Goal: Task Accomplishment & Management: Manage account settings

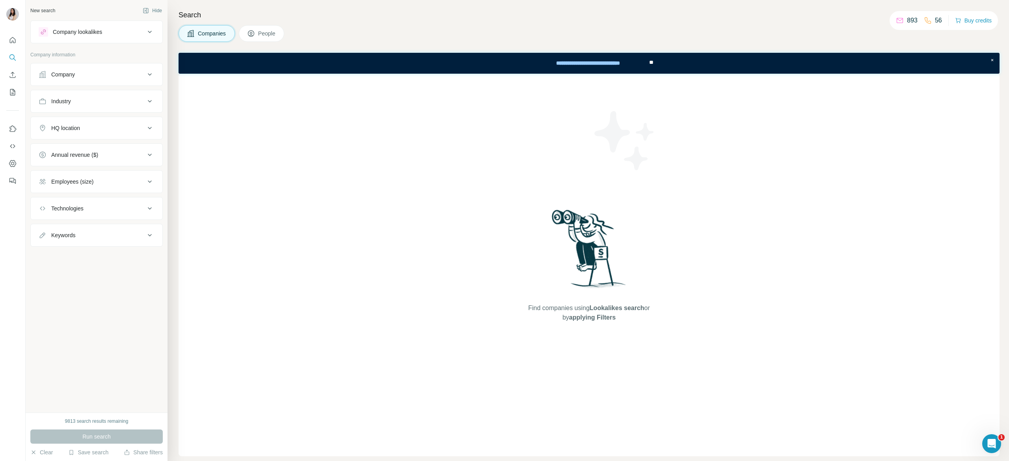
click at [117, 177] on button "Employees (size)" at bounding box center [97, 181] width 132 height 19
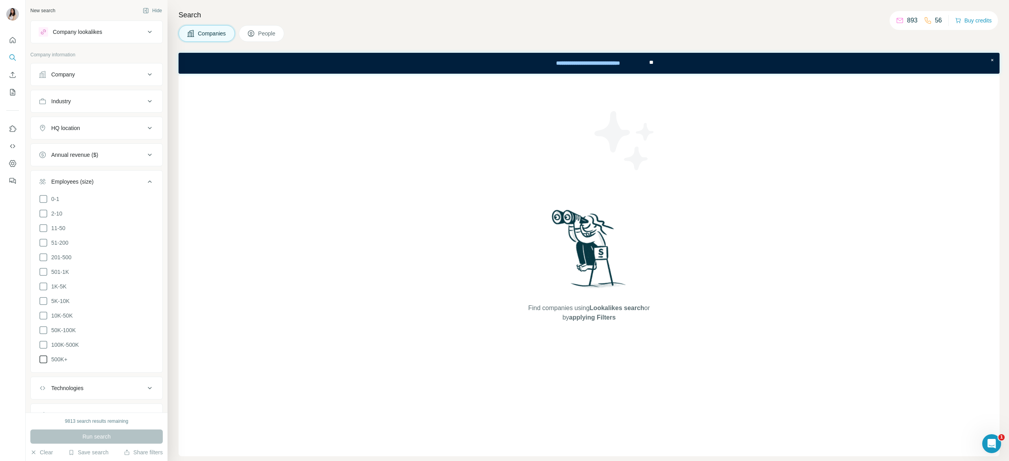
click at [60, 355] on span "500K+" at bounding box center [57, 359] width 19 height 8
click at [68, 341] on span "100K-500K" at bounding box center [63, 345] width 31 height 8
click at [74, 327] on span "50K-100K" at bounding box center [62, 330] width 28 height 8
click at [70, 318] on span "10K-50K" at bounding box center [60, 316] width 24 height 8
click at [104, 36] on div "Company lookalikes" at bounding box center [92, 31] width 106 height 9
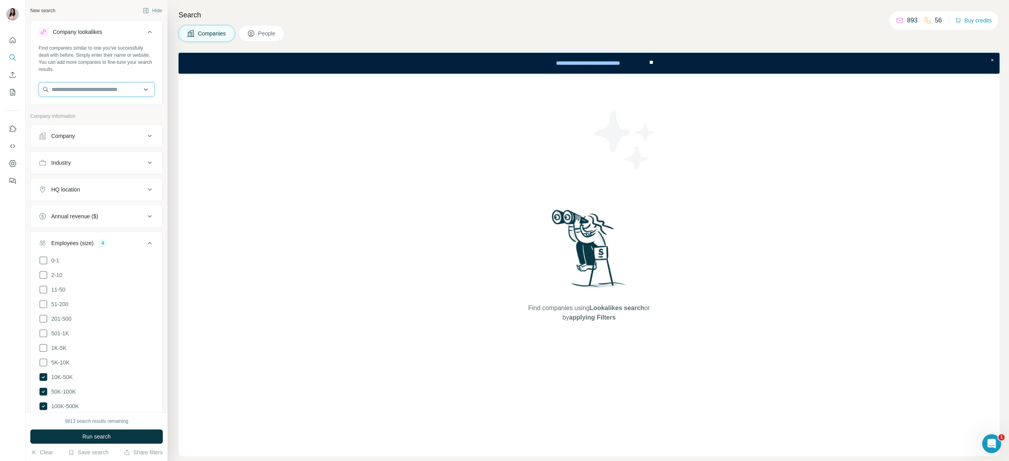
click at [82, 87] on input "text" at bounding box center [97, 89] width 116 height 14
paste input "**********"
click at [103, 89] on input "**********" at bounding box center [97, 89] width 116 height 14
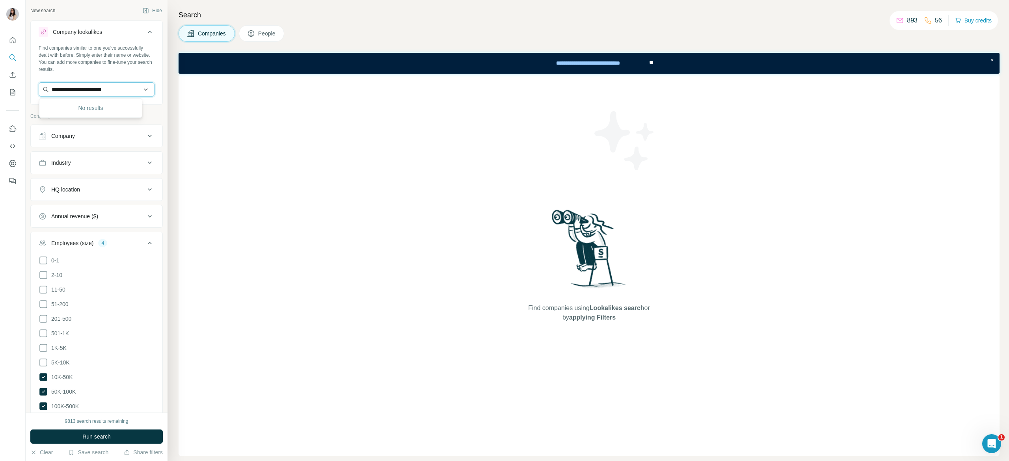
paste input "***"
type input "**********"
click at [106, 111] on div "Groupe SEB groupeseb.com" at bounding box center [91, 110] width 100 height 21
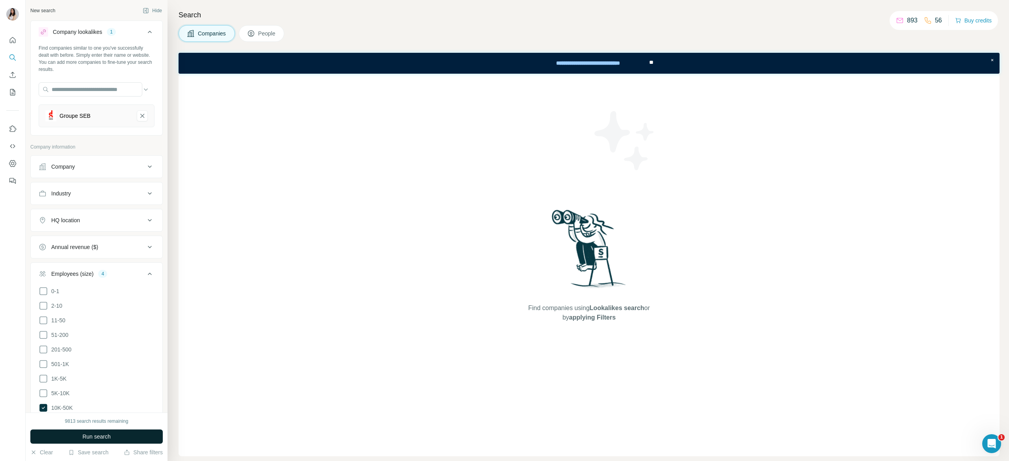
click at [141, 435] on button "Run search" at bounding box center [96, 436] width 132 height 14
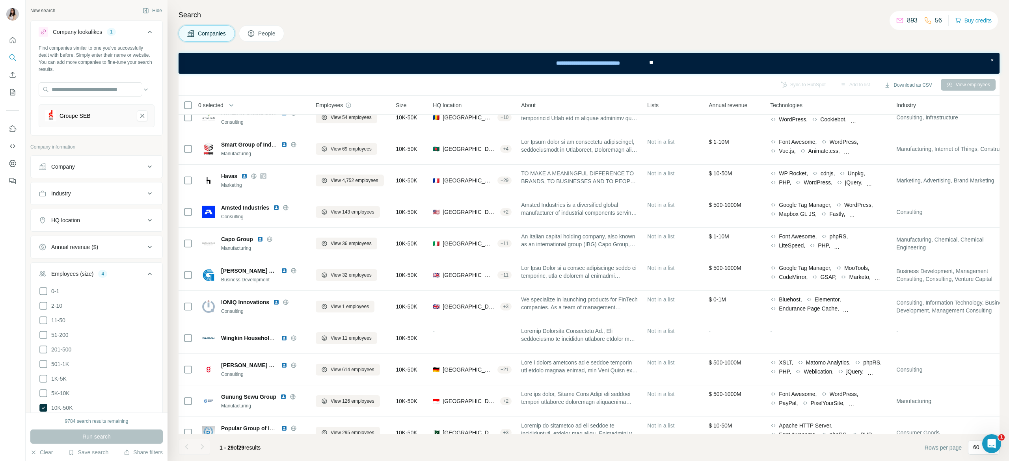
scroll to position [602, 0]
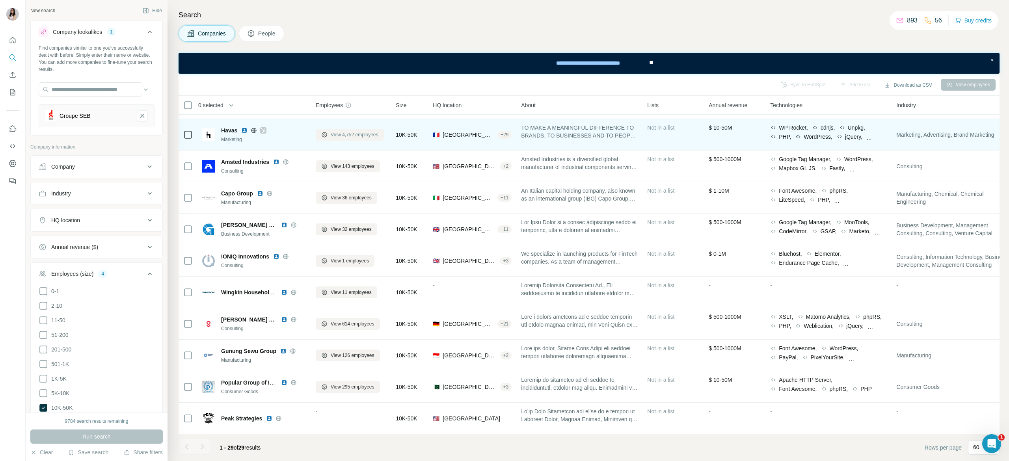
click at [352, 131] on button "View 4,752 employees" at bounding box center [350, 135] width 68 height 12
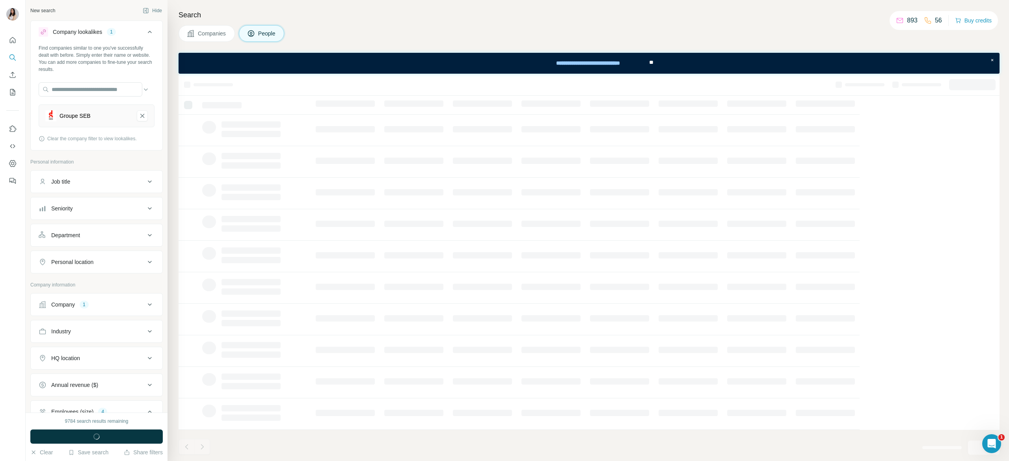
scroll to position [4, 0]
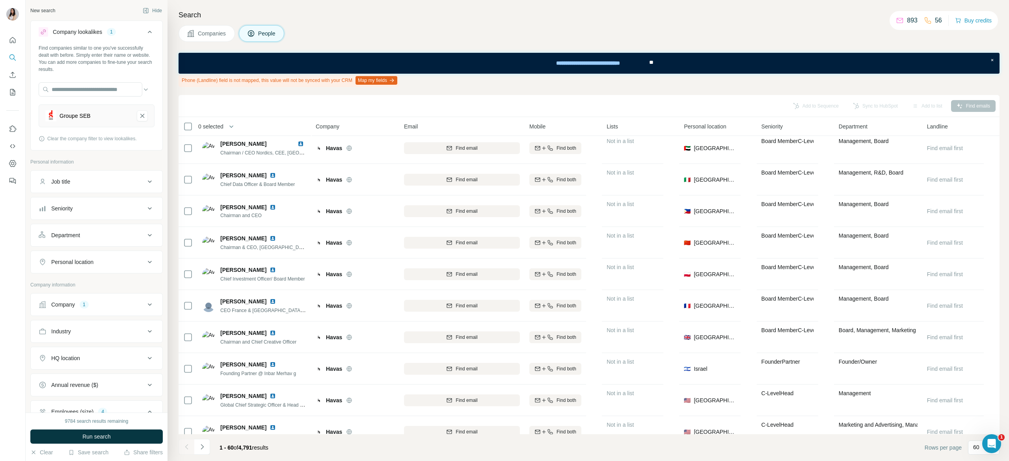
scroll to position [602, 0]
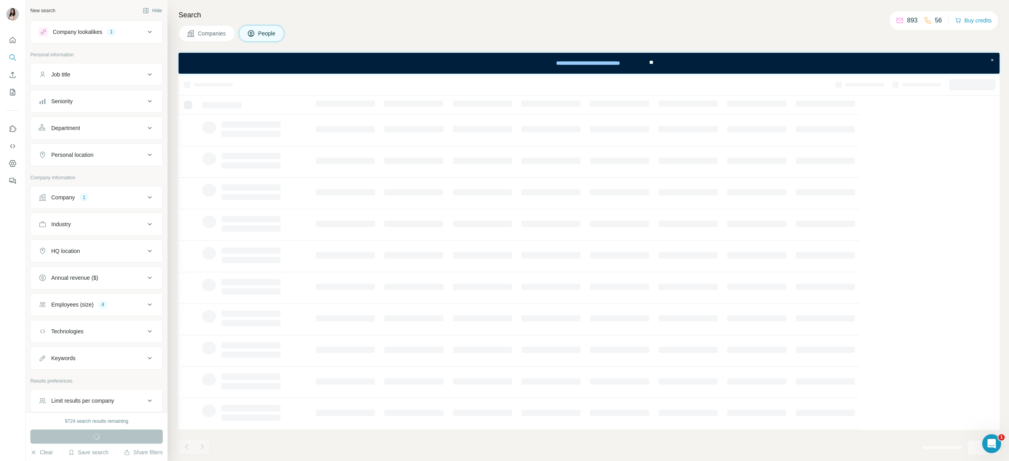
click at [113, 39] on button "Company lookalikes 1" at bounding box center [97, 31] width 132 height 19
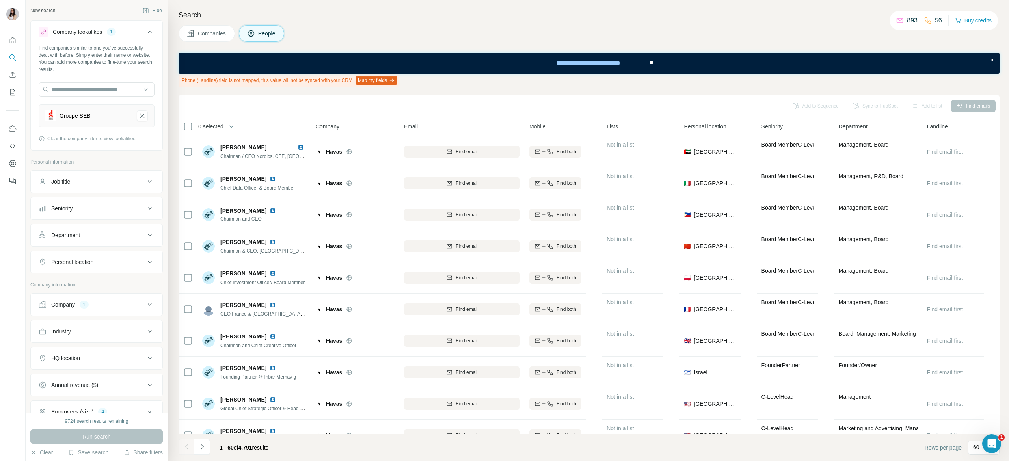
click at [259, 36] on button "People" at bounding box center [262, 33] width 46 height 17
click at [199, 31] on span "Companies" at bounding box center [212, 34] width 29 height 8
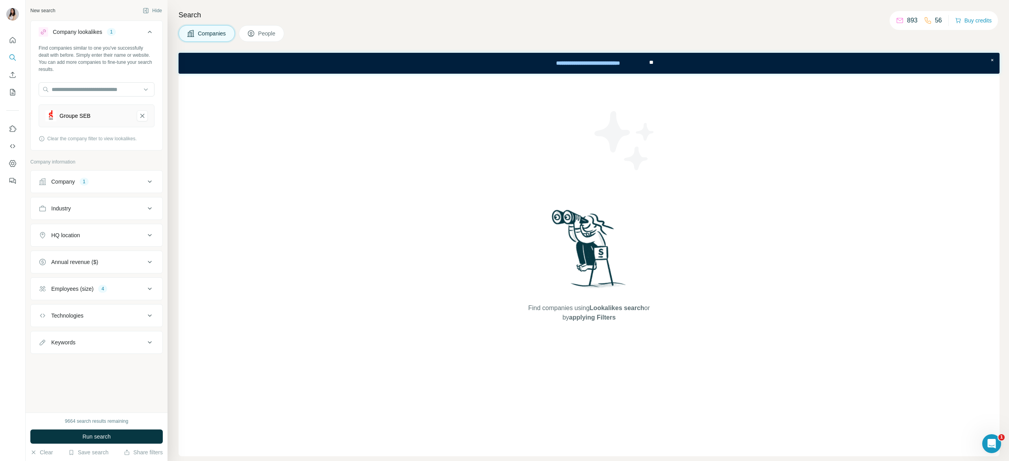
click at [271, 33] on span "People" at bounding box center [267, 34] width 18 height 8
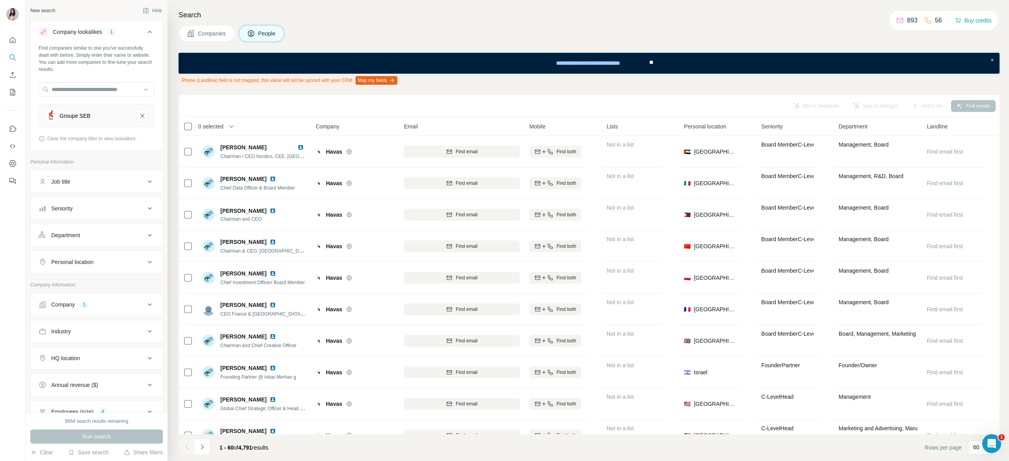
click at [120, 435] on div "Run search" at bounding box center [96, 436] width 132 height 14
click at [106, 309] on div "Company 1" at bounding box center [92, 305] width 106 height 8
click at [59, 359] on icon "button" at bounding box center [59, 356] width 6 height 6
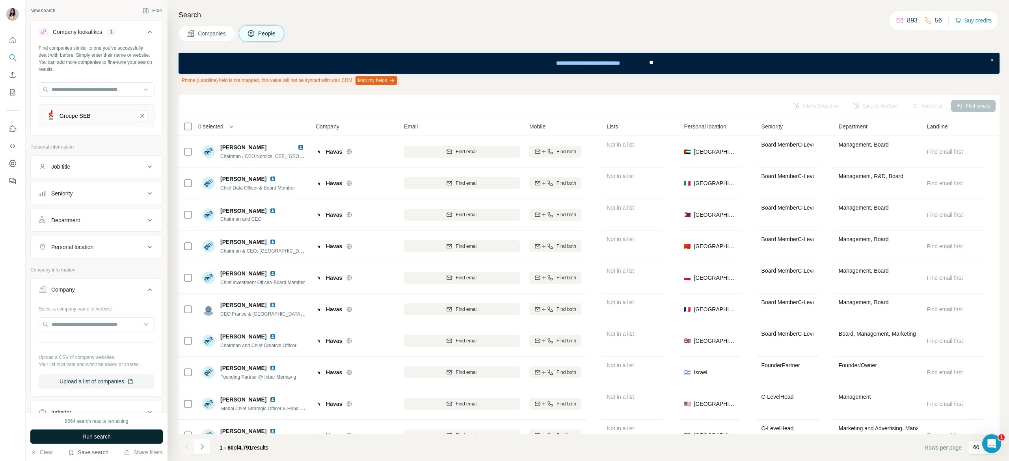
click at [82, 449] on button "Save search" at bounding box center [88, 452] width 40 height 8
click at [105, 437] on div "View my saved searches" at bounding box center [110, 439] width 83 height 16
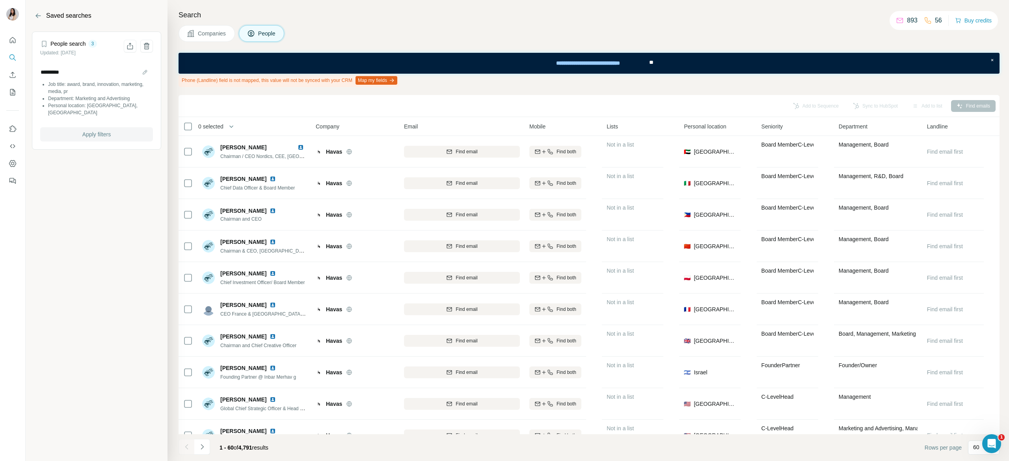
click at [111, 132] on button "Apply filters" at bounding box center [96, 134] width 113 height 14
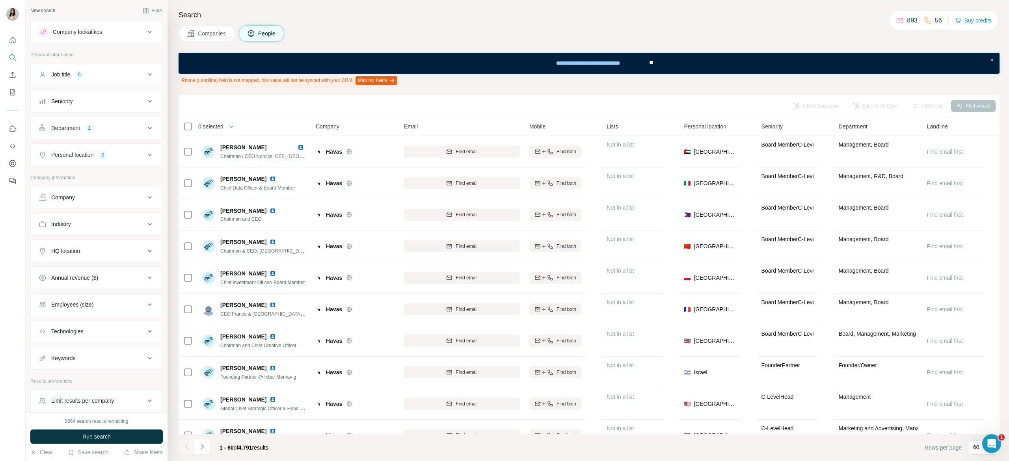
click at [106, 20] on div "New search Hide Company lookalikes Personal information Job title 6 Seniority D…" at bounding box center [97, 206] width 142 height 413
click at [101, 34] on div "Company lookalikes" at bounding box center [77, 32] width 49 height 8
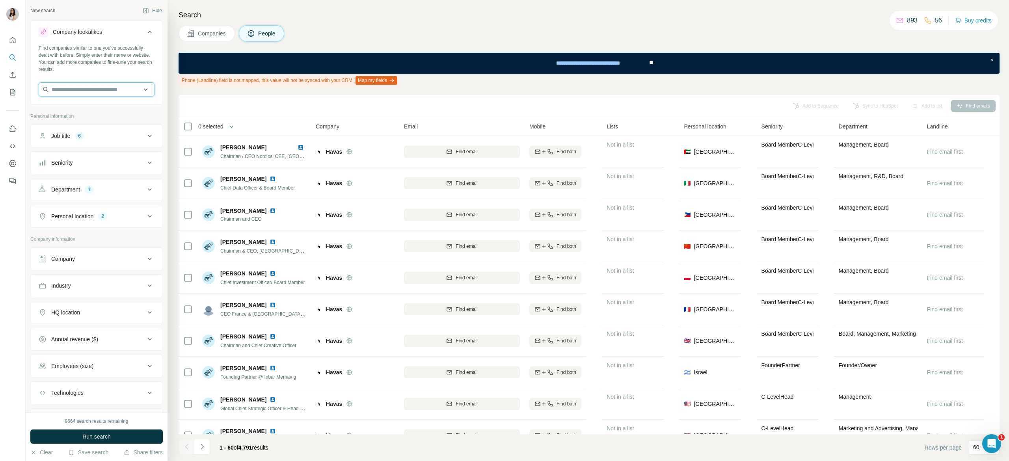
click at [87, 83] on input "text" at bounding box center [97, 89] width 116 height 14
paste input "**********"
type input "**********"
click at [103, 110] on div "Groupe SEB groupeseb.com" at bounding box center [91, 110] width 100 height 21
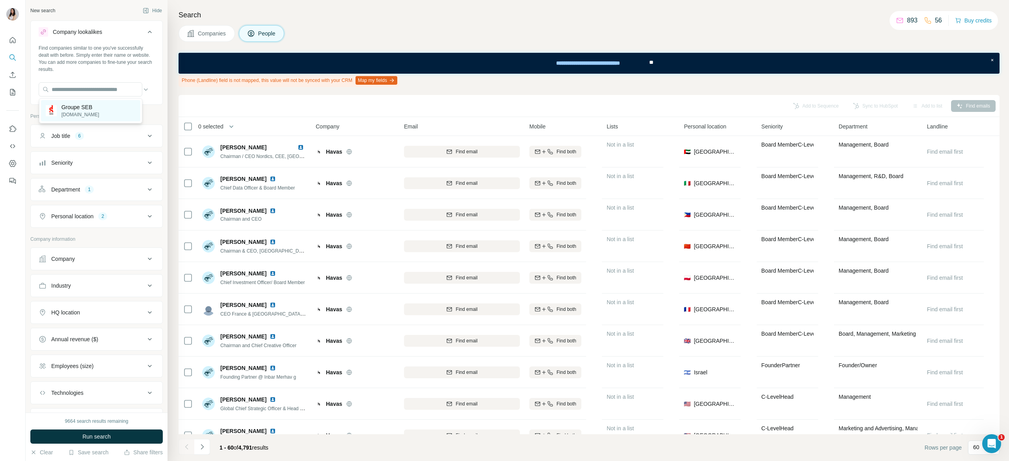
scroll to position [0, 0]
click at [113, 435] on button "Run search" at bounding box center [96, 436] width 132 height 14
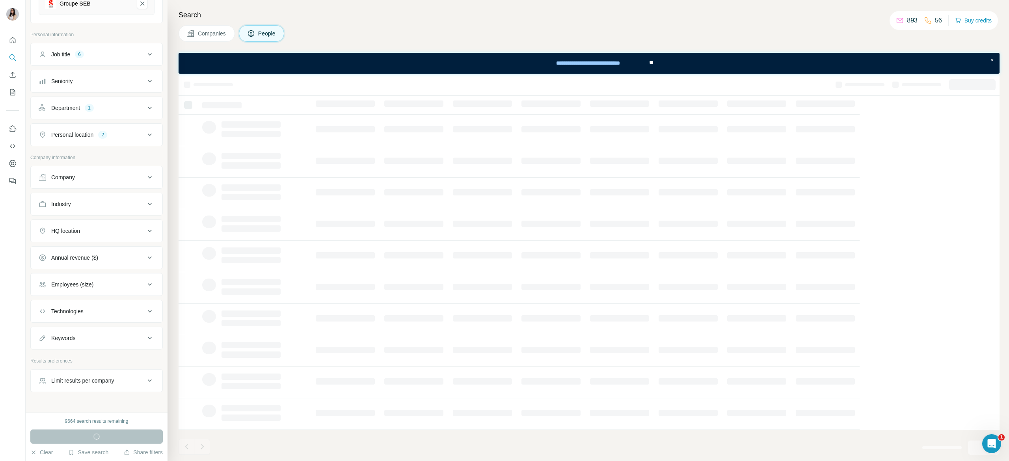
scroll to position [131, 0]
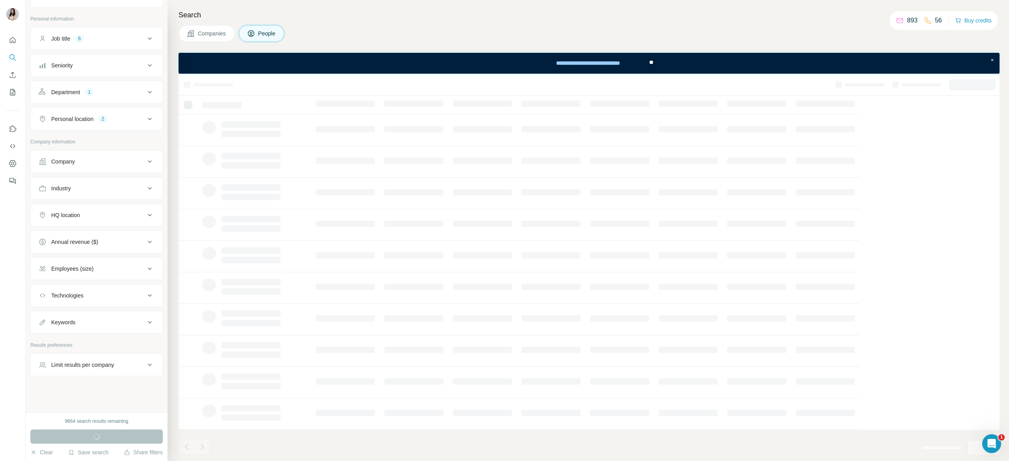
click at [113, 162] on div "Company" at bounding box center [92, 162] width 106 height 8
click at [83, 392] on div "Technologies" at bounding box center [67, 388] width 32 height 8
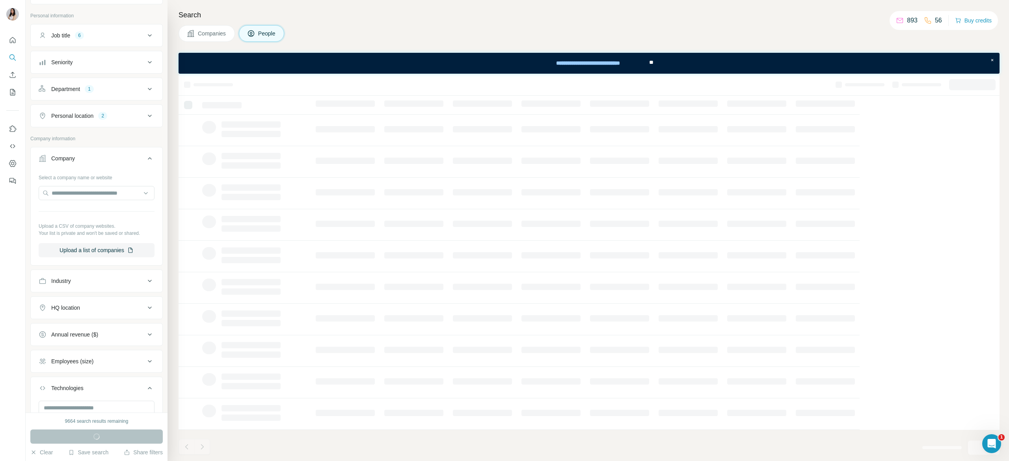
click at [83, 392] on div "Technologies" at bounding box center [67, 388] width 32 height 8
click at [91, 365] on div "Employees (size)" at bounding box center [72, 361] width 42 height 8
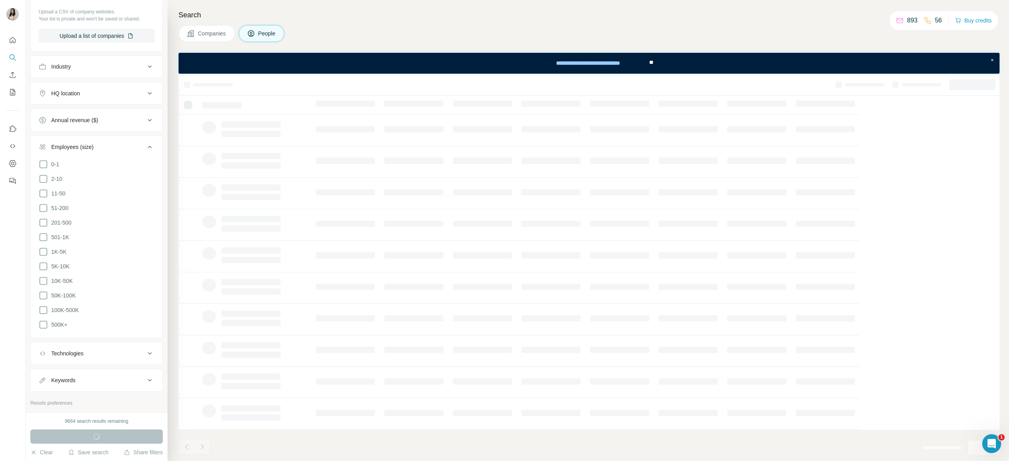
scroll to position [368, 0]
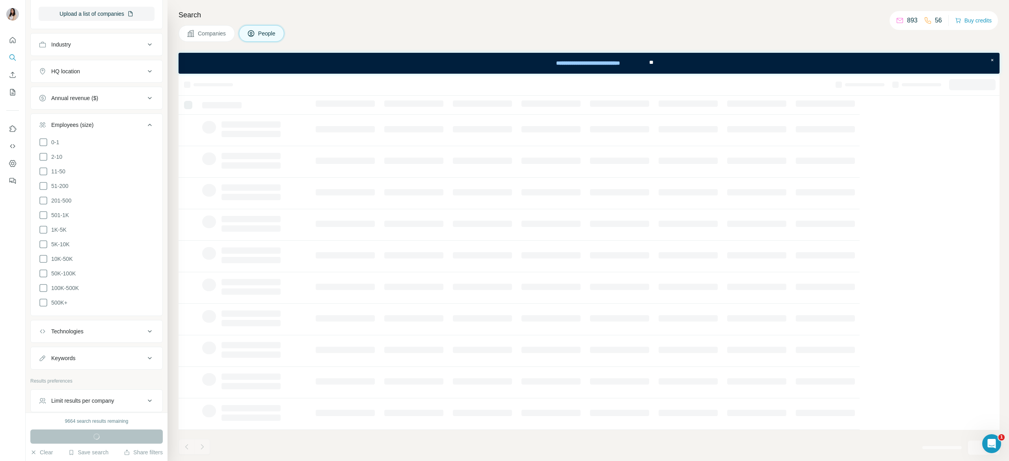
click at [53, 302] on ul "0-1 2-10 11-50 51-200 201-500 501-1K 1K-5K 5K-10K 10K-50K 50K-100K 100K-500K 50…" at bounding box center [97, 223] width 116 height 170
click at [123, 102] on div "Annual revenue ($)" at bounding box center [92, 98] width 106 height 8
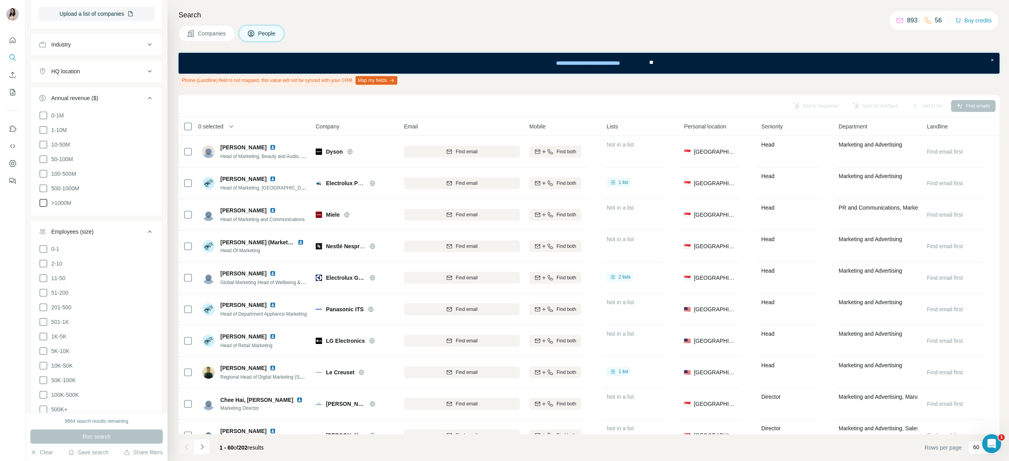
click at [61, 206] on label ">1000M" at bounding box center [55, 202] width 33 height 9
click at [65, 192] on span "500-1000M" at bounding box center [63, 188] width 31 height 8
click at [69, 178] on span "100-500M" at bounding box center [62, 174] width 28 height 8
click at [114, 436] on button "Run search" at bounding box center [96, 436] width 132 height 14
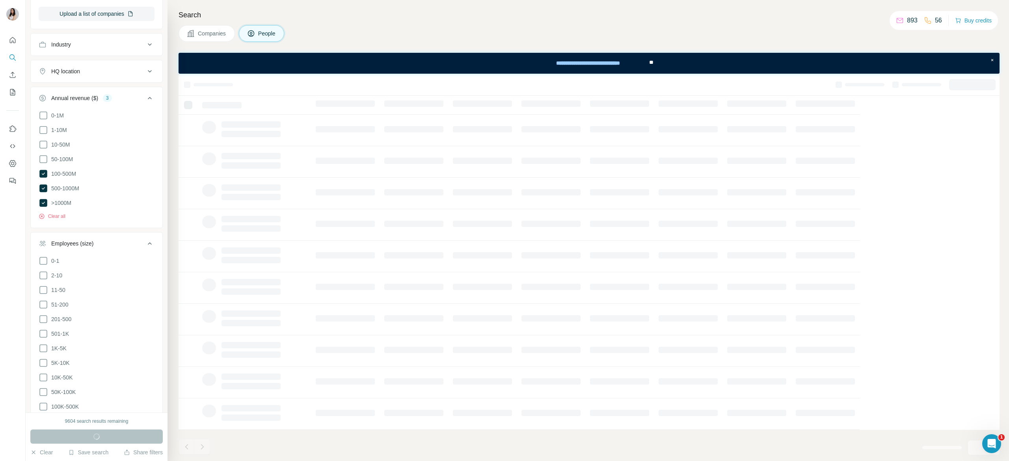
click at [123, 96] on div "Annual revenue ($) 3 0-1M 1-10M 10-50M 50-100M 100-500M 500-1000M >1000M Clear …" at bounding box center [96, 157] width 132 height 141
click at [125, 102] on div "Annual revenue ($) 3" at bounding box center [92, 98] width 106 height 8
click at [142, 132] on button "Employees (size)" at bounding box center [97, 126] width 132 height 22
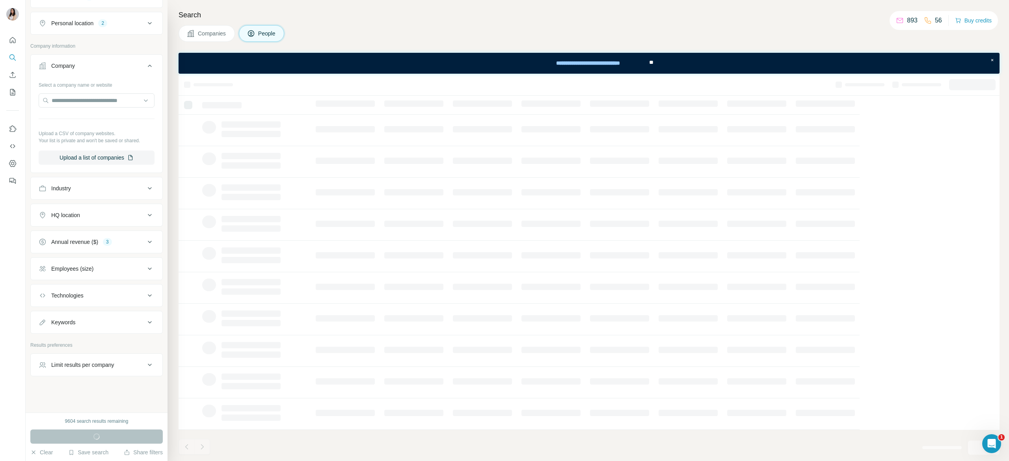
scroll to position [4, 0]
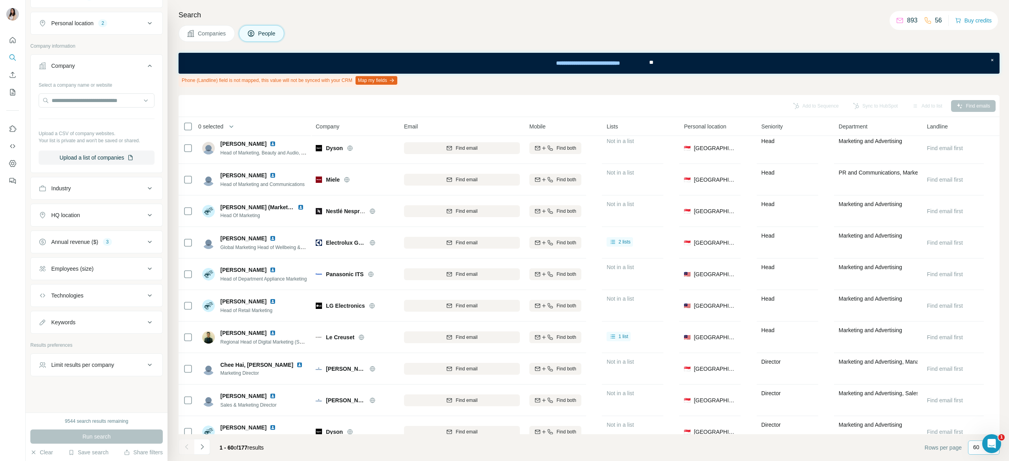
click at [975, 445] on p "60" at bounding box center [976, 447] width 6 height 8
click at [732, 84] on div "Phone (Landline) field is not mapped, this value will not be synced with your C…" at bounding box center [588, 80] width 821 height 13
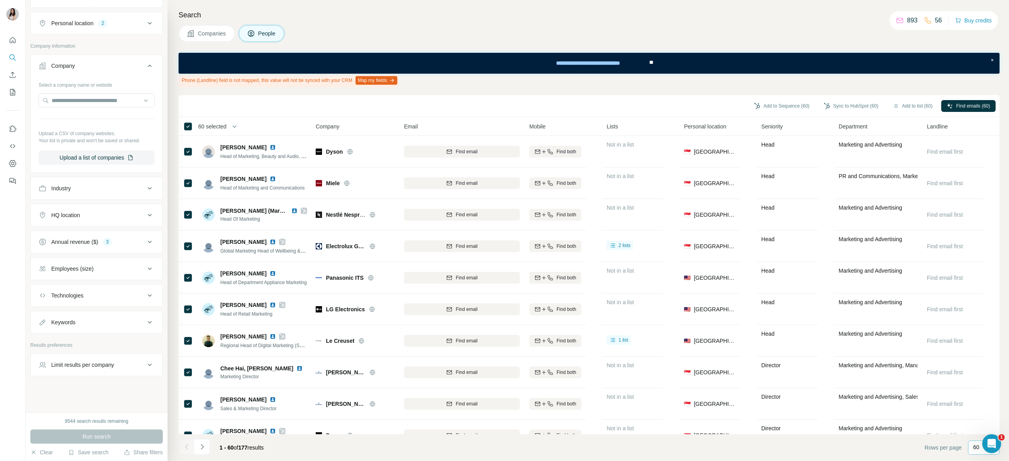
click at [314, 127] on th "Company" at bounding box center [355, 126] width 88 height 19
click at [311, 122] on th "Company" at bounding box center [355, 126] width 88 height 19
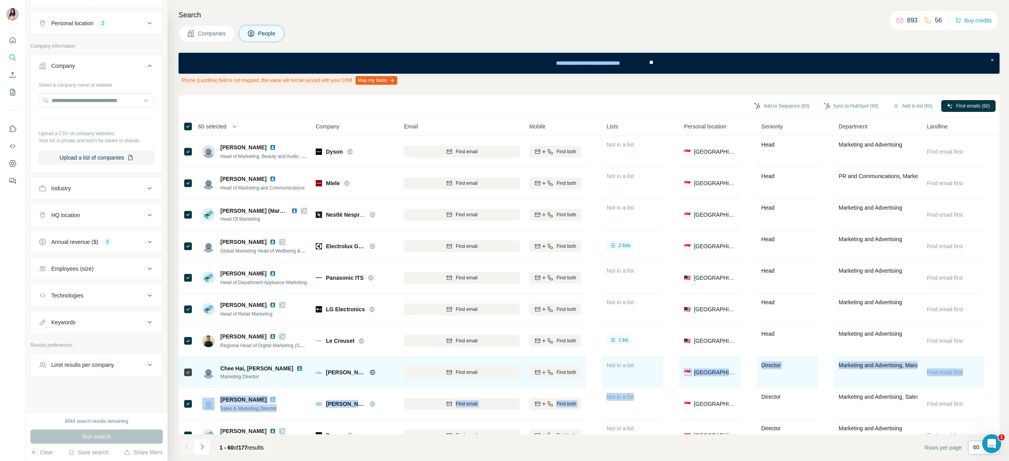
drag, startPoint x: 643, startPoint y: 413, endPoint x: 642, endPoint y: 374, distance: 39.4
click at [0, 0] on tbody "Blair K. Head of Marketing, Beauty and Audio, APAC Dyson Find email Find both N…" at bounding box center [0, 0] width 0 height 0
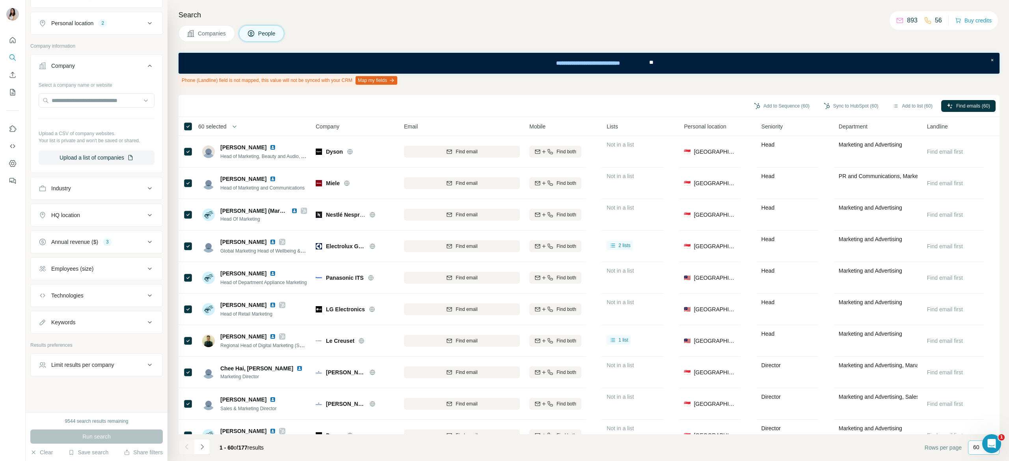
click at [481, 77] on div "Phone (Landline) field is not mapped, this value will not be synced with your C…" at bounding box center [588, 80] width 821 height 13
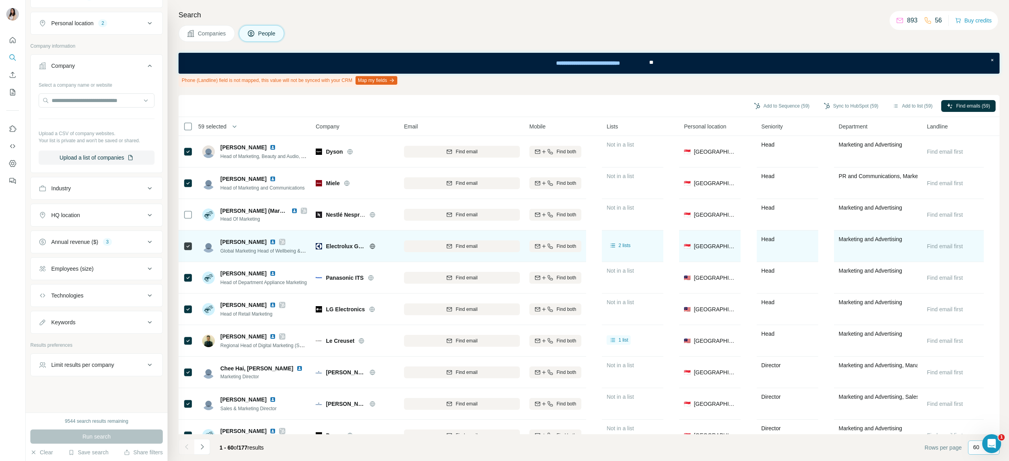
scroll to position [79, 0]
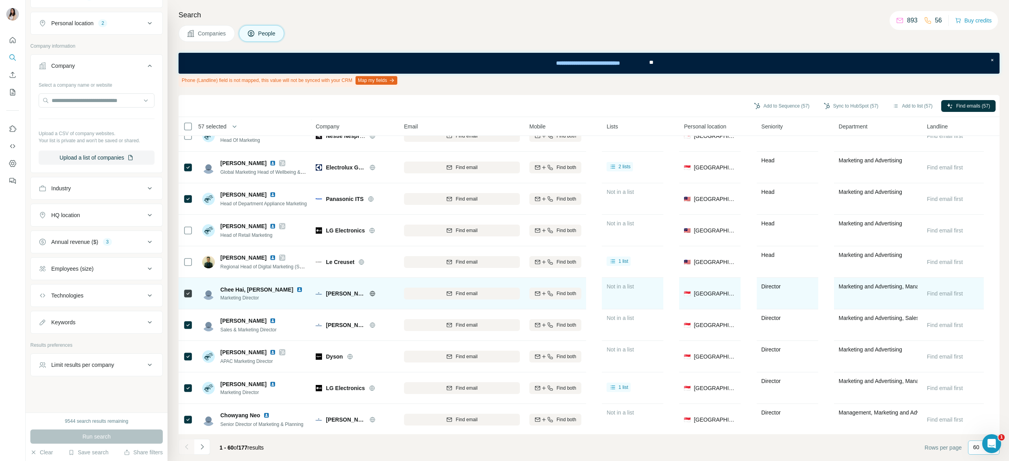
click at [369, 294] on icon at bounding box center [372, 293] width 6 height 6
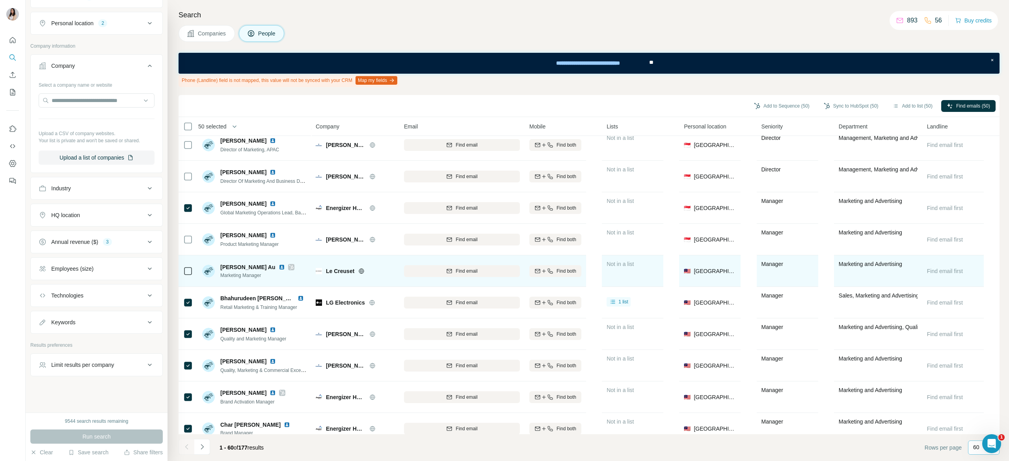
scroll to position [473, 0]
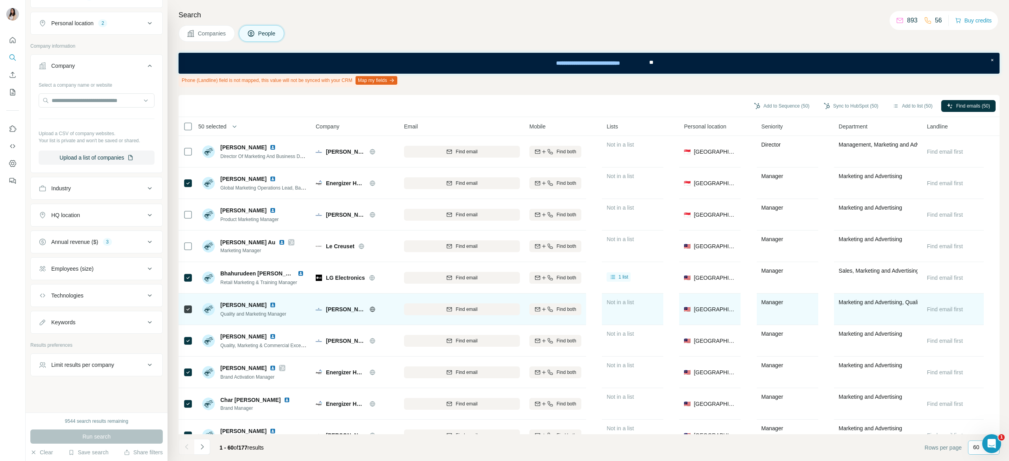
click at [192, 309] on icon at bounding box center [187, 309] width 9 height 9
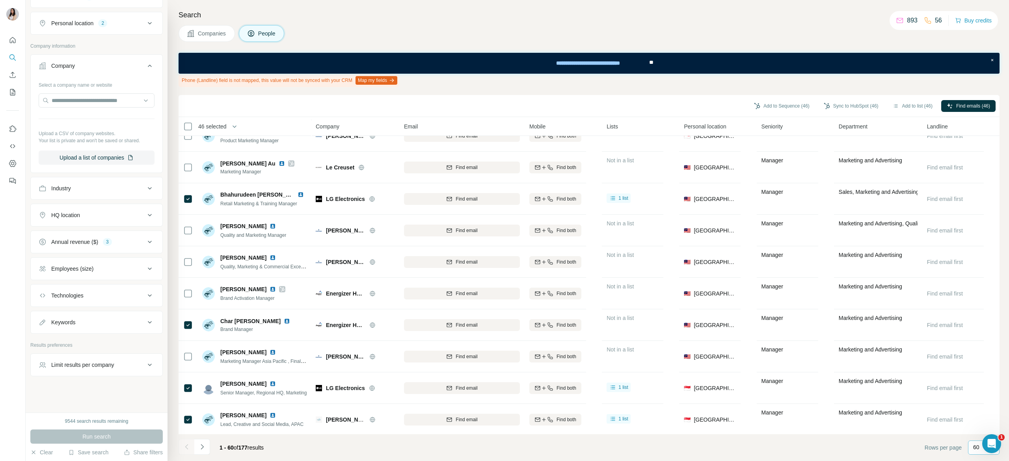
scroll to position [630, 0]
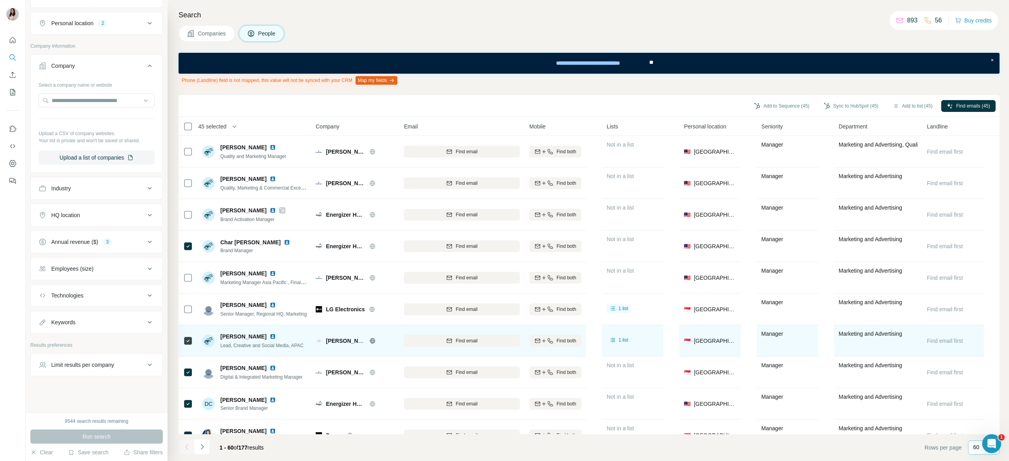
click at [371, 342] on icon at bounding box center [372, 341] width 6 height 6
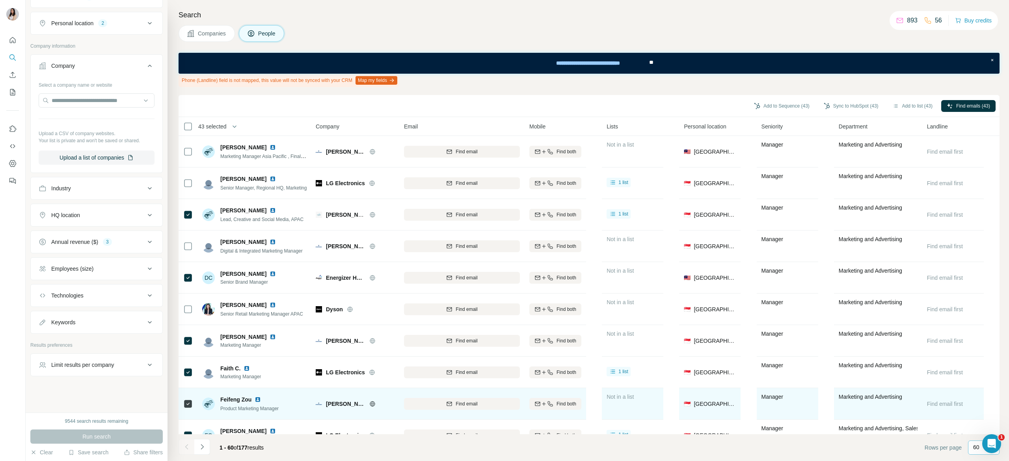
scroll to position [788, 0]
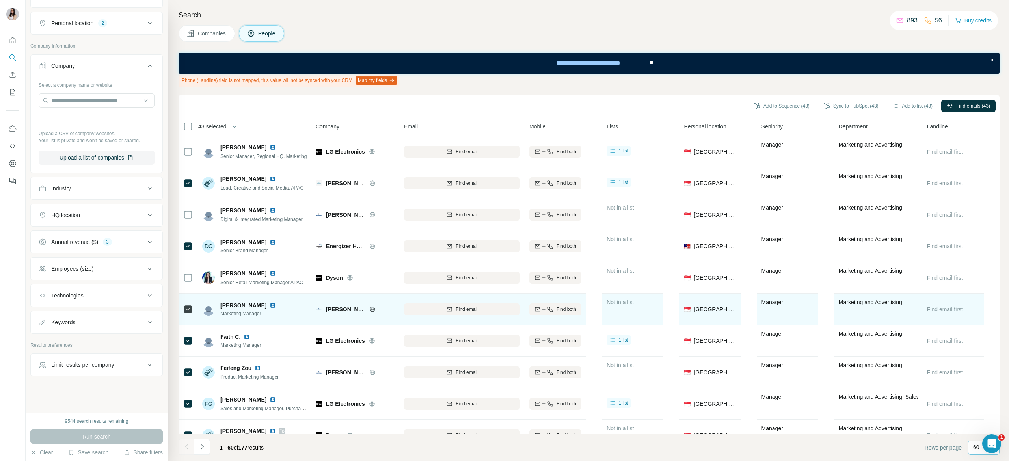
click at [185, 305] on icon at bounding box center [187, 309] width 9 height 9
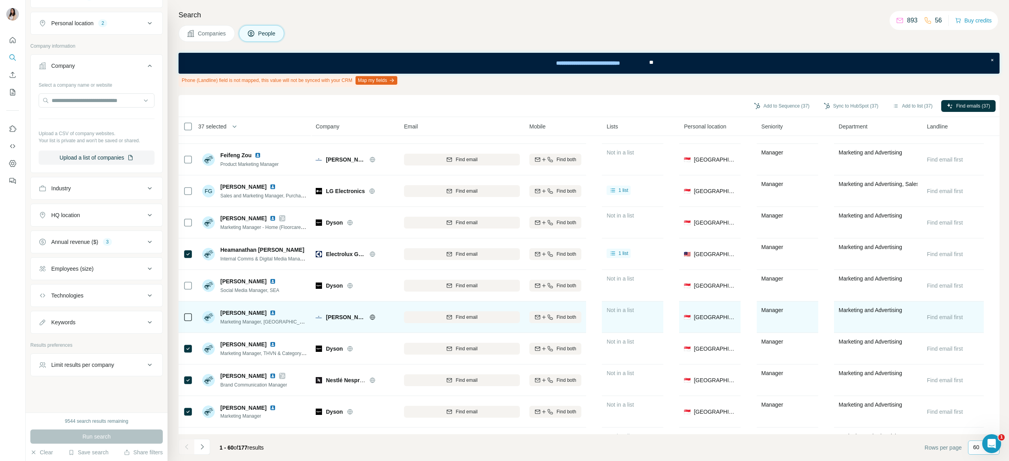
scroll to position [1024, 0]
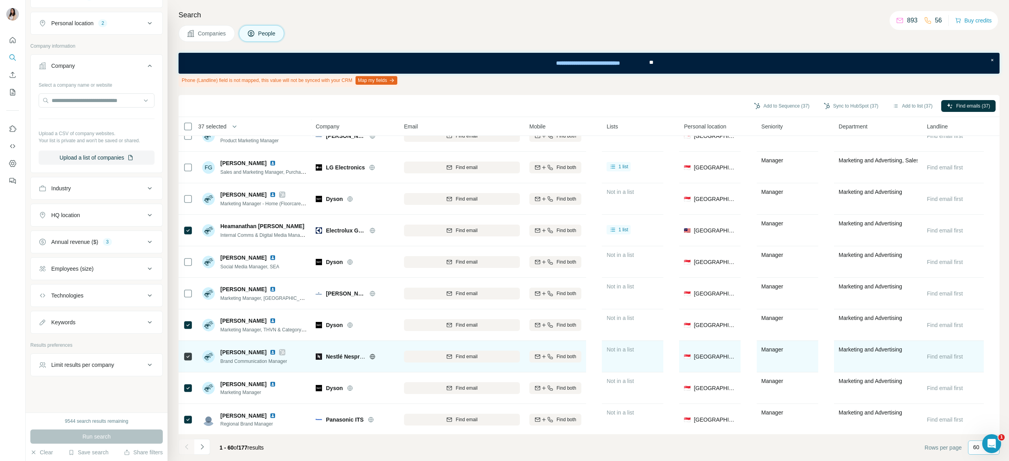
click at [193, 354] on td at bounding box center [187, 357] width 19 height 32
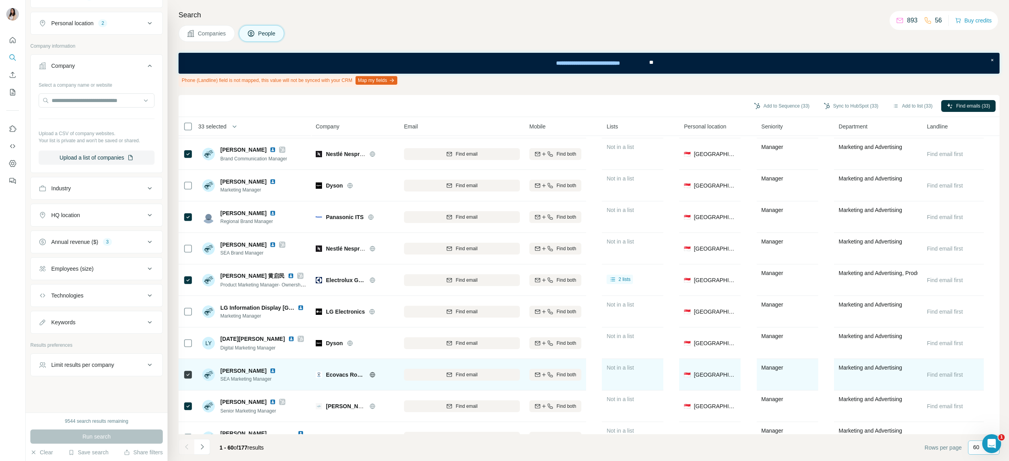
scroll to position [1261, 0]
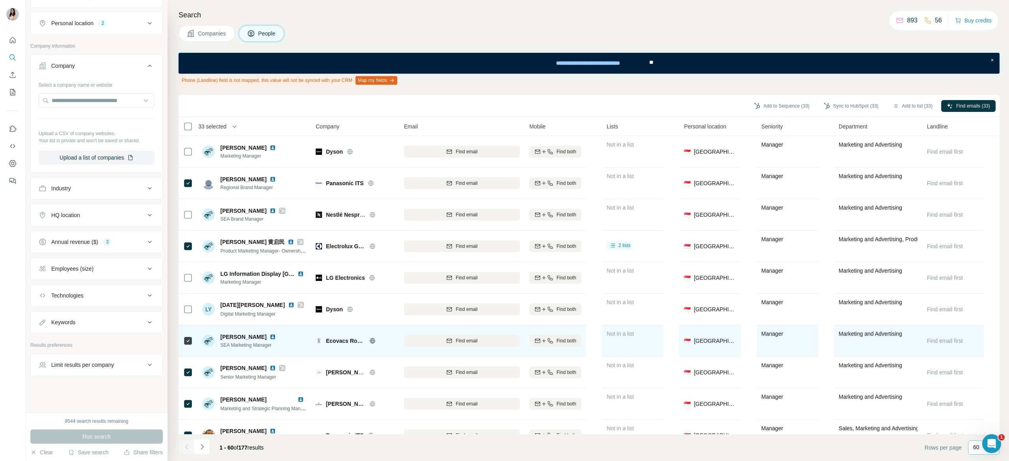
click at [374, 345] on div "Ecovacs Robotics" at bounding box center [355, 341] width 79 height 22
click at [373, 340] on icon at bounding box center [372, 341] width 6 height 6
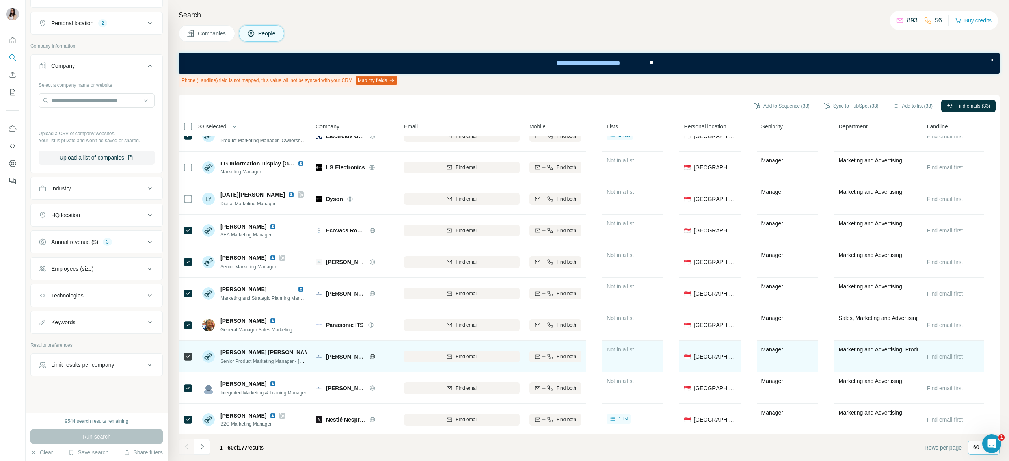
scroll to position [1418, 0]
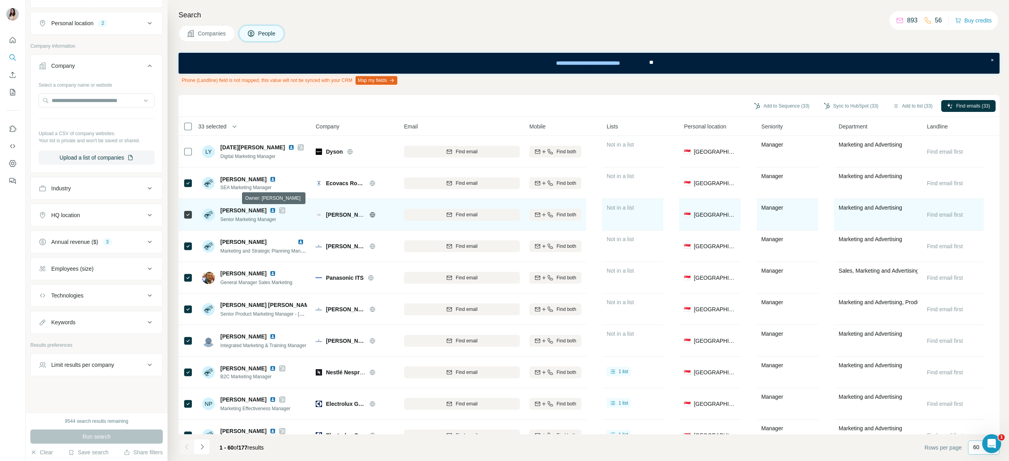
click at [280, 208] on icon at bounding box center [282, 210] width 5 height 6
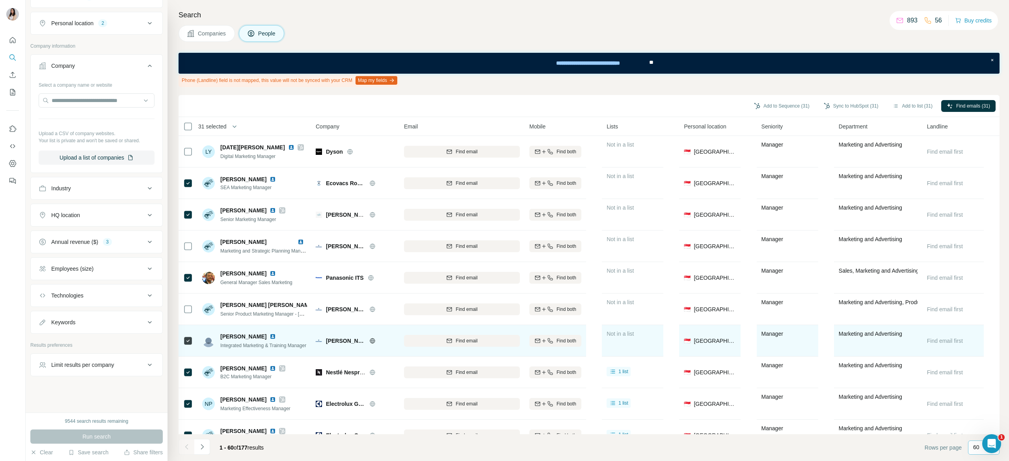
click at [188, 335] on div at bounding box center [187, 341] width 9 height 22
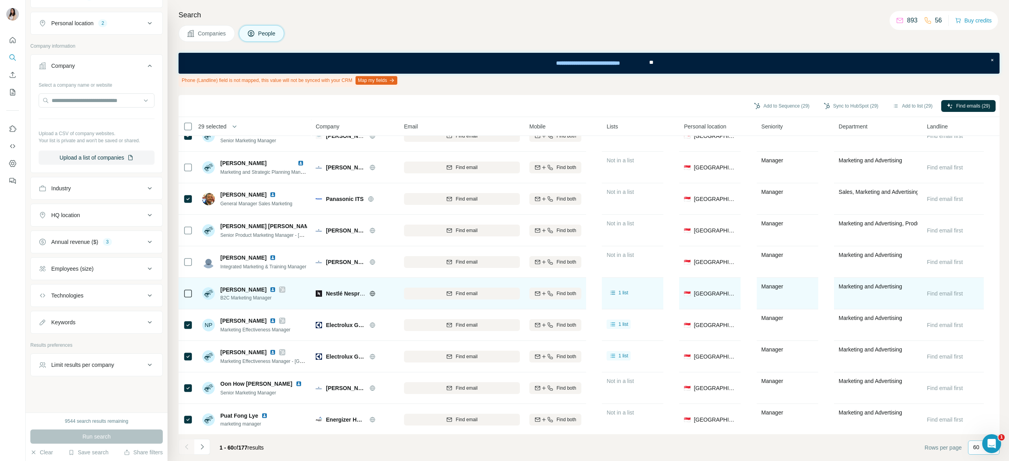
scroll to position [1576, 0]
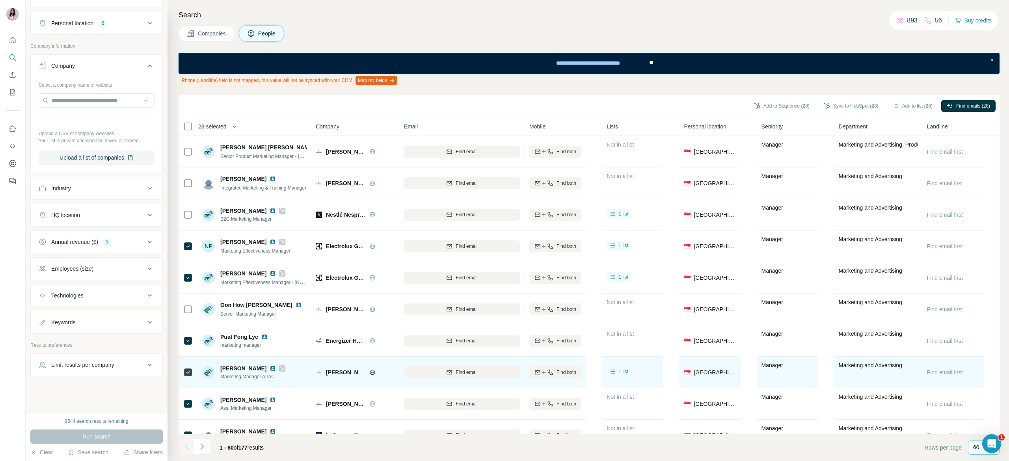
click at [189, 368] on icon at bounding box center [187, 372] width 9 height 9
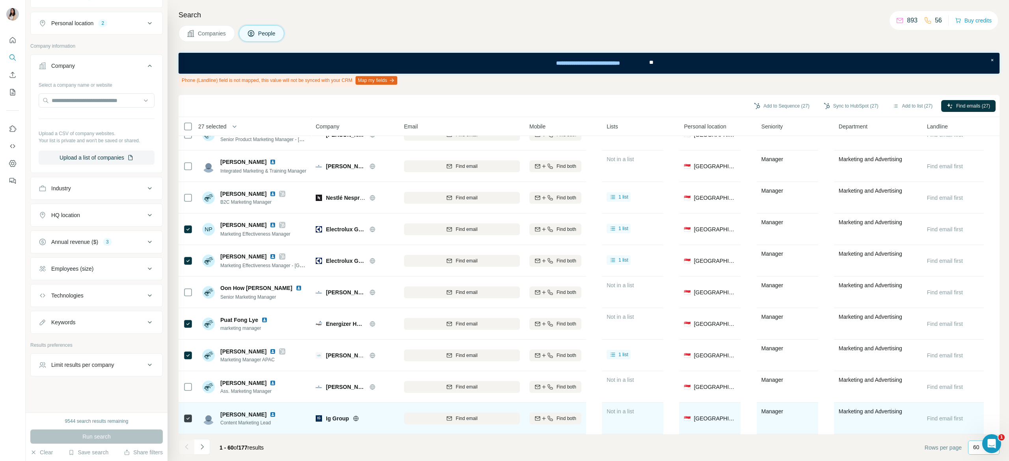
click at [358, 418] on icon at bounding box center [355, 418] width 5 height 0
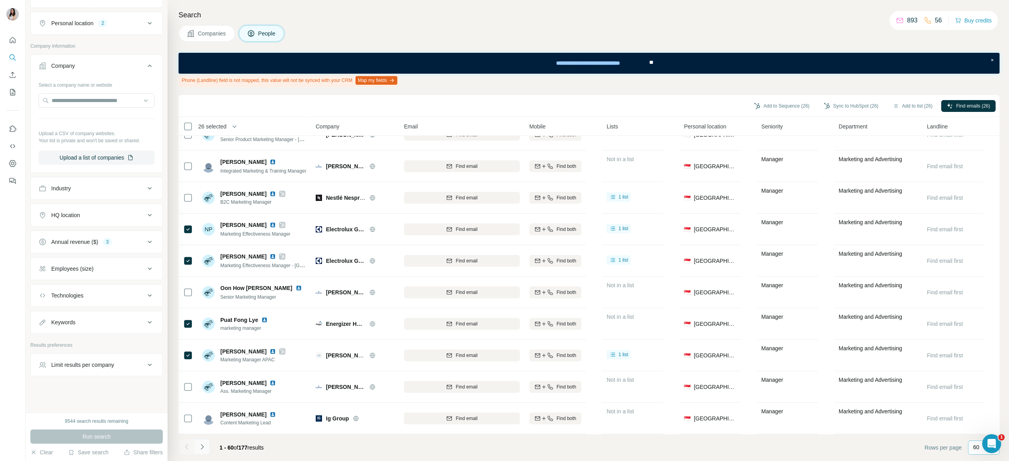
click at [206, 444] on button "Navigate to next page" at bounding box center [202, 447] width 16 height 16
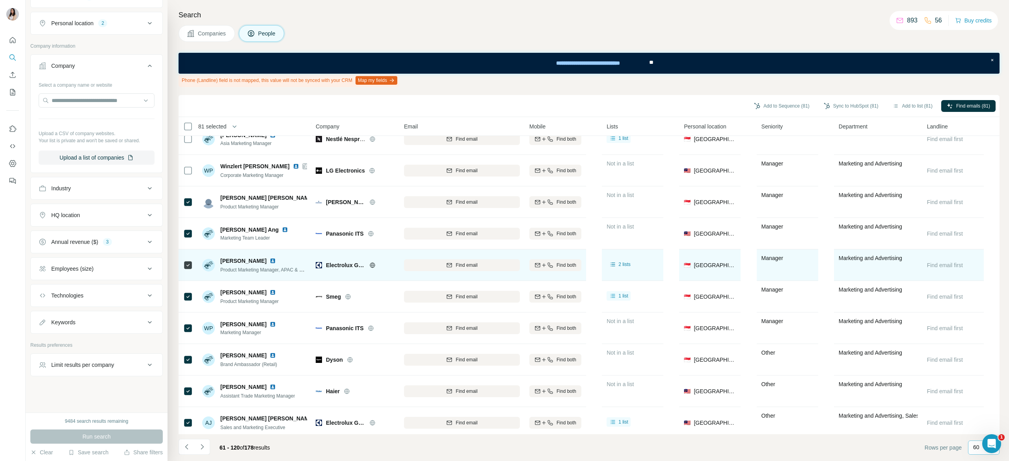
scroll to position [394, 0]
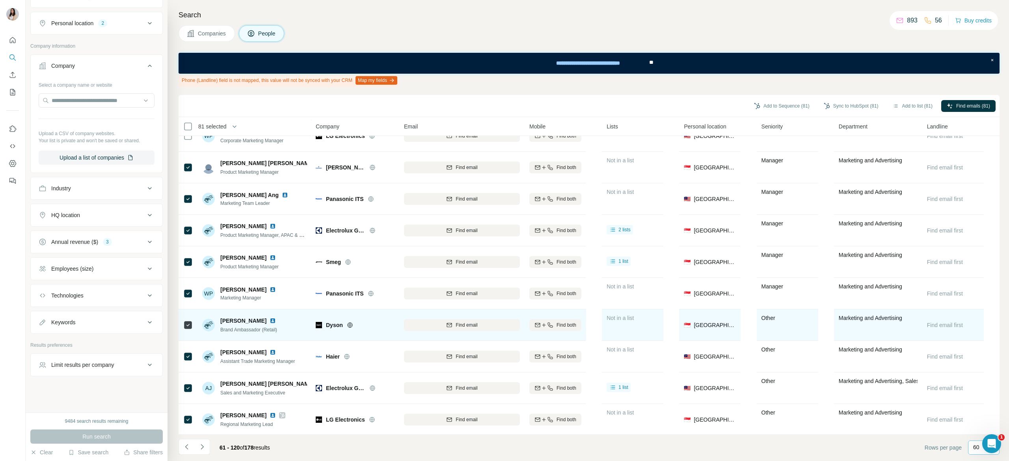
click at [188, 320] on icon at bounding box center [187, 324] width 9 height 9
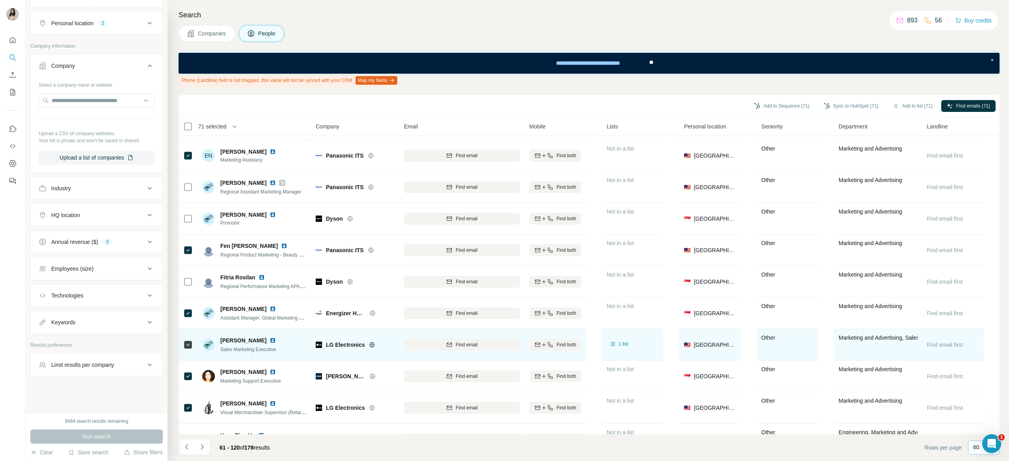
scroll to position [1261, 0]
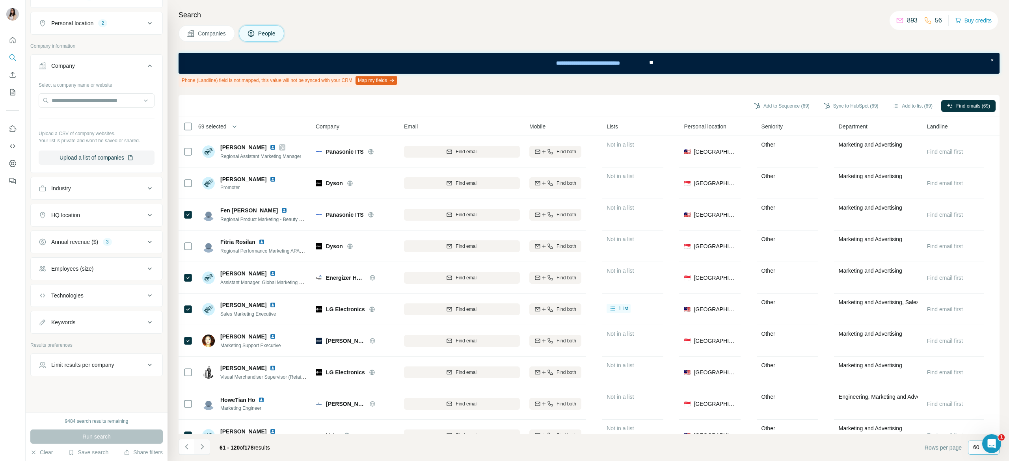
click at [205, 444] on icon "Navigate to next page" at bounding box center [202, 447] width 8 height 8
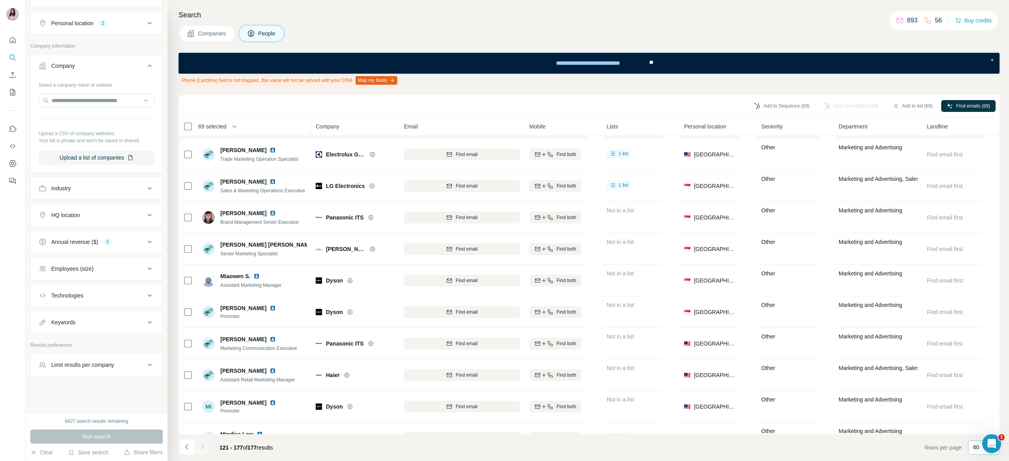
scroll to position [0, 0]
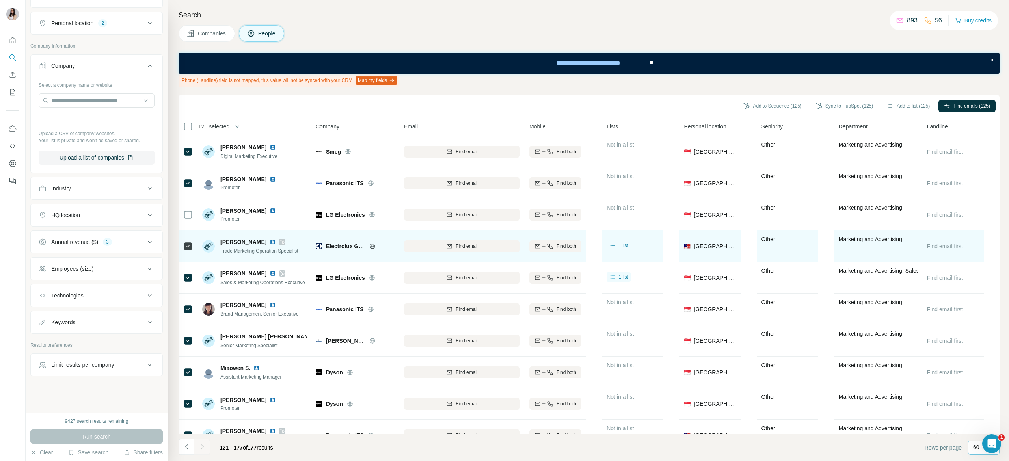
click at [193, 249] on td at bounding box center [187, 247] width 19 height 32
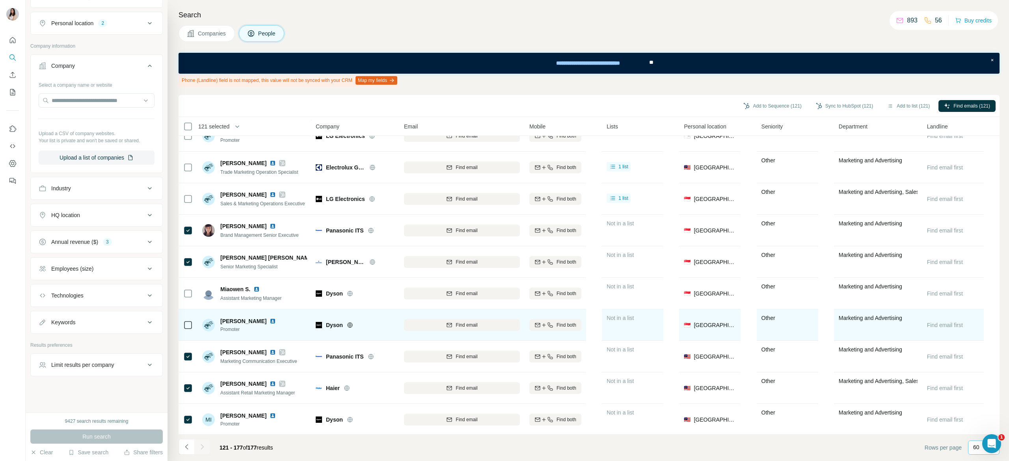
scroll to position [158, 0]
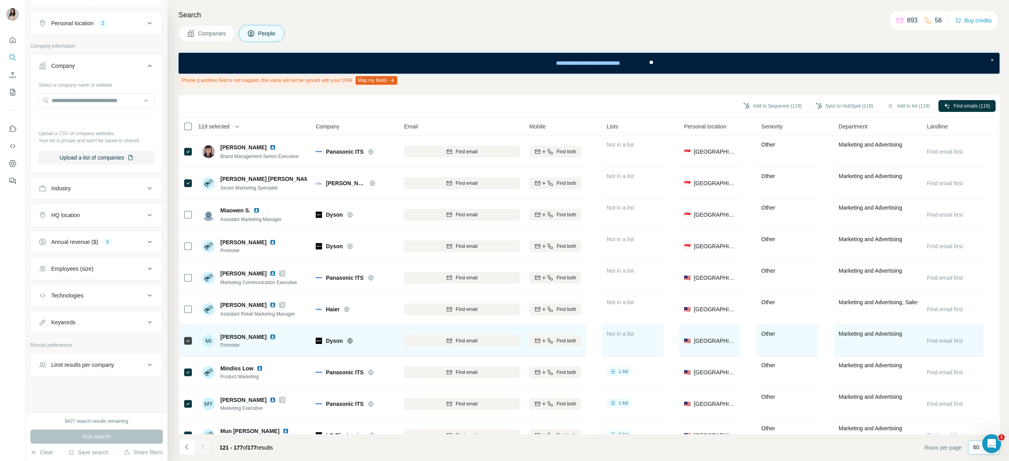
click at [191, 345] on icon at bounding box center [187, 340] width 9 height 9
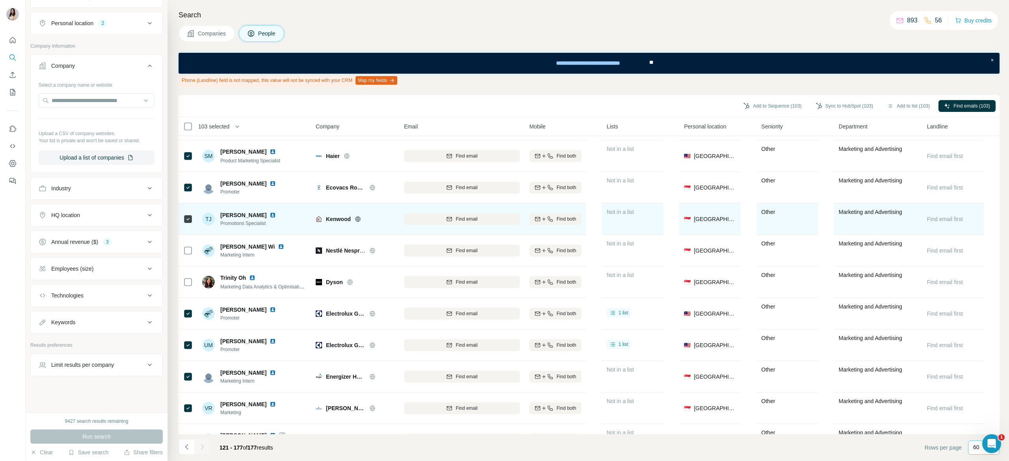
scroll to position [1103, 0]
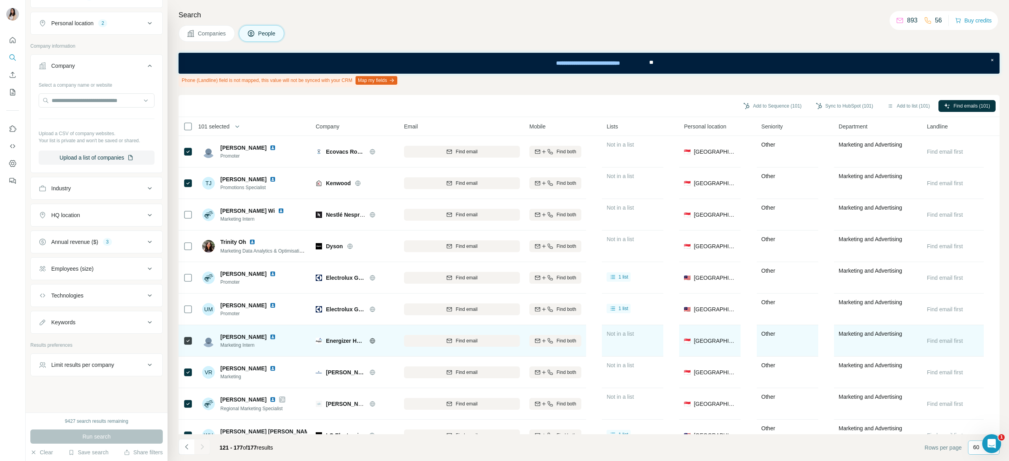
click at [183, 341] on icon at bounding box center [187, 340] width 9 height 9
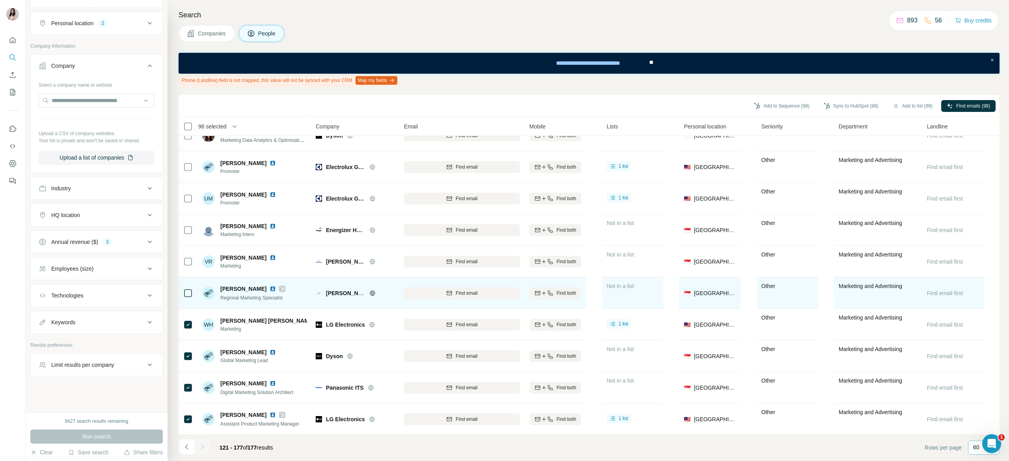
scroll to position [1261, 0]
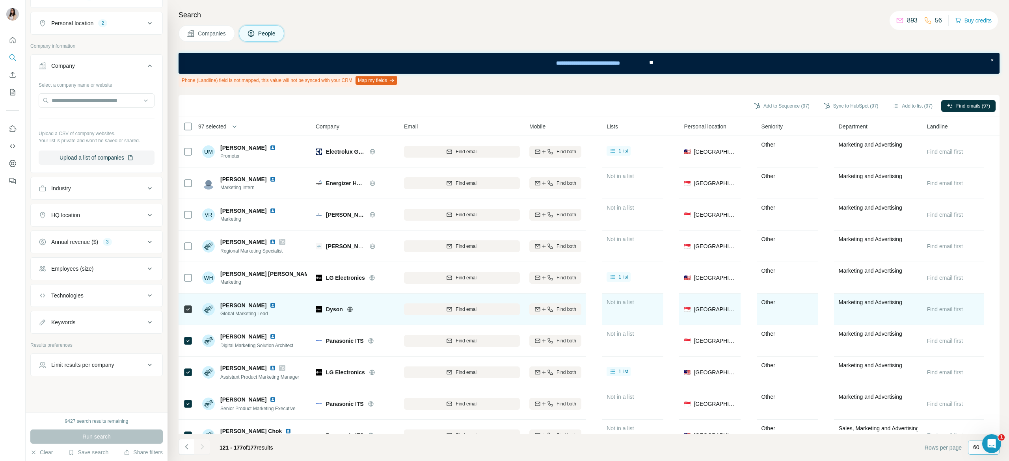
click at [188, 314] on icon at bounding box center [187, 309] width 9 height 9
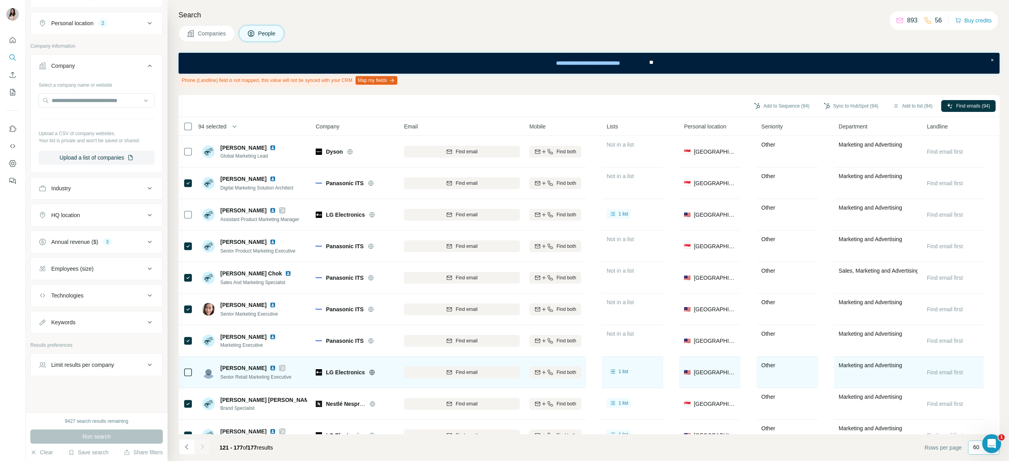
scroll to position [1497, 0]
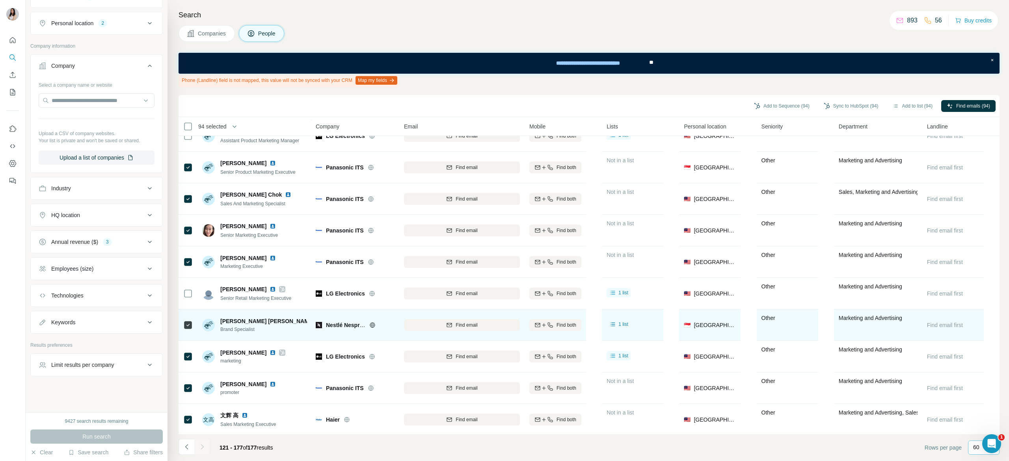
click at [186, 329] on icon at bounding box center [187, 324] width 9 height 9
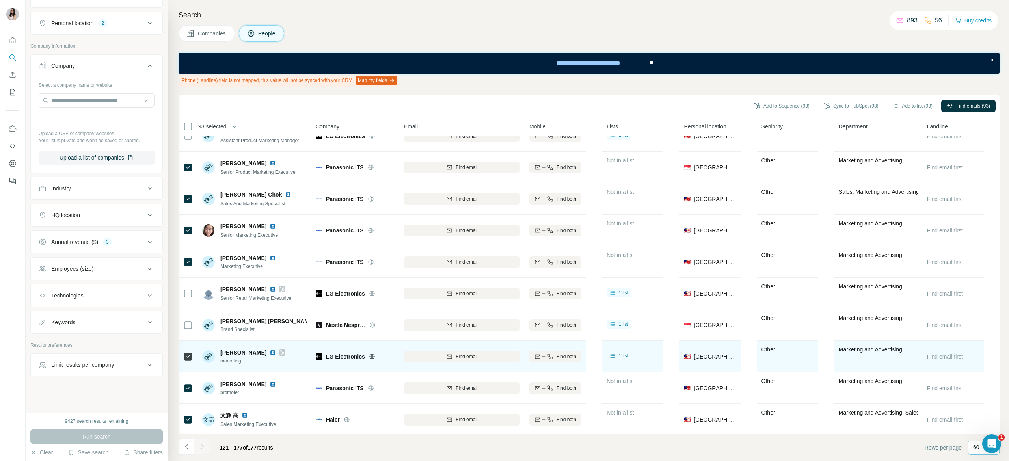
click at [185, 351] on div at bounding box center [187, 357] width 9 height 22
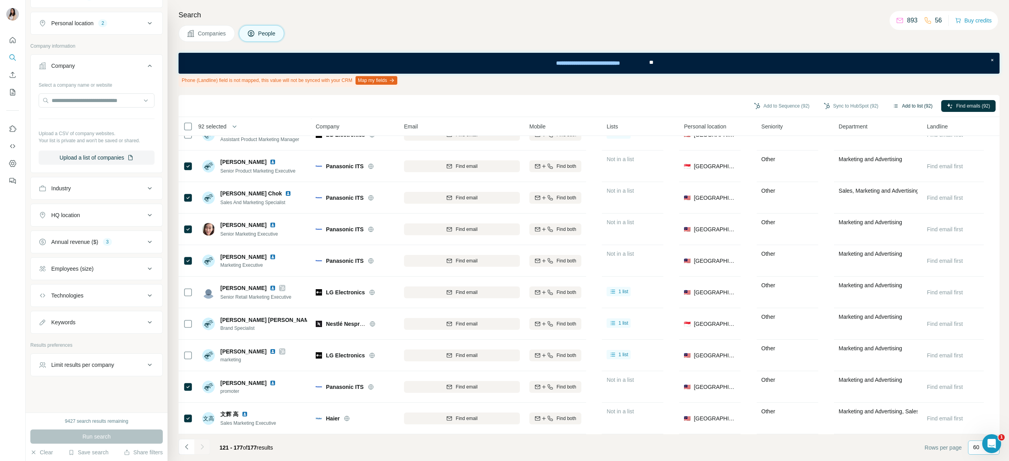
click at [907, 106] on button "Add to list (92)" at bounding box center [912, 106] width 51 height 12
click at [906, 103] on button "Add to list (92)" at bounding box center [912, 106] width 51 height 12
click at [899, 105] on button "Add to list (92)" at bounding box center [912, 106] width 51 height 12
click at [917, 104] on button "Add to list (92)" at bounding box center [912, 106] width 51 height 12
click at [913, 107] on button "Add to list (92)" at bounding box center [912, 106] width 51 height 12
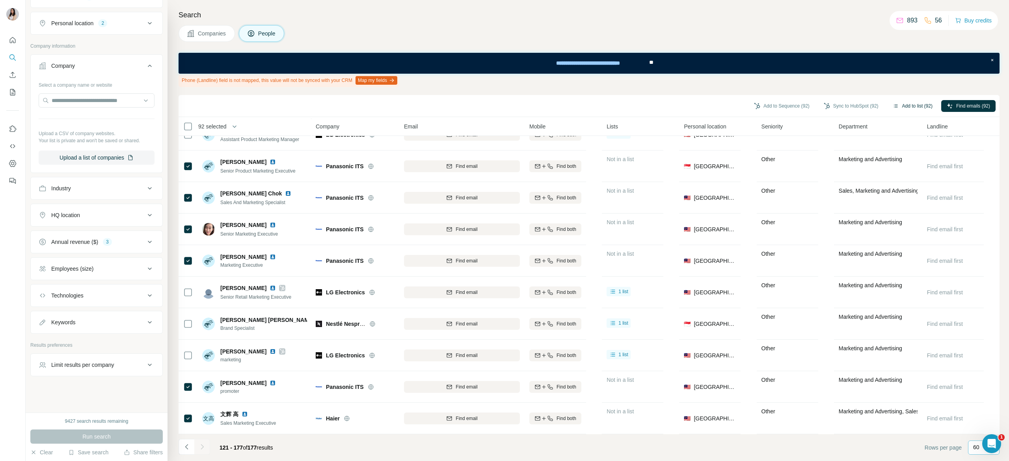
click at [913, 107] on button "Add to list (92)" at bounding box center [912, 106] width 51 height 12
click at [911, 108] on button "Add to list (92)" at bounding box center [912, 106] width 51 height 12
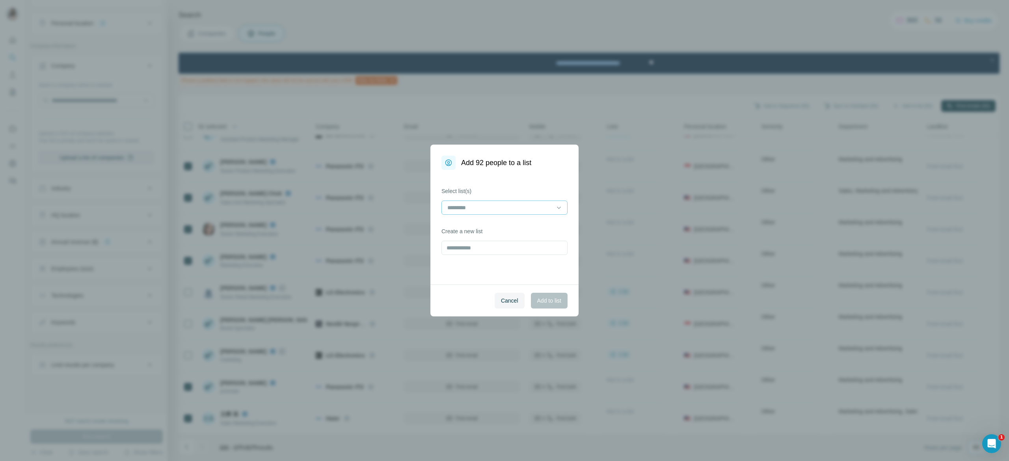
click at [506, 206] on input at bounding box center [499, 207] width 106 height 9
click at [511, 229] on div "Home appliances" at bounding box center [504, 226] width 113 height 8
click at [551, 299] on span "Add to list" at bounding box center [549, 301] width 24 height 8
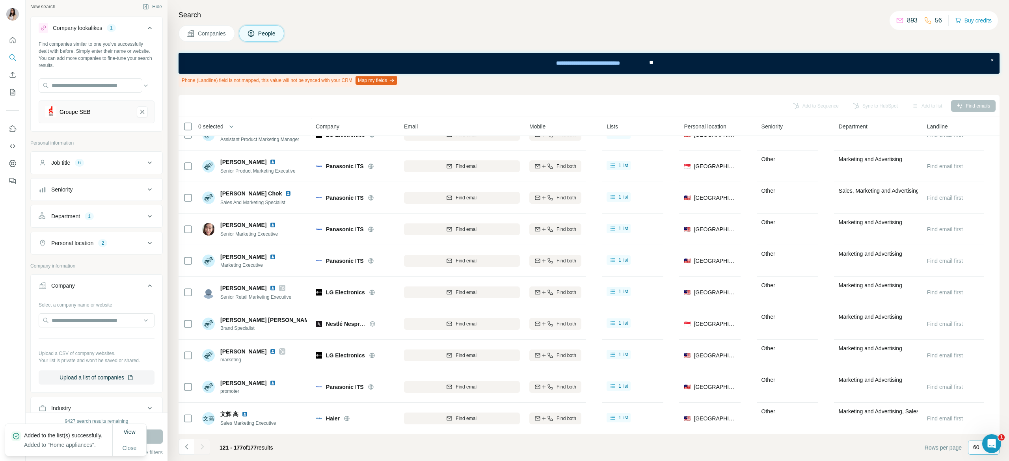
scroll to position [0, 0]
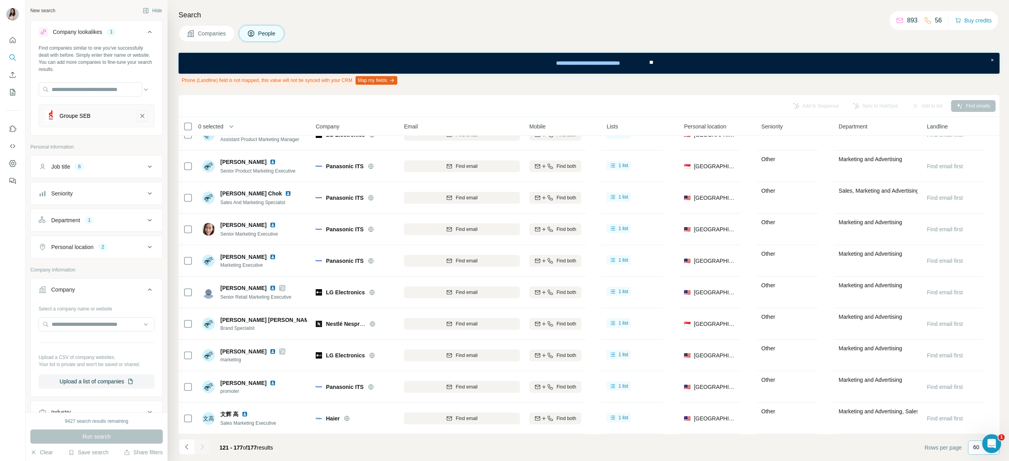
click at [139, 113] on icon "Groupe SEB-remove-button" at bounding box center [142, 116] width 7 height 8
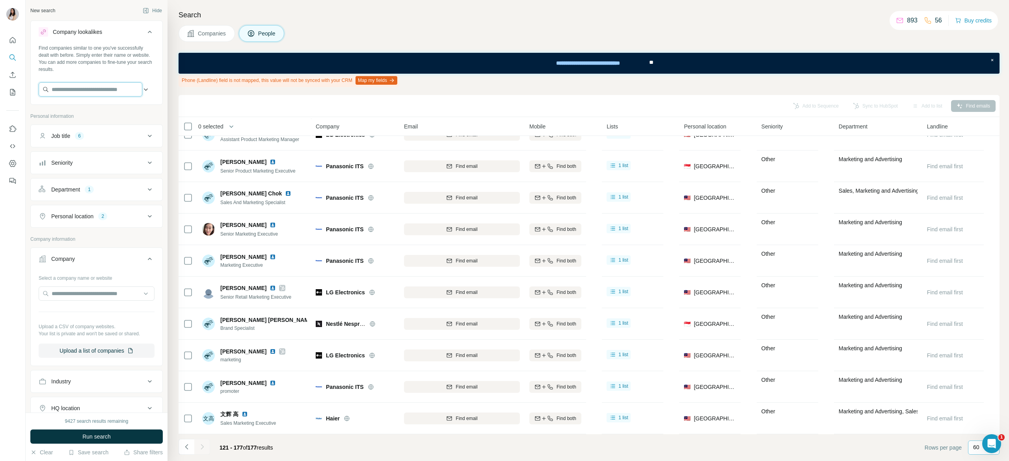
click at [126, 92] on input "text" at bounding box center [91, 89] width 104 height 14
paste input "**********"
type input "**********"
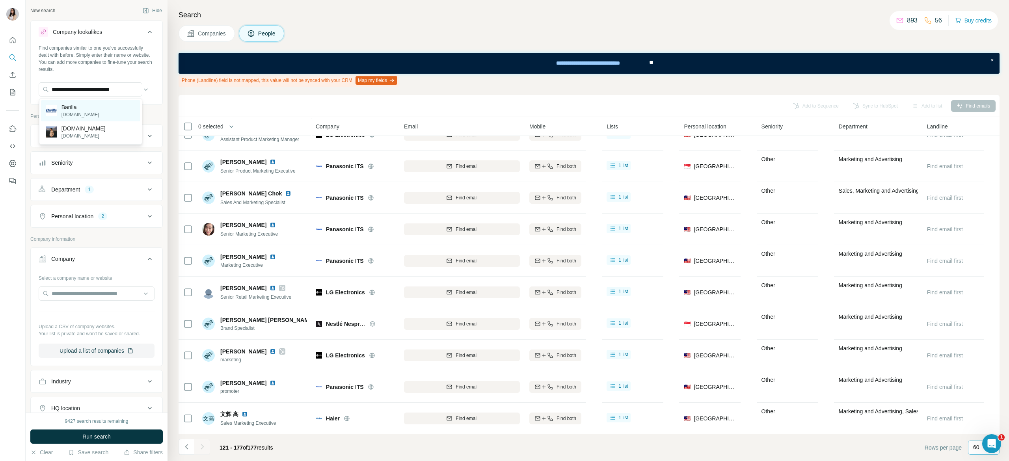
click at [96, 107] on div "Barilla barilla.com" at bounding box center [91, 110] width 100 height 21
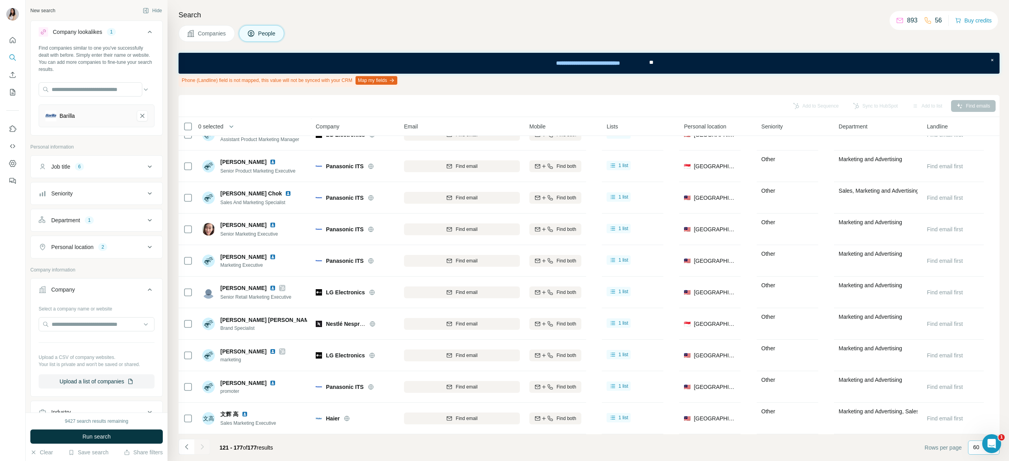
click at [120, 437] on button "Run search" at bounding box center [96, 436] width 132 height 14
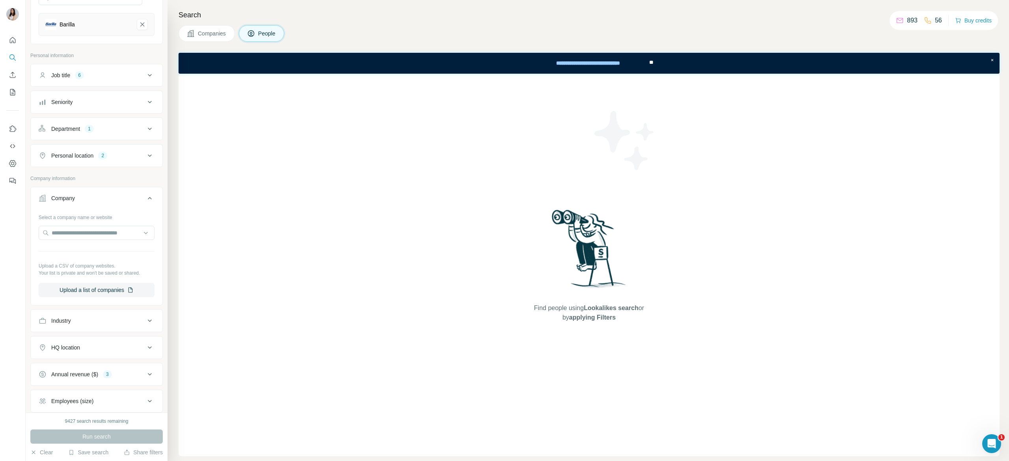
scroll to position [76, 0]
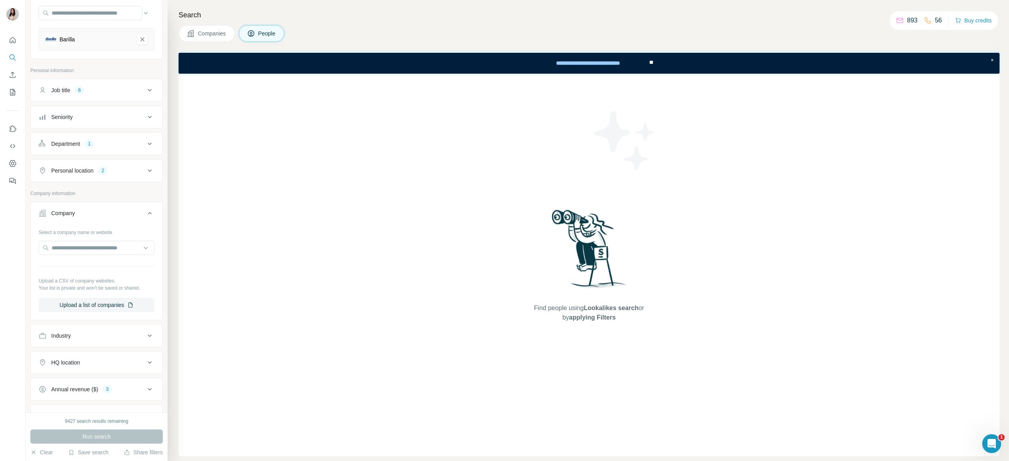
click at [585, 288] on img at bounding box center [589, 252] width 82 height 88
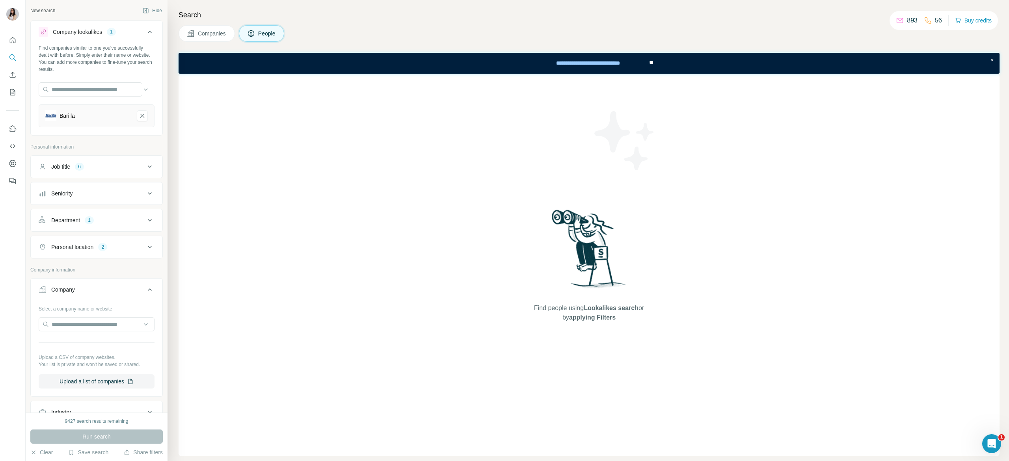
click at [251, 29] on button "People" at bounding box center [262, 33] width 46 height 17
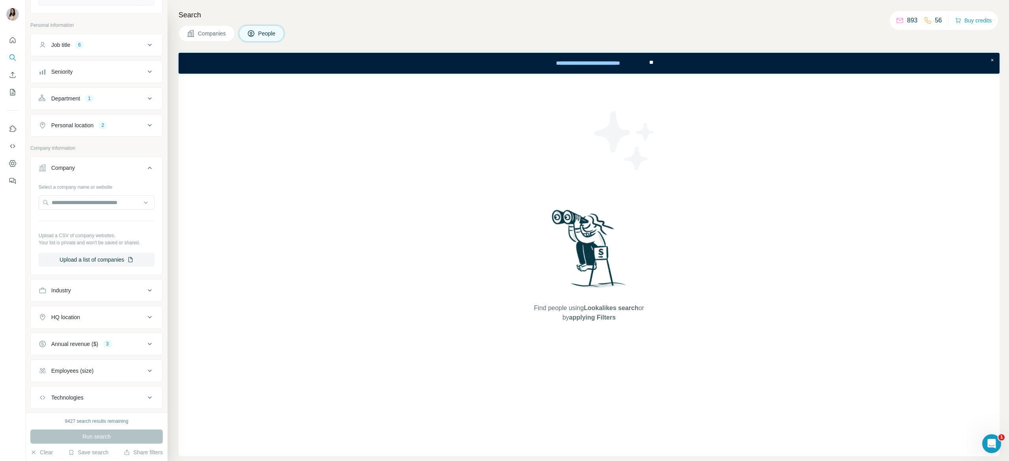
scroll to position [158, 0]
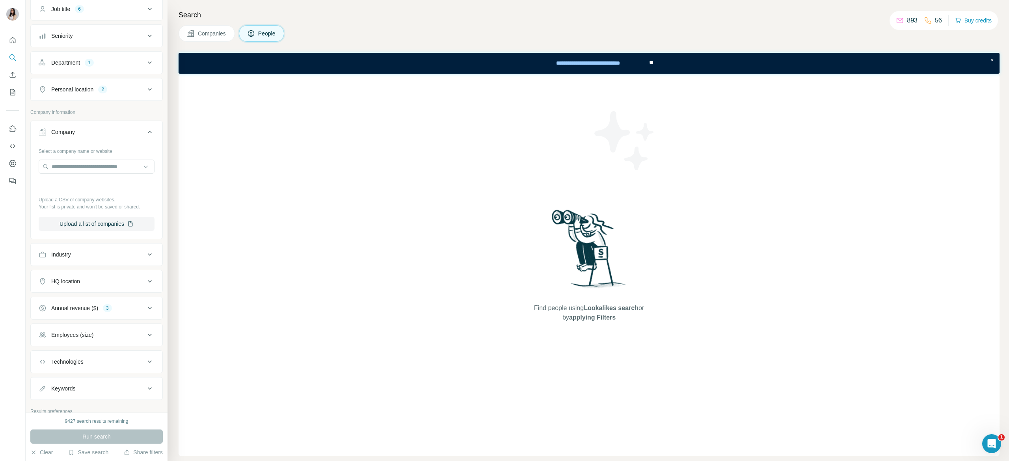
click at [106, 312] on div "3" at bounding box center [107, 308] width 9 height 7
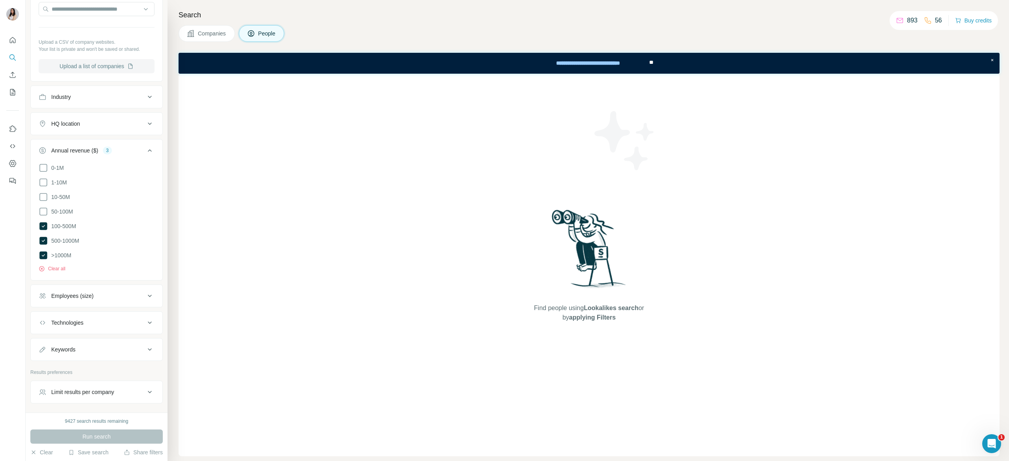
click at [117, 154] on div "Annual revenue ($) 3" at bounding box center [92, 151] width 106 height 8
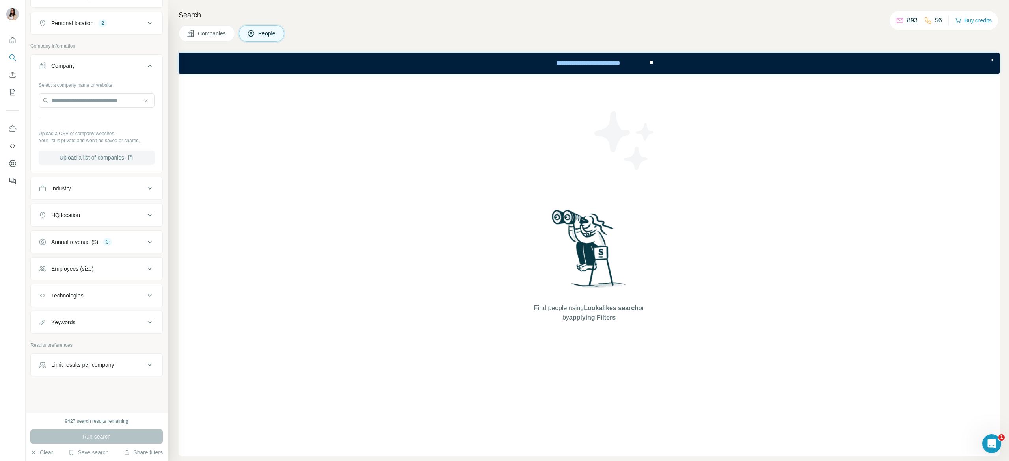
scroll to position [234, 0]
click at [114, 362] on div "Limit results per company" at bounding box center [82, 365] width 63 height 8
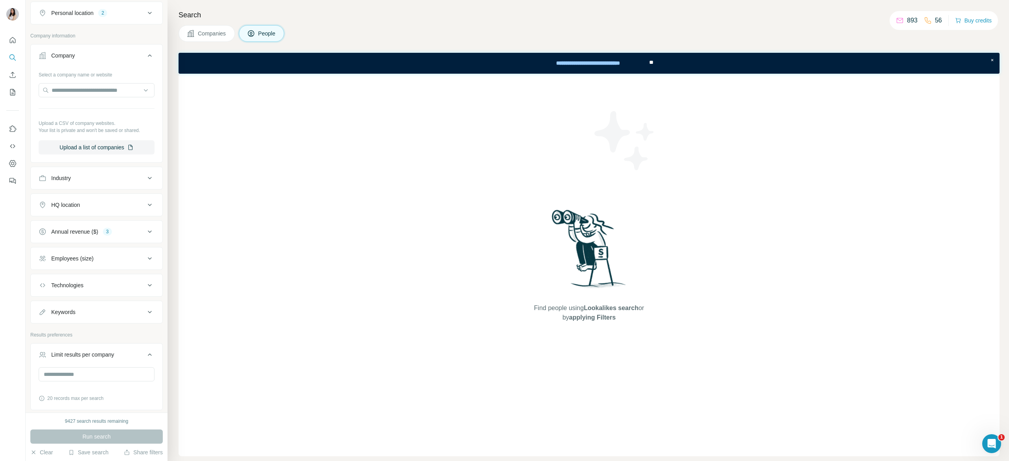
click at [114, 359] on div "Limit results per company" at bounding box center [82, 355] width 63 height 8
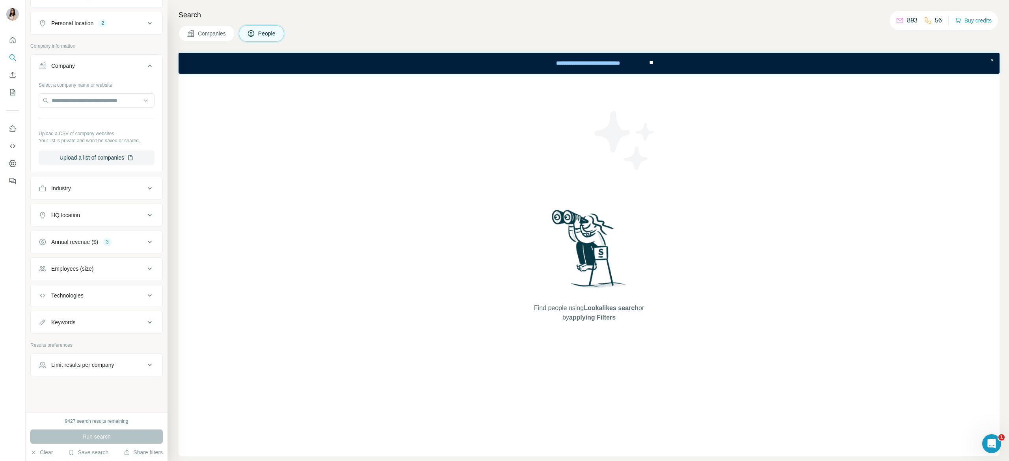
scroll to position [155, 0]
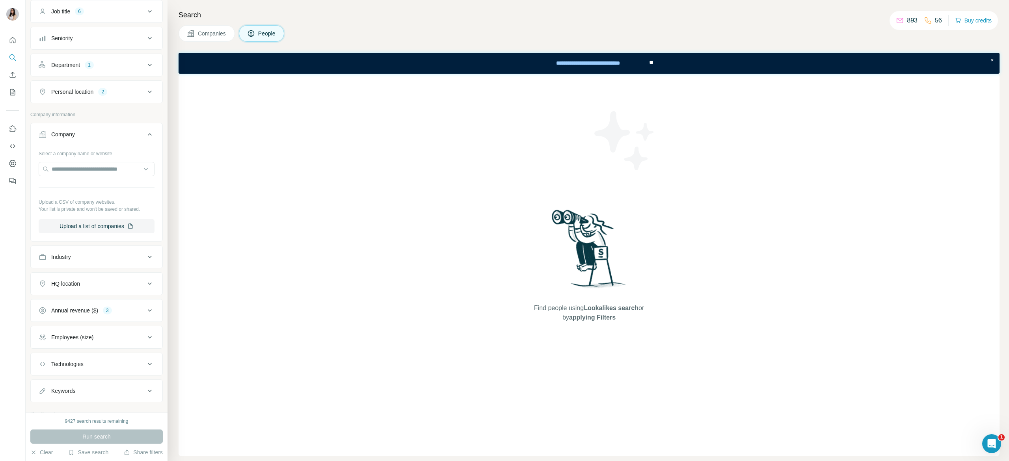
click at [86, 65] on div "Department 1" at bounding box center [92, 65] width 106 height 8
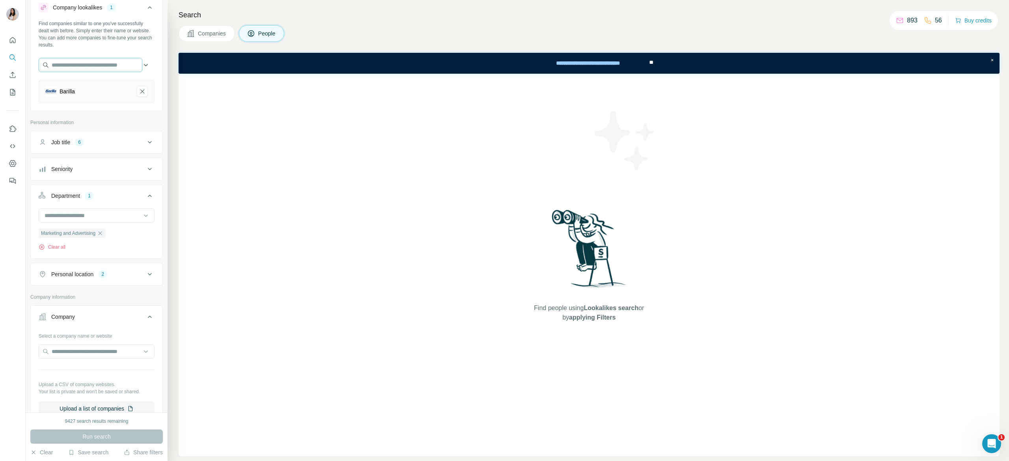
scroll to position [0, 0]
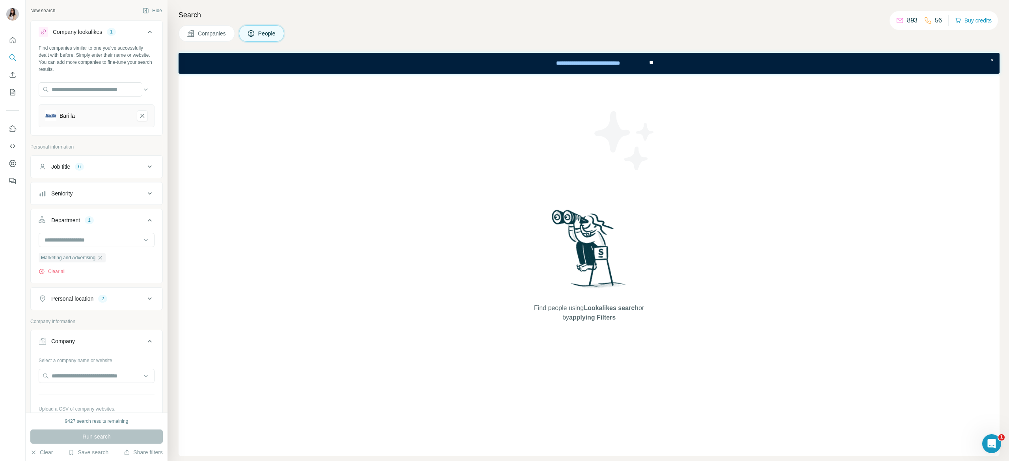
click at [93, 195] on div "Seniority" at bounding box center [92, 194] width 106 height 8
click at [65, 240] on span "Director" at bounding box center [59, 242] width 22 height 8
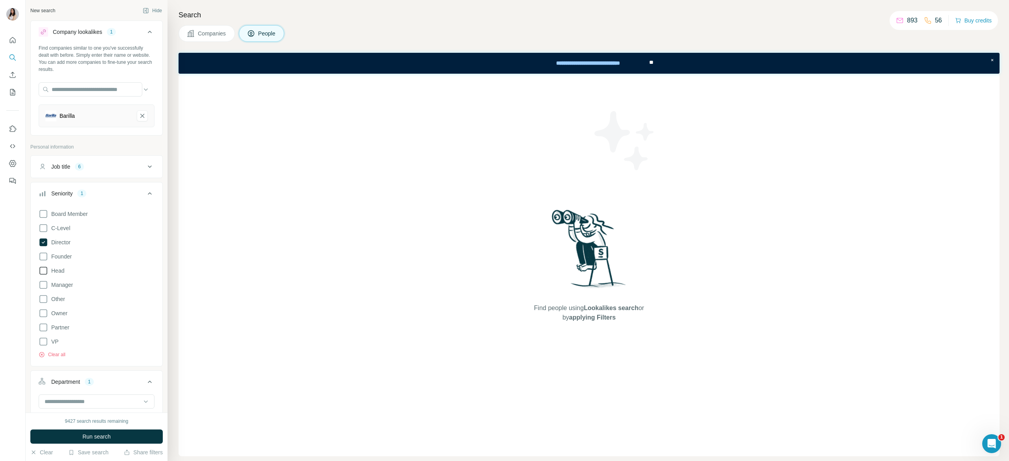
click at [61, 270] on span "Head" at bounding box center [56, 271] width 16 height 8
click at [62, 285] on span "Manager" at bounding box center [60, 285] width 25 height 8
click at [120, 433] on button "Run search" at bounding box center [96, 436] width 132 height 14
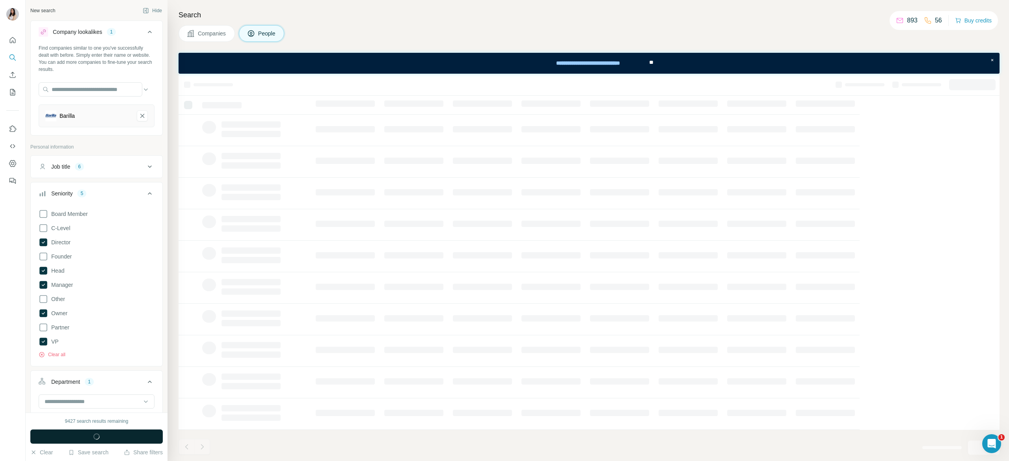
click at [109, 436] on span "button" at bounding box center [96, 437] width 28 height 8
click at [321, 28] on div "Companies People" at bounding box center [588, 33] width 821 height 17
click at [125, 193] on div "Seniority 5" at bounding box center [92, 194] width 106 height 8
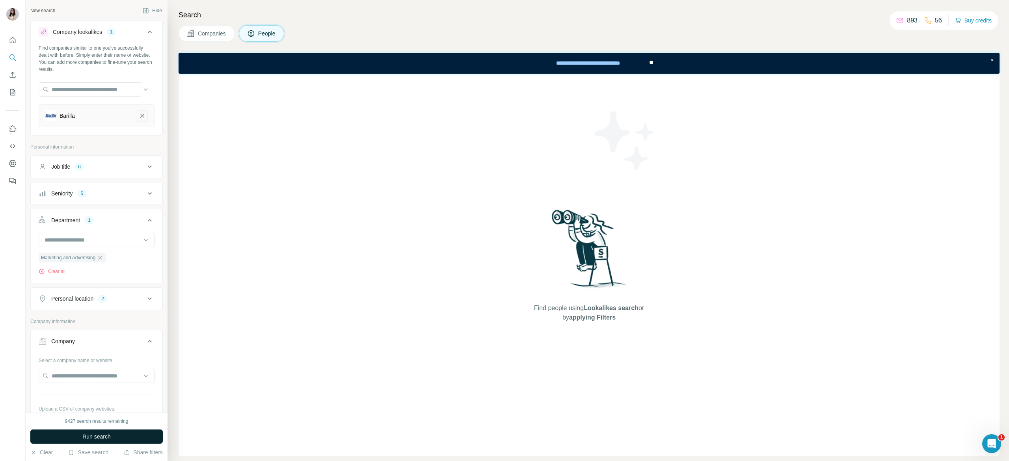
click at [137, 115] on button "Barilla-remove-button" at bounding box center [142, 115] width 11 height 11
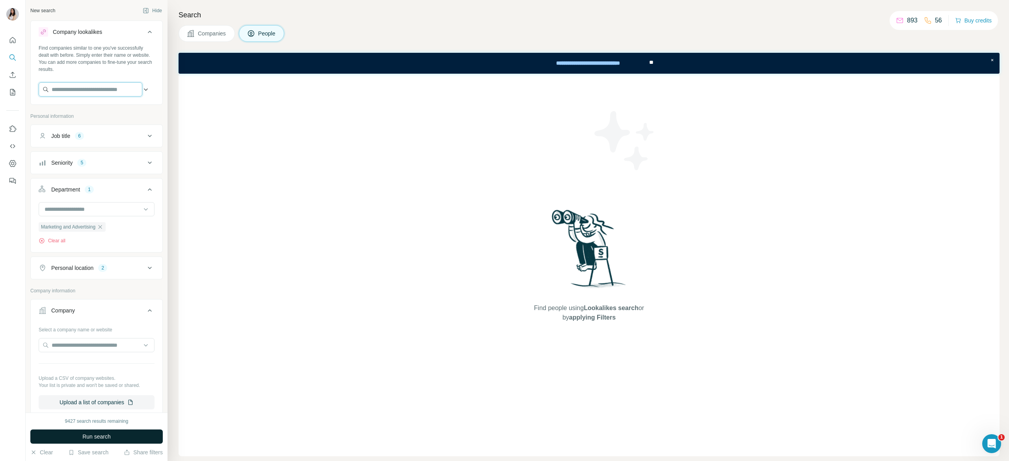
click at [123, 86] on input "text" at bounding box center [91, 89] width 104 height 14
paste input "**********"
type input "**********"
click at [117, 108] on div "Barilla barilla.com" at bounding box center [91, 110] width 100 height 21
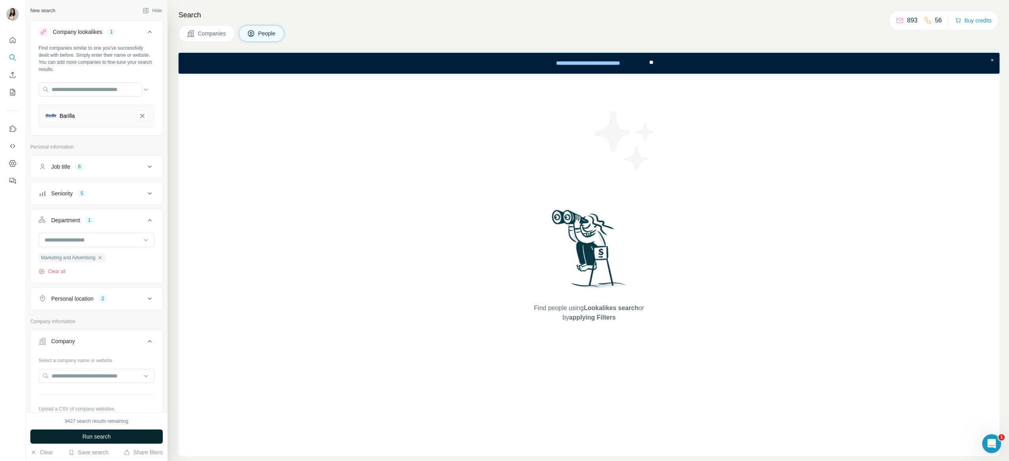
click at [87, 437] on span "Run search" at bounding box center [96, 437] width 28 height 8
click at [99, 82] on input "text" at bounding box center [91, 89] width 104 height 14
click at [134, 121] on div "Barilla" at bounding box center [97, 115] width 116 height 23
click at [139, 117] on icon "Barilla-remove-button" at bounding box center [142, 116] width 7 height 8
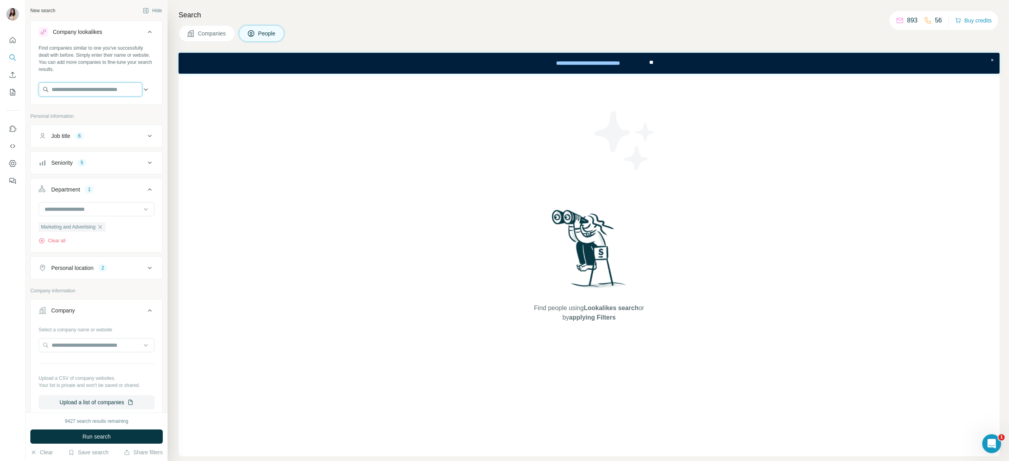
click at [86, 94] on input "text" at bounding box center [91, 89] width 104 height 14
paste input "**********"
type input "**********"
click at [99, 109] on div "Tempur tempur.com" at bounding box center [91, 110] width 100 height 21
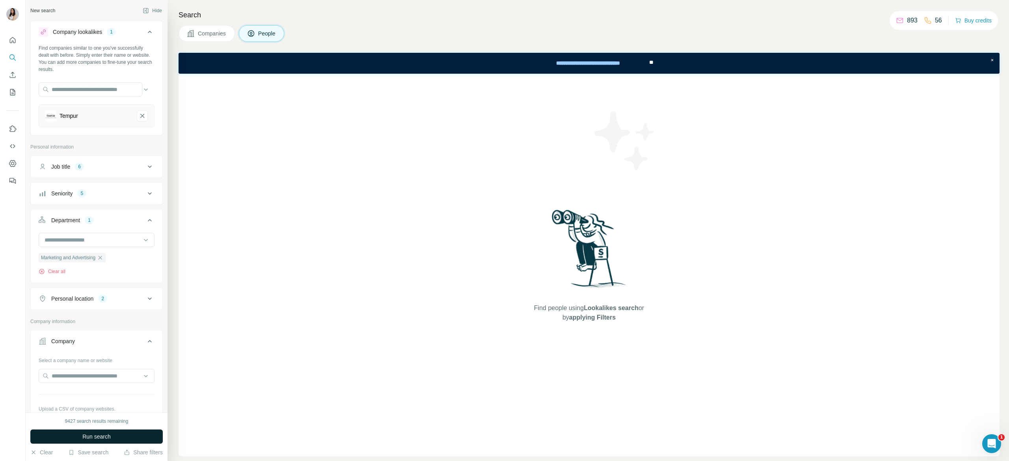
click at [129, 433] on button "Run search" at bounding box center [96, 436] width 132 height 14
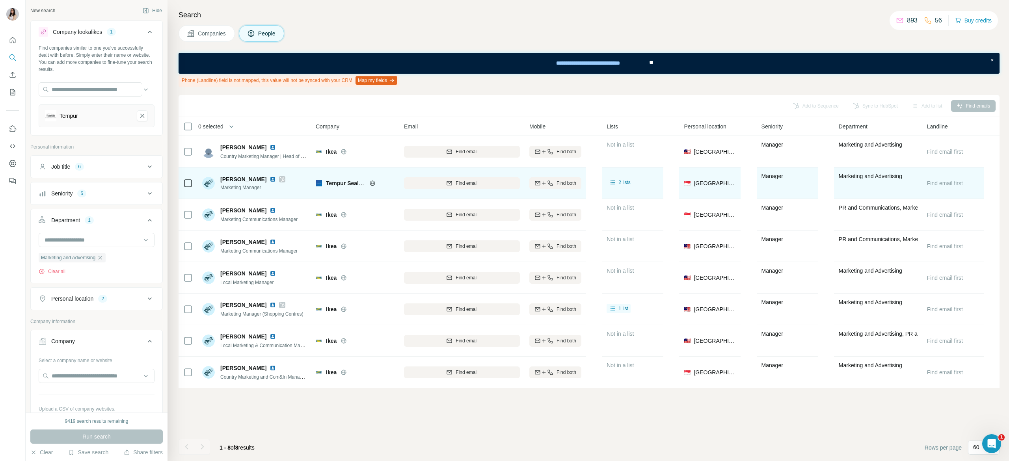
click at [374, 182] on icon at bounding box center [372, 182] width 5 height 5
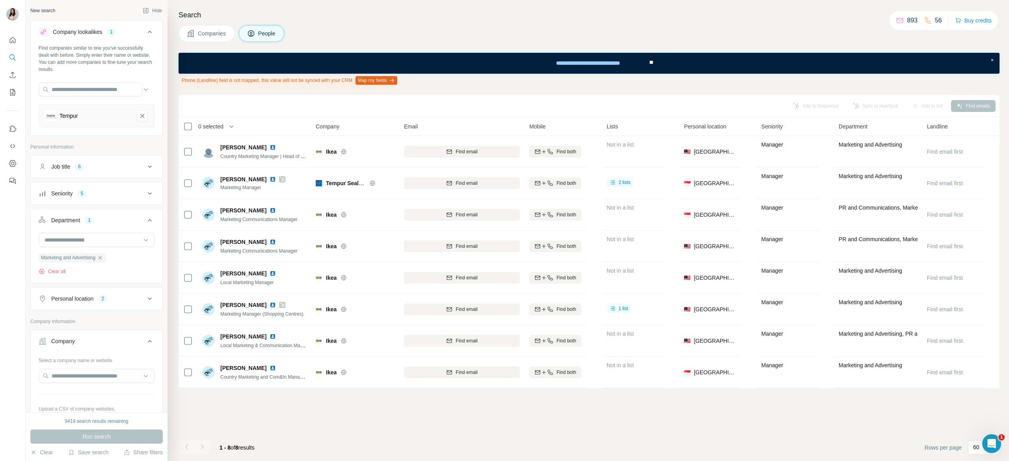
click at [102, 102] on div "Find companies similar to one you've successfully dealt with before. Simply ent…" at bounding box center [97, 89] width 132 height 89
click at [102, 91] on input "text" at bounding box center [91, 89] width 104 height 14
paste input "**********"
type input "**********"
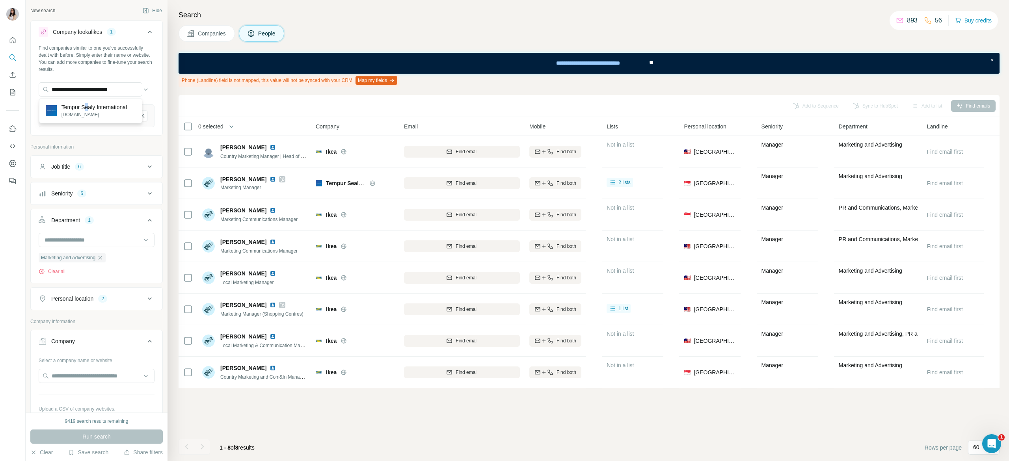
click at [89, 107] on p "Tempur Sealy International" at bounding box center [94, 107] width 66 height 8
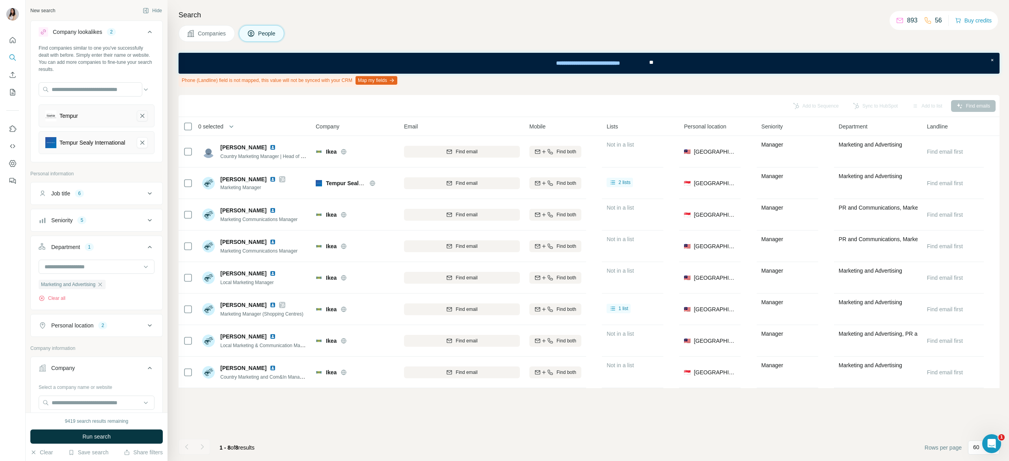
click at [139, 117] on icon "Tempur-remove-button" at bounding box center [142, 116] width 7 height 8
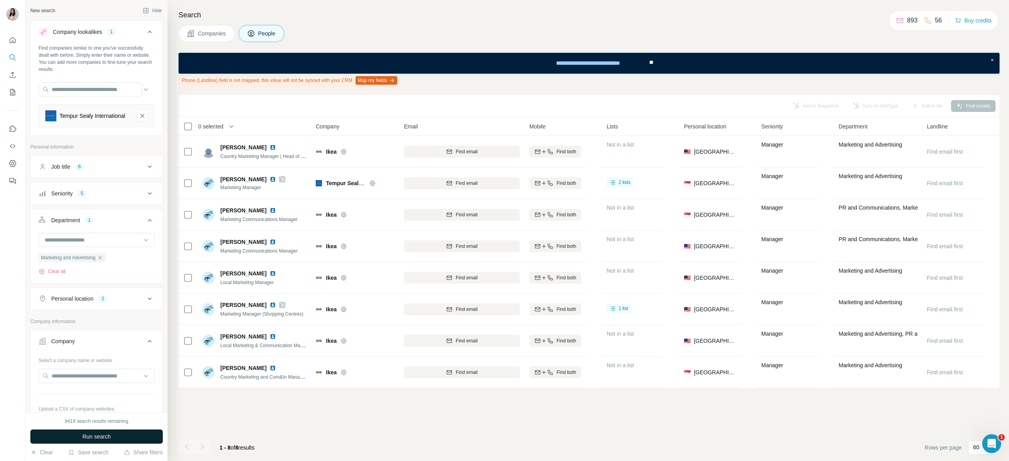
click at [65, 436] on button "Run search" at bounding box center [96, 436] width 132 height 14
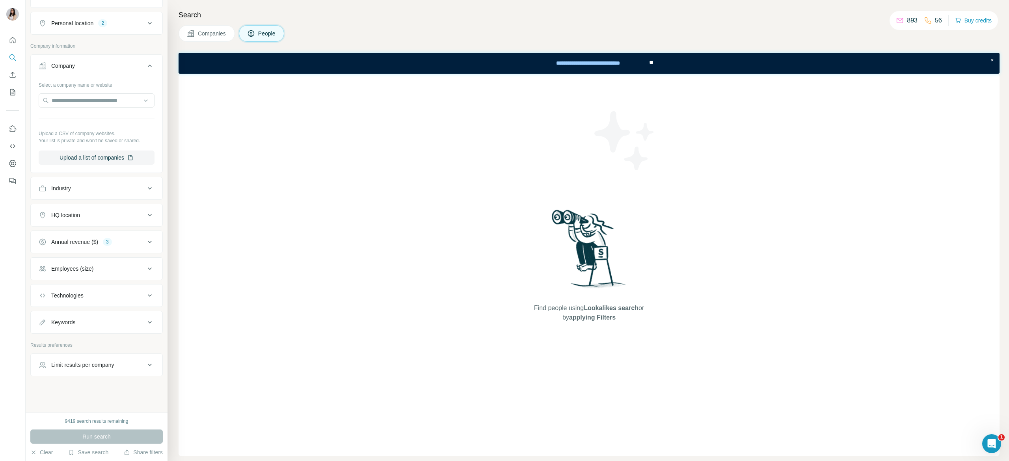
scroll to position [291, 0]
click at [111, 240] on div "3" at bounding box center [107, 241] width 9 height 7
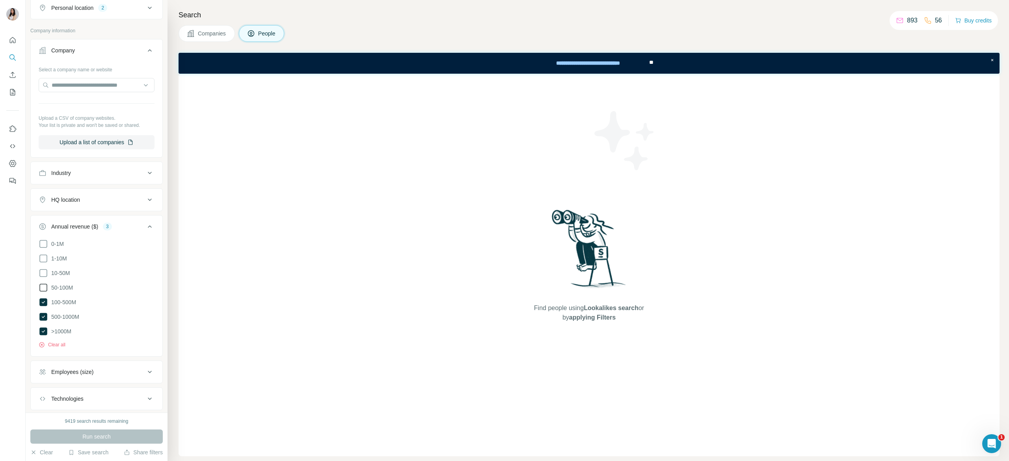
click at [67, 292] on span "50-100M" at bounding box center [60, 288] width 25 height 8
click at [128, 436] on button "Run search" at bounding box center [96, 436] width 132 height 14
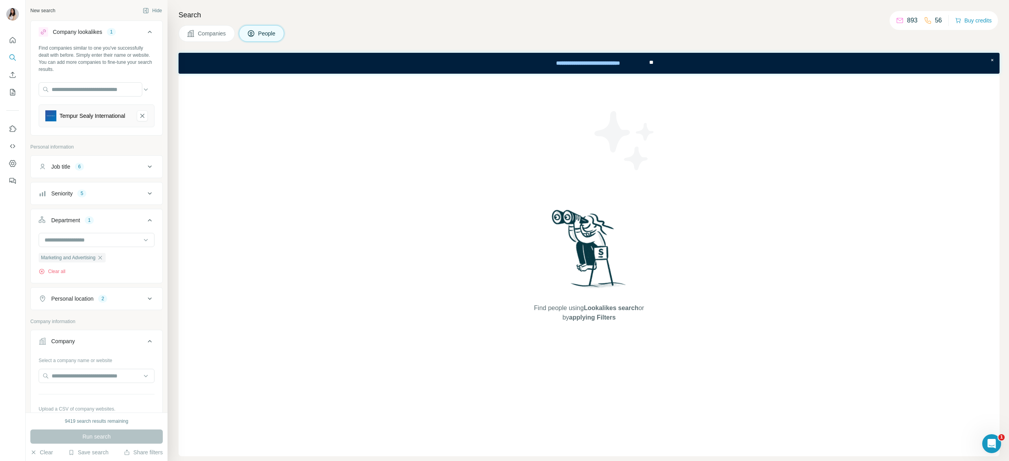
drag, startPoint x: 127, startPoint y: 117, endPoint x: 126, endPoint y: 125, distance: 7.1
click at [139, 120] on icon "Tempur Sealy International-remove-button" at bounding box center [142, 116] width 7 height 8
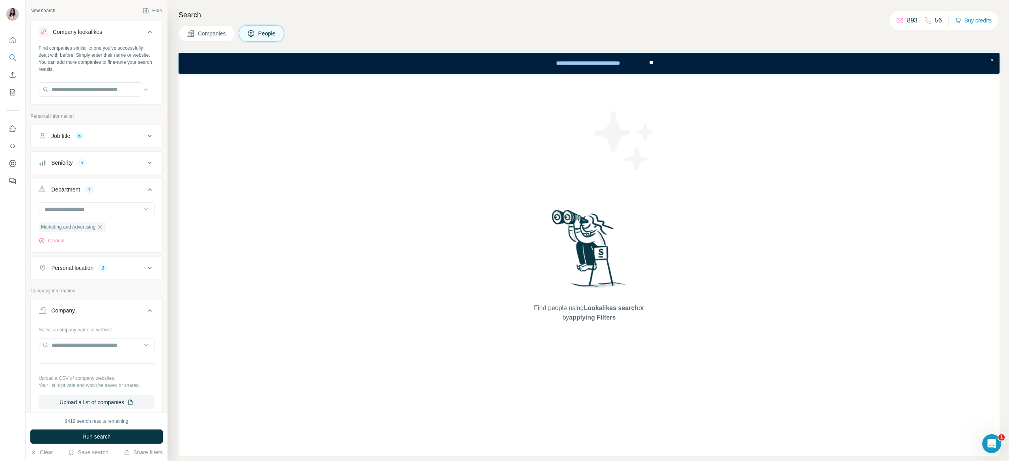
click at [103, 98] on div at bounding box center [97, 90] width 116 height 16
click at [104, 92] on input "text" at bounding box center [91, 89] width 104 height 14
paste input "**********"
type input "**********"
click at [119, 112] on div "Suntory Holdings suntory.com" at bounding box center [91, 110] width 100 height 21
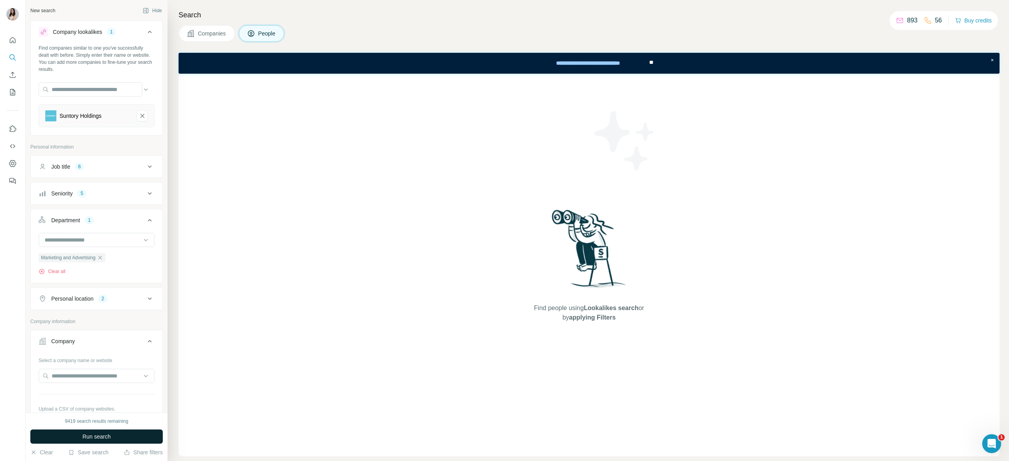
click at [133, 441] on button "Run search" at bounding box center [96, 436] width 132 height 14
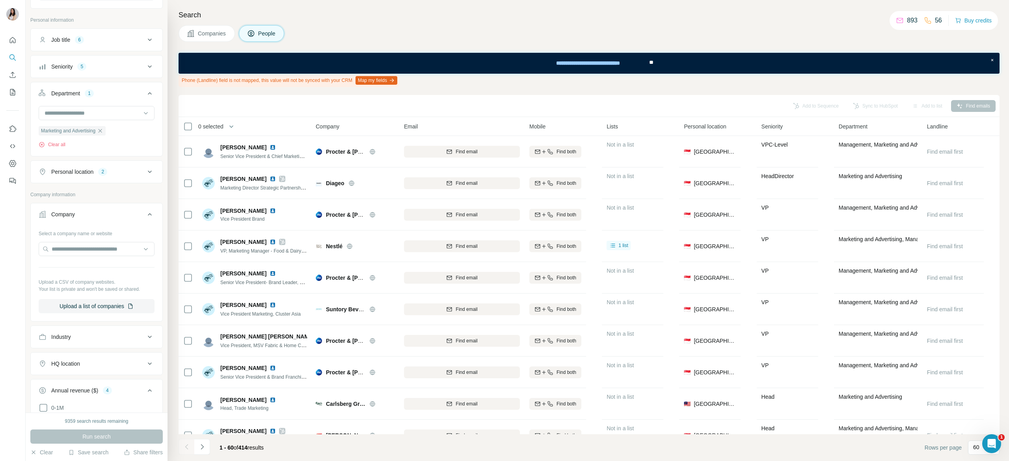
scroll to position [394, 0]
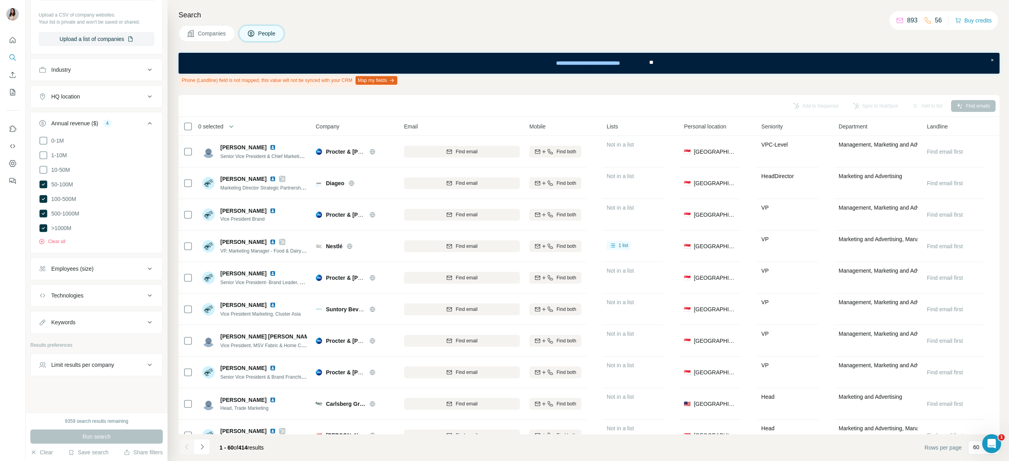
click at [87, 374] on button "Limit results per company" at bounding box center [97, 364] width 132 height 19
click at [86, 392] on input "number" at bounding box center [97, 384] width 116 height 14
type input "**"
click at [99, 437] on span "Run search" at bounding box center [96, 437] width 28 height 8
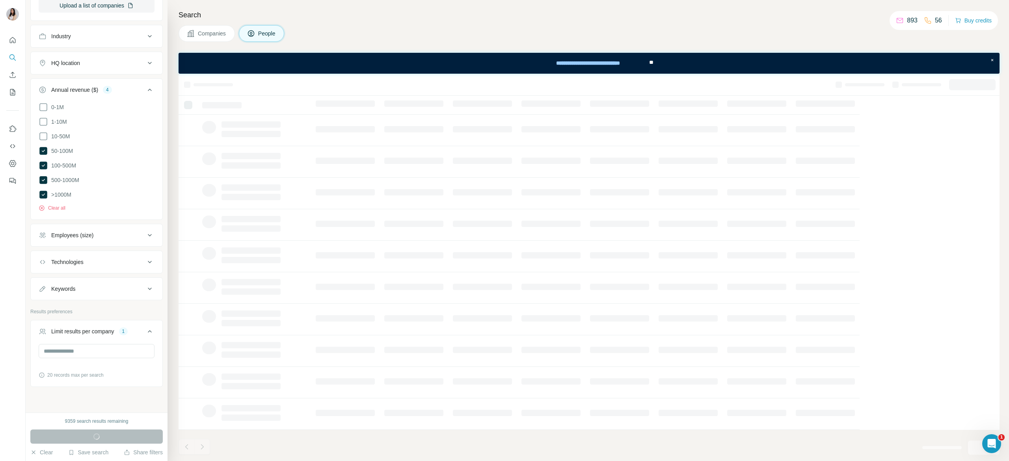
scroll to position [446, 0]
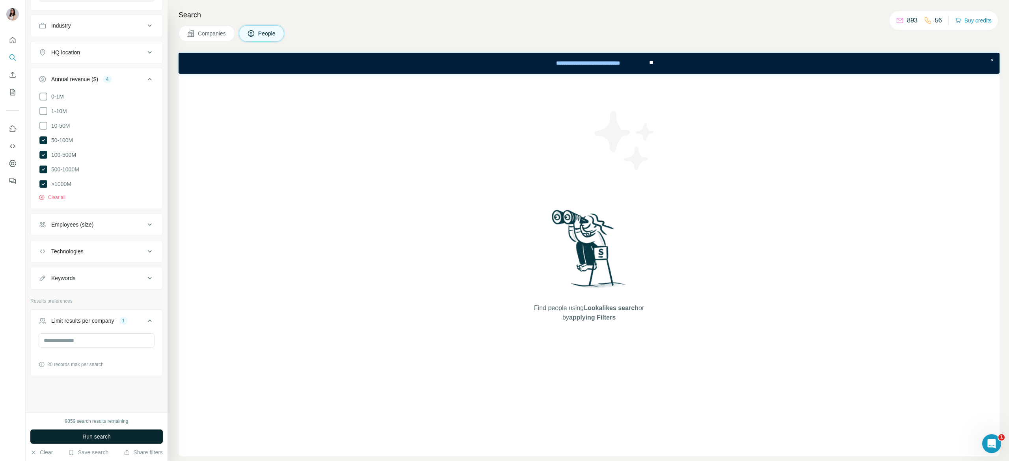
click at [74, 434] on button "Run search" at bounding box center [96, 436] width 132 height 14
click at [123, 431] on button "Run search" at bounding box center [96, 436] width 132 height 14
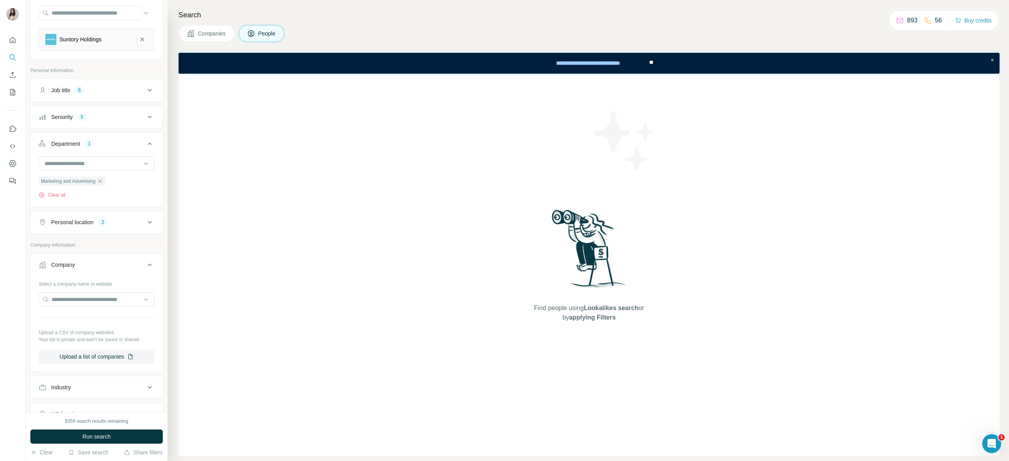
scroll to position [0, 0]
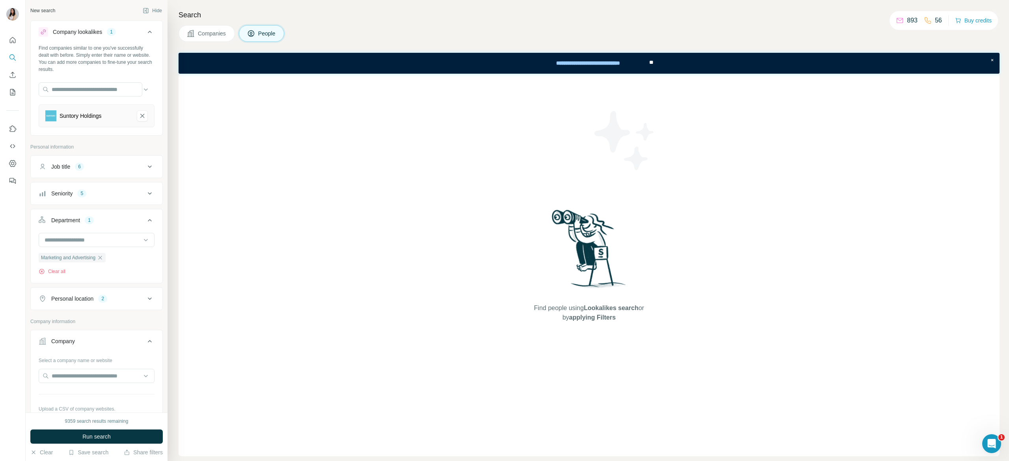
click at [420, 235] on div "Find people using Lookalikes search or by applying Filters" at bounding box center [588, 265] width 821 height 383
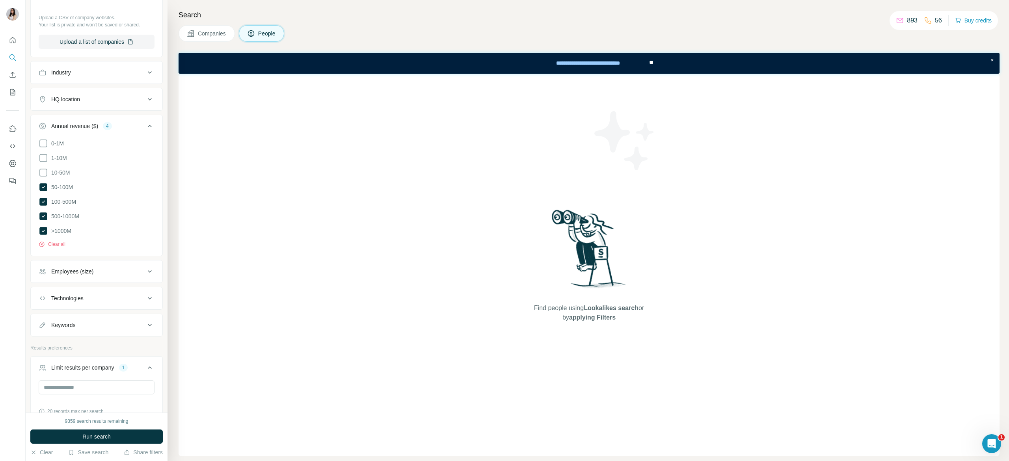
scroll to position [446, 0]
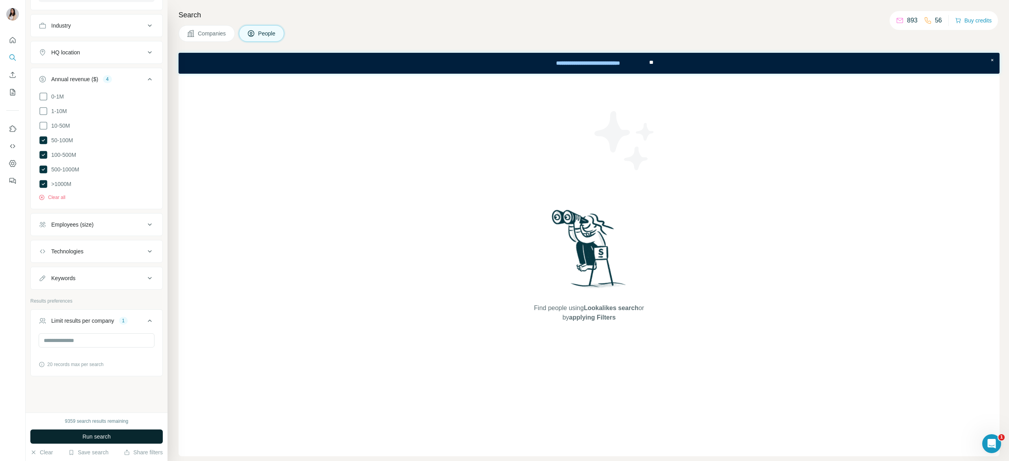
click at [99, 435] on span "Run search" at bounding box center [96, 437] width 28 height 8
click at [125, 322] on div "1" at bounding box center [123, 320] width 9 height 7
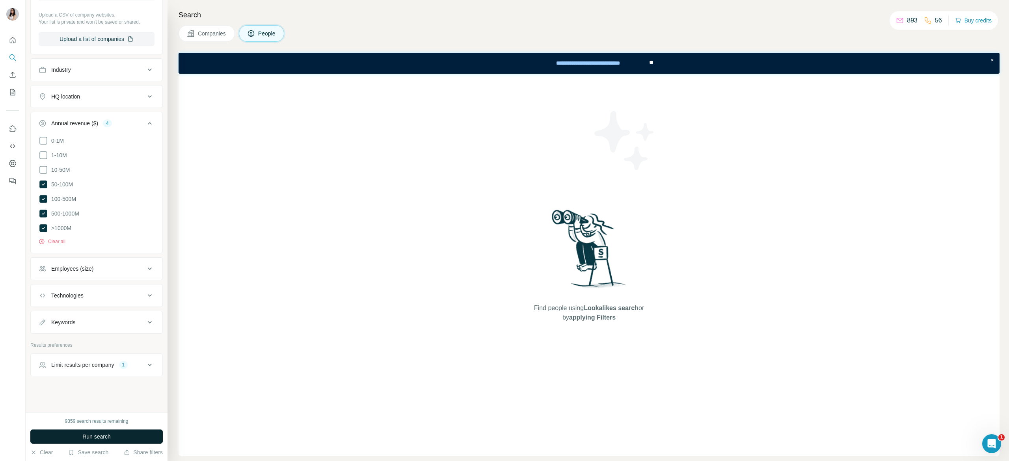
scroll to position [402, 0]
click at [188, 321] on div "Find people using Lookalikes search or by applying Filters" at bounding box center [588, 265] width 821 height 383
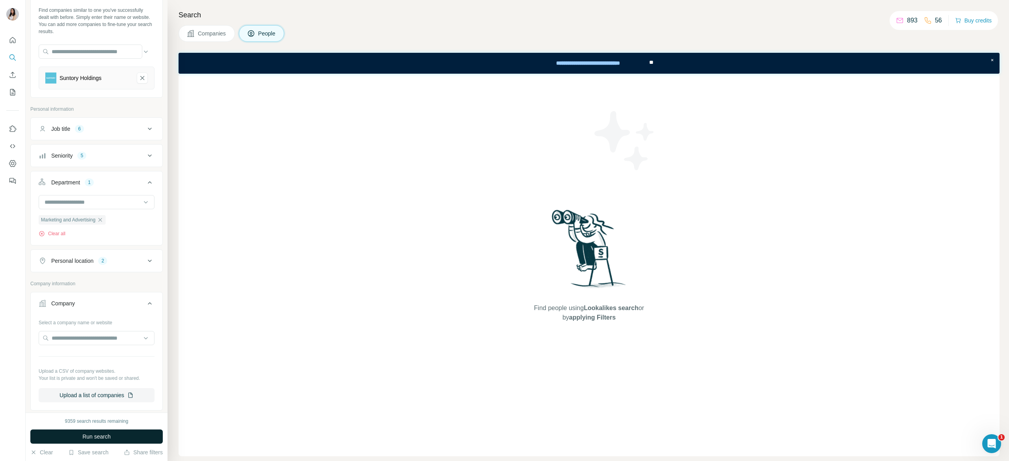
scroll to position [0, 0]
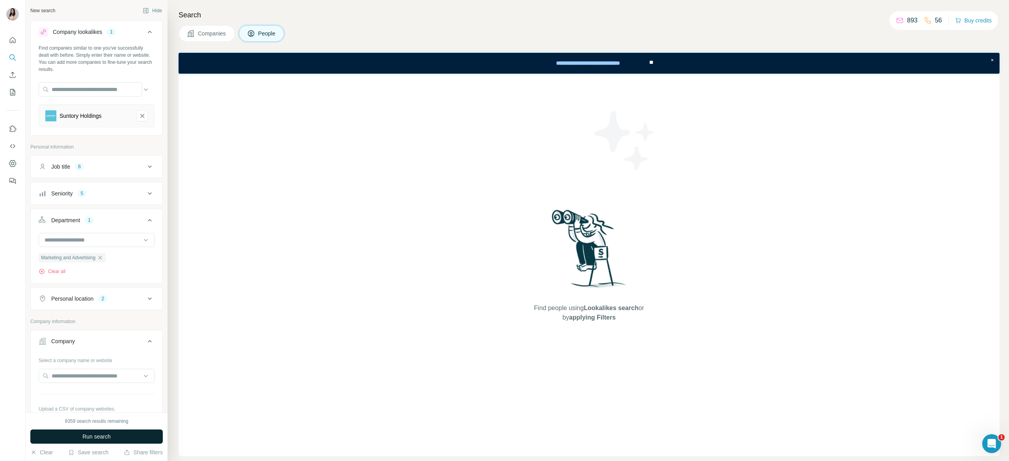
click at [85, 98] on div at bounding box center [97, 90] width 116 height 16
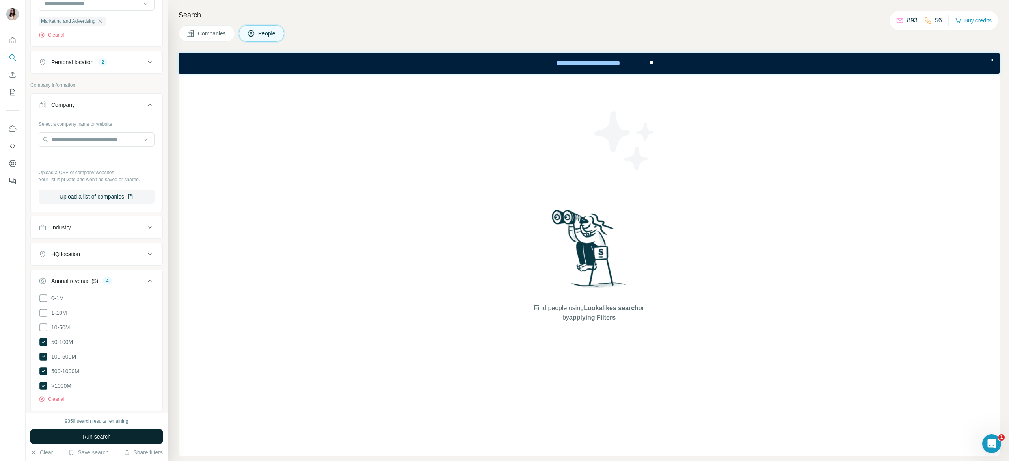
scroll to position [402, 0]
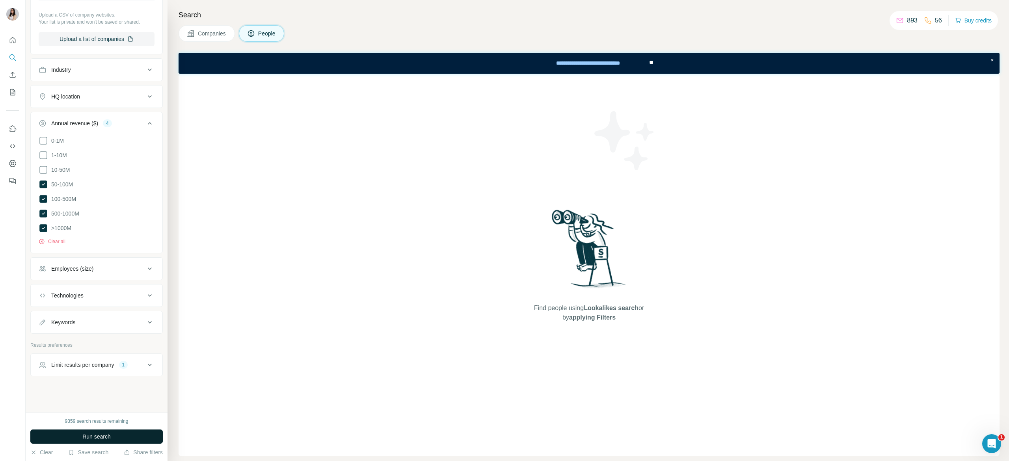
click at [113, 361] on button "Limit results per company 1" at bounding box center [97, 364] width 132 height 19
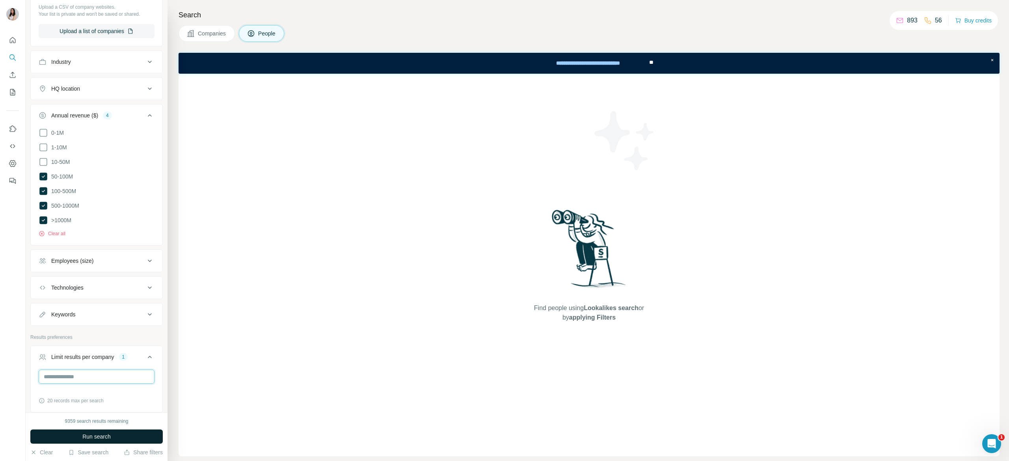
click at [100, 384] on input "**" at bounding box center [97, 377] width 116 height 14
type input "*"
click at [91, 384] on input "*" at bounding box center [97, 377] width 116 height 14
type input "*"
click at [126, 441] on button "Run search" at bounding box center [96, 436] width 132 height 14
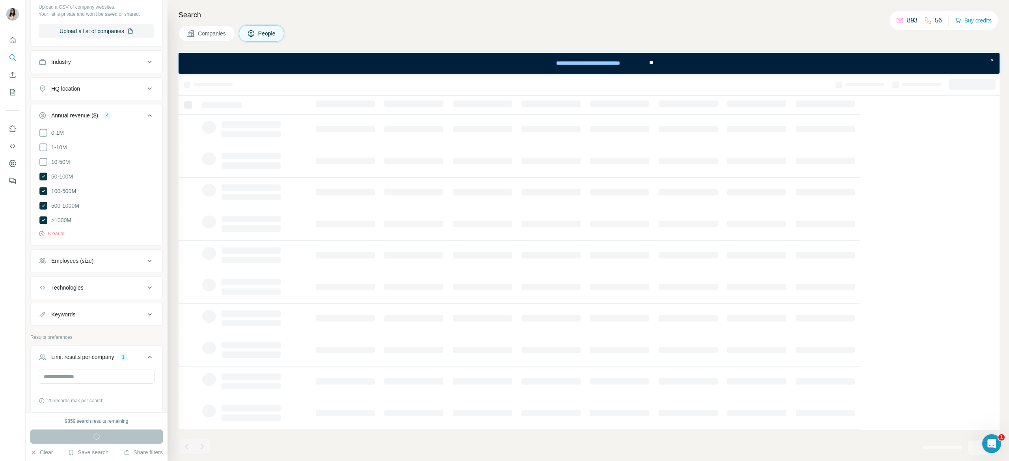
drag, startPoint x: 242, startPoint y: 93, endPoint x: 240, endPoint y: 106, distance: 13.9
click at [244, 96] on div at bounding box center [588, 267] width 821 height 387
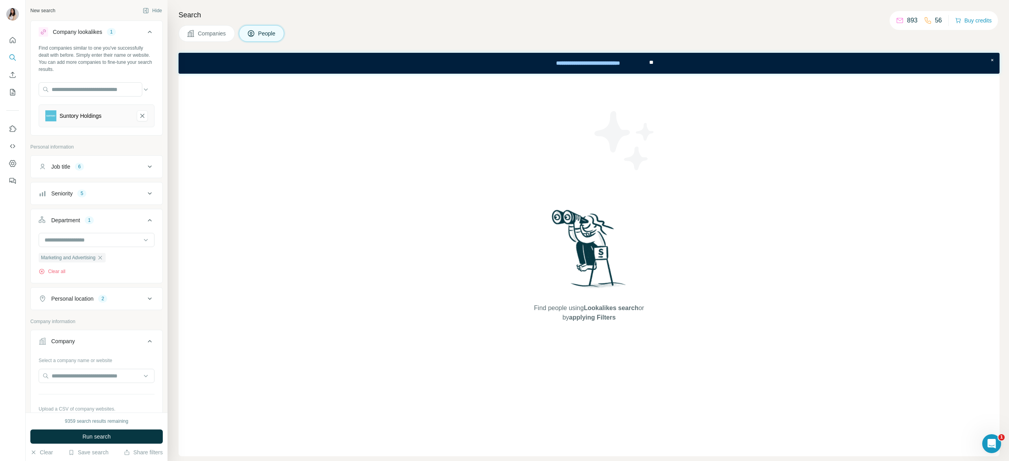
click at [104, 168] on div "Job title 6" at bounding box center [92, 167] width 106 height 8
click at [60, 203] on icon "button" at bounding box center [59, 204] width 6 height 6
click at [60, 203] on icon "button" at bounding box center [58, 204] width 6 height 6
click at [70, 206] on icon "button" at bounding box center [67, 204] width 6 height 6
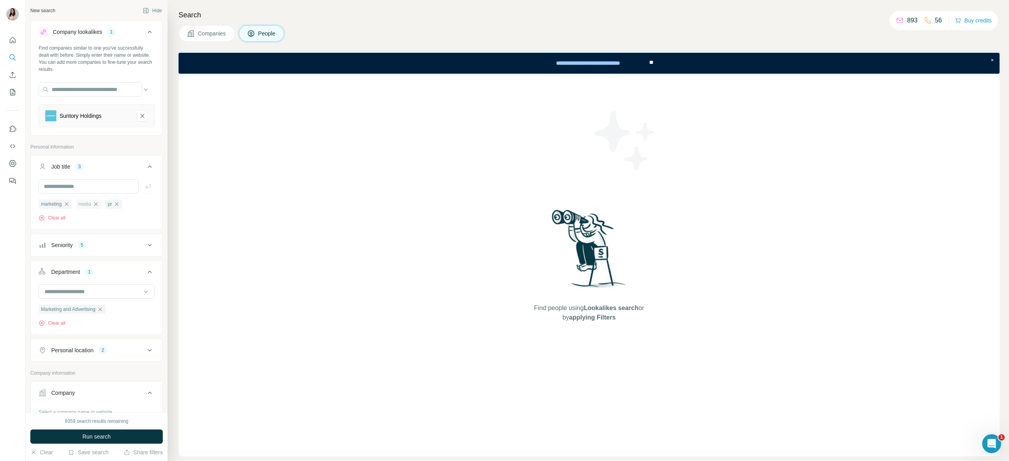
click at [98, 204] on icon "button" at bounding box center [96, 204] width 4 height 4
click at [69, 203] on icon "button" at bounding box center [66, 204] width 6 height 6
click at [52, 206] on icon "button" at bounding box center [50, 204] width 6 height 6
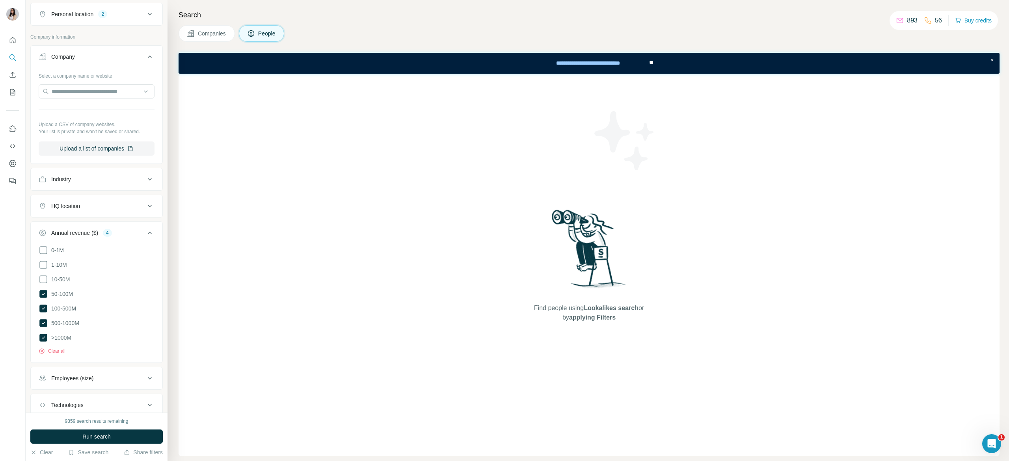
scroll to position [315, 0]
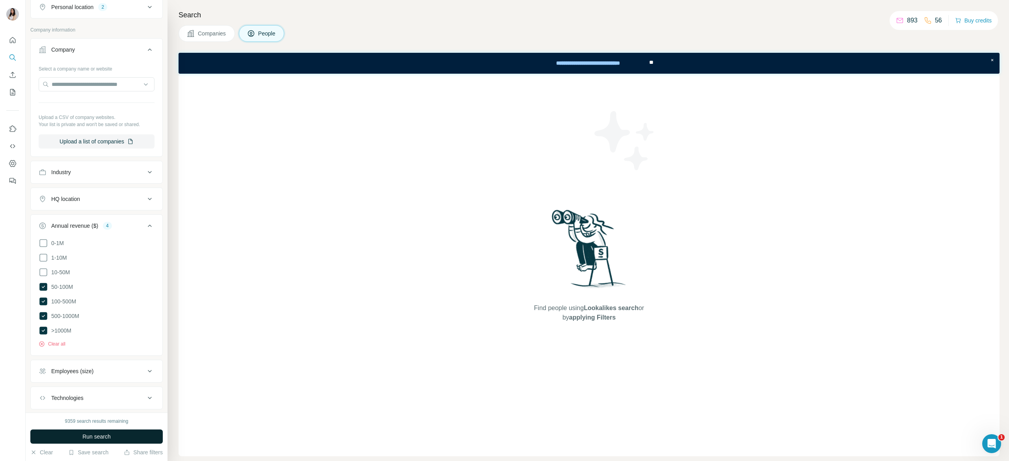
click at [114, 433] on button "Run search" at bounding box center [96, 436] width 132 height 14
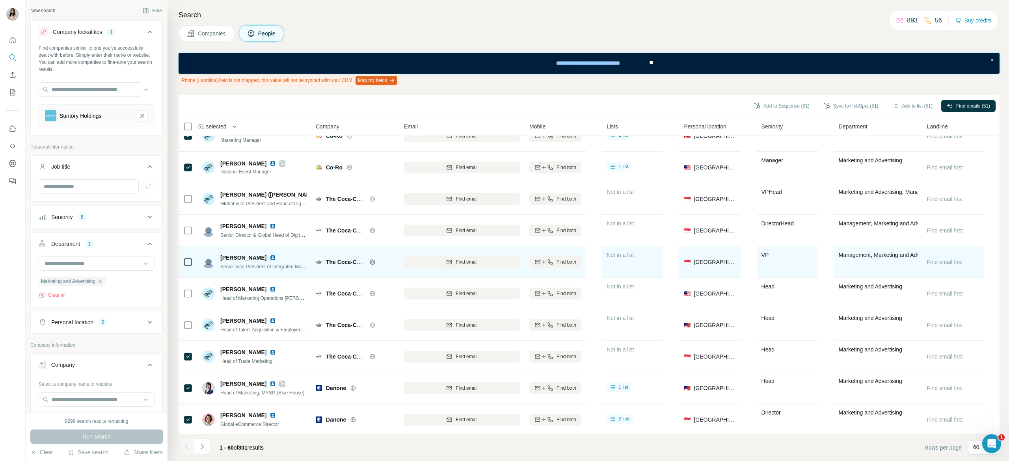
scroll to position [473, 0]
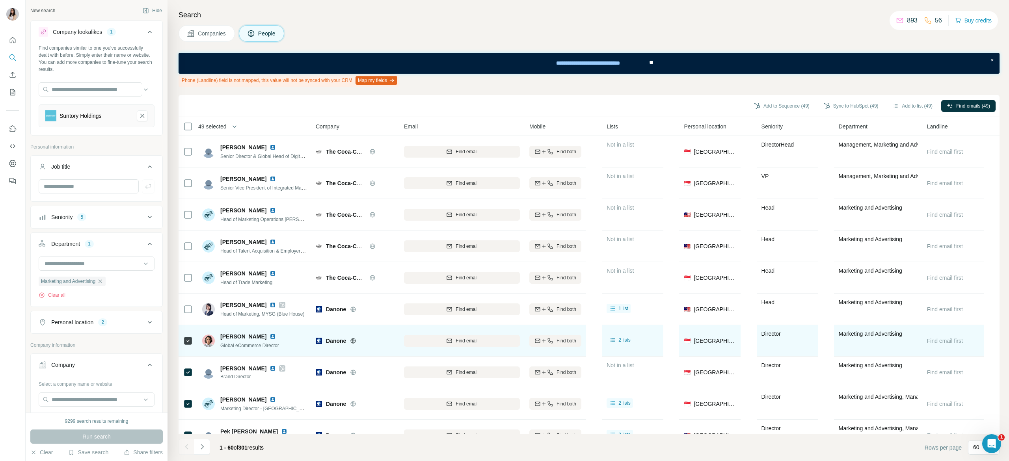
click at [183, 339] on icon at bounding box center [187, 340] width 9 height 9
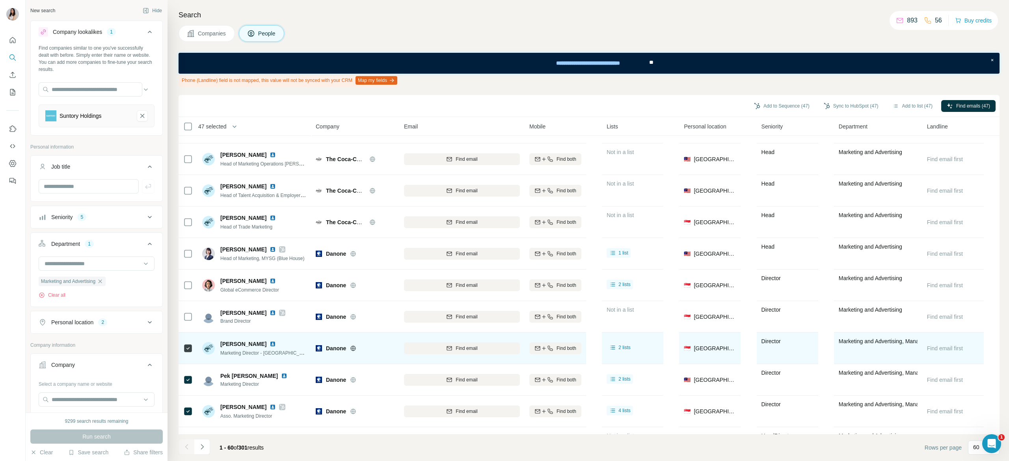
scroll to position [552, 0]
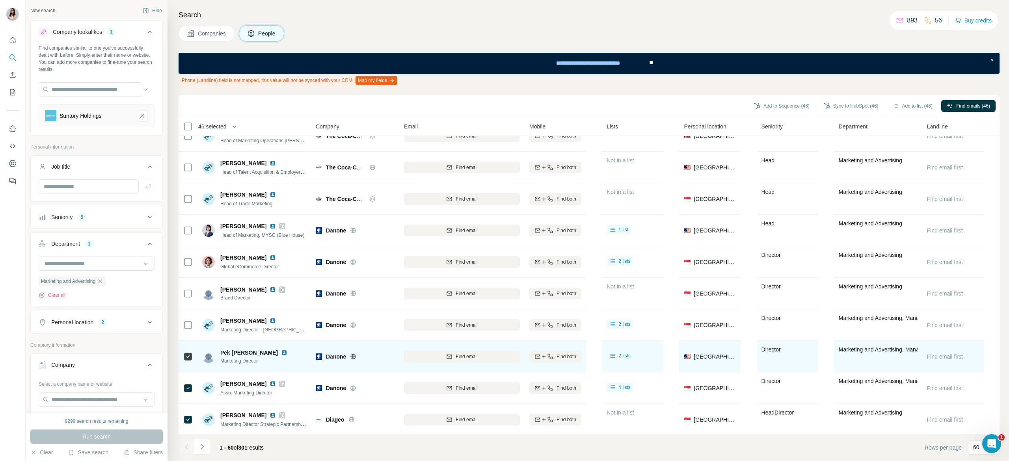
click at [186, 364] on div at bounding box center [187, 357] width 9 height 22
click at [189, 352] on icon at bounding box center [187, 356] width 9 height 9
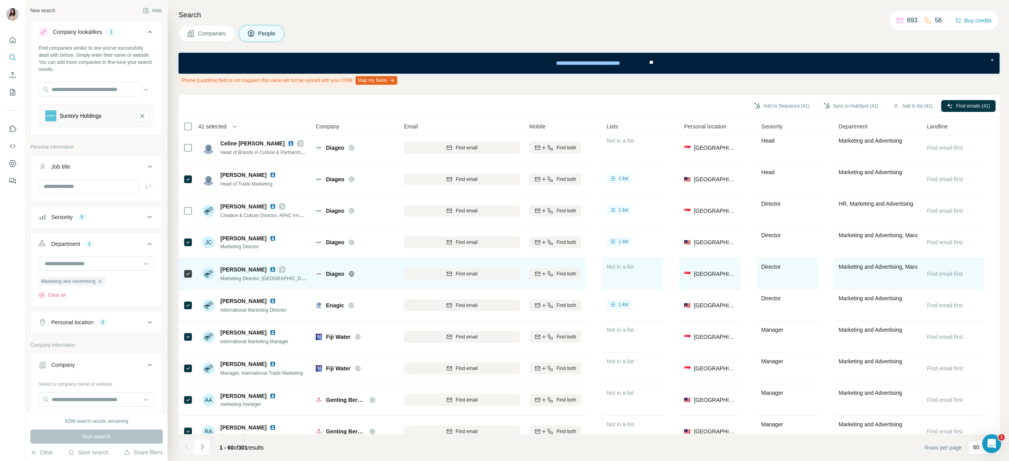
scroll to position [867, 0]
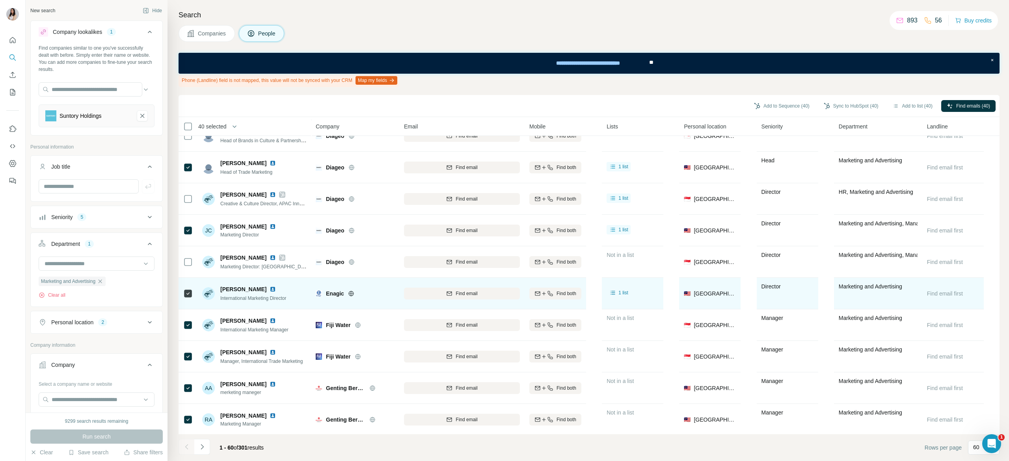
click at [352, 293] on icon at bounding box center [351, 293] width 2 height 5
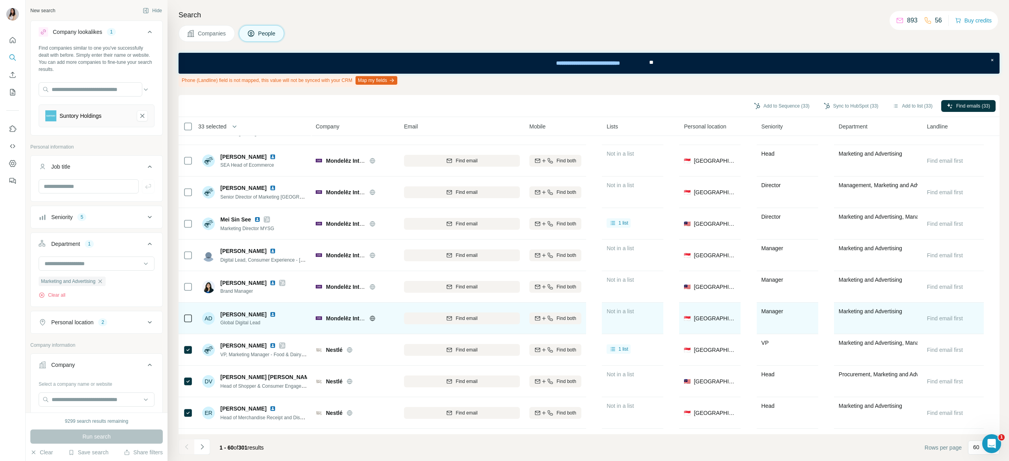
scroll to position [1182, 0]
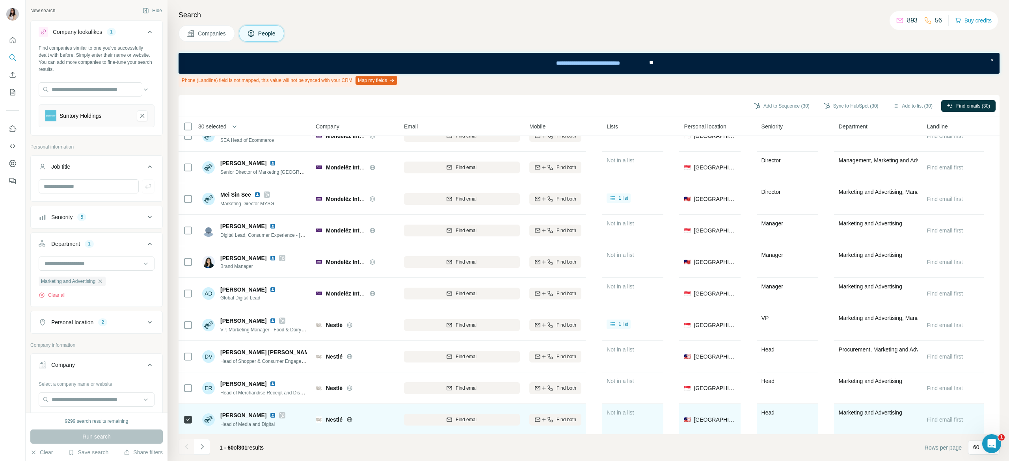
click at [192, 424] on icon at bounding box center [187, 419] width 9 height 9
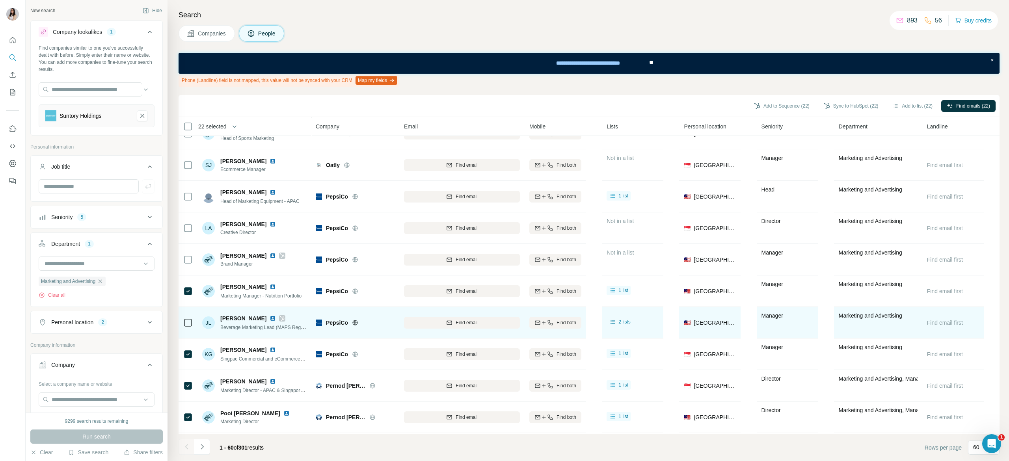
scroll to position [1579, 0]
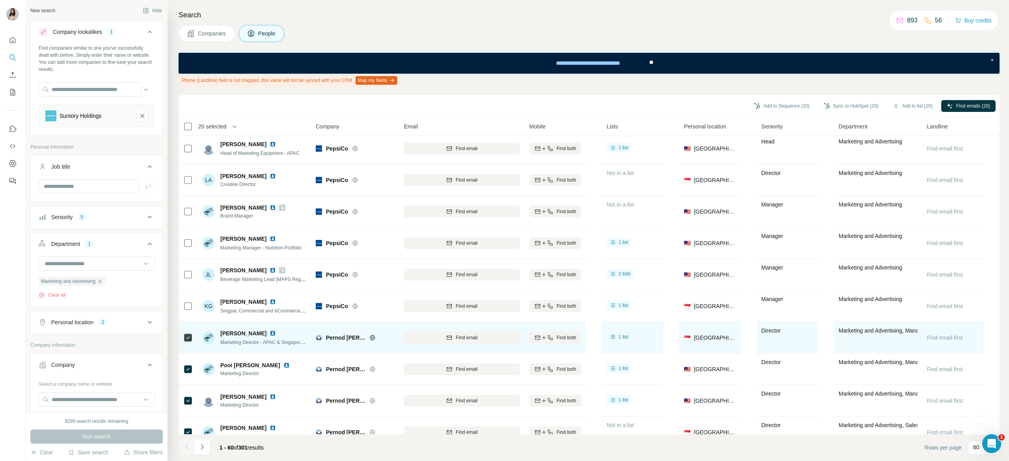
click at [193, 334] on td at bounding box center [187, 338] width 19 height 32
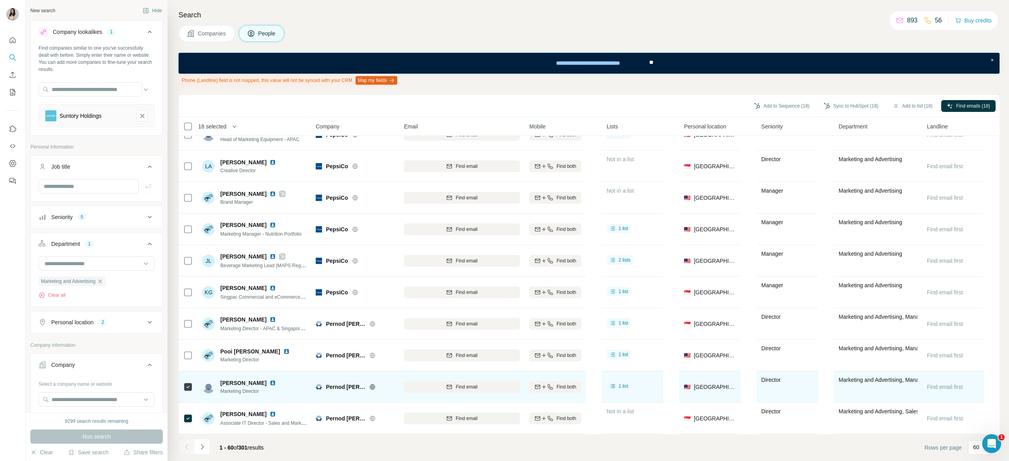
scroll to position [1601, 0]
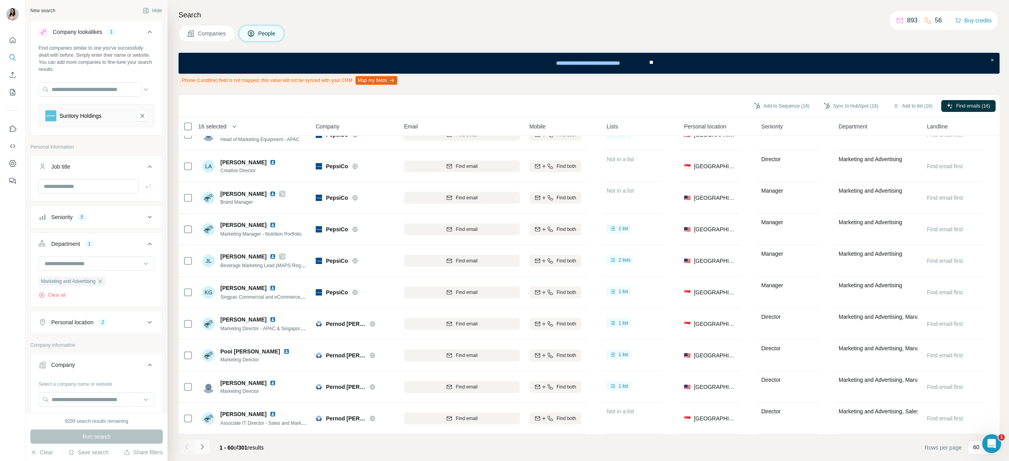
click at [204, 448] on icon "Navigate to next page" at bounding box center [202, 447] width 8 height 8
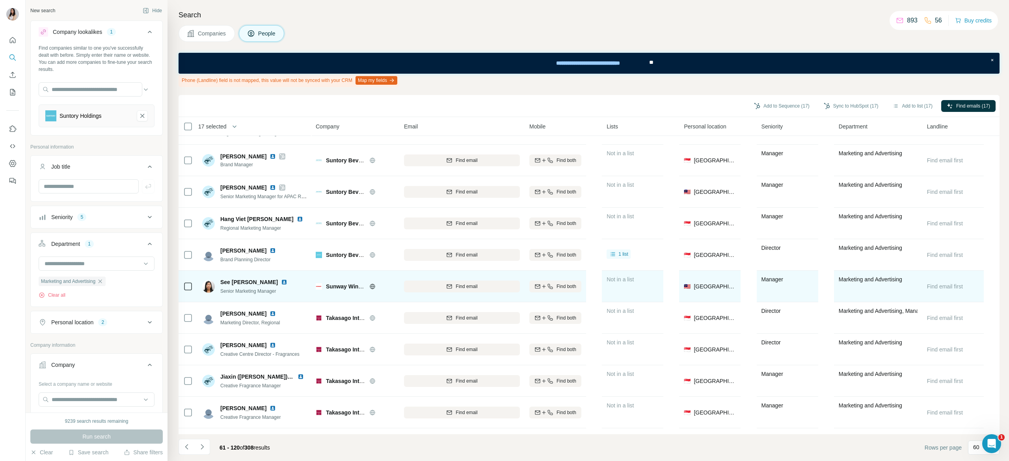
scroll to position [1024, 0]
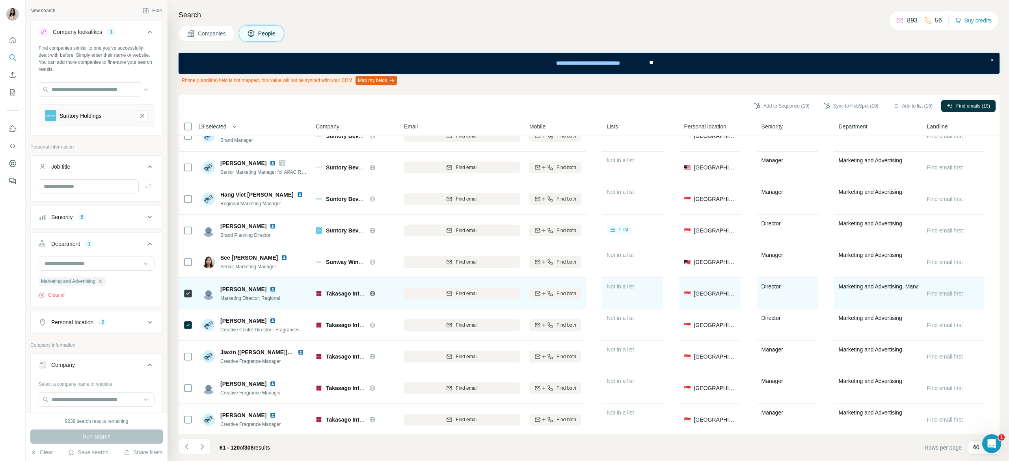
click at [370, 294] on icon at bounding box center [372, 293] width 6 height 6
click at [183, 296] on td at bounding box center [187, 294] width 19 height 32
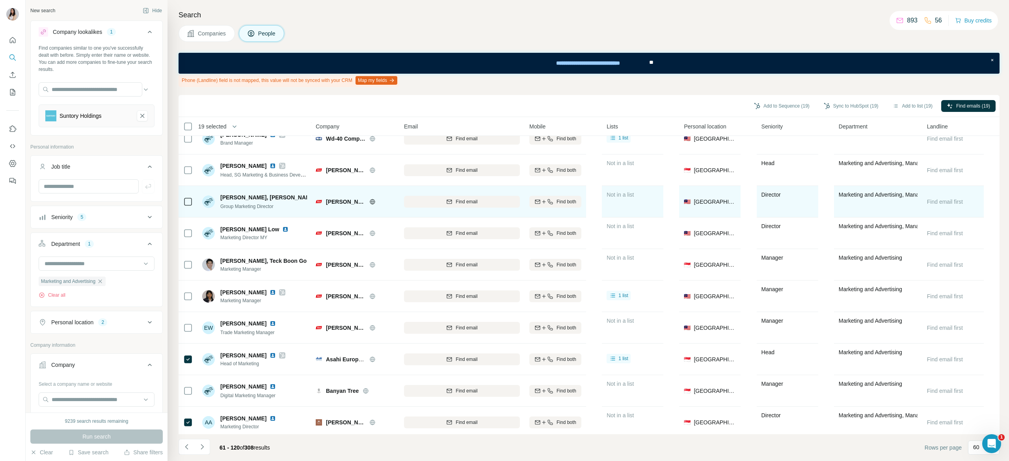
scroll to position [1601, 0]
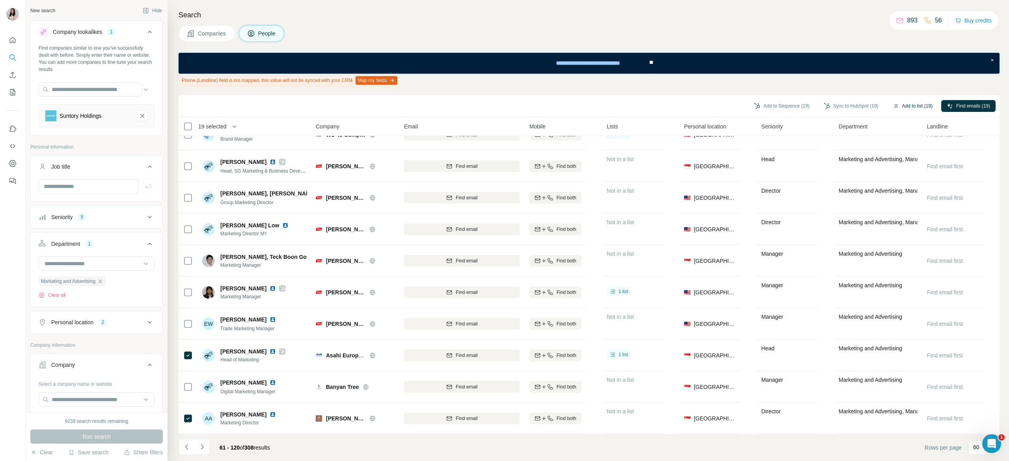
click at [894, 100] on button "Add to list (19)" at bounding box center [912, 106] width 51 height 12
click at [898, 105] on body "New search Hide Company lookalikes 1 Find companies similar to one you've succe…" at bounding box center [504, 230] width 1009 height 461
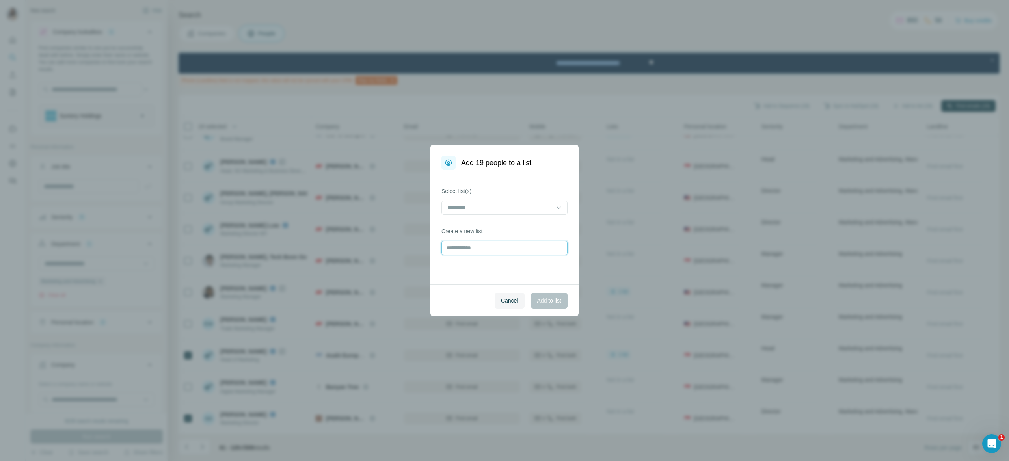
click at [496, 246] on input "text" at bounding box center [504, 248] width 126 height 14
type input "***"
click at [544, 300] on span "Add to list" at bounding box center [549, 301] width 24 height 8
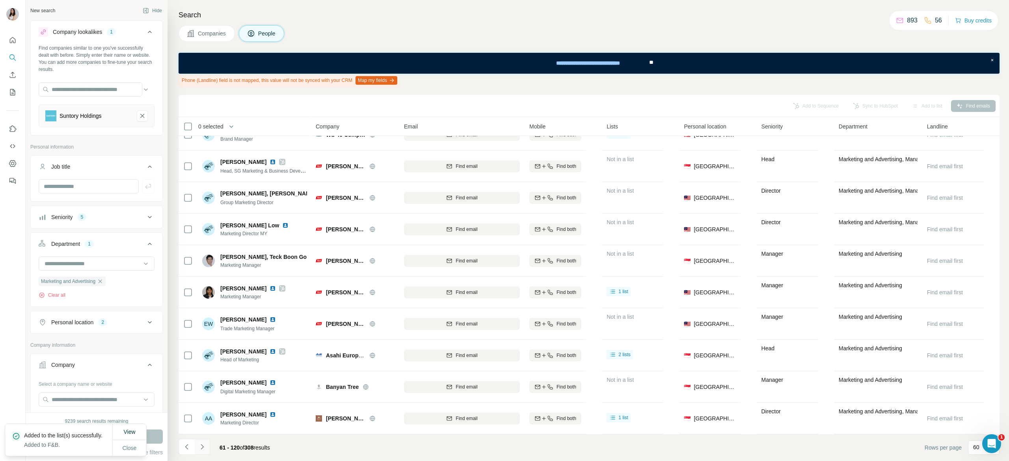
click at [201, 448] on icon "Navigate to next page" at bounding box center [202, 447] width 8 height 8
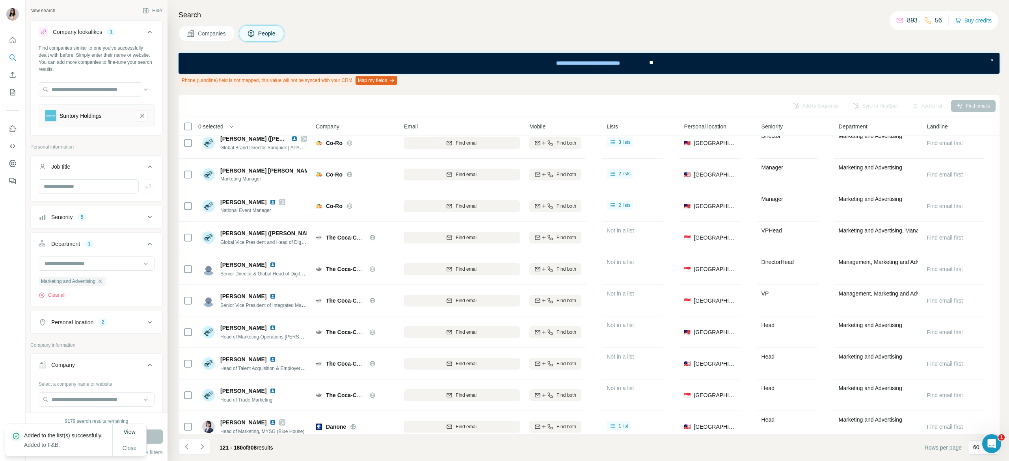
scroll to position [0, 0]
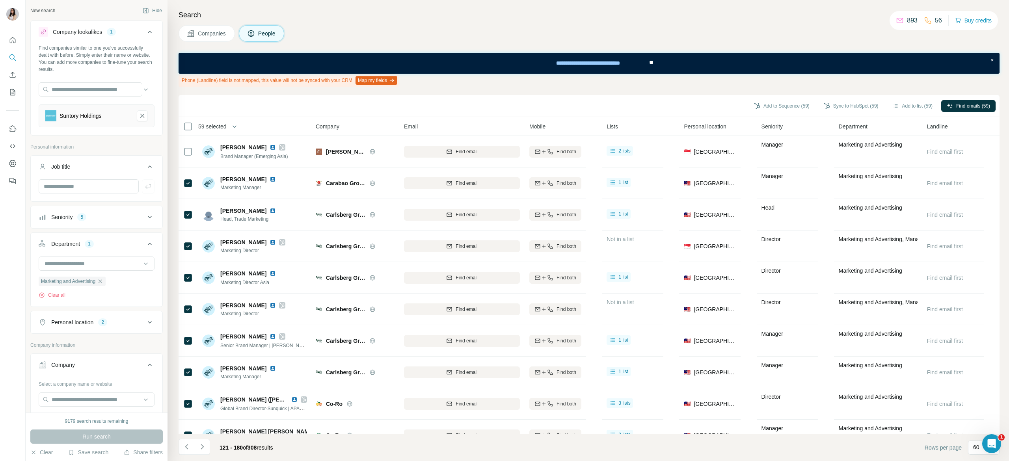
click at [188, 132] on th "59 selected" at bounding box center [241, 126] width 126 height 19
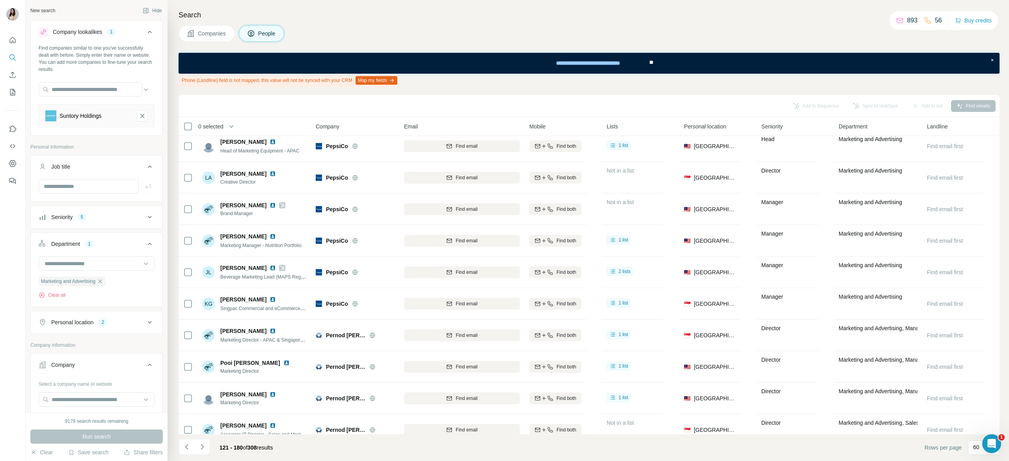
scroll to position [1601, 0]
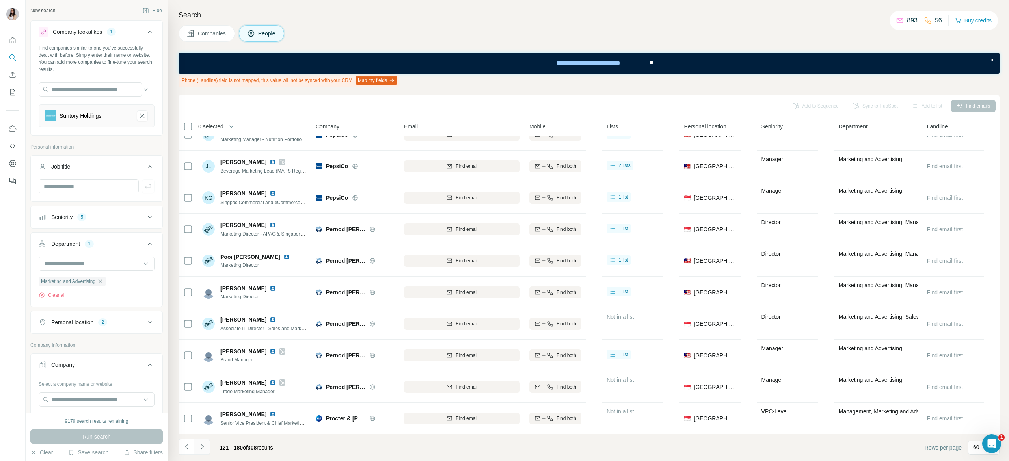
click at [206, 441] on button "Navigate to next page" at bounding box center [202, 447] width 16 height 16
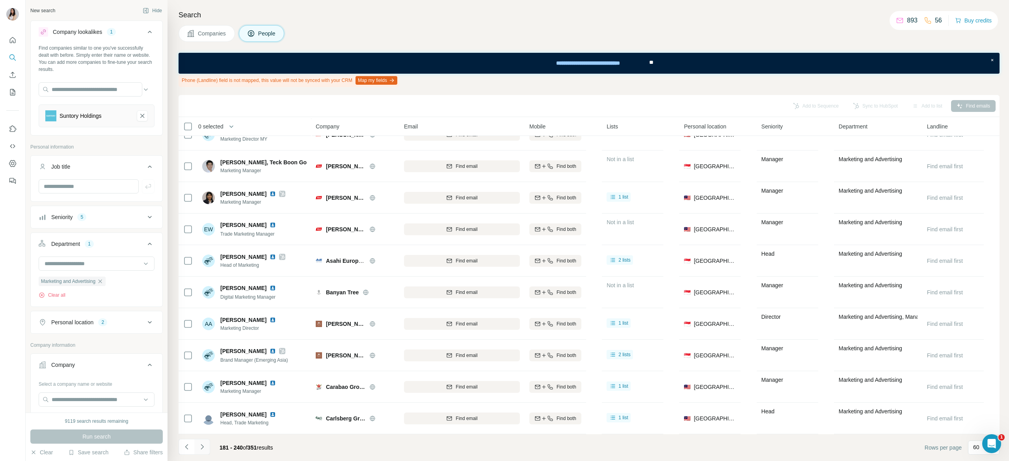
click at [205, 444] on icon "Navigate to next page" at bounding box center [202, 447] width 8 height 8
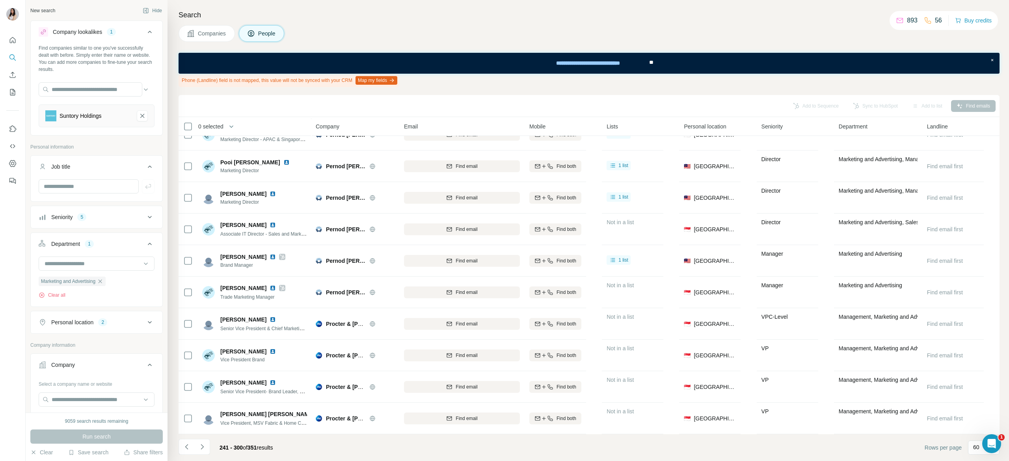
drag, startPoint x: 200, startPoint y: 450, endPoint x: 207, endPoint y: 447, distance: 7.4
click at [207, 447] on button "Navigate to next page" at bounding box center [202, 447] width 16 height 16
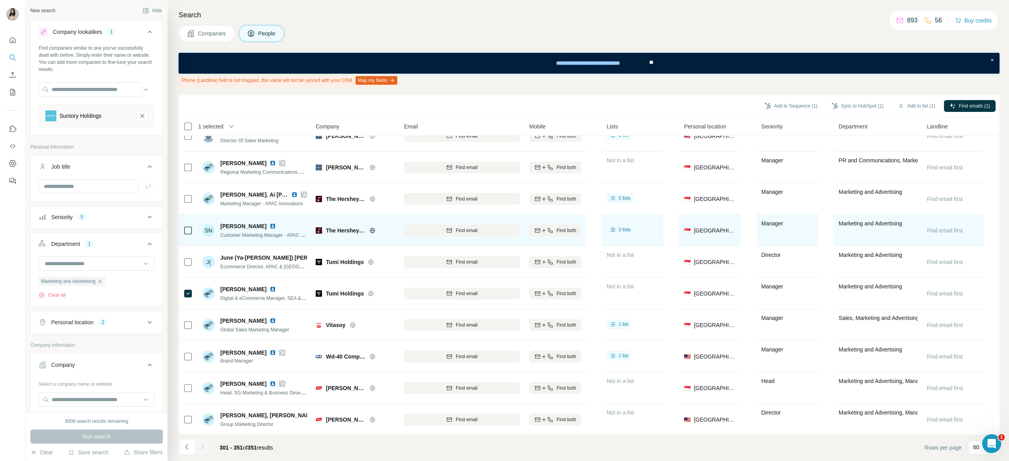
scroll to position [1317, 0]
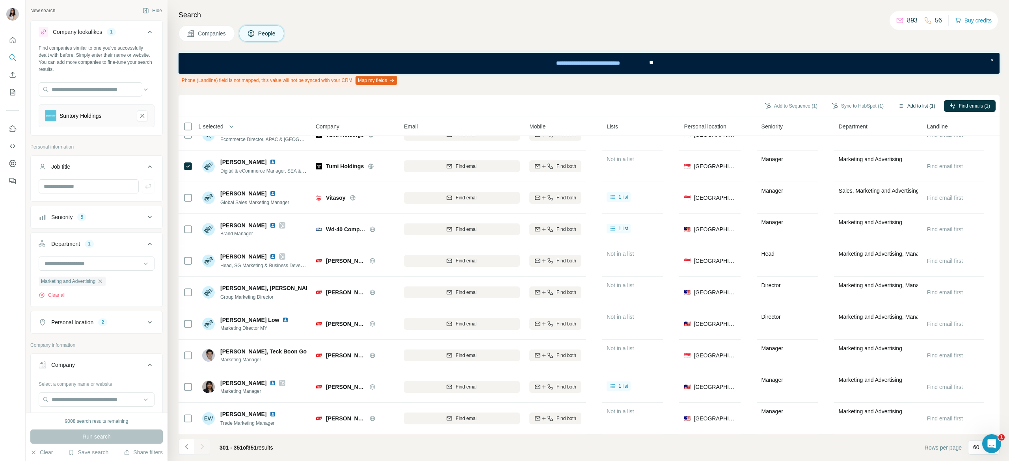
click at [924, 106] on button "Add to list (1)" at bounding box center [916, 106] width 48 height 12
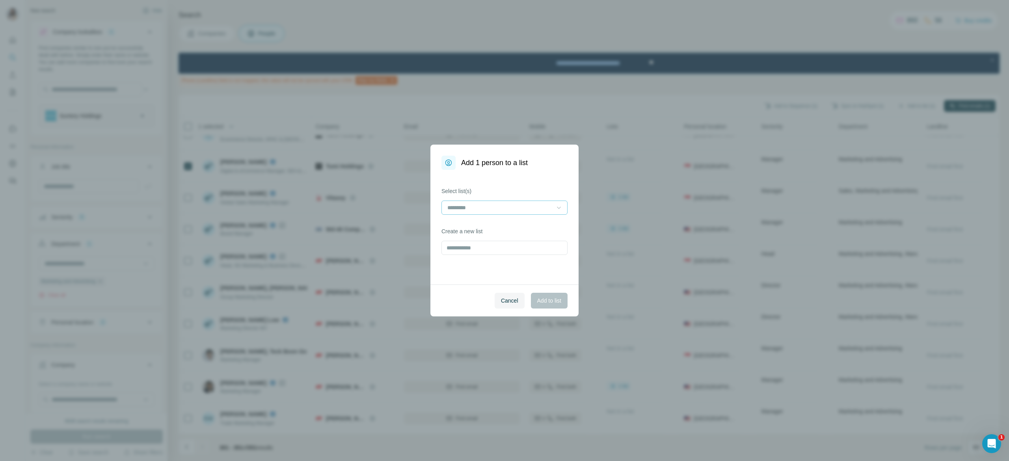
click at [556, 212] on div at bounding box center [559, 208] width 8 height 14
click at [547, 208] on input at bounding box center [499, 207] width 106 height 9
click at [546, 209] on input at bounding box center [499, 207] width 106 height 9
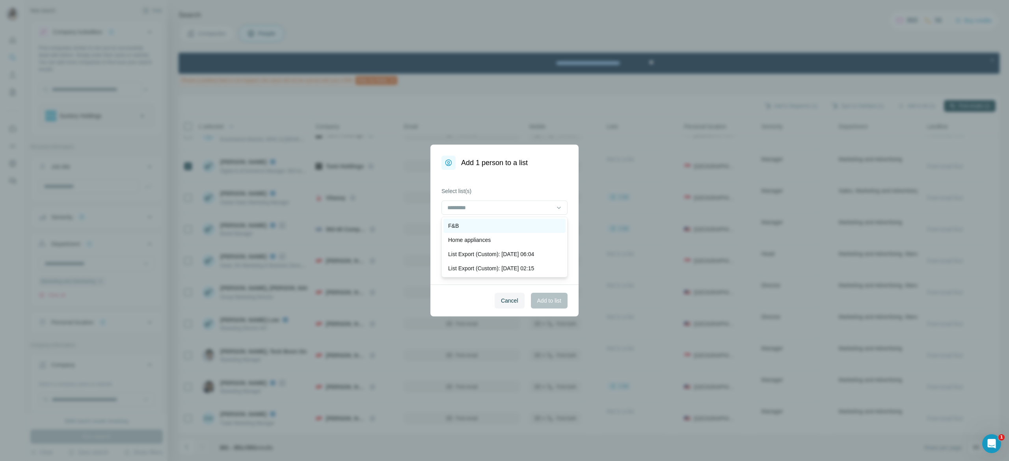
click at [543, 220] on div "F&B" at bounding box center [504, 226] width 122 height 14
click at [551, 300] on span "Add to list" at bounding box center [549, 301] width 24 height 8
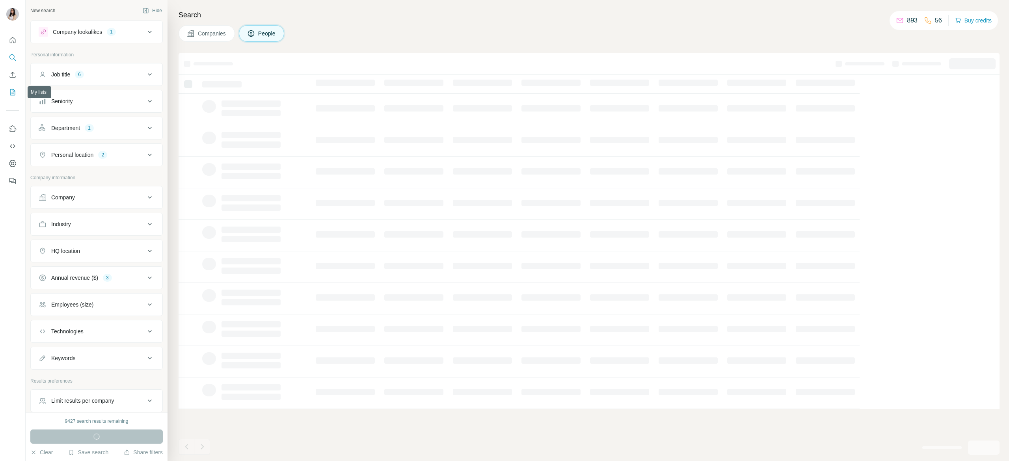
click at [12, 87] on button "My lists" at bounding box center [12, 92] width 13 height 14
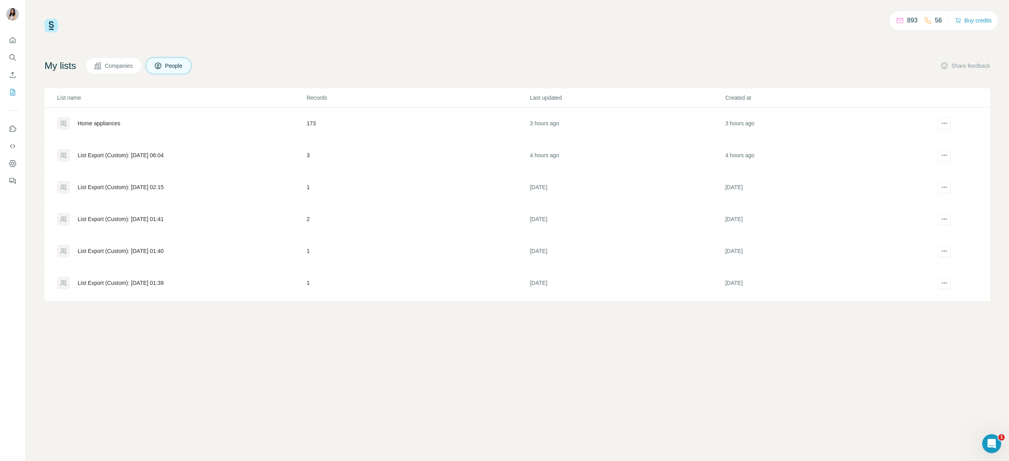
click at [203, 122] on div "Home appliances" at bounding box center [181, 123] width 249 height 13
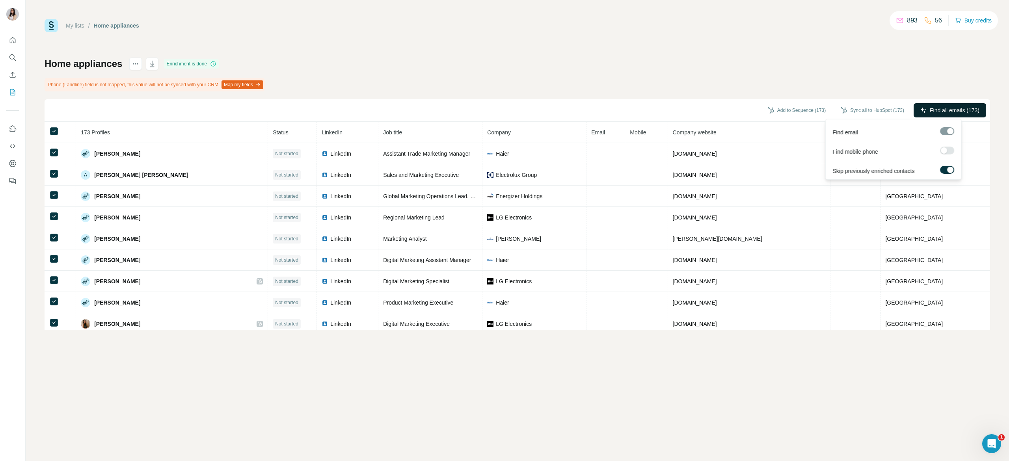
click at [963, 116] on button "Find all emails (173)" at bounding box center [949, 110] width 73 height 14
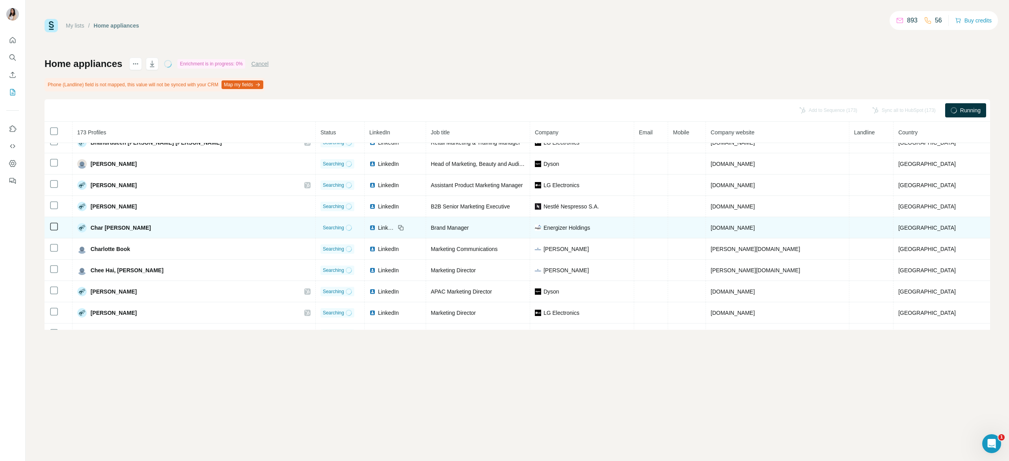
scroll to position [244, 0]
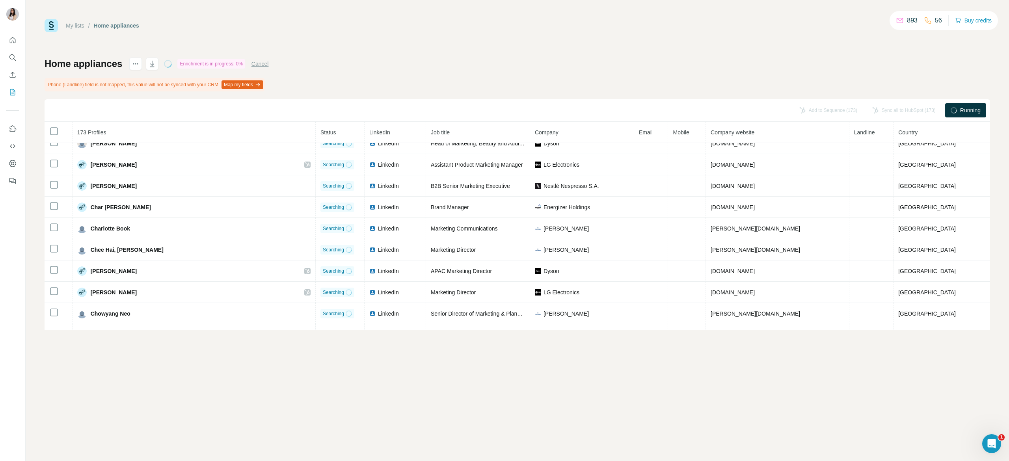
click at [355, 130] on th "Status" at bounding box center [340, 132] width 49 height 21
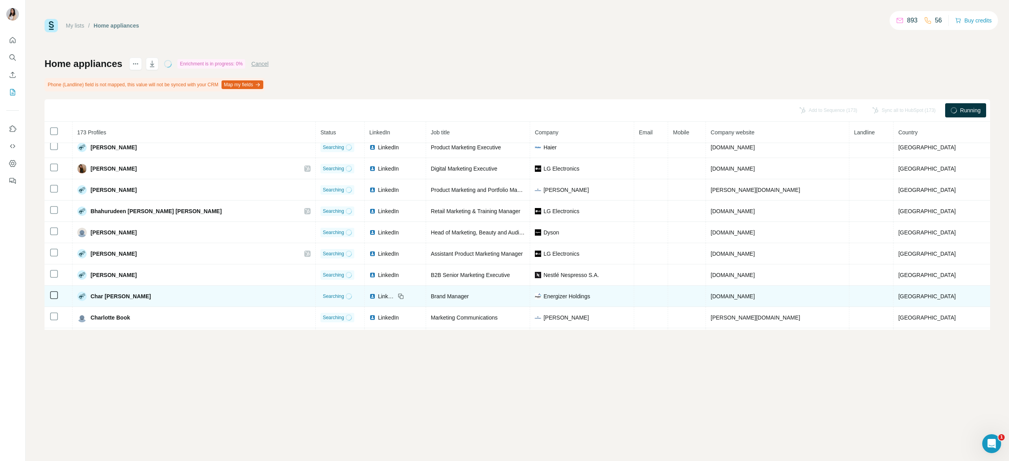
scroll to position [0, 0]
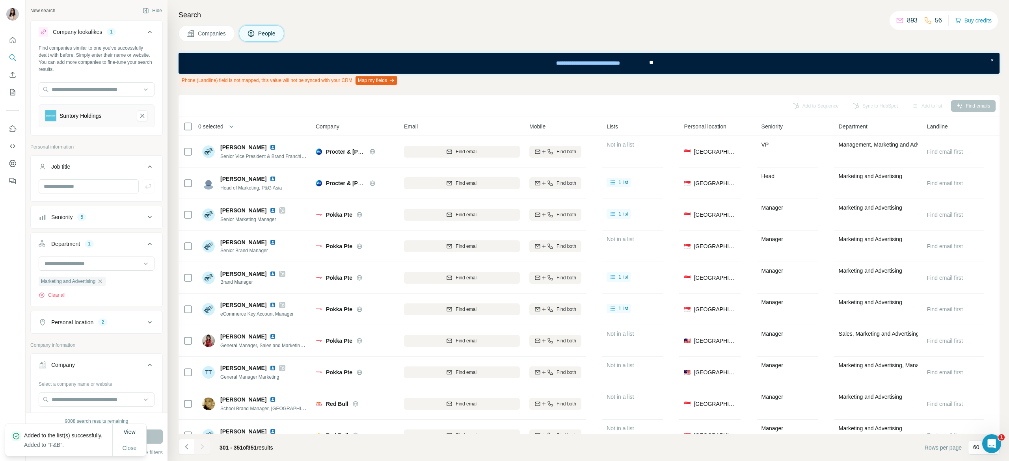
scroll to position [1317, 0]
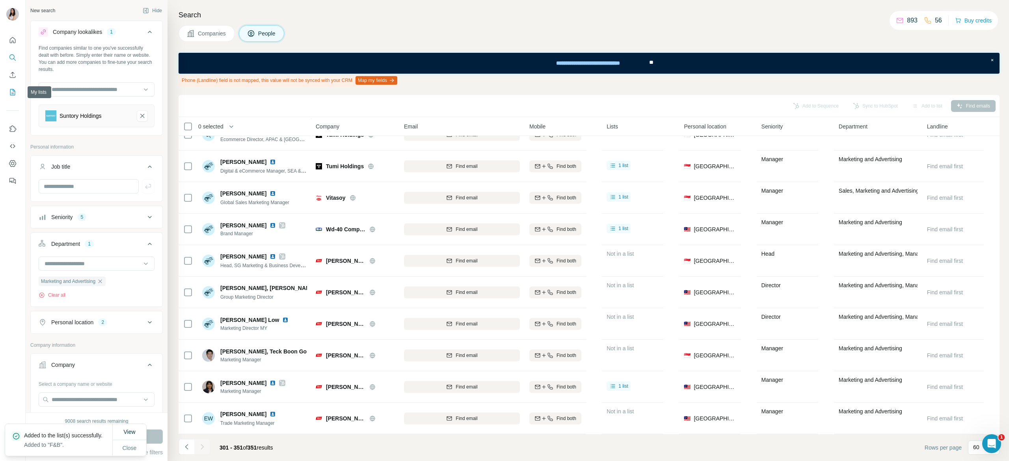
click at [9, 96] on button "My lists" at bounding box center [12, 92] width 13 height 14
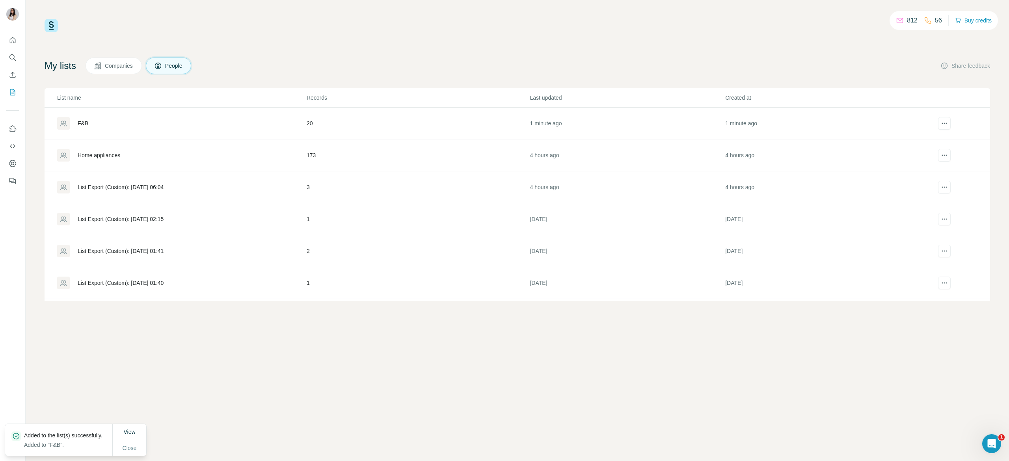
click at [80, 124] on div "F&B" at bounding box center [83, 123] width 11 height 8
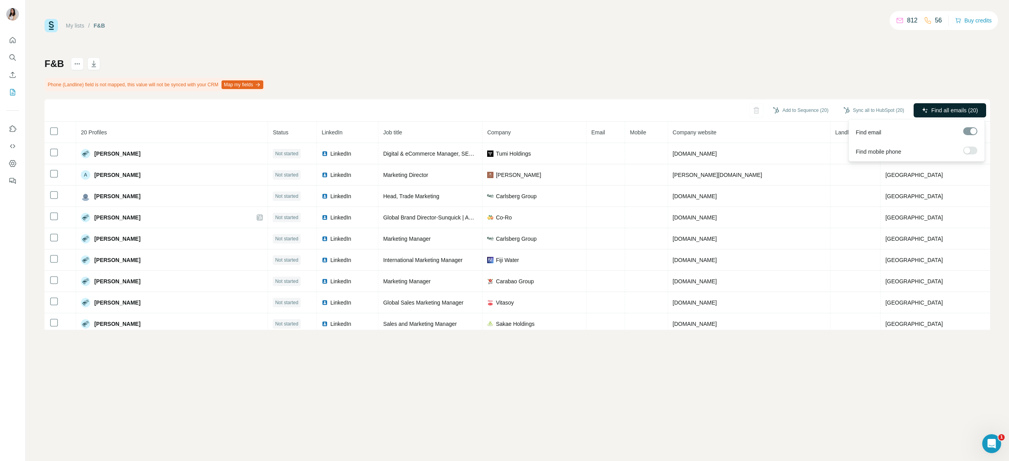
click at [954, 114] on button "Find all emails (20)" at bounding box center [949, 110] width 73 height 14
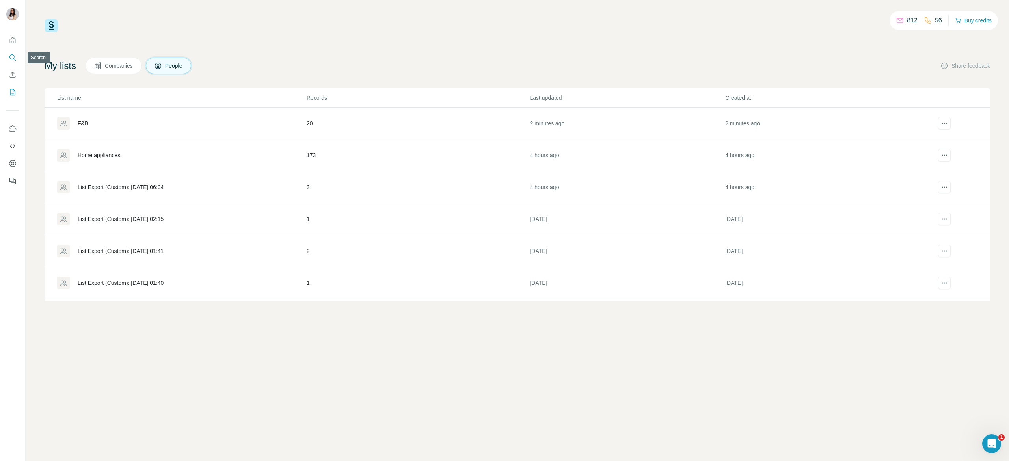
click at [6, 56] on button "Search" at bounding box center [12, 57] width 13 height 14
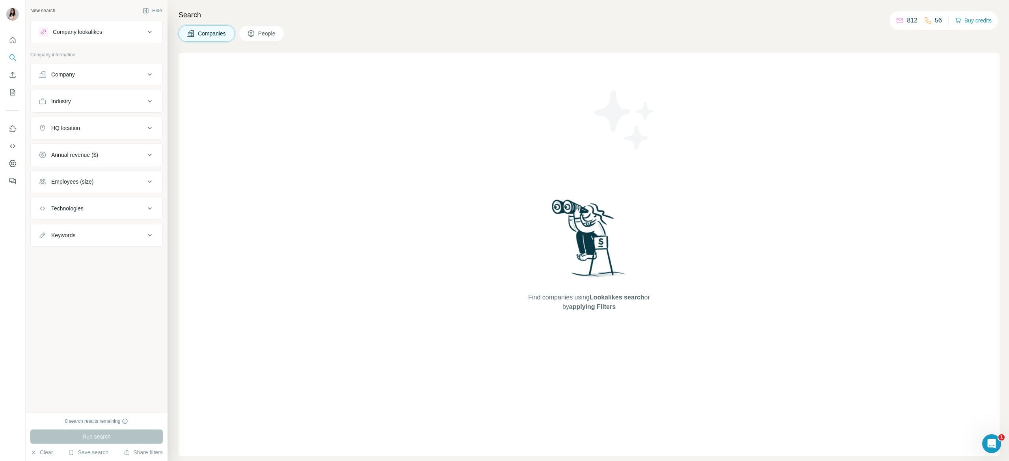
click at [270, 39] on button "People" at bounding box center [262, 33] width 46 height 17
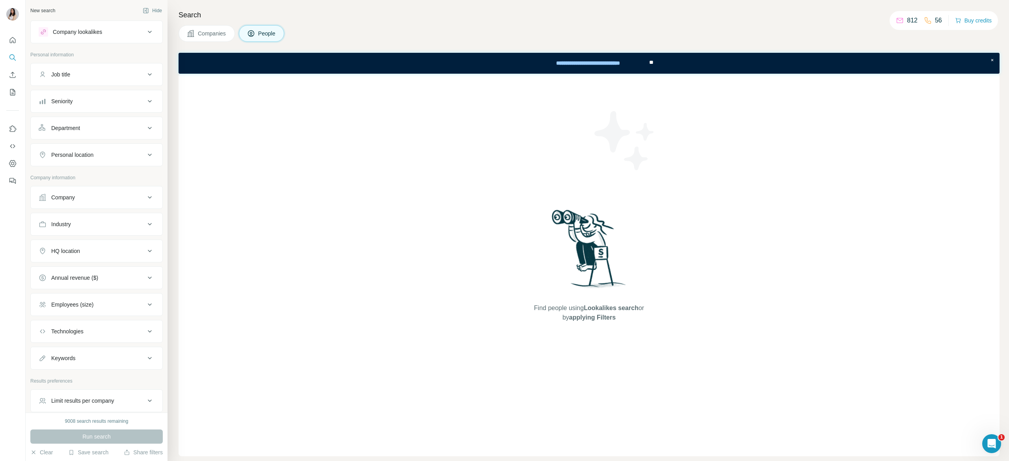
click at [84, 28] on div "Company lookalikes" at bounding box center [77, 32] width 49 height 8
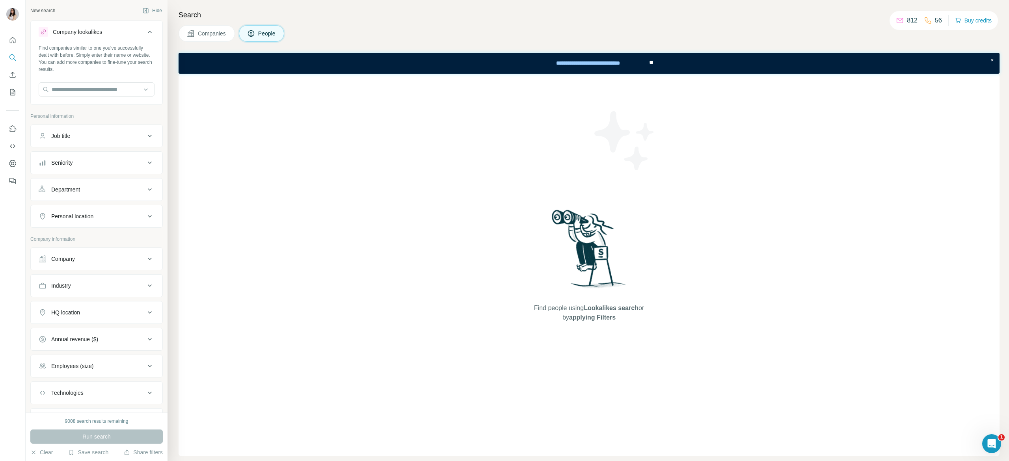
click at [98, 448] on div "9008 search results remaining Run search Clear Save search Share filters" at bounding box center [97, 437] width 142 height 48
click at [97, 454] on button "Save search" at bounding box center [88, 452] width 40 height 8
click at [101, 433] on div "View my saved searches" at bounding box center [110, 439] width 83 height 16
click at [104, 449] on button "Save search" at bounding box center [88, 452] width 40 height 8
click at [105, 438] on div "View my saved searches" at bounding box center [110, 439] width 83 height 16
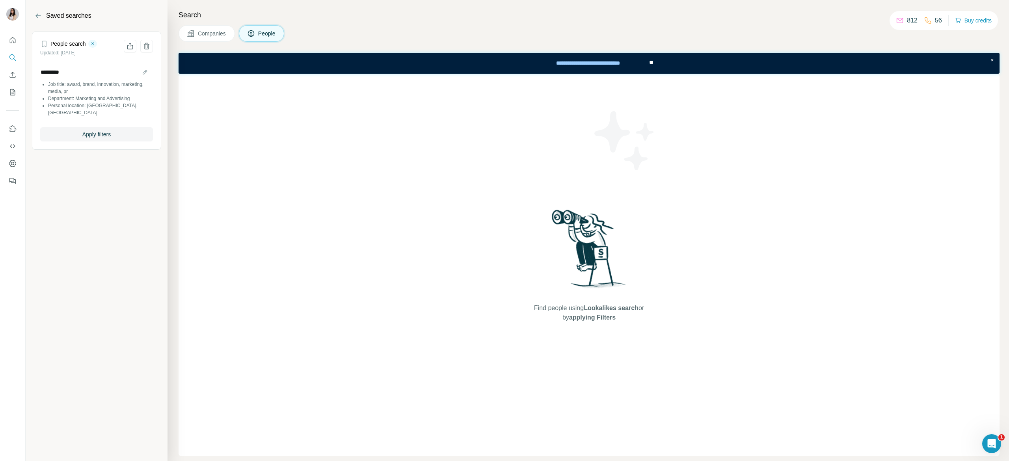
click at [97, 135] on article "People search 3 Updated: 11 Sept 2025 ********* Job title: award, brand, innova…" at bounding box center [96, 91] width 129 height 118
click at [84, 132] on button "Apply filters" at bounding box center [96, 134] width 113 height 14
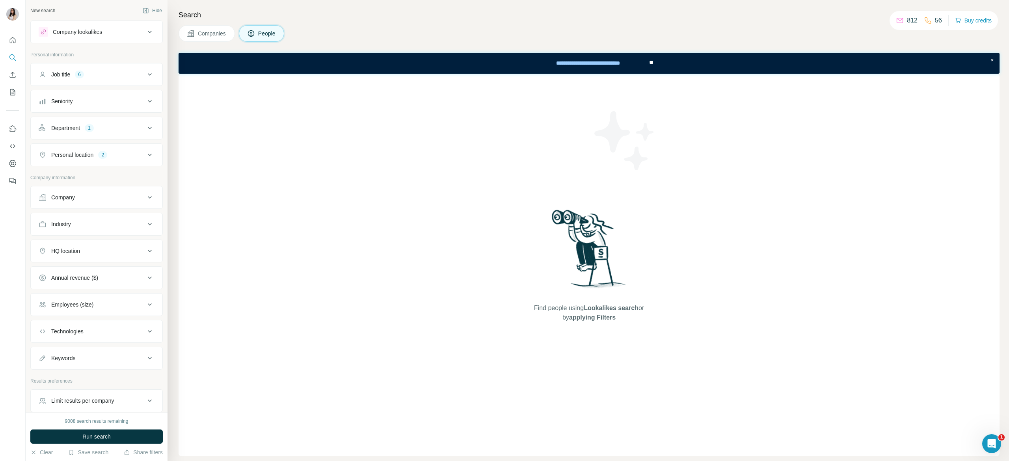
click at [105, 34] on div "Company lookalikes" at bounding box center [92, 31] width 106 height 9
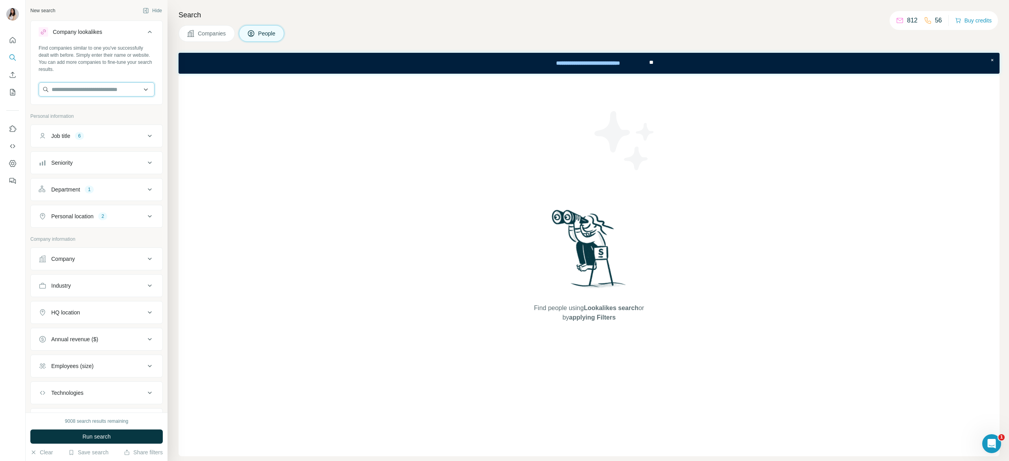
click at [104, 86] on input "text" at bounding box center [97, 89] width 116 height 14
paste input "**********"
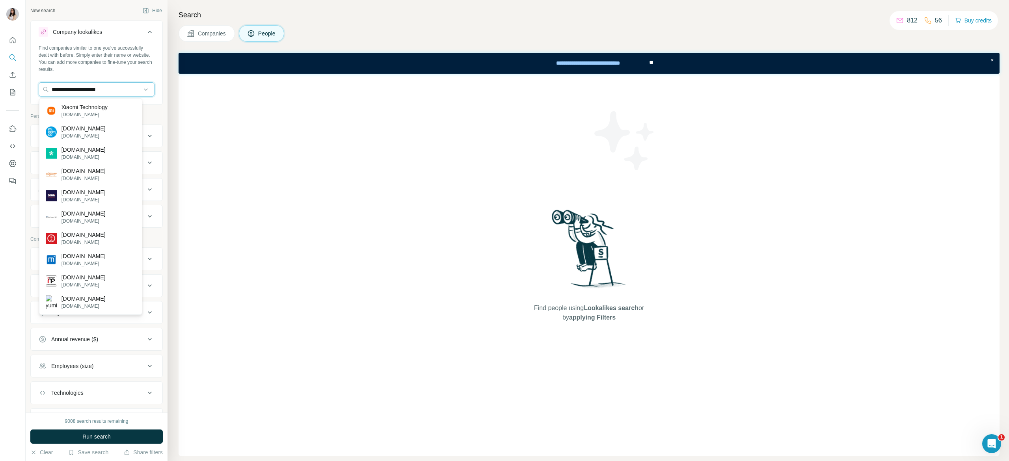
type input "**********"
click at [106, 112] on p "mi.com" at bounding box center [84, 114] width 46 height 7
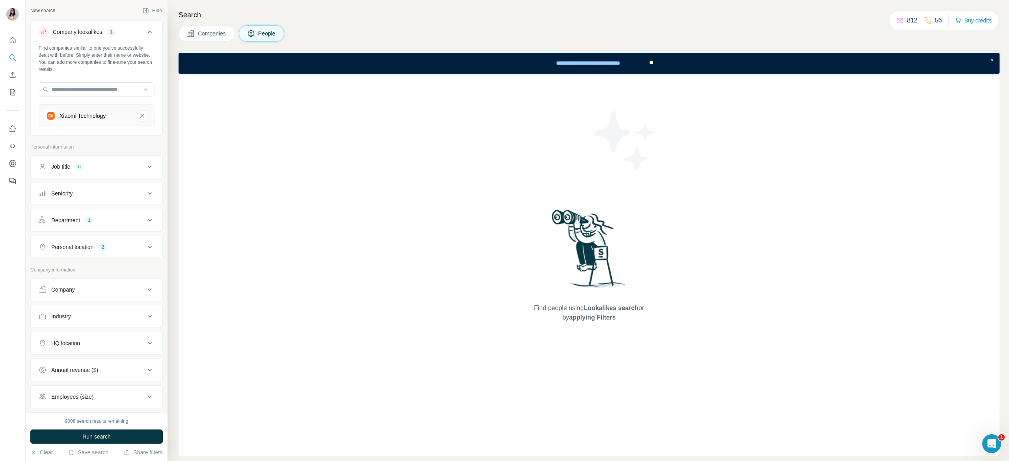
click at [126, 285] on button "Company" at bounding box center [97, 289] width 132 height 19
click at [126, 285] on button "Company" at bounding box center [97, 291] width 132 height 22
click at [120, 320] on div "Industry" at bounding box center [92, 316] width 106 height 8
click at [107, 368] on div "HQ location" at bounding box center [92, 367] width 106 height 8
click at [106, 367] on div "HQ location" at bounding box center [92, 367] width 106 height 8
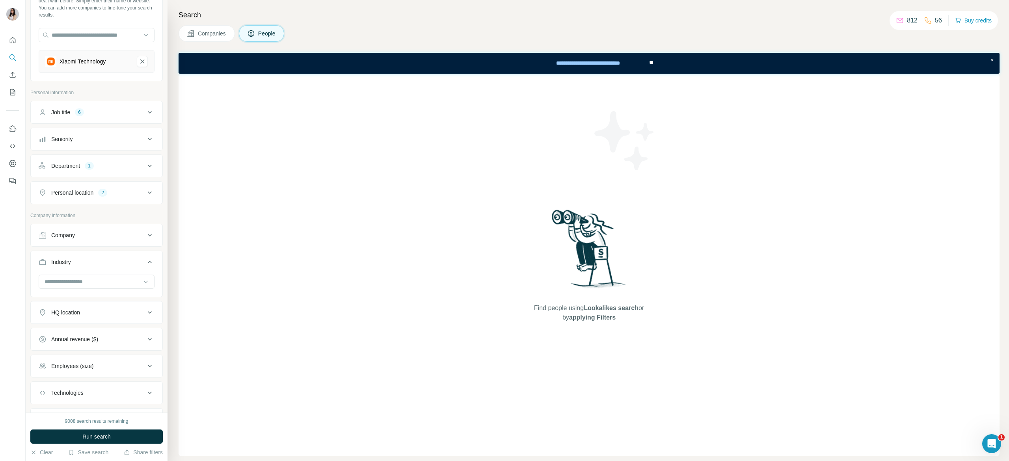
scroll to position [79, 0]
click at [90, 319] on div "Annual revenue ($)" at bounding box center [74, 315] width 47 height 8
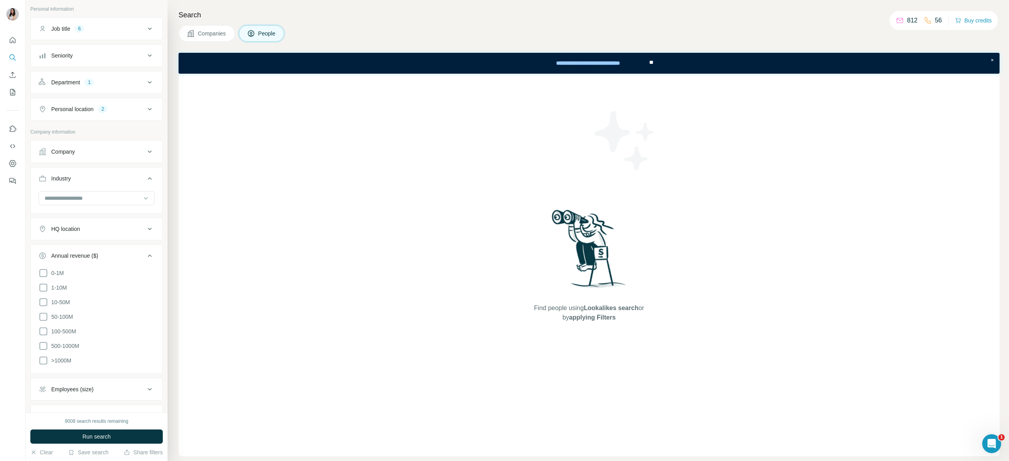
scroll to position [158, 0]
click at [60, 340] on span ">1000M" at bounding box center [59, 341] width 23 height 8
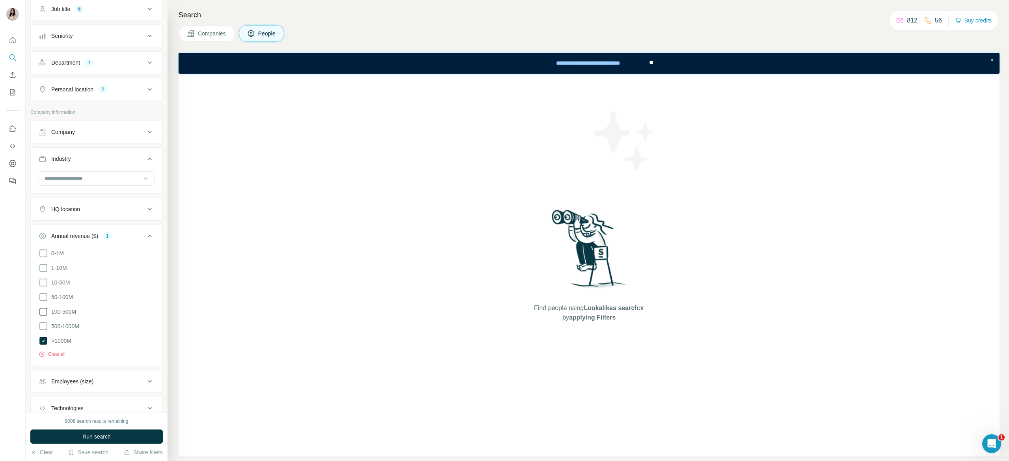
click at [68, 309] on span "100-500M" at bounding box center [62, 312] width 28 height 8
click at [90, 243] on button "Annual revenue ($) 3" at bounding box center [97, 238] width 132 height 22
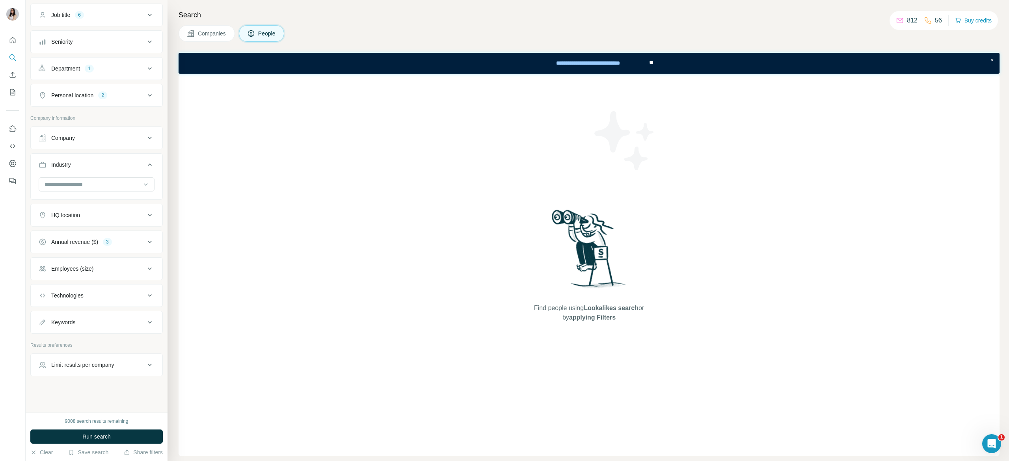
scroll to position [155, 0]
click at [106, 432] on button "Run search" at bounding box center [96, 436] width 132 height 14
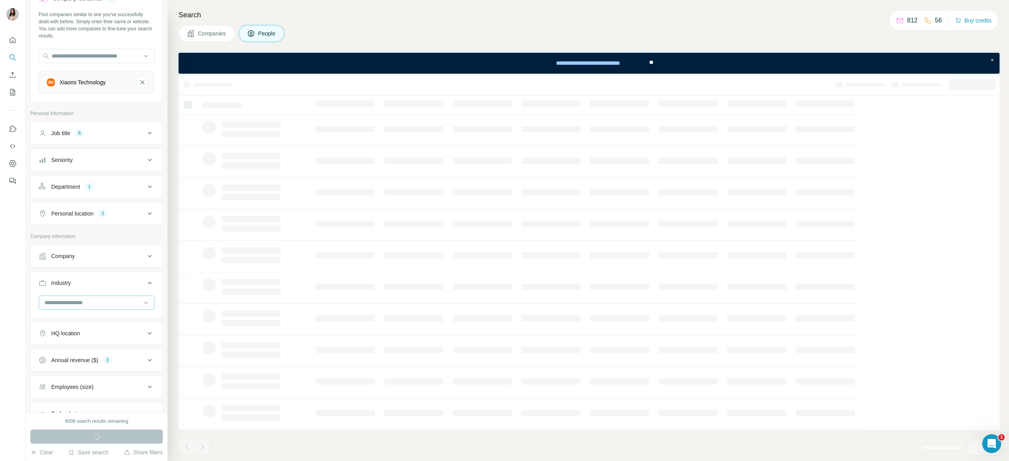
scroll to position [0, 0]
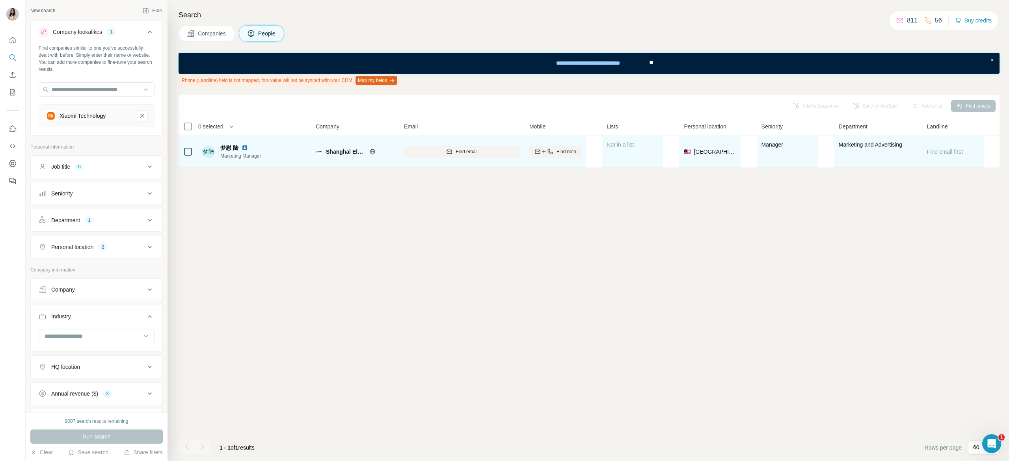
click at [371, 151] on icon at bounding box center [372, 151] width 5 height 0
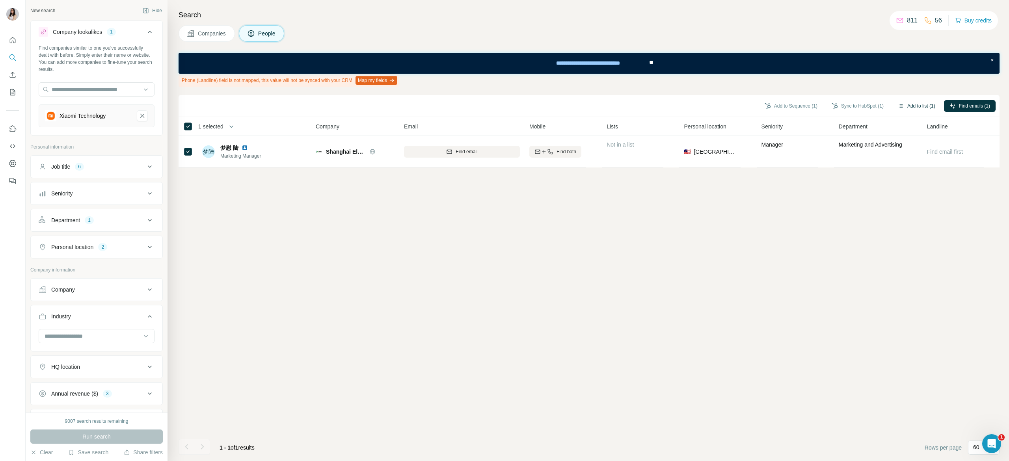
click at [911, 105] on button "Add to list (1)" at bounding box center [916, 106] width 48 height 12
click at [916, 103] on button "Add to list (1)" at bounding box center [916, 106] width 48 height 12
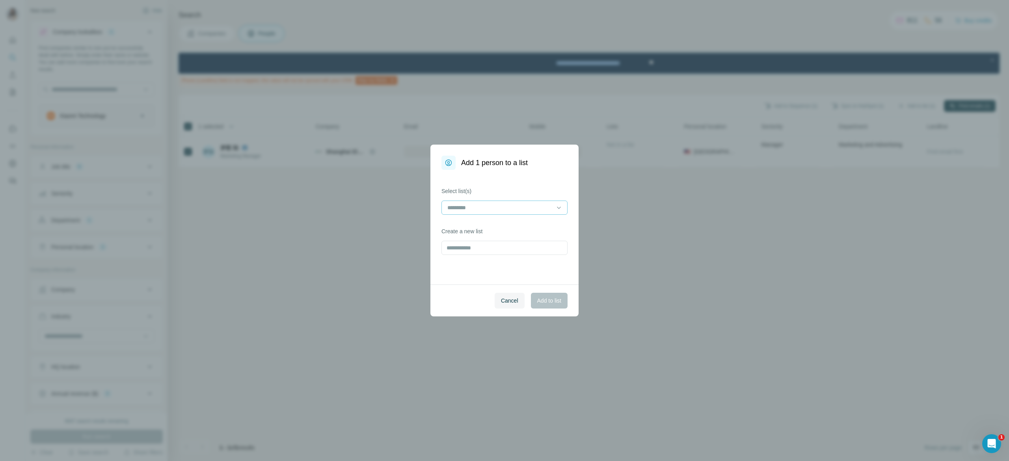
click at [535, 206] on input at bounding box center [499, 207] width 106 height 9
click at [536, 223] on div "F&B" at bounding box center [504, 226] width 113 height 8
click at [537, 225] on div "F&B" at bounding box center [500, 227] width 105 height 8
click at [538, 239] on div "Home appliances" at bounding box center [504, 240] width 113 height 8
click at [555, 297] on span "Add to list" at bounding box center [549, 301] width 24 height 8
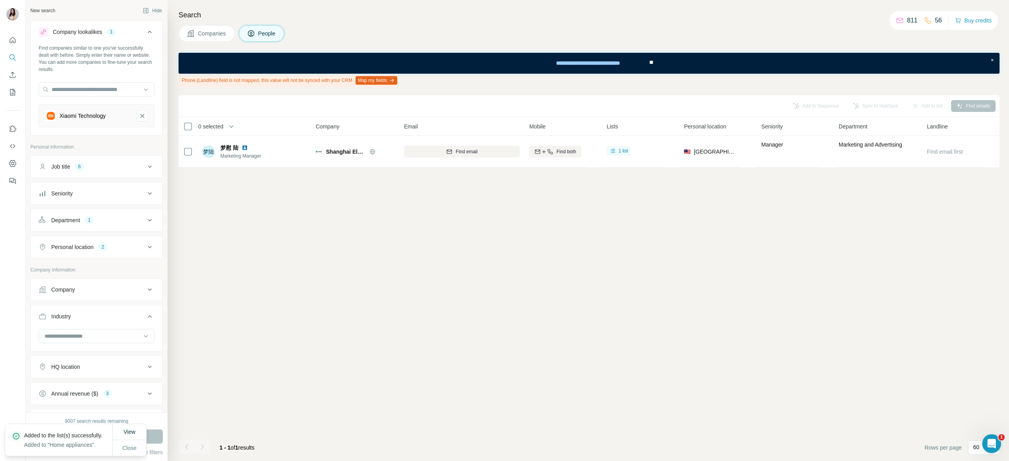
click at [124, 113] on div "Xiaomi Technology" at bounding box center [97, 115] width 116 height 23
click at [139, 114] on icon "Xiaomi Technology-remove-button" at bounding box center [142, 116] width 7 height 8
click at [114, 89] on input "text" at bounding box center [97, 89] width 116 height 14
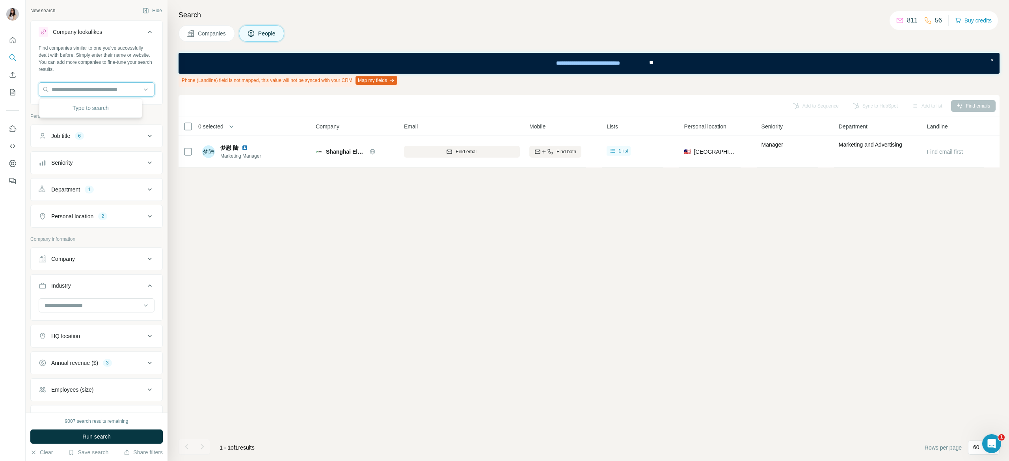
paste input "**********"
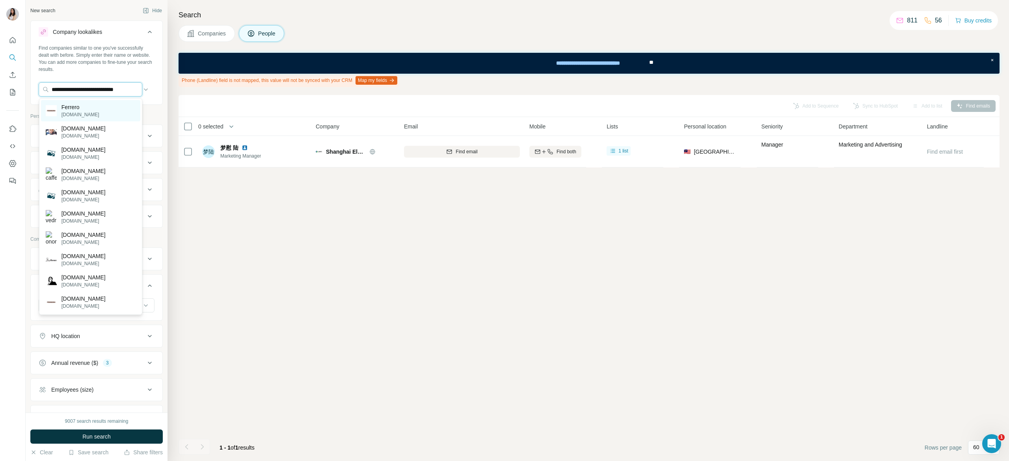
type input "**********"
click at [105, 116] on div "Ferrero ferrero.com" at bounding box center [91, 110] width 100 height 21
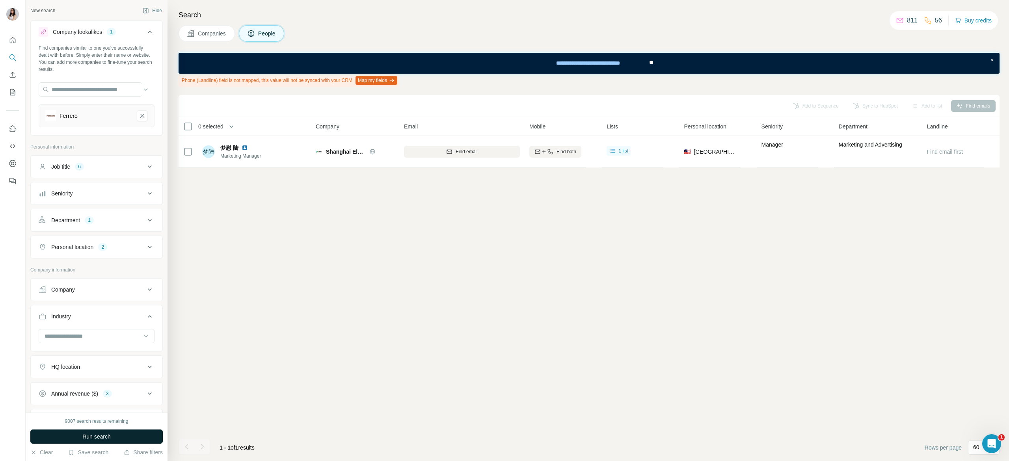
click at [102, 436] on span "Run search" at bounding box center [96, 437] width 28 height 8
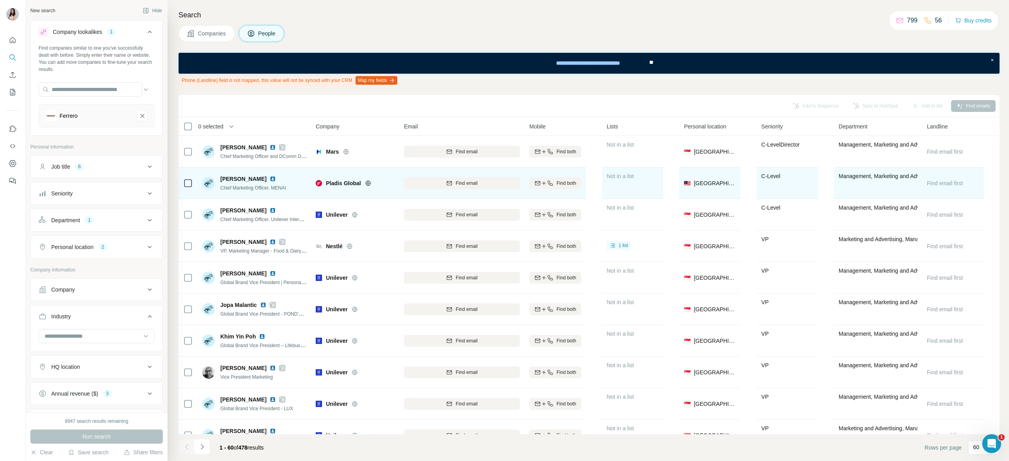
drag, startPoint x: 369, startPoint y: 183, endPoint x: 358, endPoint y: 169, distance: 18.0
click at [369, 183] on icon at bounding box center [367, 183] width 5 height 0
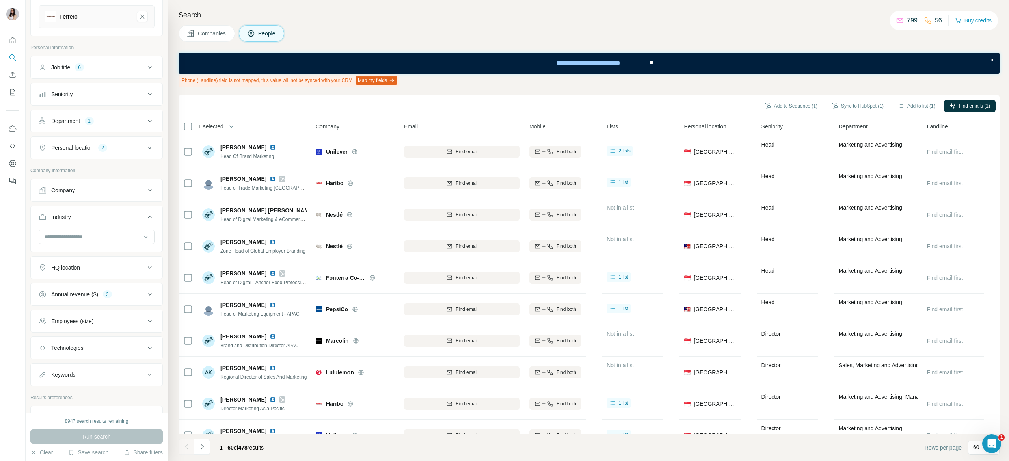
scroll to position [155, 0]
click at [103, 365] on div "Limit results per company" at bounding box center [82, 365] width 63 height 8
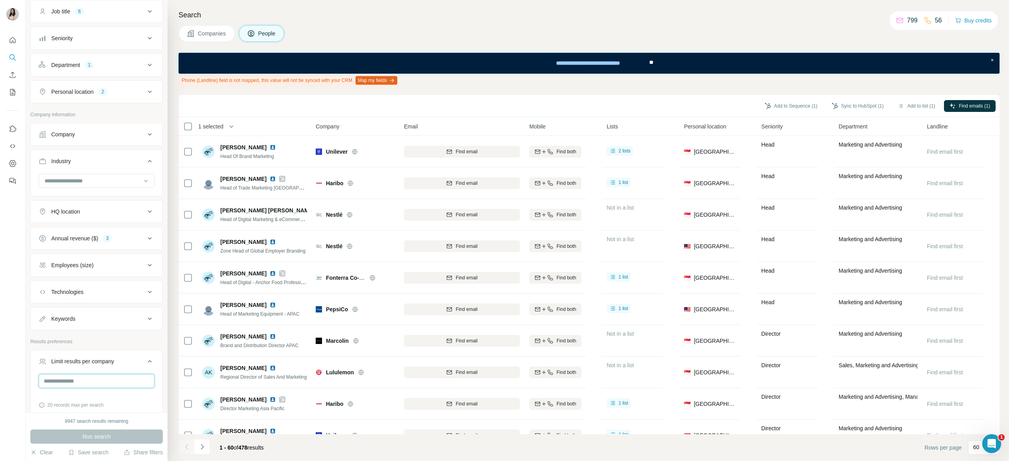
click at [102, 383] on input "number" at bounding box center [97, 381] width 116 height 14
type input "*"
click at [102, 397] on div "* 20 records max per search" at bounding box center [97, 391] width 116 height 35
click at [98, 438] on span "Run search" at bounding box center [96, 437] width 28 height 8
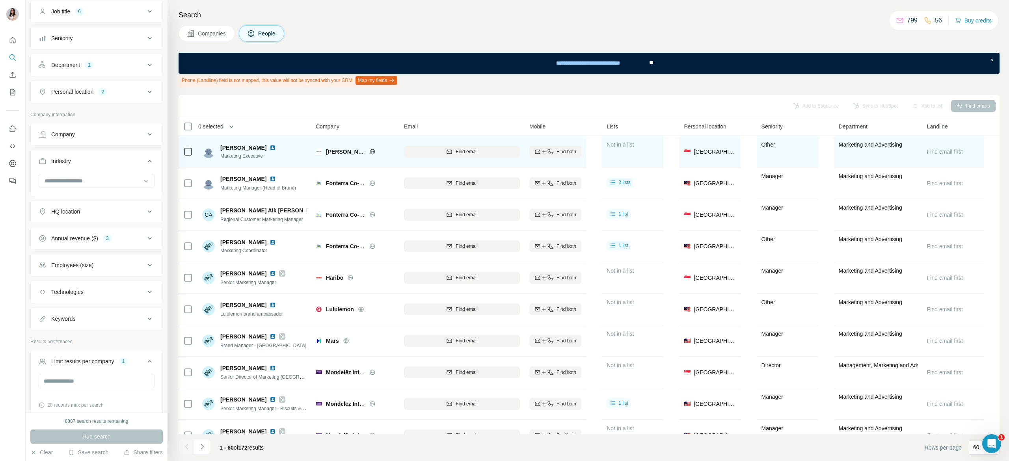
click at [372, 149] on icon at bounding box center [372, 151] width 2 height 5
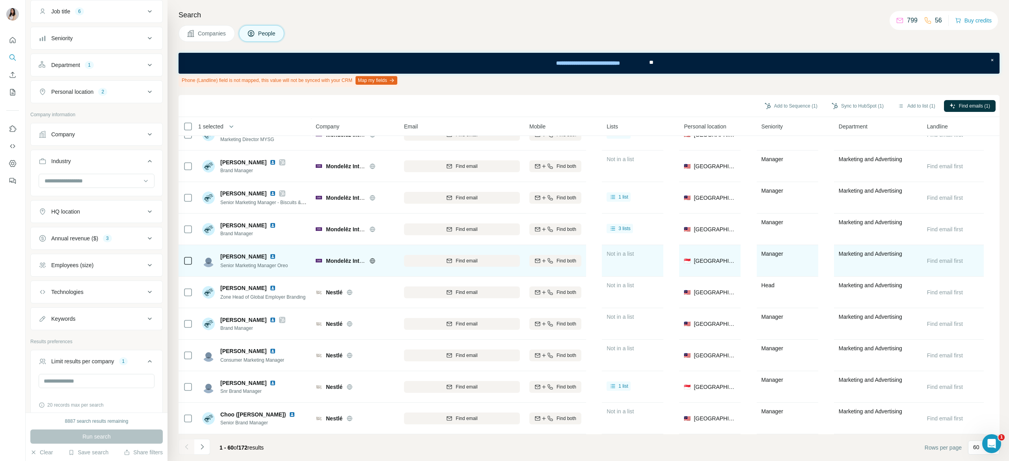
scroll to position [1601, 0]
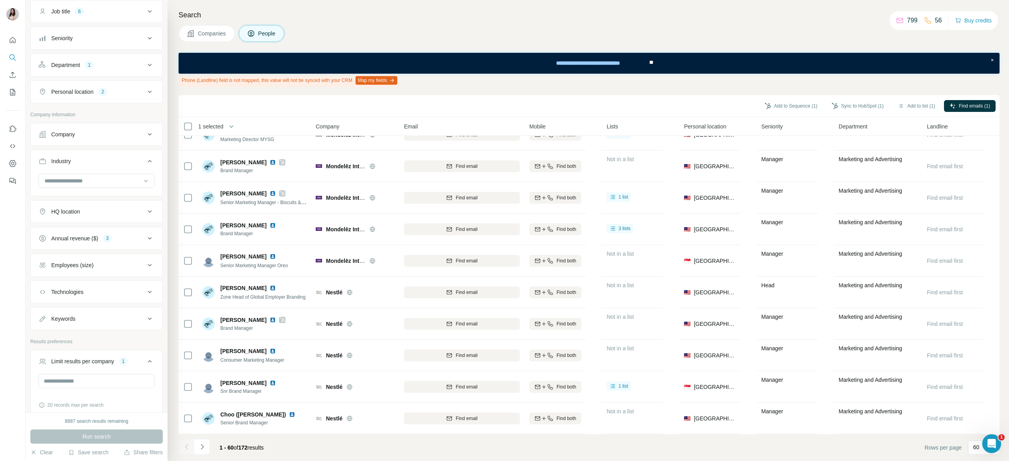
click at [199, 449] on icon "Navigate to next page" at bounding box center [202, 447] width 8 height 8
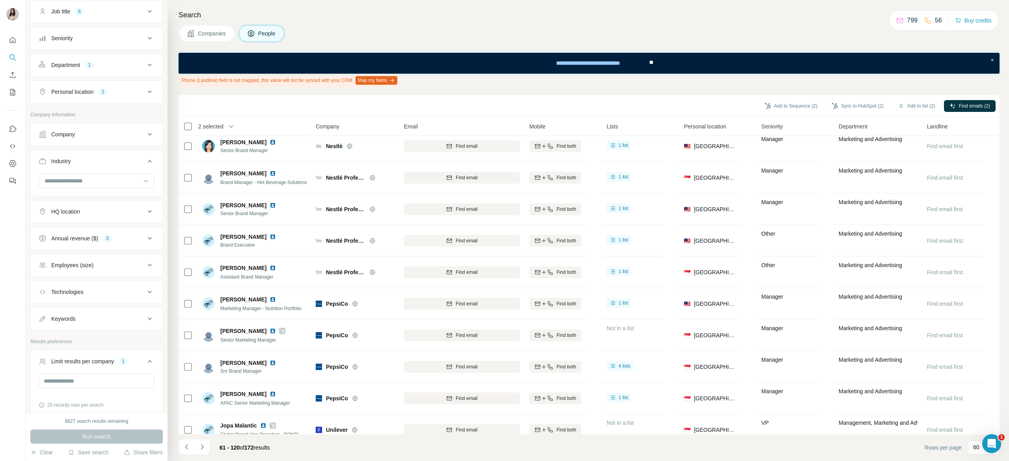
scroll to position [0, 0]
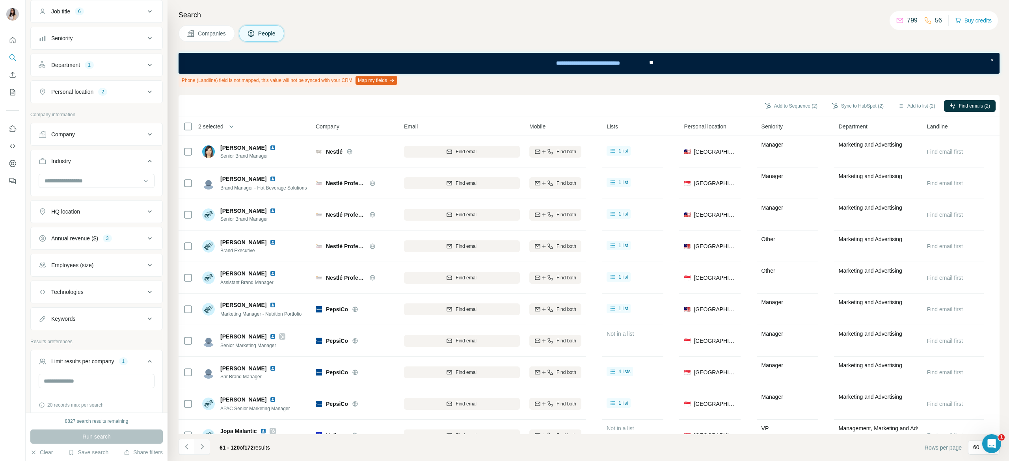
click at [207, 444] on button "Navigate to next page" at bounding box center [202, 447] width 16 height 16
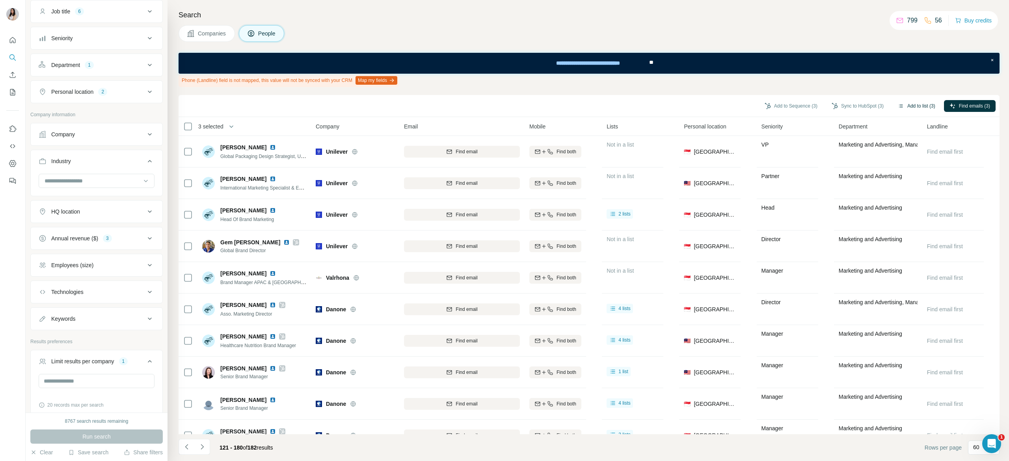
click at [908, 106] on button "Add to list (3)" at bounding box center [916, 106] width 48 height 12
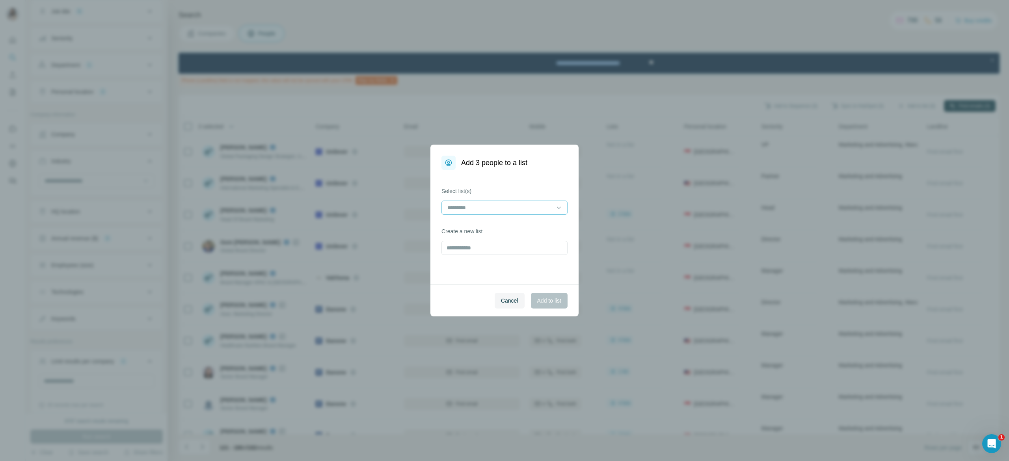
click at [503, 209] on input at bounding box center [499, 207] width 106 height 9
click at [508, 229] on div "F&B" at bounding box center [504, 226] width 113 height 8
click at [565, 301] on button "Add to list" at bounding box center [549, 301] width 37 height 16
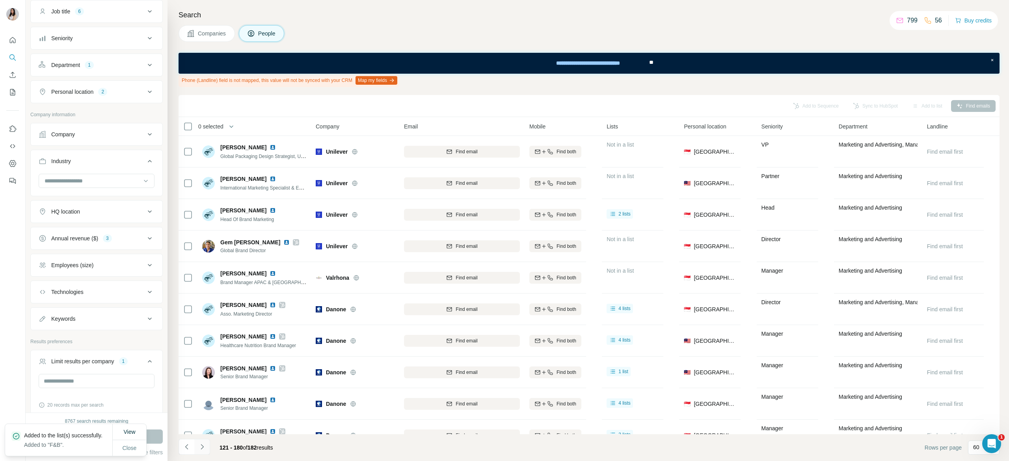
click at [205, 449] on icon "Navigate to next page" at bounding box center [202, 447] width 8 height 8
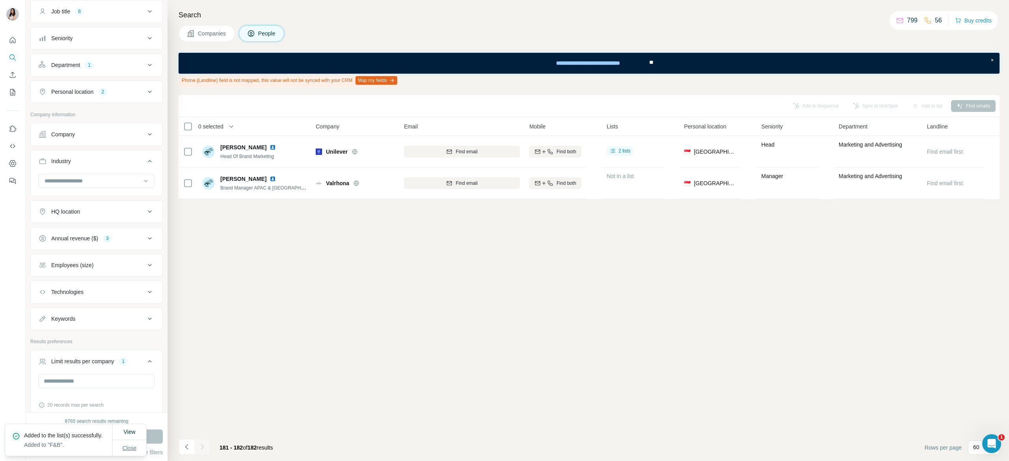
click at [121, 454] on button "Close" at bounding box center [129, 448] width 25 height 14
click at [96, 381] on input "*" at bounding box center [97, 381] width 116 height 14
drag, startPoint x: 97, startPoint y: 381, endPoint x: 19, endPoint y: 383, distance: 77.2
click at [7, 377] on div "New search Hide Company lookalikes 1 Find companies similar to one you've succe…" at bounding box center [504, 230] width 1009 height 461
click at [125, 431] on button "Run search" at bounding box center [96, 436] width 132 height 14
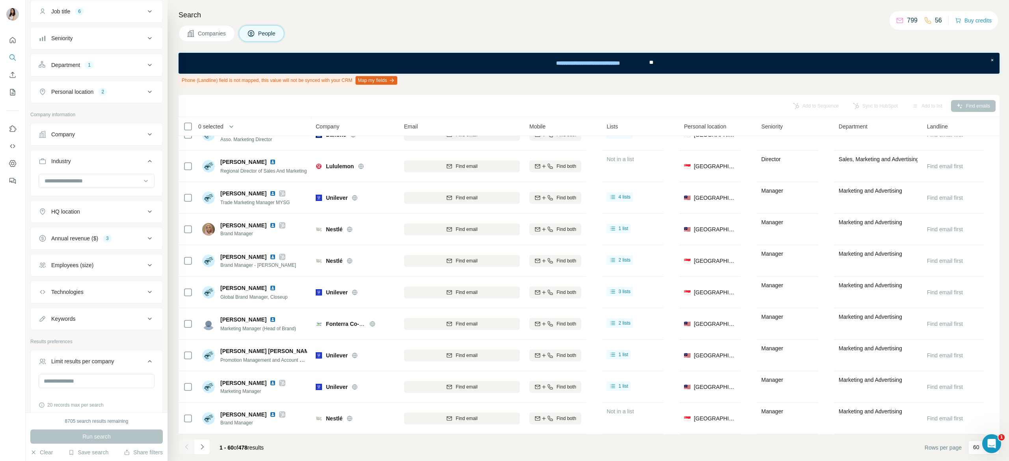
scroll to position [1601, 0]
click at [202, 446] on icon "Navigate to next page" at bounding box center [202, 447] width 8 height 8
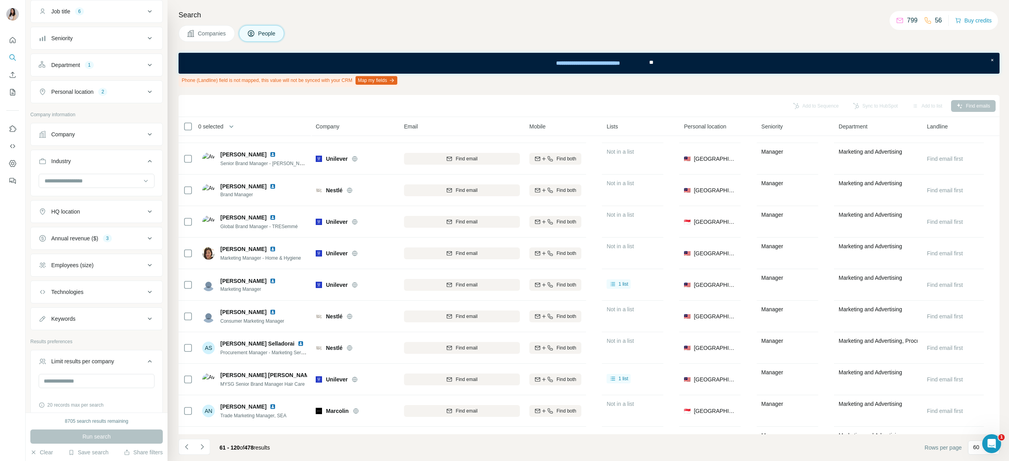
scroll to position [1364, 0]
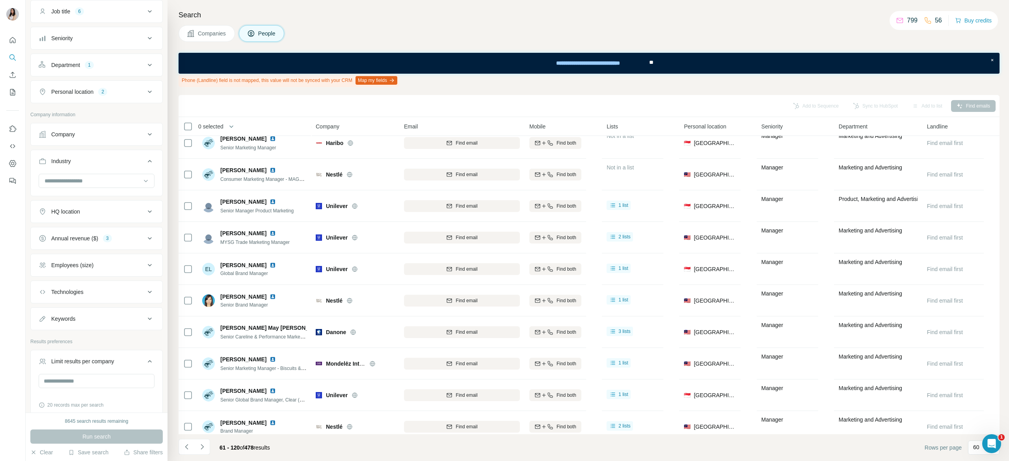
drag, startPoint x: 342, startPoint y: 288, endPoint x: 679, endPoint y: 108, distance: 381.1
click at [679, 108] on div "Add to Sequence Sync to HubSpot Add to list Find emails" at bounding box center [588, 106] width 813 height 14
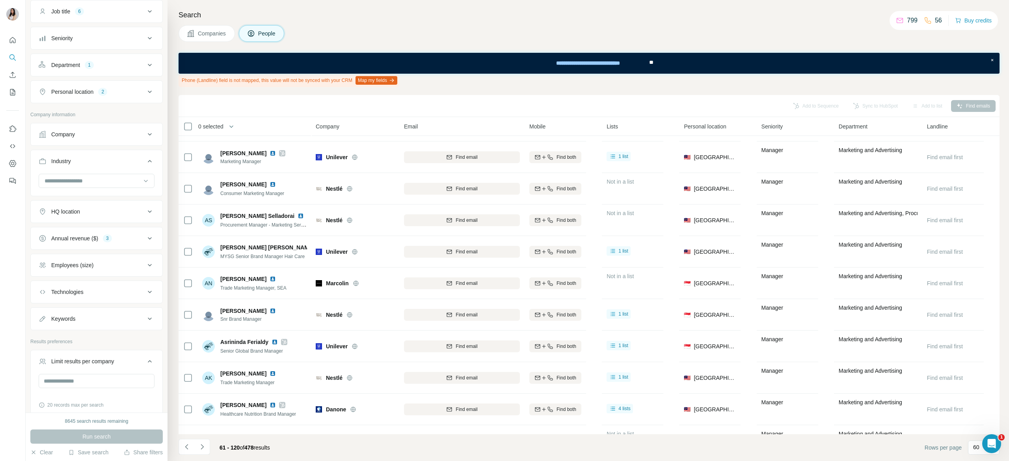
scroll to position [158, 0]
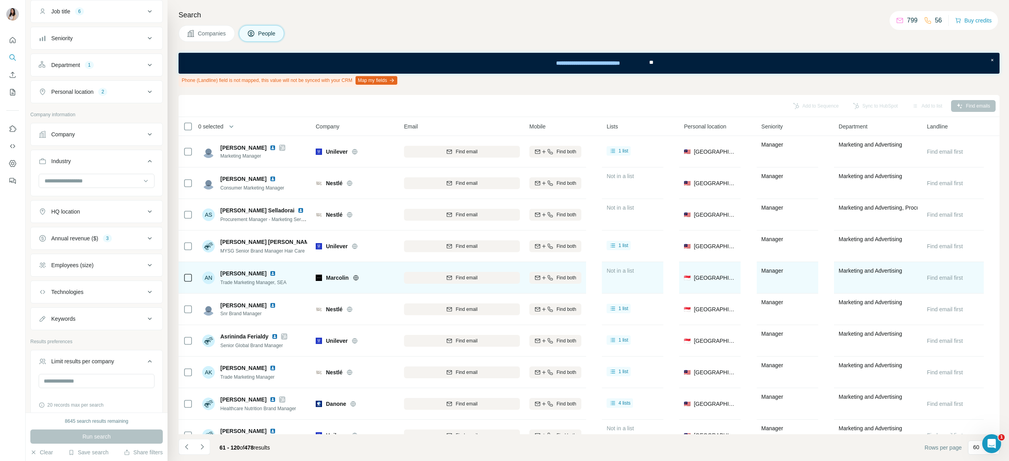
click at [355, 277] on icon at bounding box center [355, 277] width 5 height 0
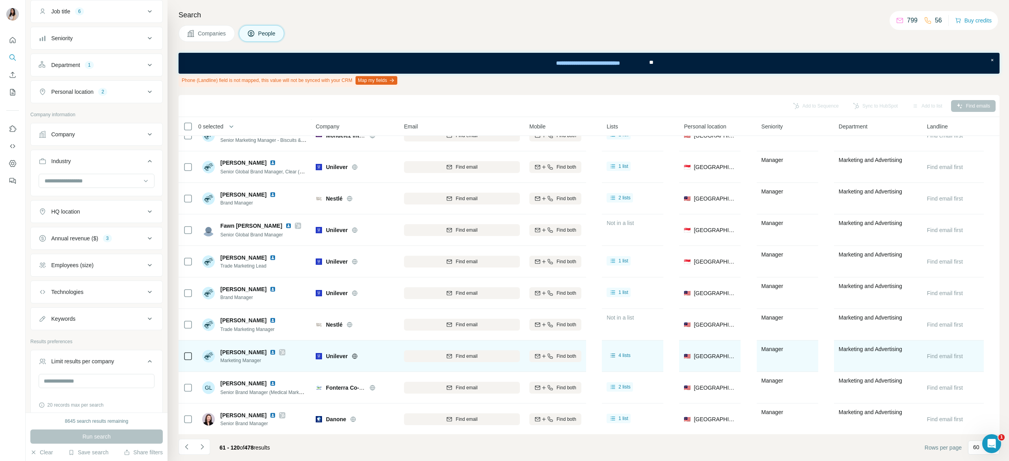
scroll to position [1601, 0]
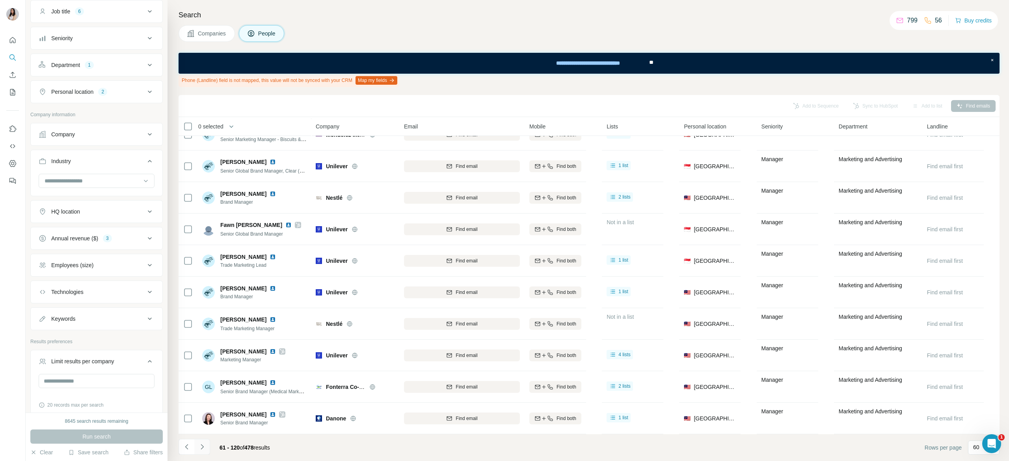
click at [208, 444] on button "Navigate to next page" at bounding box center [202, 447] width 16 height 16
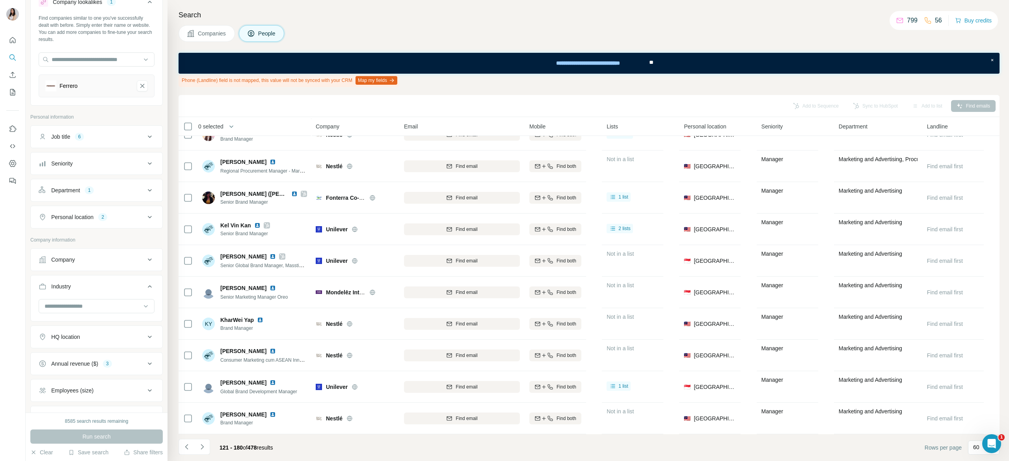
scroll to position [0, 0]
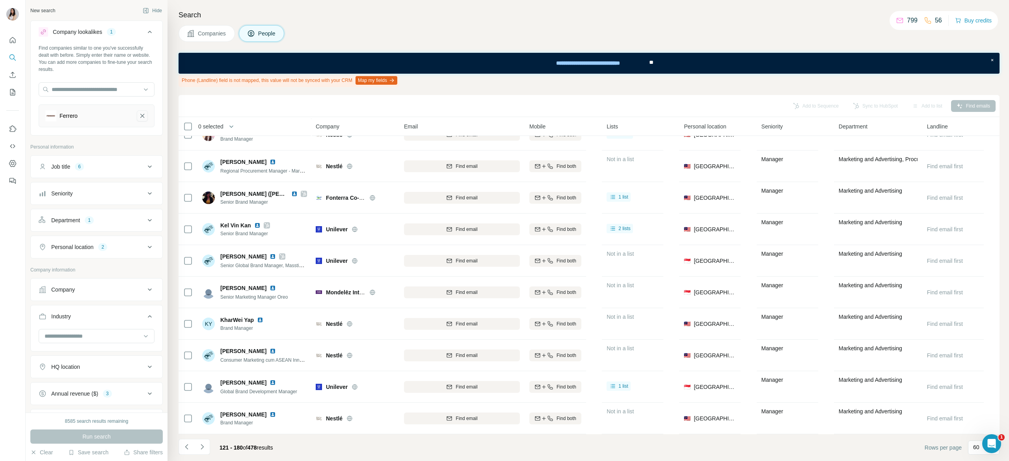
click at [135, 119] on div "Ferrero" at bounding box center [97, 115] width 116 height 23
click at [139, 113] on icon "Ferrero-remove-button" at bounding box center [142, 116] width 7 height 8
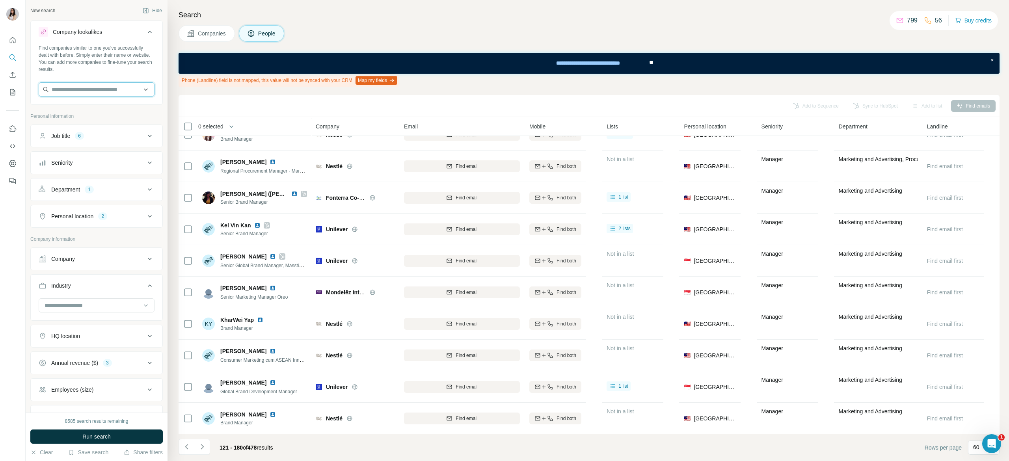
click at [110, 93] on input "text" at bounding box center [97, 89] width 116 height 14
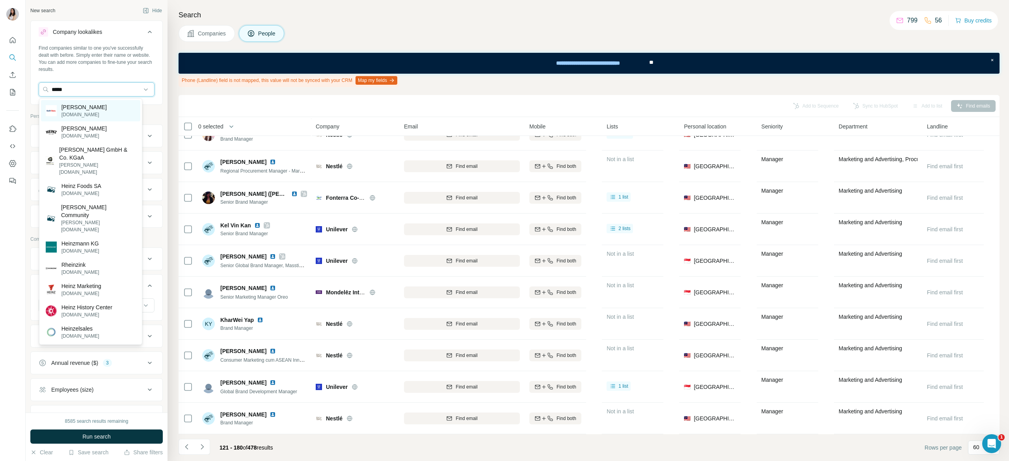
type input "*****"
click at [110, 105] on div "Kraft Heinz kraftheinz.com" at bounding box center [91, 110] width 100 height 21
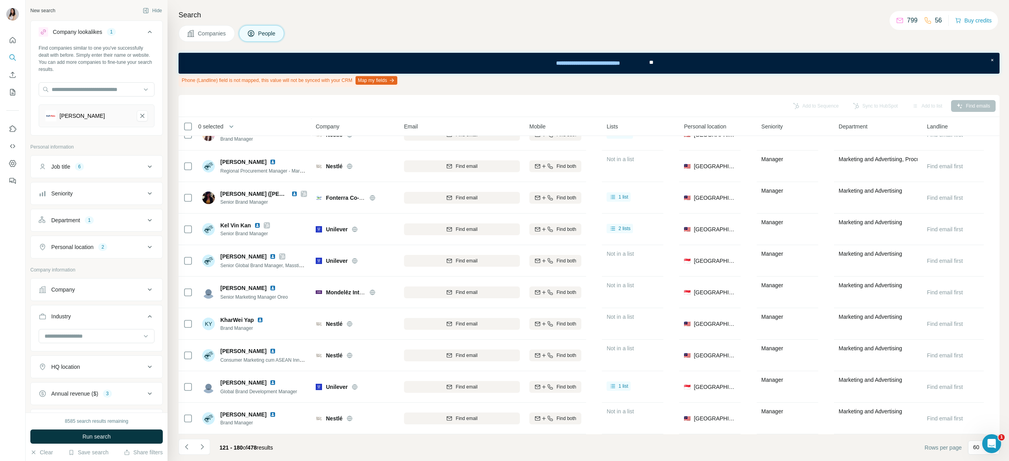
scroll to position [199, 0]
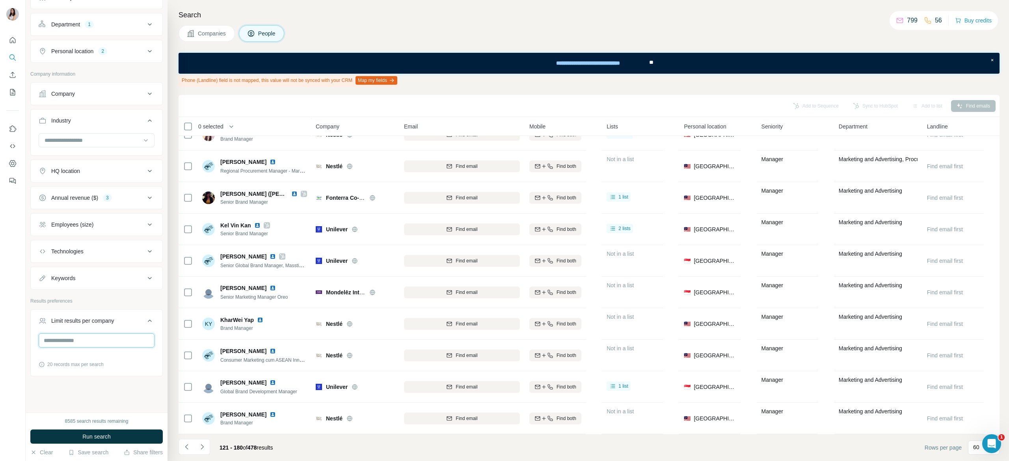
click at [106, 340] on input "number" at bounding box center [97, 340] width 116 height 14
type input "**"
click at [128, 434] on button "Run search" at bounding box center [96, 436] width 132 height 14
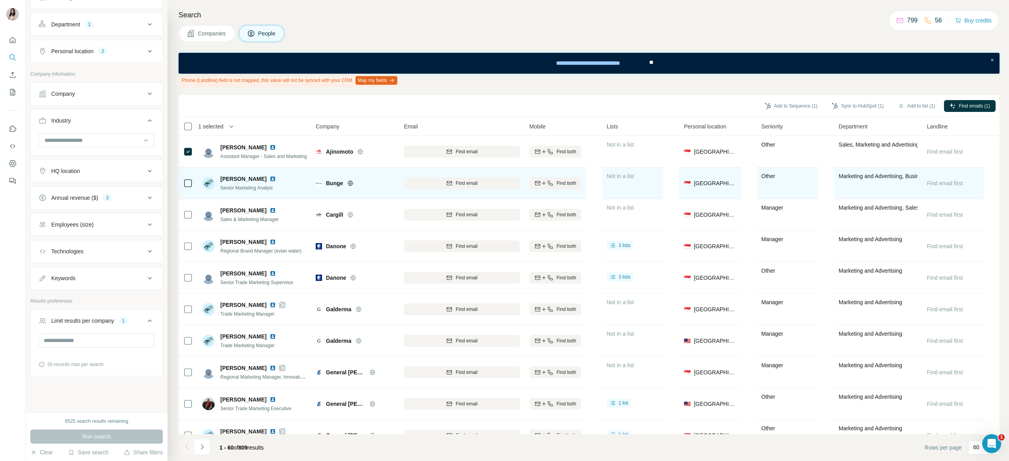
click at [346, 184] on div "Bunge" at bounding box center [360, 183] width 69 height 8
click at [350, 184] on icon at bounding box center [350, 183] width 6 height 6
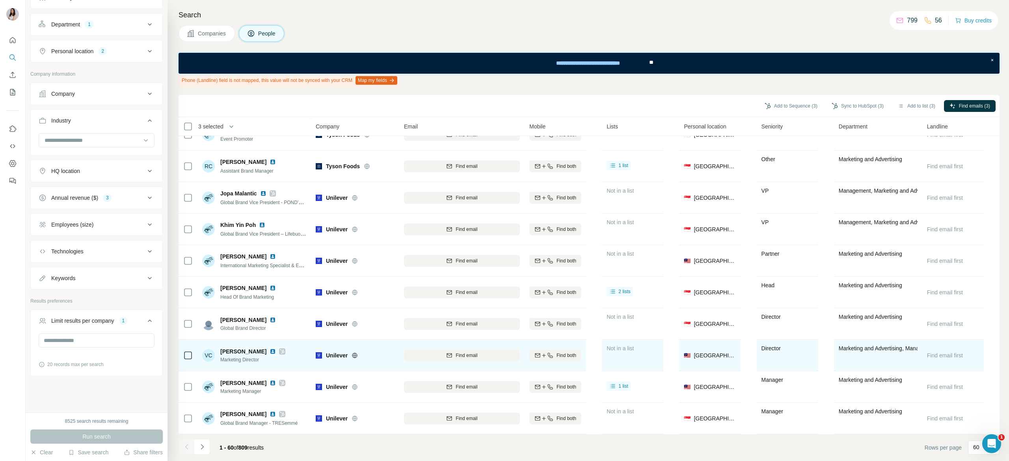
scroll to position [1601, 0]
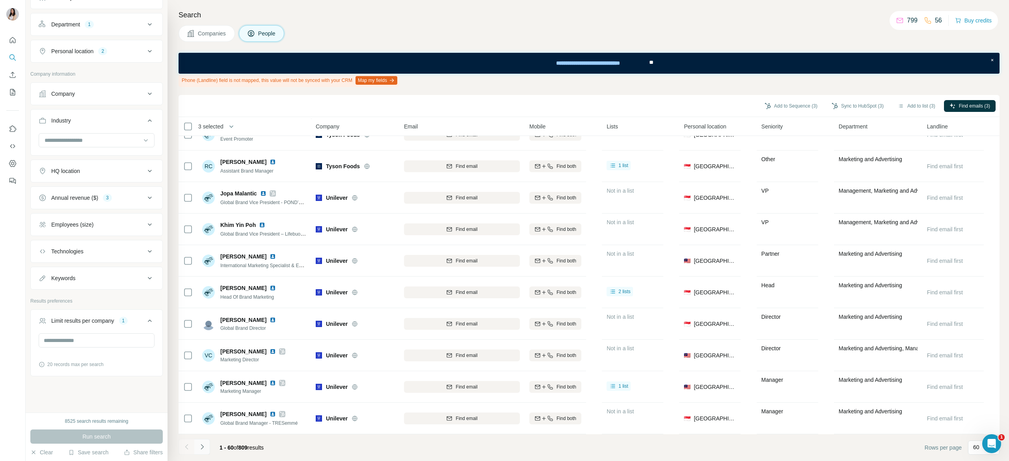
click at [199, 446] on icon "Navigate to next page" at bounding box center [202, 447] width 8 height 8
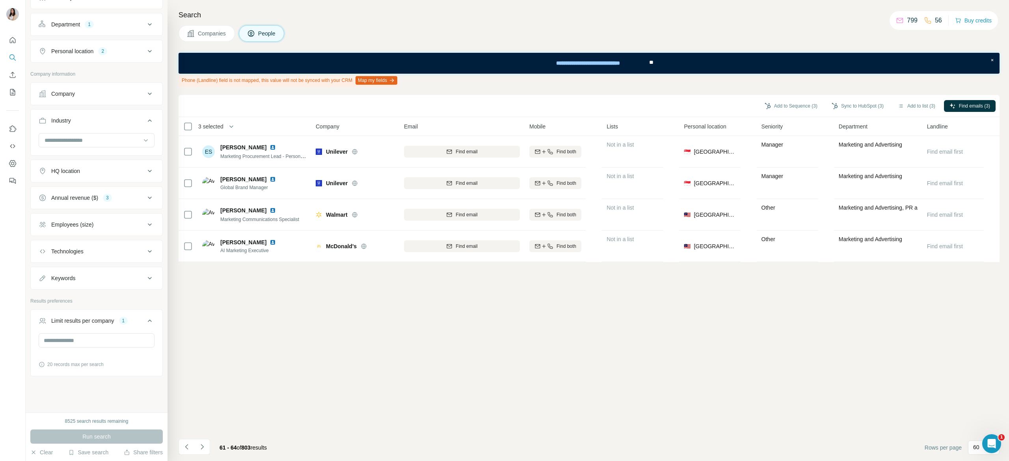
scroll to position [0, 0]
click at [901, 108] on button "Add to list (3)" at bounding box center [916, 106] width 48 height 12
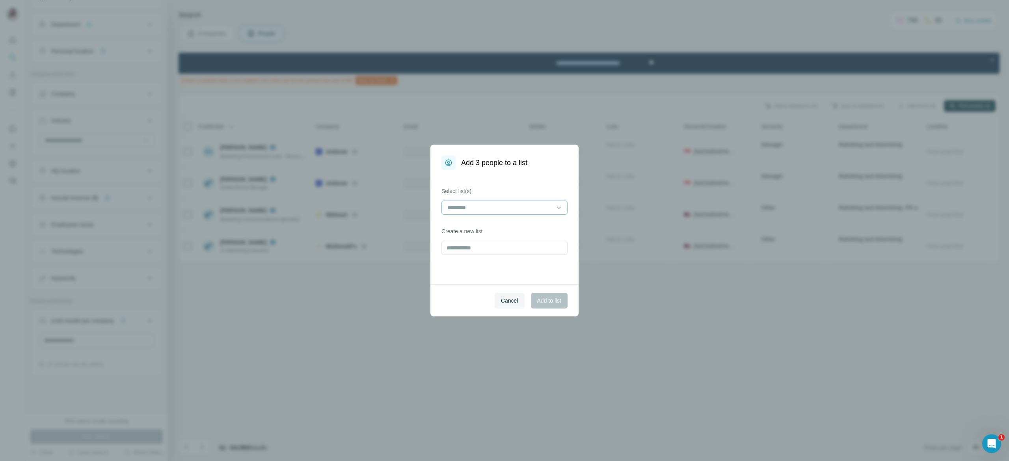
click at [550, 205] on input at bounding box center [499, 207] width 106 height 9
click at [539, 228] on div "F&B" at bounding box center [504, 226] width 113 height 8
click at [559, 301] on span "Add to list" at bounding box center [549, 301] width 24 height 8
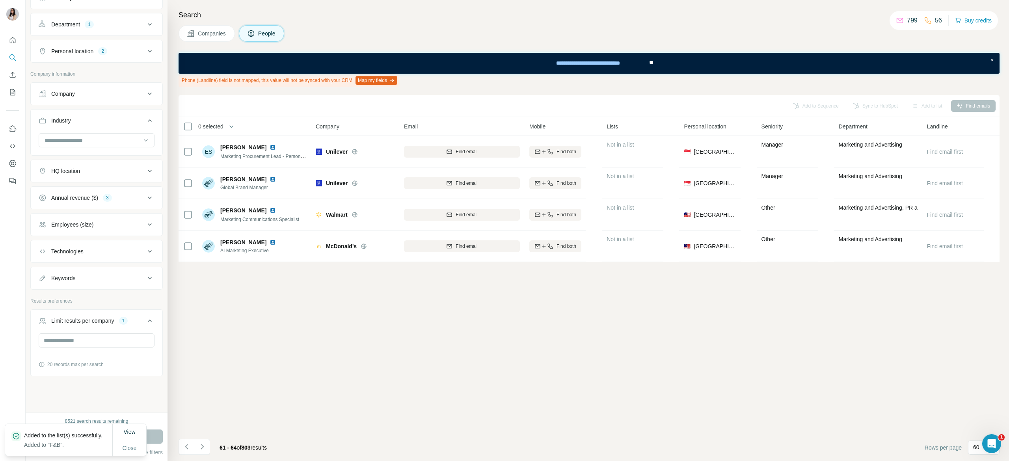
click at [120, 189] on button "Annual revenue ($) 3" at bounding box center [97, 197] width 132 height 19
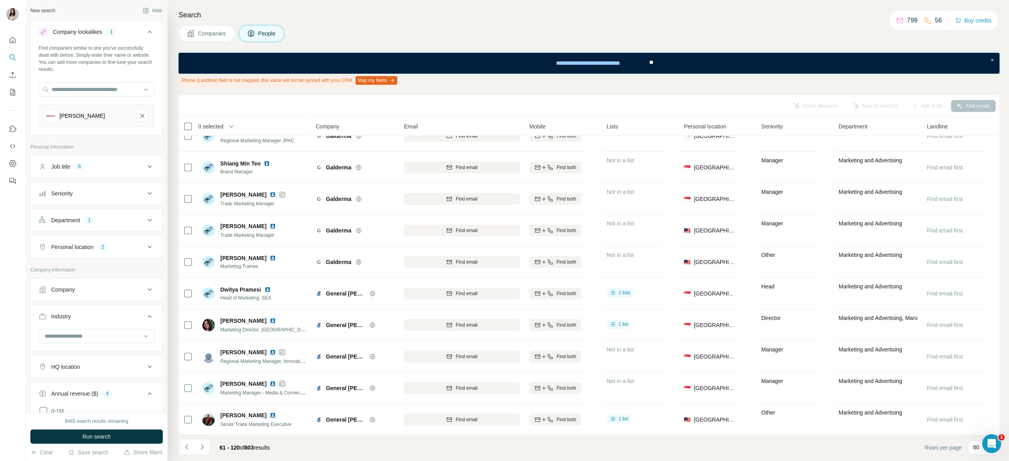
click at [130, 110] on div "Kraft Heinz" at bounding box center [97, 115] width 116 height 23
click at [139, 113] on icon "Kraft Heinz-remove-button" at bounding box center [142, 116] width 7 height 8
click at [128, 143] on p "Personal information" at bounding box center [96, 146] width 132 height 7
click at [103, 82] on div "Find companies similar to one you've successfully dealt with before. Simply ent…" at bounding box center [97, 89] width 132 height 89
click at [100, 91] on input "text" at bounding box center [97, 89] width 116 height 14
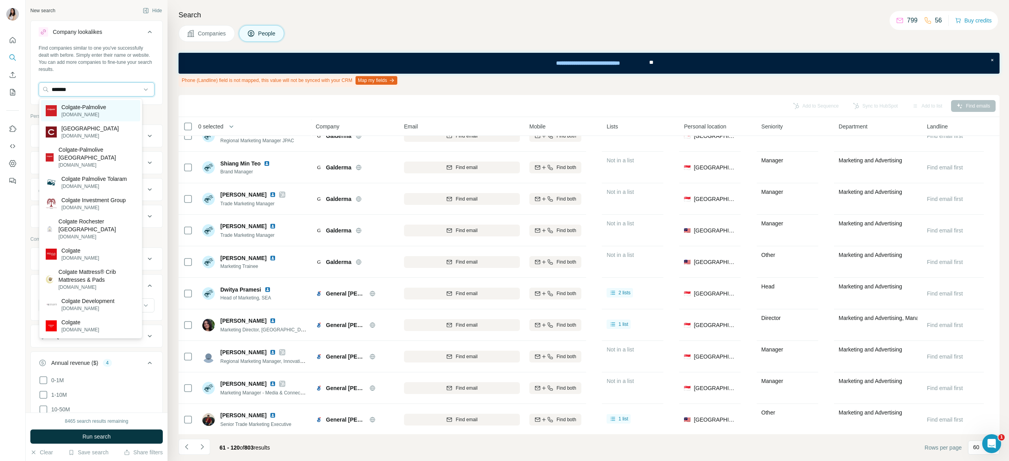
type input "*******"
click at [93, 112] on p "colgatepalmolive.se" at bounding box center [83, 114] width 45 height 7
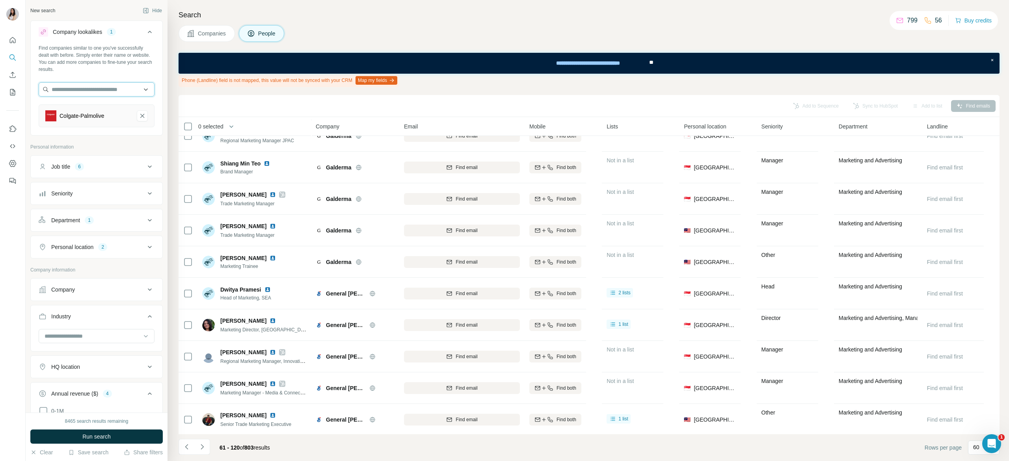
click at [99, 93] on input "text" at bounding box center [97, 89] width 116 height 14
type input "*******"
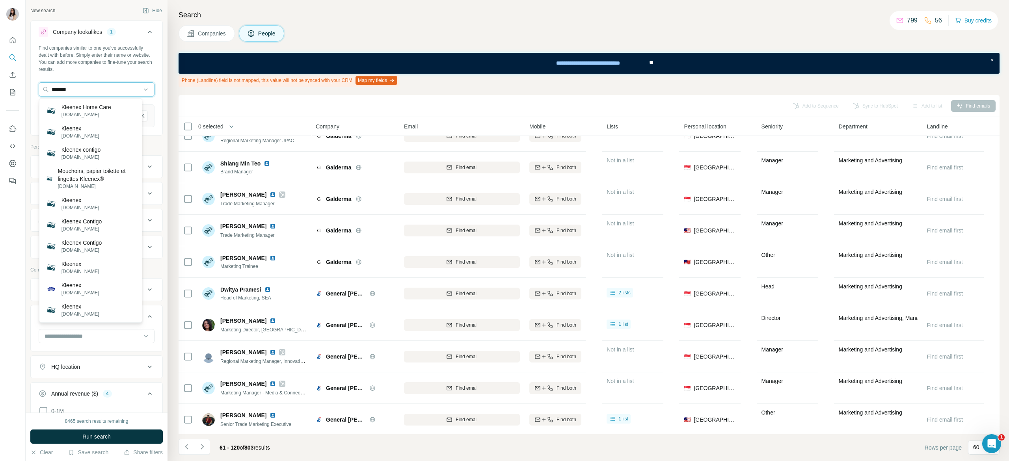
drag, startPoint x: 98, startPoint y: 91, endPoint x: 10, endPoint y: 93, distance: 87.5
click at [22, 91] on div "New search Hide Company lookalikes 1 Find companies similar to one you've succe…" at bounding box center [504, 230] width 1009 height 461
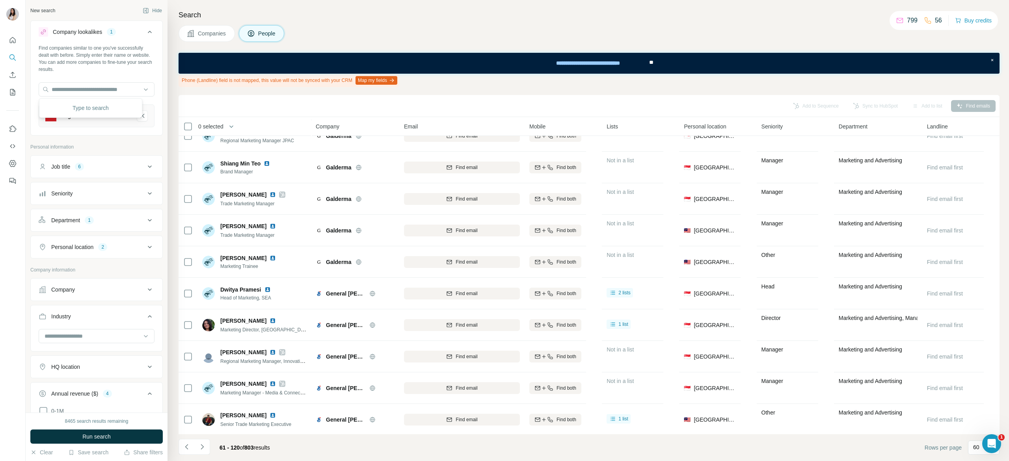
click at [183, 95] on div "Add to Sequence Sync to HubSpot Add to list Find emails" at bounding box center [588, 106] width 821 height 22
click at [122, 437] on button "Run search" at bounding box center [96, 436] width 132 height 14
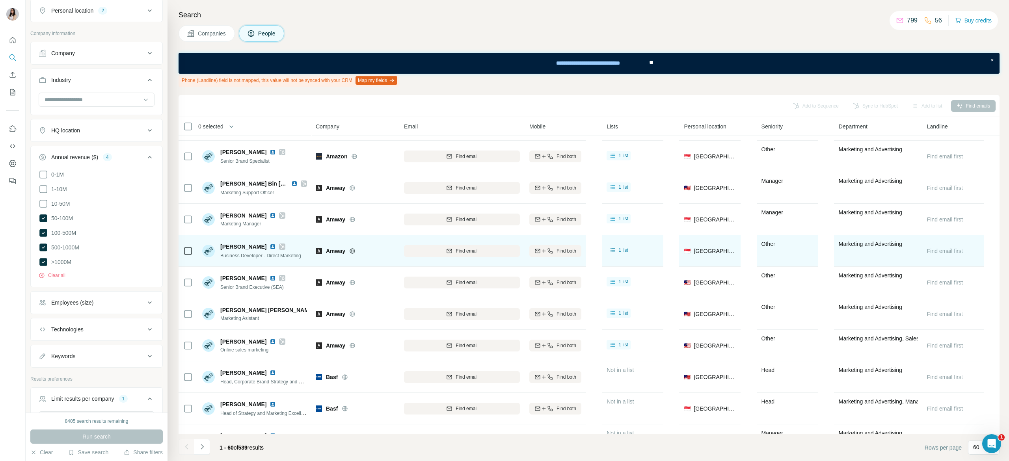
scroll to position [946, 0]
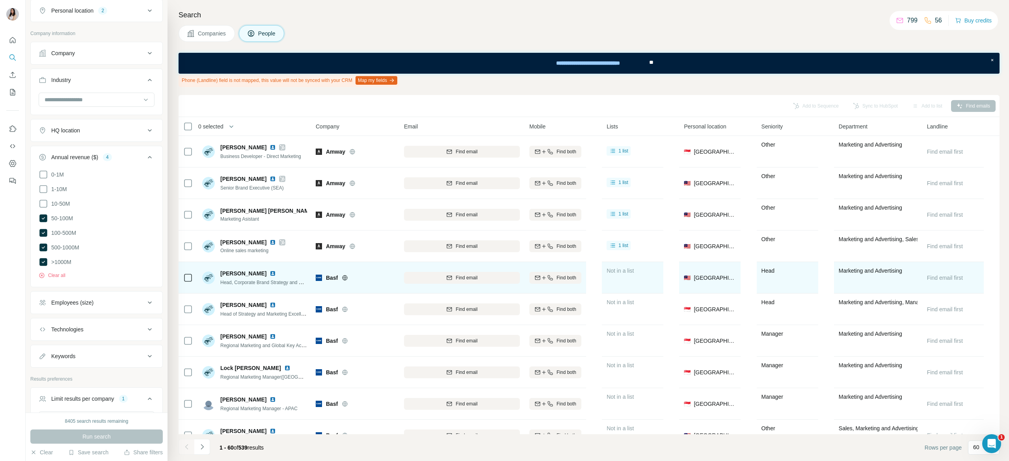
click at [344, 280] on icon at bounding box center [345, 277] width 2 height 5
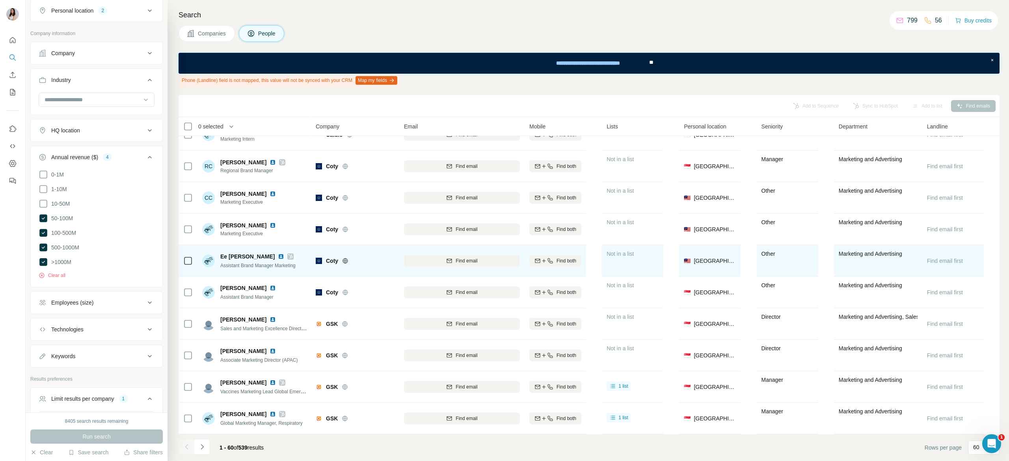
scroll to position [1601, 0]
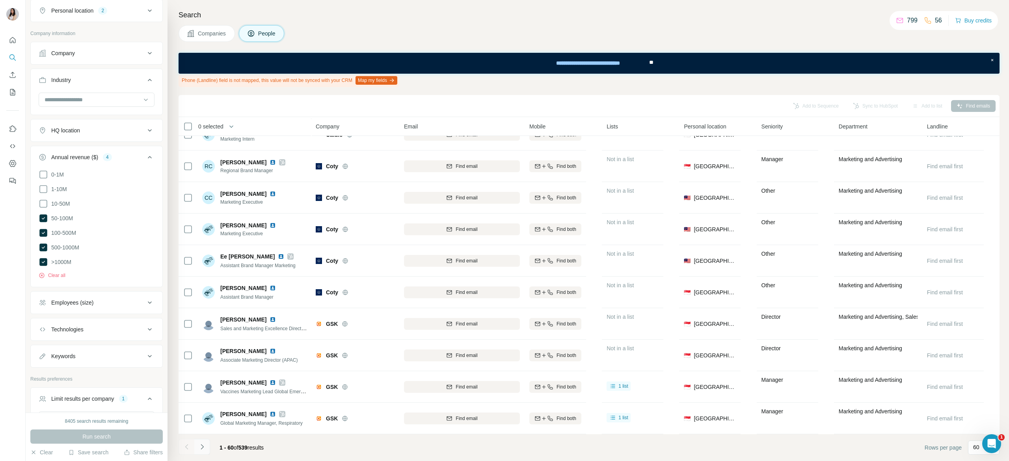
click at [200, 451] on button "Navigate to next page" at bounding box center [202, 447] width 16 height 16
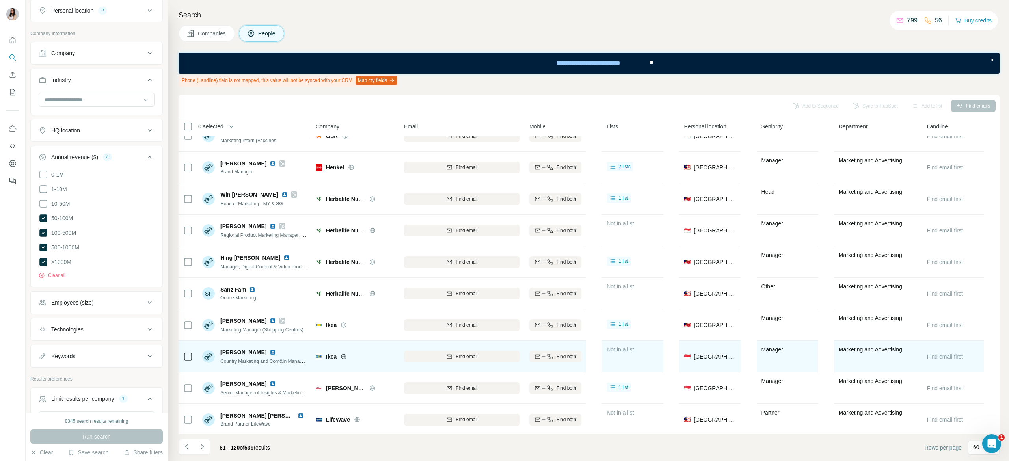
scroll to position [158, 0]
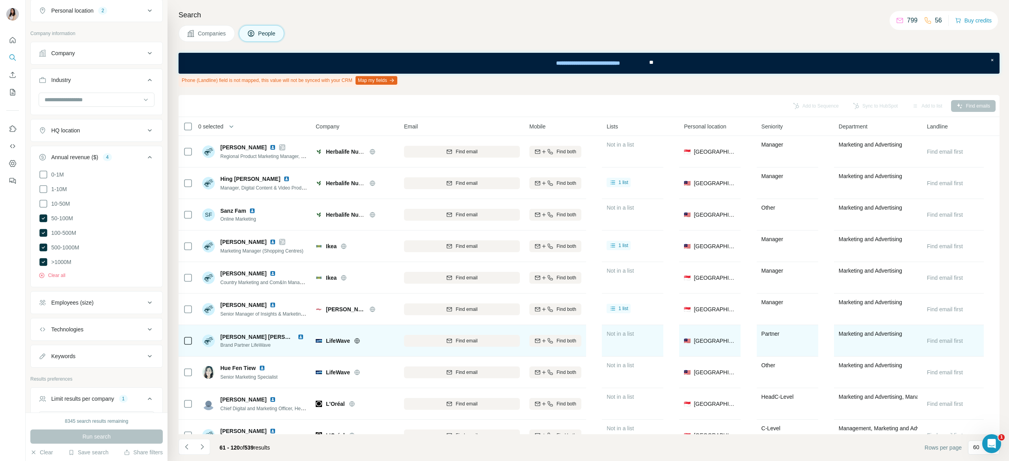
click at [357, 339] on icon at bounding box center [357, 341] width 6 height 6
click at [182, 343] on td at bounding box center [187, 341] width 19 height 32
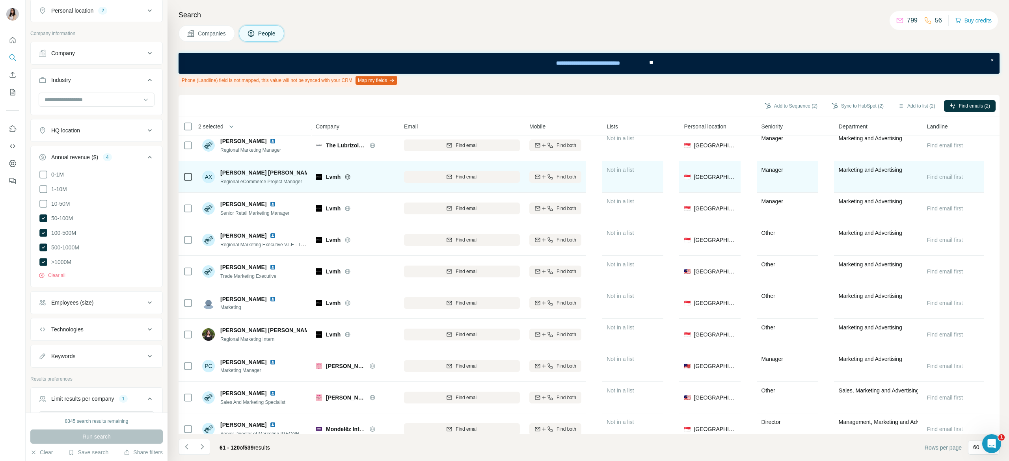
scroll to position [630, 0]
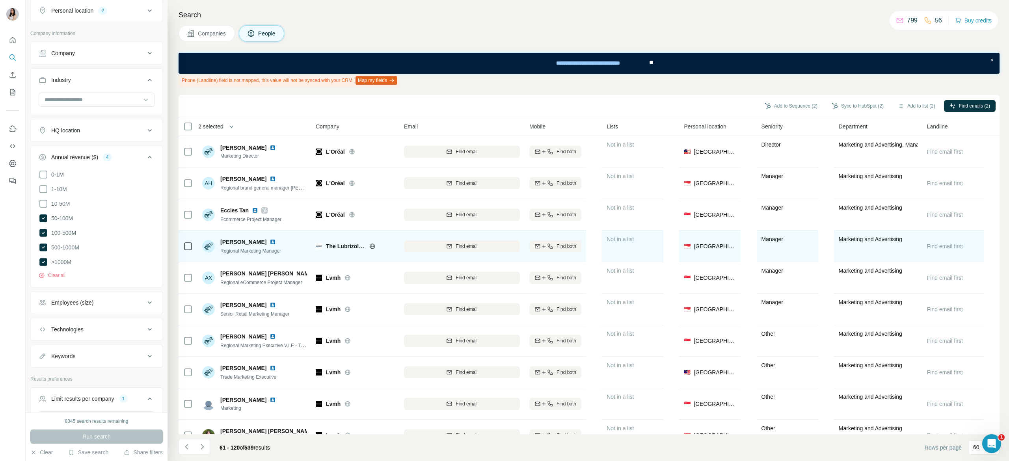
click at [374, 247] on icon at bounding box center [372, 246] width 5 height 5
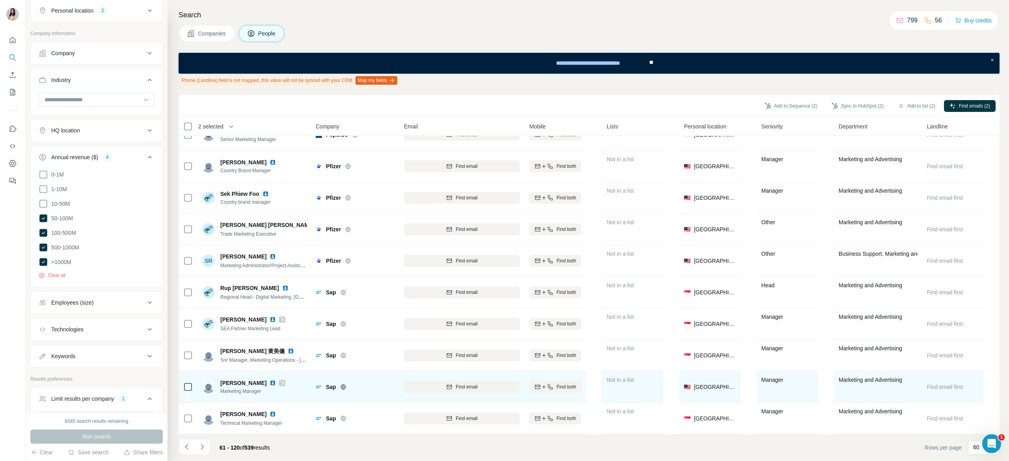
scroll to position [1601, 0]
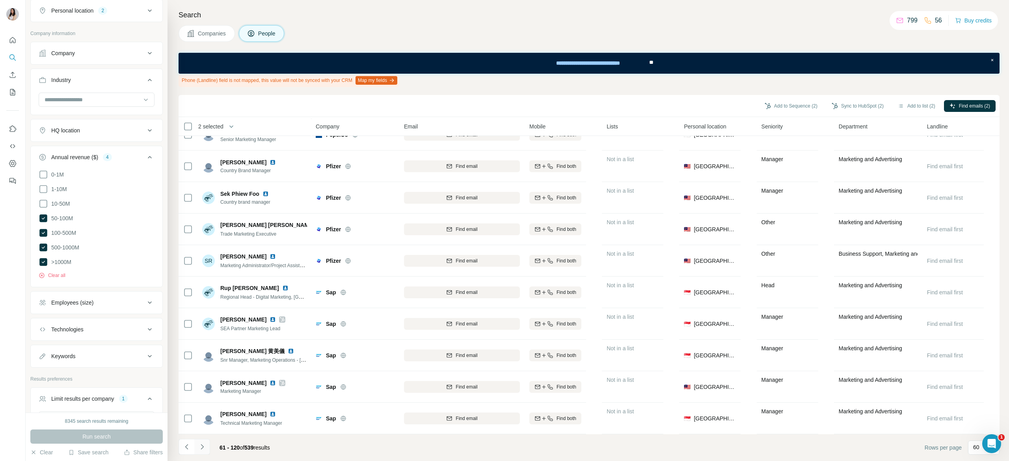
click at [207, 448] on button "Navigate to next page" at bounding box center [202, 447] width 16 height 16
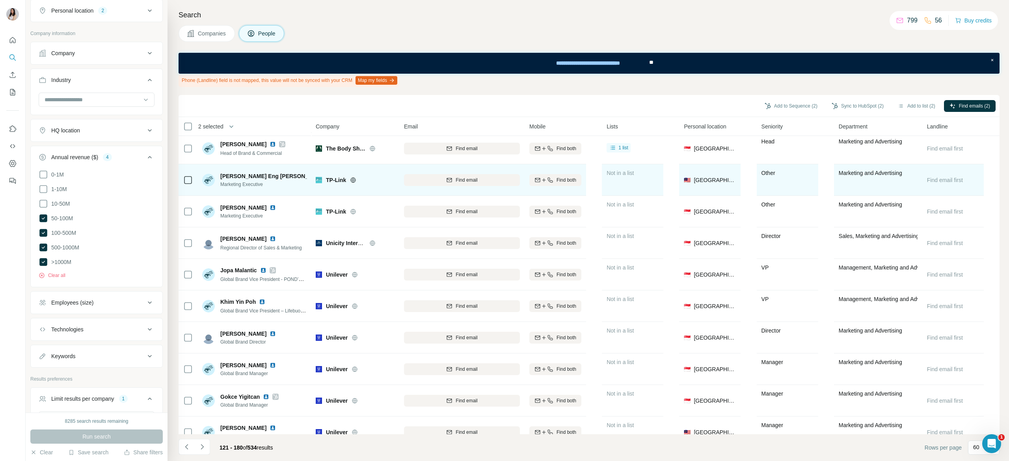
scroll to position [79, 0]
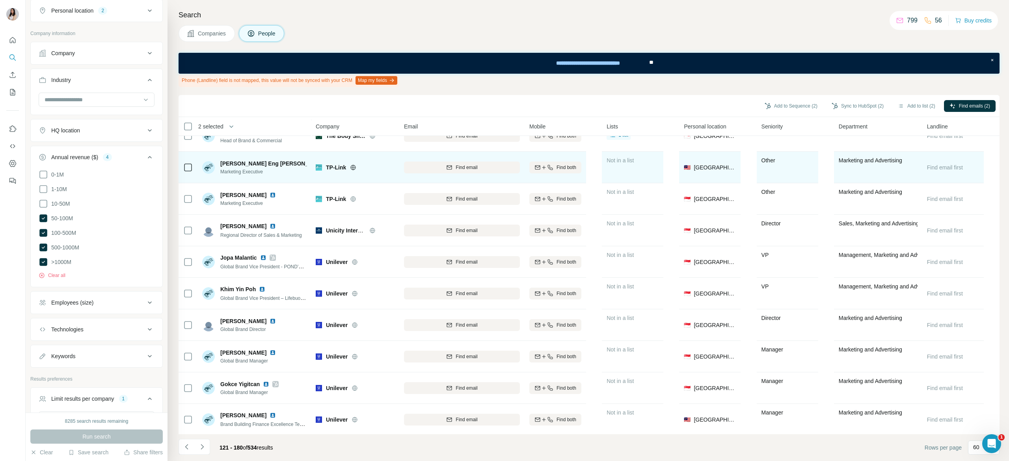
click at [355, 165] on icon at bounding box center [353, 167] width 6 height 6
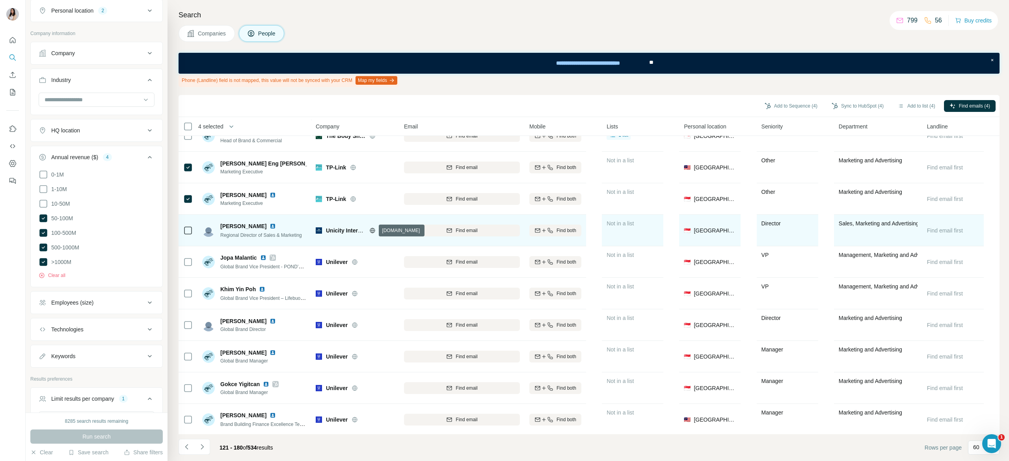
click at [372, 231] on icon at bounding box center [372, 230] width 2 height 5
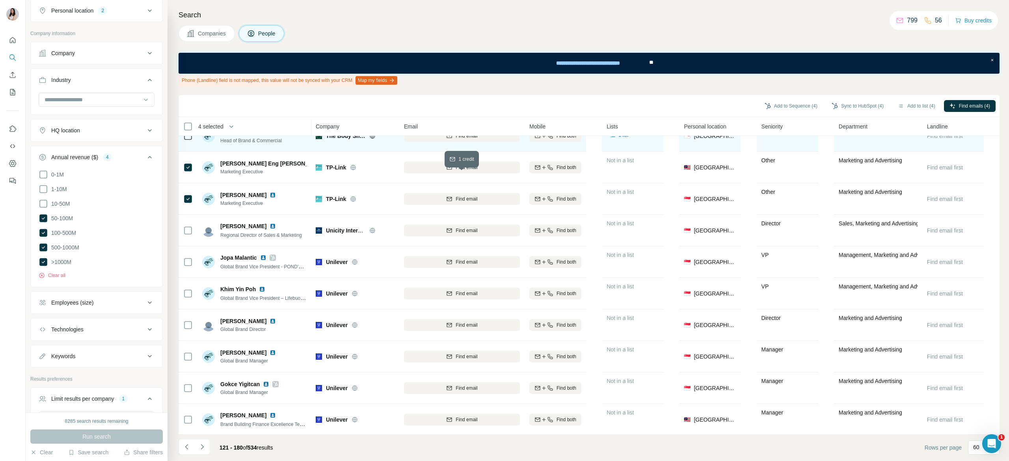
scroll to position [0, 0]
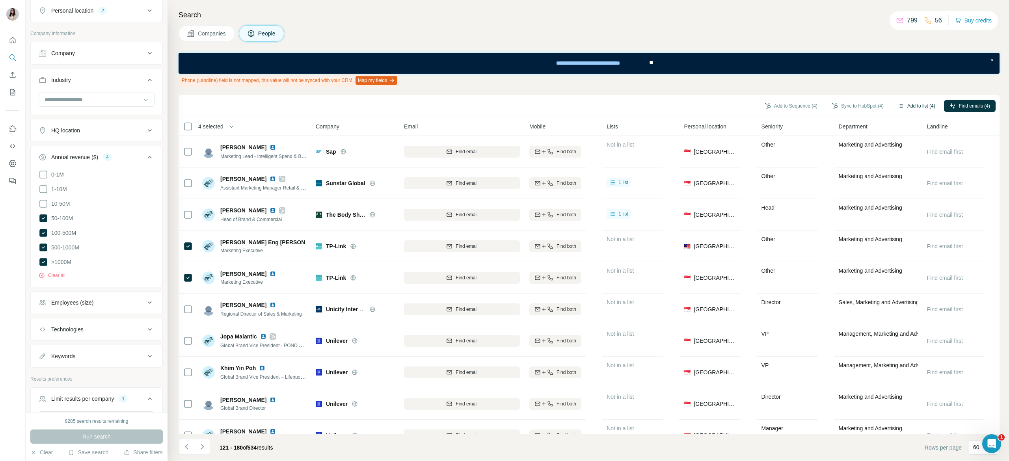
click at [913, 104] on button "Add to list (4)" at bounding box center [916, 106] width 48 height 12
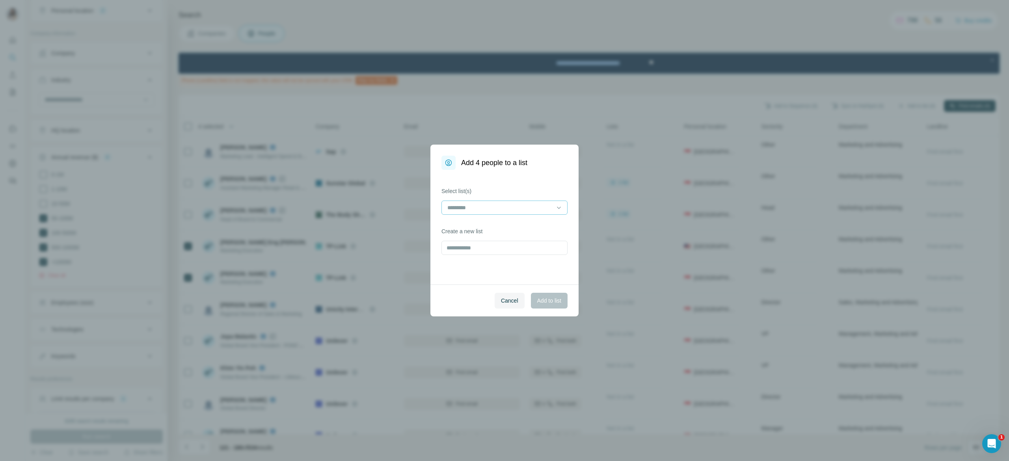
click at [524, 210] on input at bounding box center [499, 207] width 106 height 9
click at [494, 226] on div "F&B" at bounding box center [504, 226] width 113 height 8
click at [534, 227] on div "F&B" at bounding box center [500, 227] width 105 height 8
click at [529, 243] on div "Home appliances" at bounding box center [504, 240] width 113 height 8
click at [558, 299] on span "Add to list" at bounding box center [549, 301] width 24 height 8
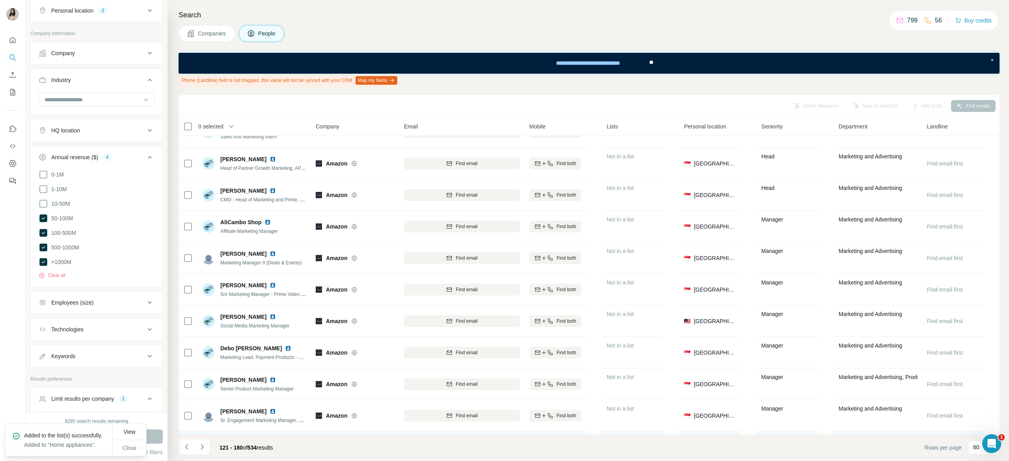
scroll to position [1601, 0]
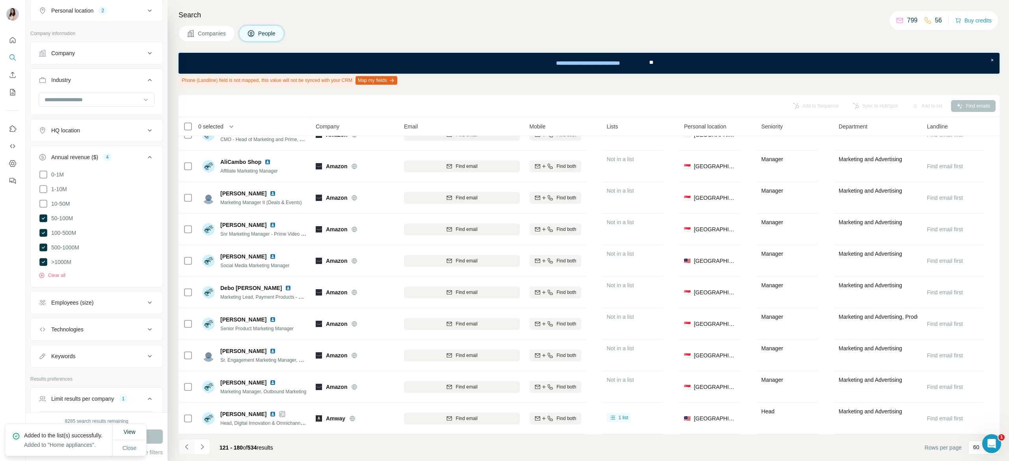
click at [186, 447] on icon "Navigate to previous page" at bounding box center [187, 447] width 8 height 8
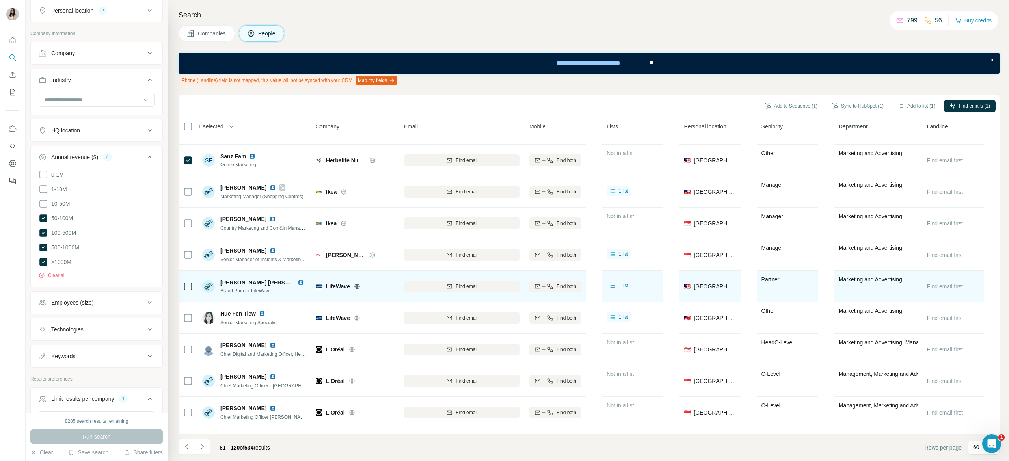
scroll to position [236, 0]
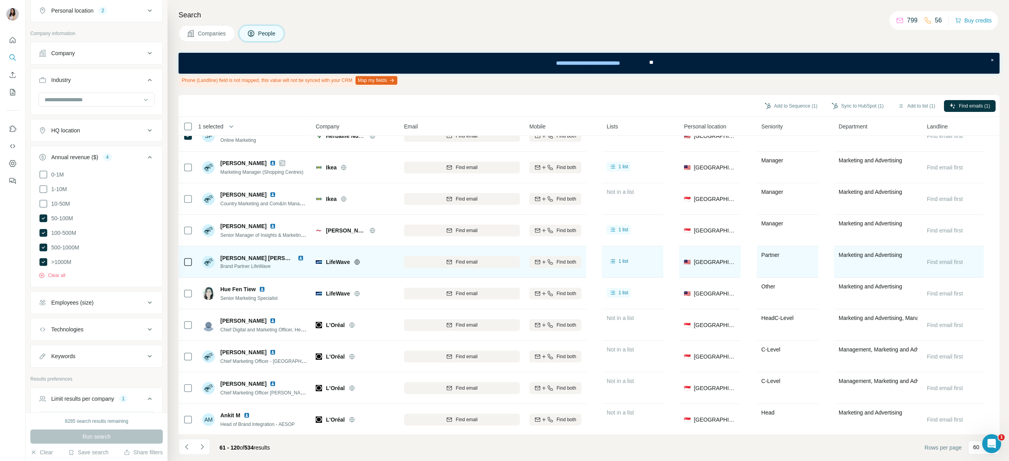
click at [193, 259] on td at bounding box center [187, 262] width 19 height 32
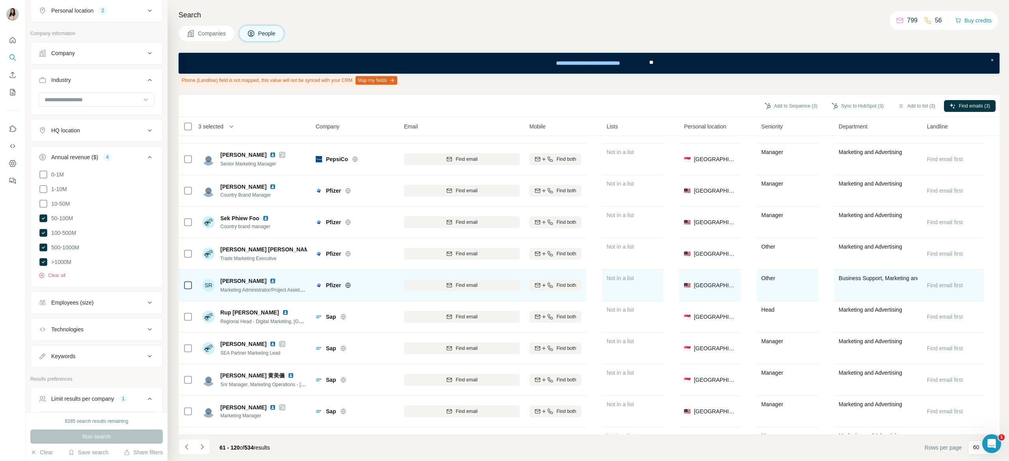
scroll to position [1601, 0]
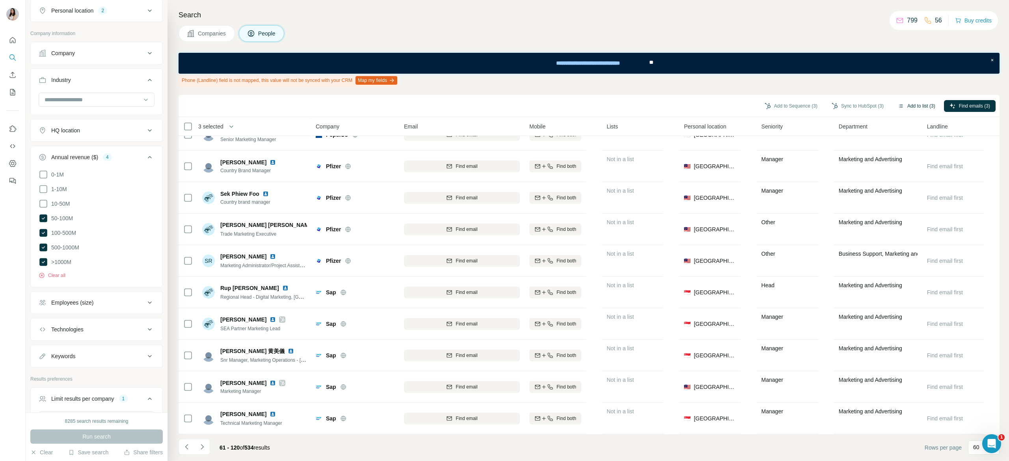
click at [902, 100] on button "Add to list (3)" at bounding box center [916, 106] width 48 height 12
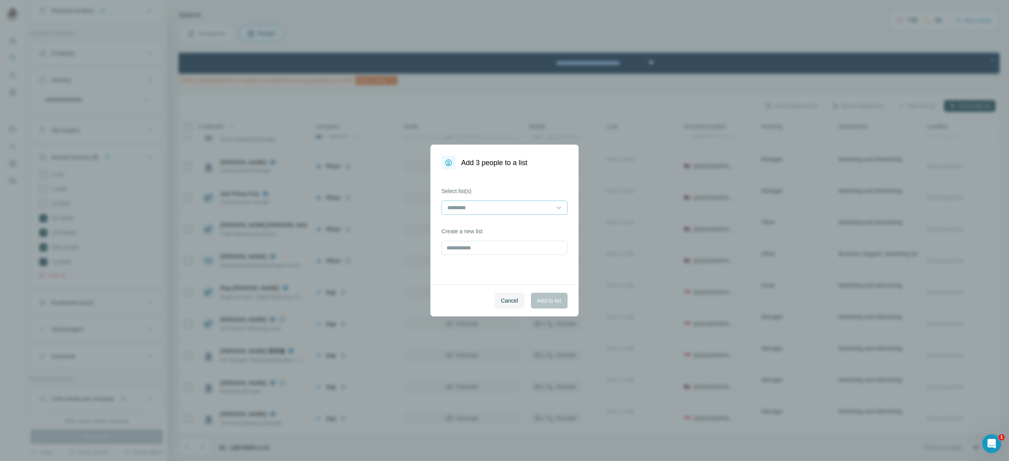
click at [549, 212] on input at bounding box center [499, 207] width 106 height 9
click at [517, 156] on div "Health" at bounding box center [504, 152] width 113 height 8
click at [550, 302] on span "Add to list" at bounding box center [549, 301] width 24 height 8
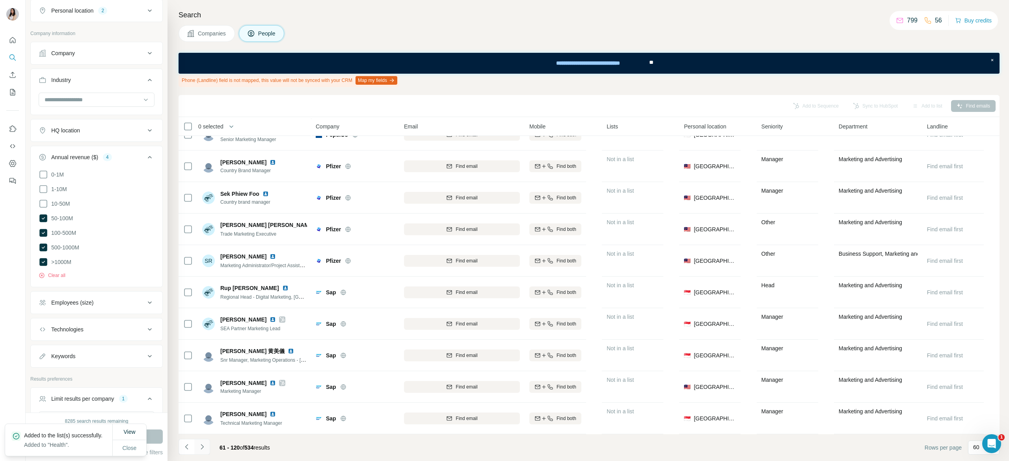
click at [202, 450] on icon "Navigate to next page" at bounding box center [202, 447] width 8 height 8
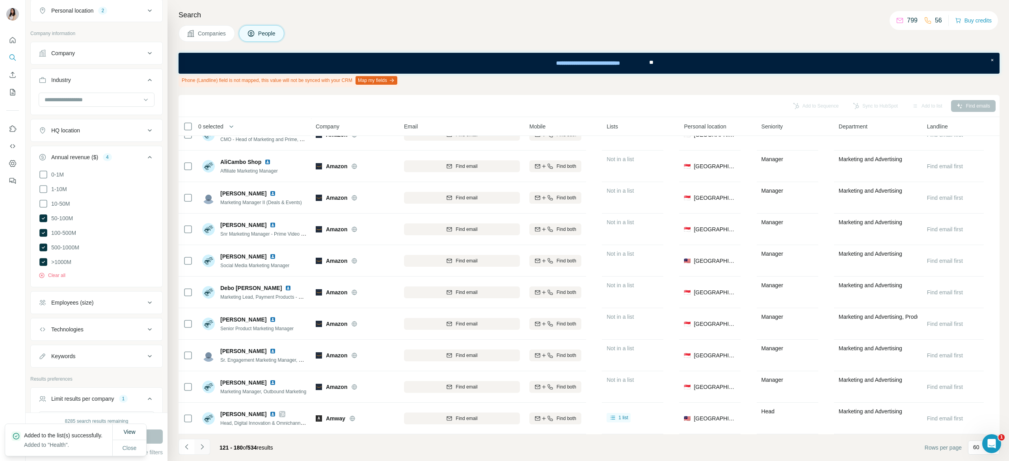
click at [202, 450] on icon "Navigate to next page" at bounding box center [202, 447] width 8 height 8
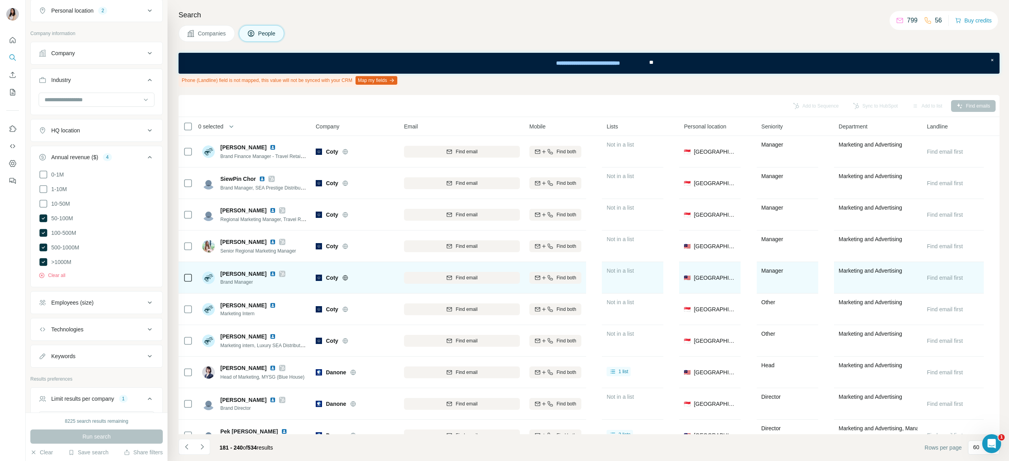
scroll to position [1103, 0]
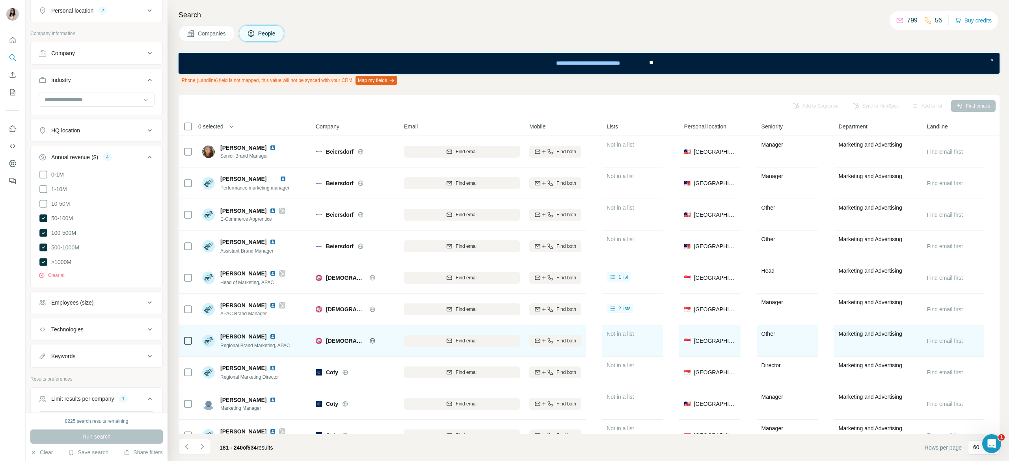
click at [372, 341] on icon at bounding box center [372, 341] width 6 height 6
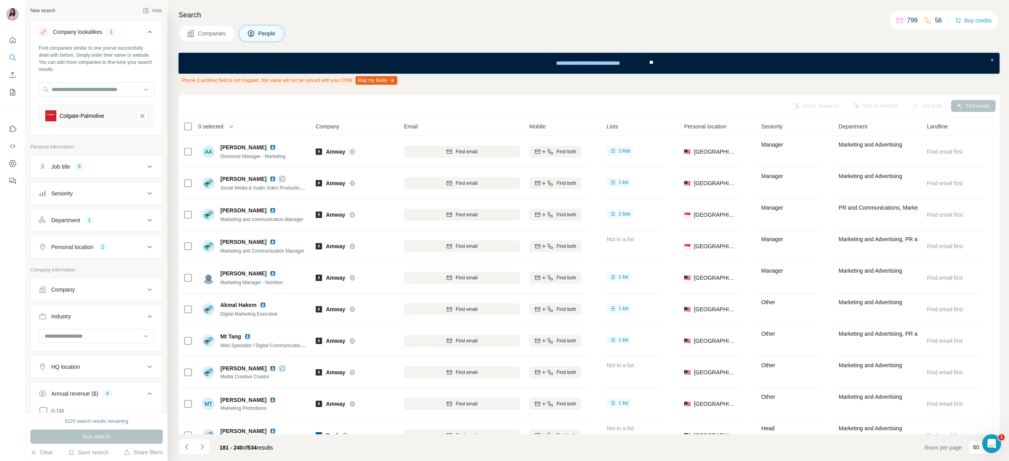
scroll to position [1103, 0]
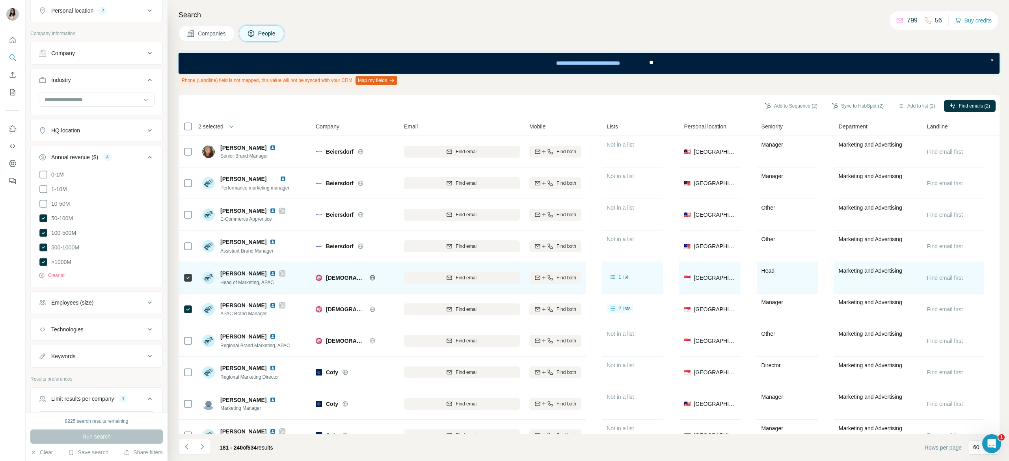
click at [184, 282] on icon at bounding box center [187, 277] width 9 height 9
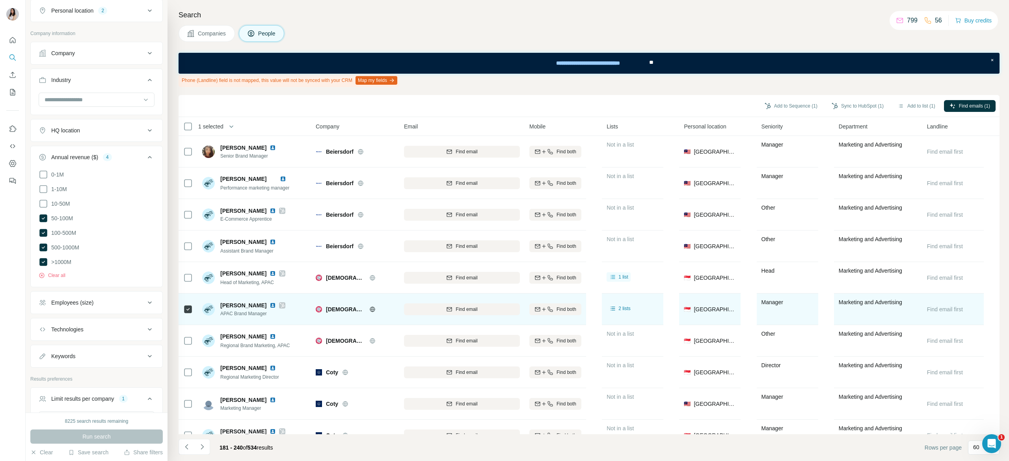
click at [182, 313] on td at bounding box center [187, 310] width 19 height 32
click at [194, 312] on td at bounding box center [187, 310] width 19 height 32
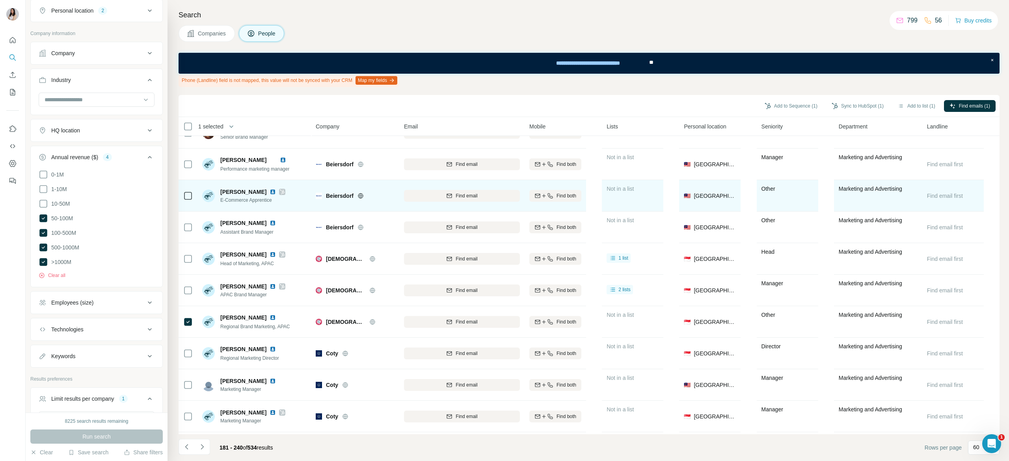
scroll to position [1128, 0]
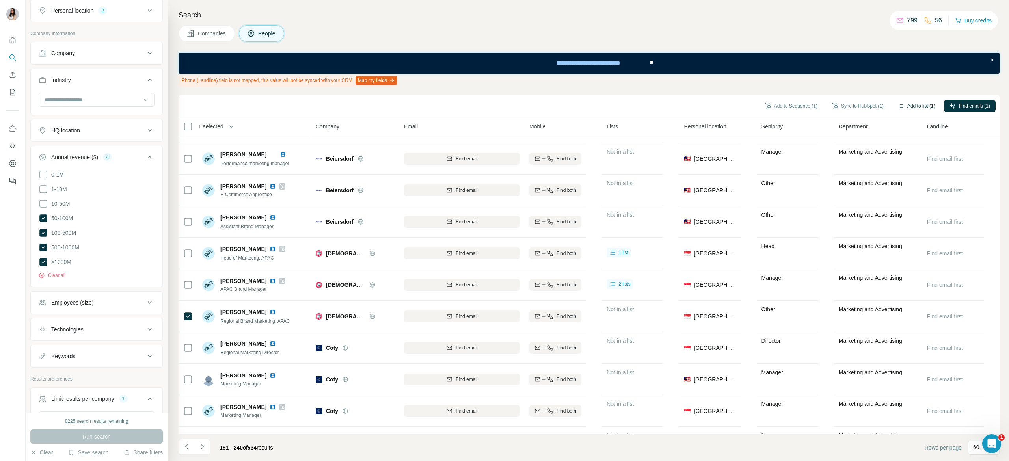
click at [902, 110] on button "Add to list (1)" at bounding box center [916, 106] width 48 height 12
drag, startPoint x: 918, startPoint y: 105, endPoint x: 925, endPoint y: 102, distance: 7.6
click at [922, 104] on button "Add to list (1)" at bounding box center [916, 106] width 48 height 12
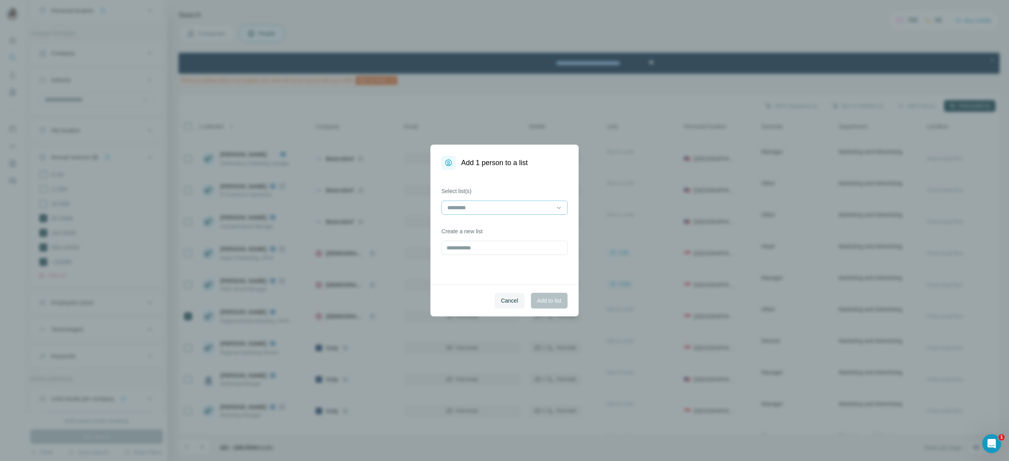
click at [542, 203] on input at bounding box center [499, 207] width 106 height 9
click at [506, 206] on input at bounding box center [499, 207] width 106 height 9
click at [507, 206] on input at bounding box center [499, 207] width 106 height 9
click at [558, 204] on icon at bounding box center [559, 208] width 8 height 8
click at [547, 186] on div "Select list(s) Create a new list" at bounding box center [504, 227] width 148 height 115
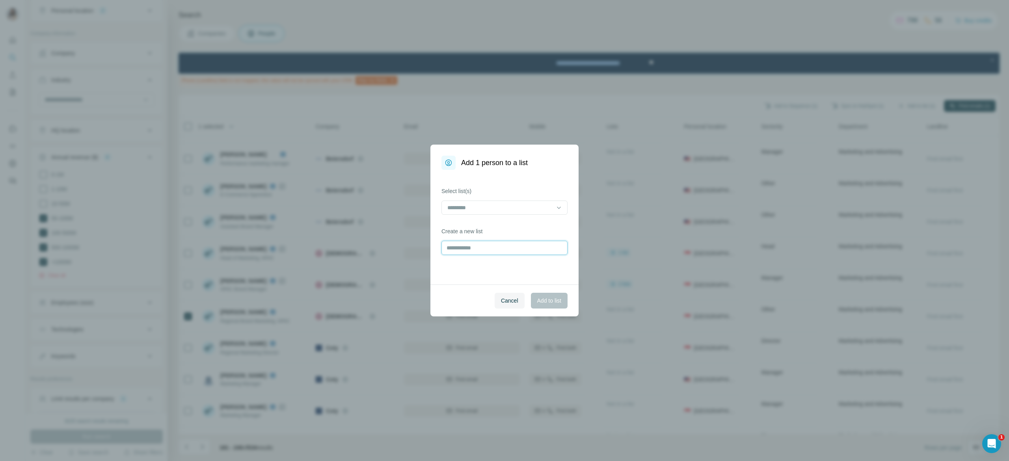
click at [504, 246] on input "text" at bounding box center [504, 248] width 126 height 14
click at [465, 241] on input "**********" at bounding box center [504, 248] width 126 height 14
type input "**********"
click at [557, 301] on span "Add to list" at bounding box center [549, 301] width 24 height 8
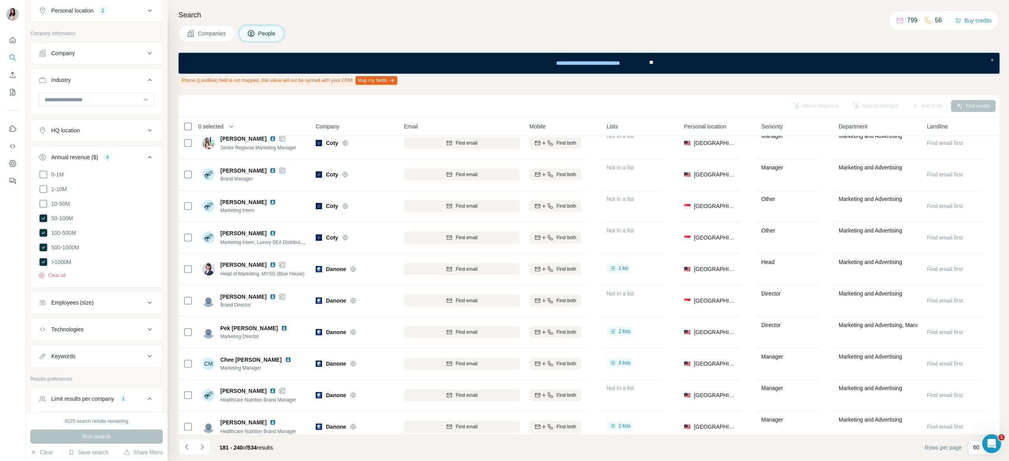
scroll to position [1601, 0]
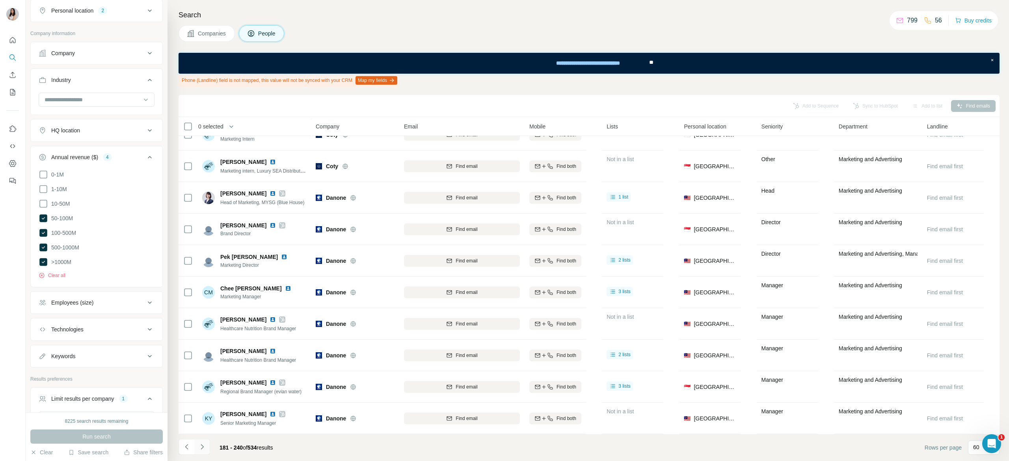
click at [208, 450] on button "Navigate to next page" at bounding box center [202, 447] width 16 height 16
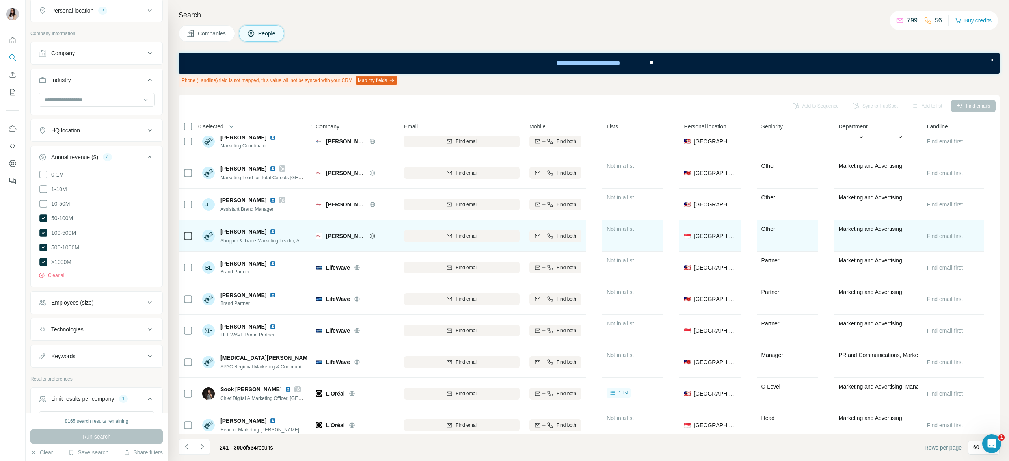
scroll to position [946, 0]
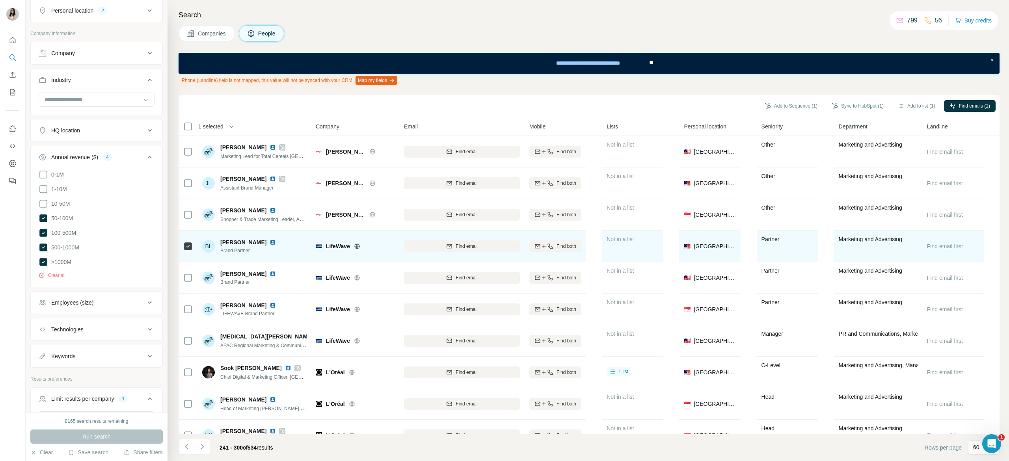
click at [356, 244] on icon at bounding box center [357, 246] width 6 height 6
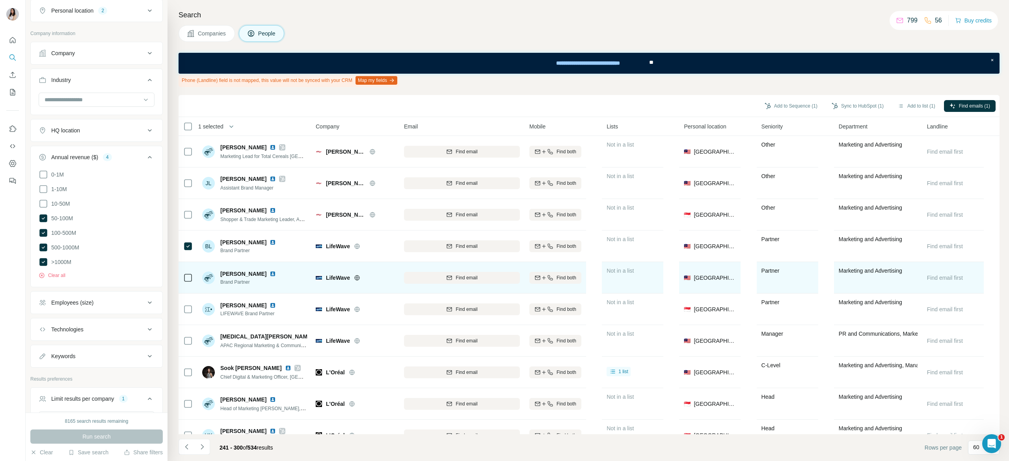
click at [190, 273] on icon at bounding box center [187, 277] width 9 height 9
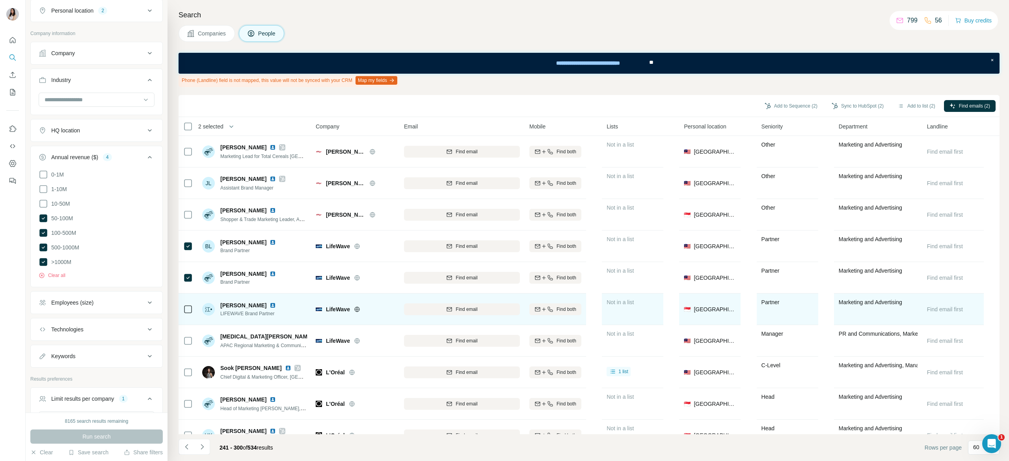
click at [185, 314] on div at bounding box center [187, 309] width 9 height 22
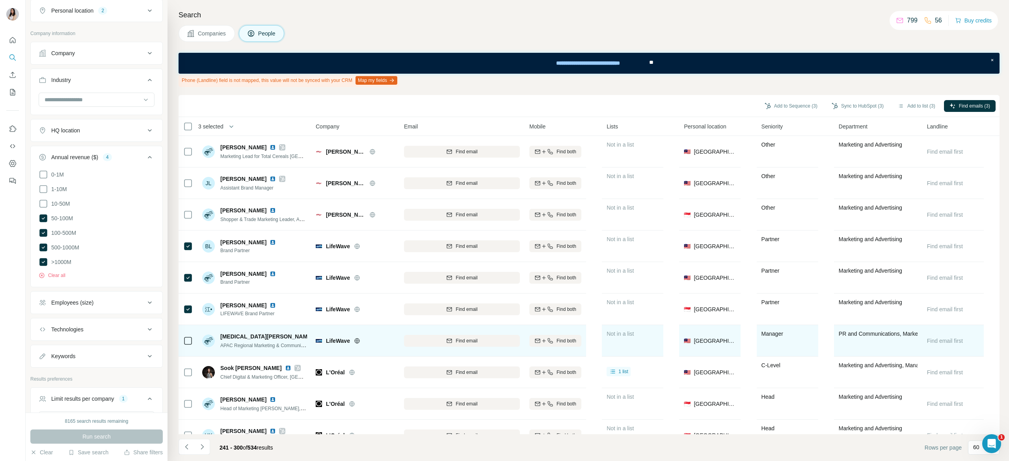
click at [194, 345] on td at bounding box center [187, 341] width 19 height 32
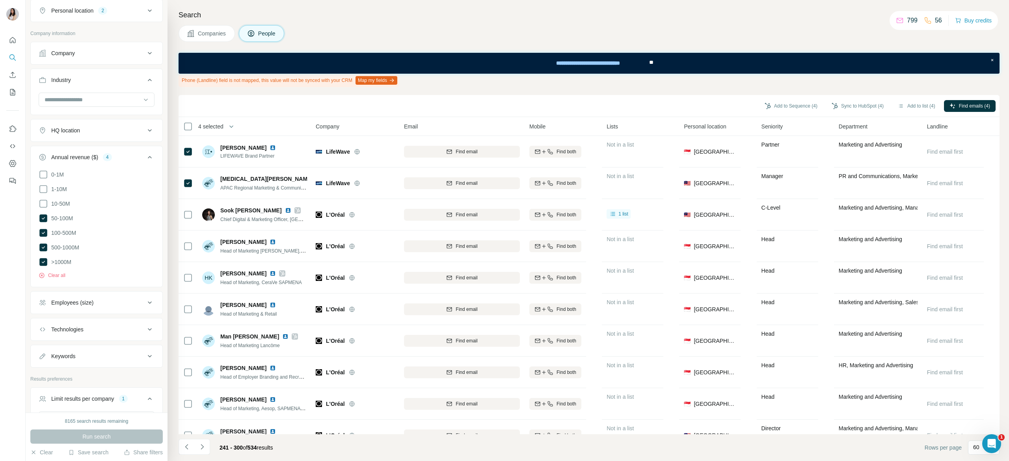
scroll to position [1601, 0]
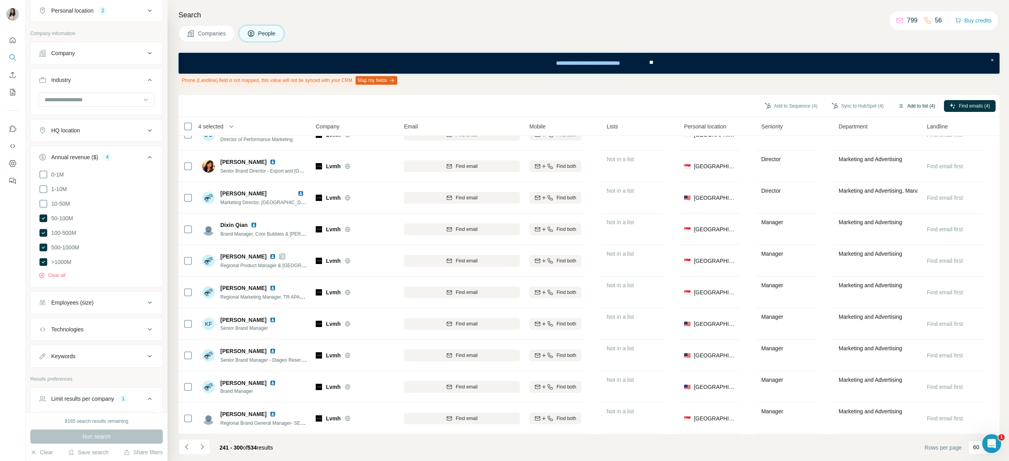
click at [900, 106] on button "Add to list (4)" at bounding box center [916, 106] width 48 height 12
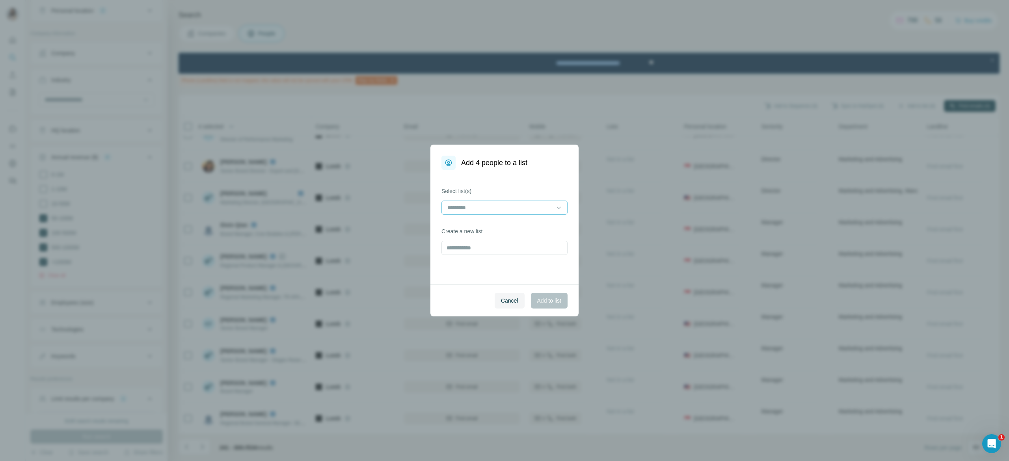
click at [465, 213] on div at bounding box center [499, 207] width 106 height 13
click at [507, 170] on div "Health" at bounding box center [504, 166] width 113 height 8
click at [546, 292] on div "Cancel Add to list" at bounding box center [504, 300] width 148 height 32
click at [546, 302] on span "Add to list" at bounding box center [549, 301] width 24 height 8
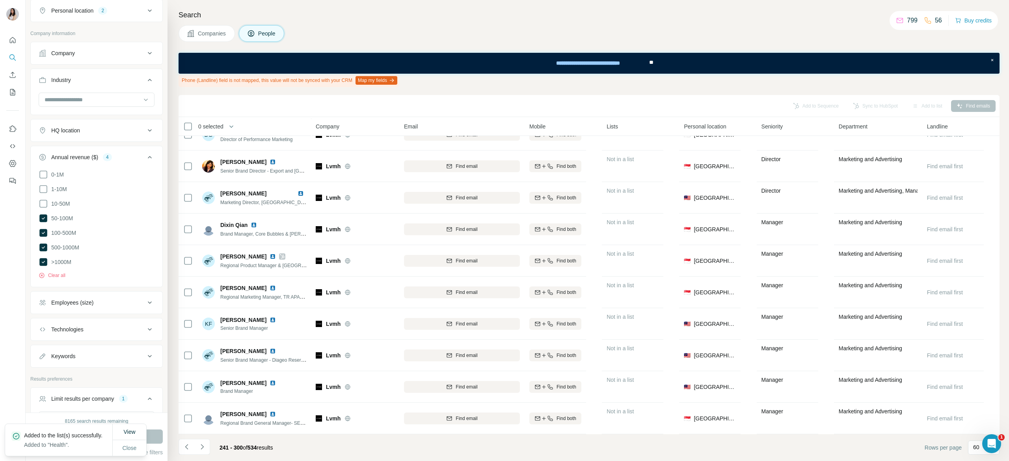
click at [206, 448] on button "Navigate to next page" at bounding box center [202, 447] width 16 height 16
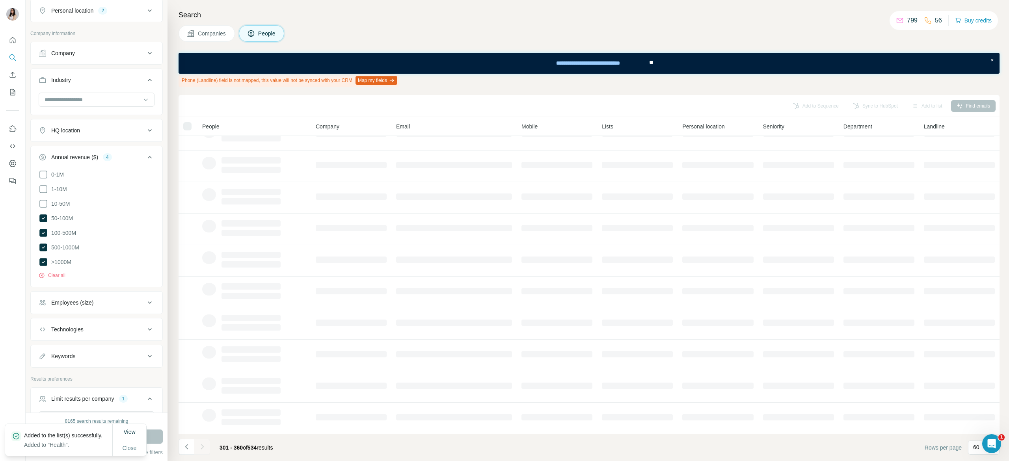
scroll to position [24, 0]
click at [123, 444] on span "Close" at bounding box center [130, 448] width 14 height 8
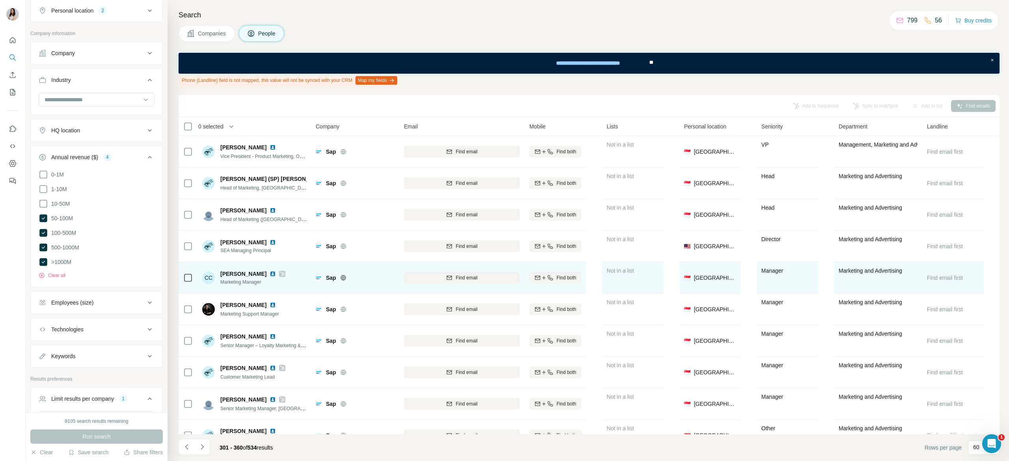
scroll to position [1601, 0]
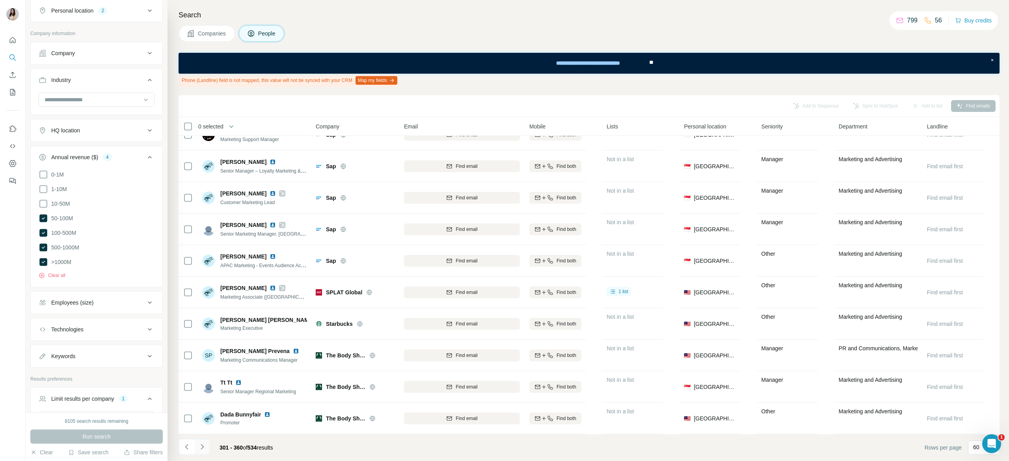
click at [205, 444] on icon "Navigate to next page" at bounding box center [202, 447] width 8 height 8
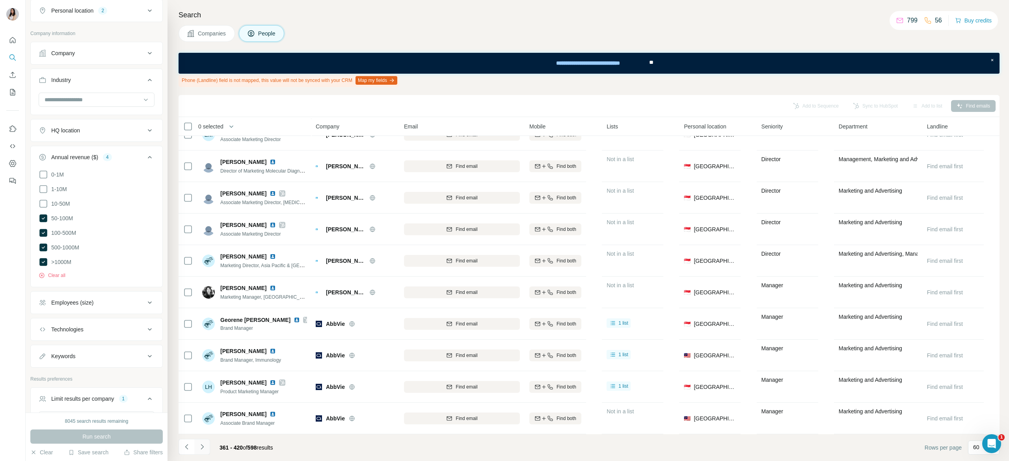
click at [199, 450] on icon "Navigate to next page" at bounding box center [202, 447] width 8 height 8
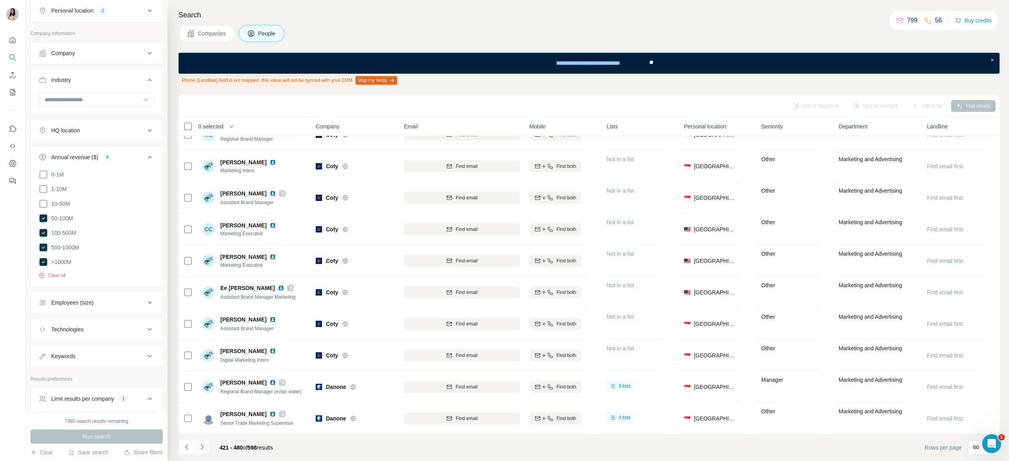
click at [199, 446] on icon "Navigate to next page" at bounding box center [202, 447] width 8 height 8
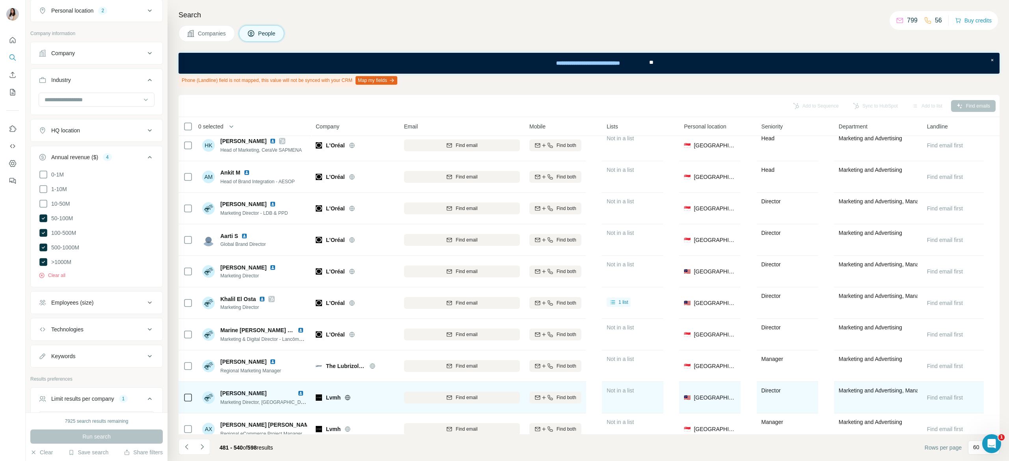
scroll to position [970, 0]
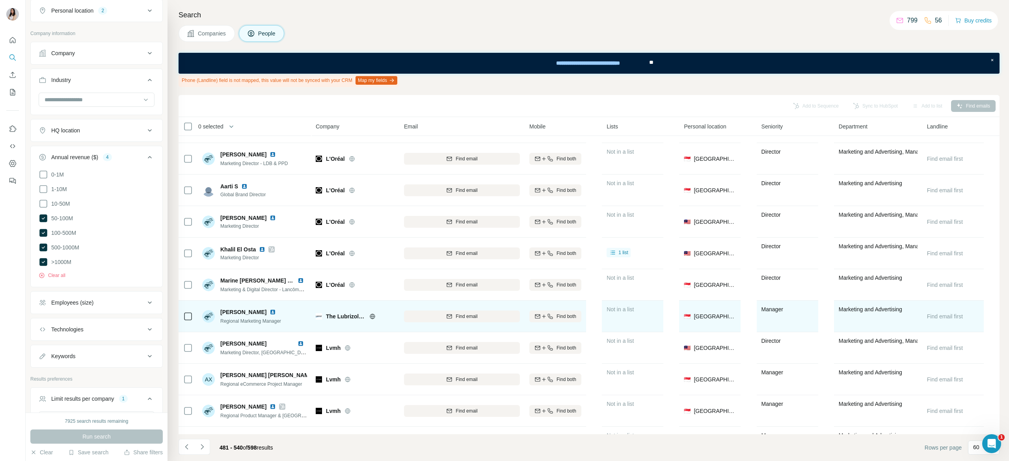
click at [372, 318] on icon at bounding box center [372, 316] width 2 height 5
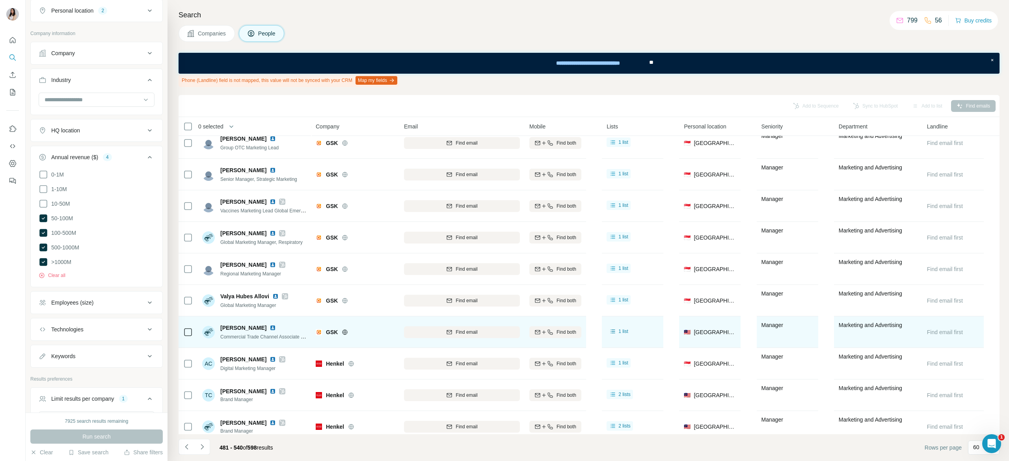
scroll to position [0, 0]
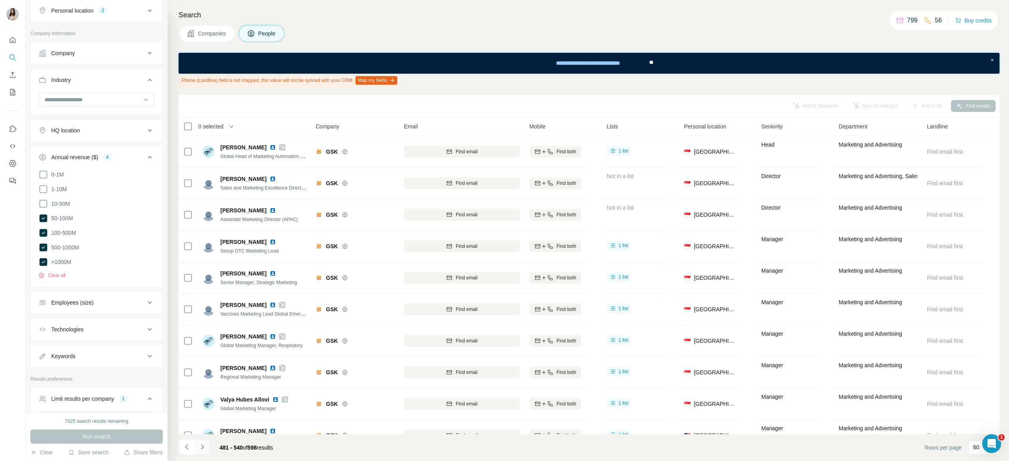
click at [203, 445] on icon "Navigate to next page" at bounding box center [202, 447] width 8 height 8
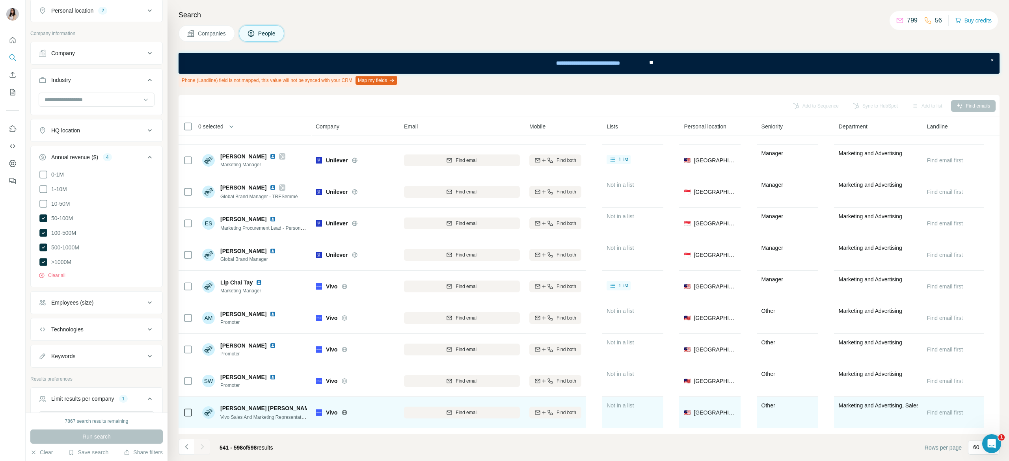
scroll to position [1537, 0]
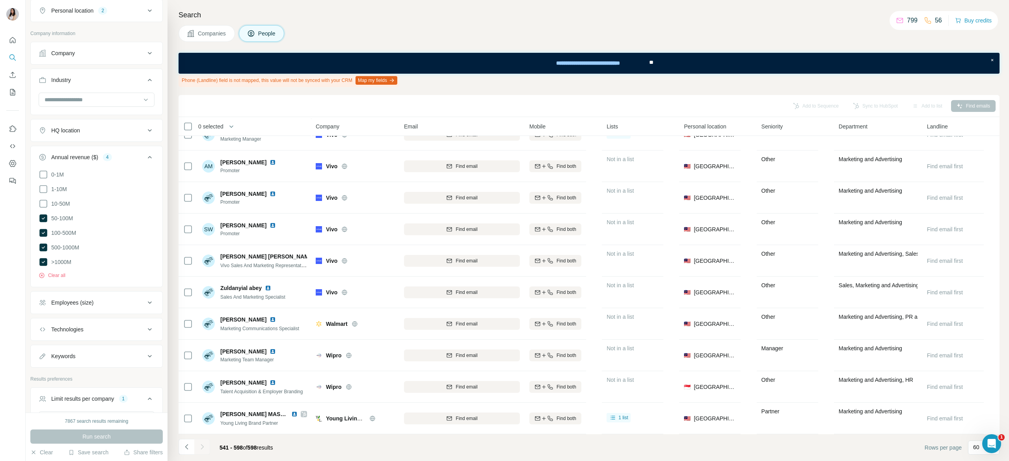
click at [199, 443] on div at bounding box center [202, 447] width 16 height 16
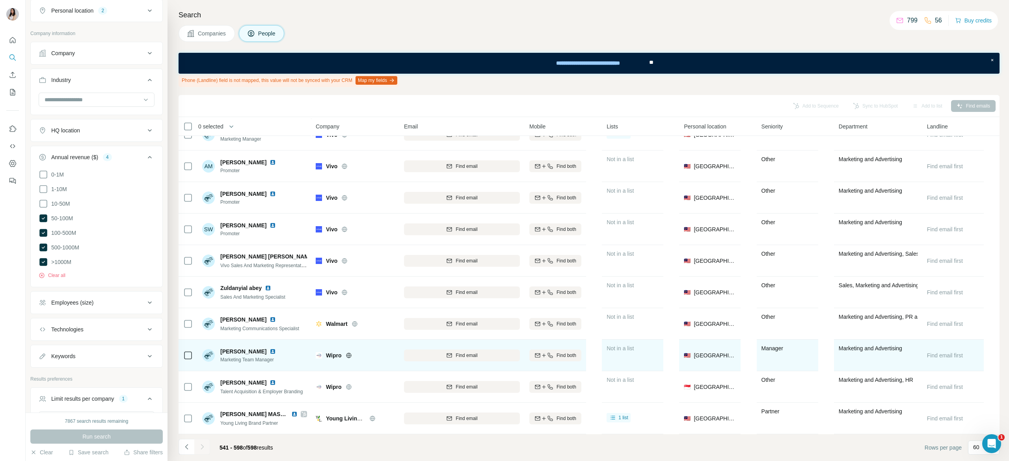
drag, startPoint x: 358, startPoint y: 345, endPoint x: 355, endPoint y: 351, distance: 7.2
drag, startPoint x: 355, startPoint y: 351, endPoint x: 305, endPoint y: 356, distance: 50.2
click at [305, 356] on div "Aishwarya Chauhan Marketing Team Manager" at bounding box center [254, 355] width 105 height 22
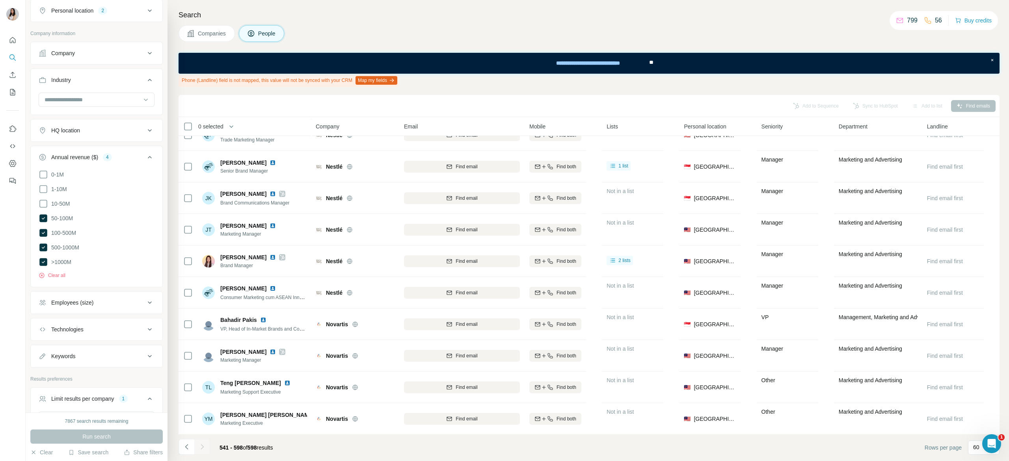
scroll to position [0, 0]
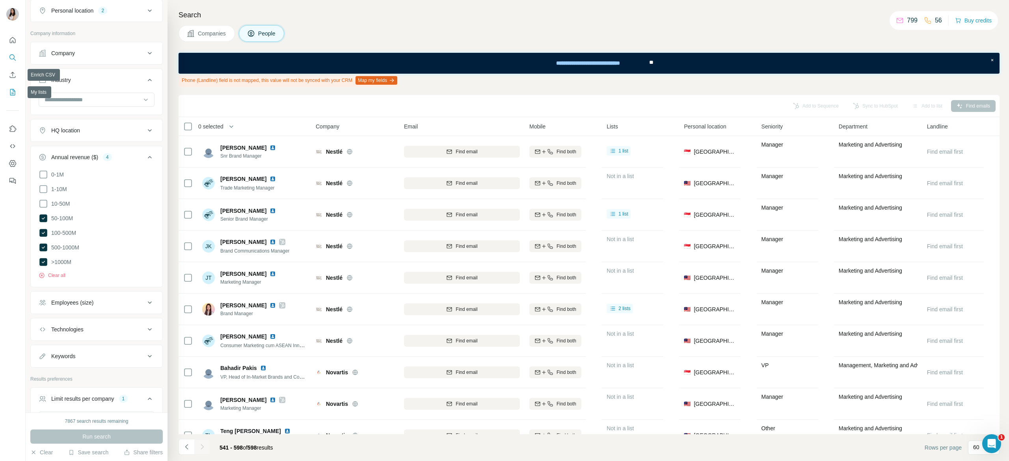
click at [9, 85] on button "My lists" at bounding box center [12, 92] width 13 height 14
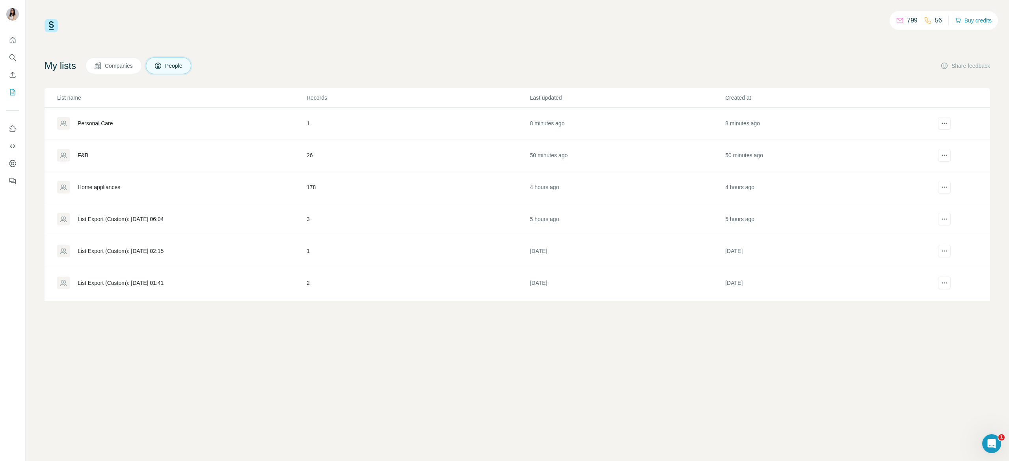
click at [104, 124] on div "Personal Care" at bounding box center [95, 123] width 35 height 8
click at [106, 125] on div "Personal Care" at bounding box center [95, 123] width 35 height 8
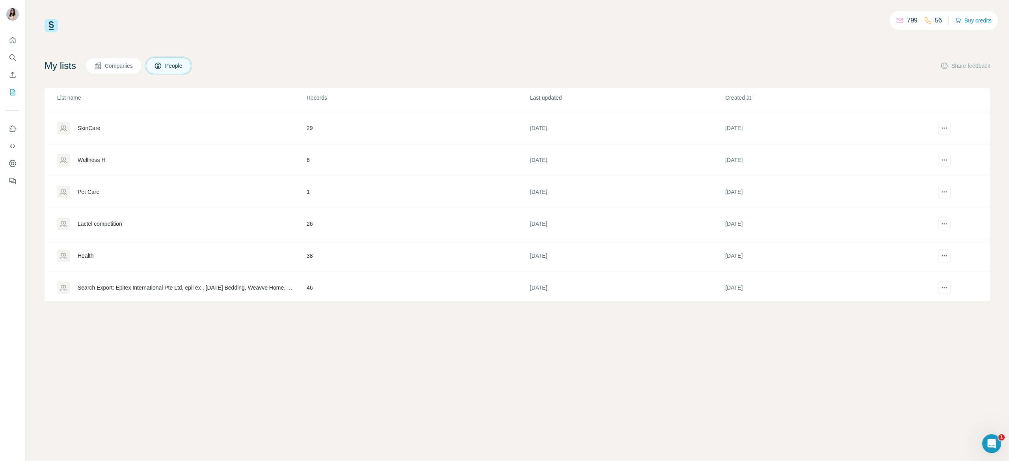
click at [80, 255] on div "Health" at bounding box center [86, 256] width 16 height 8
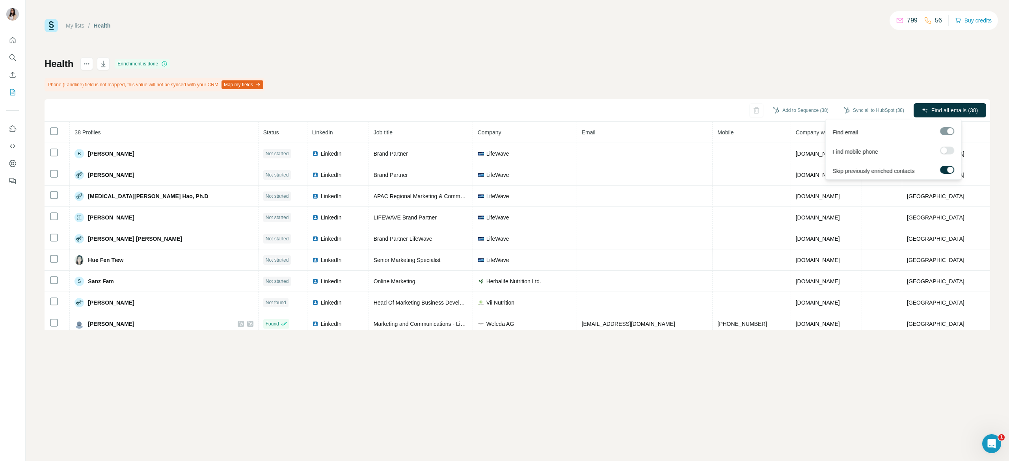
click at [954, 112] on span "Find all emails (38)" at bounding box center [954, 110] width 46 height 8
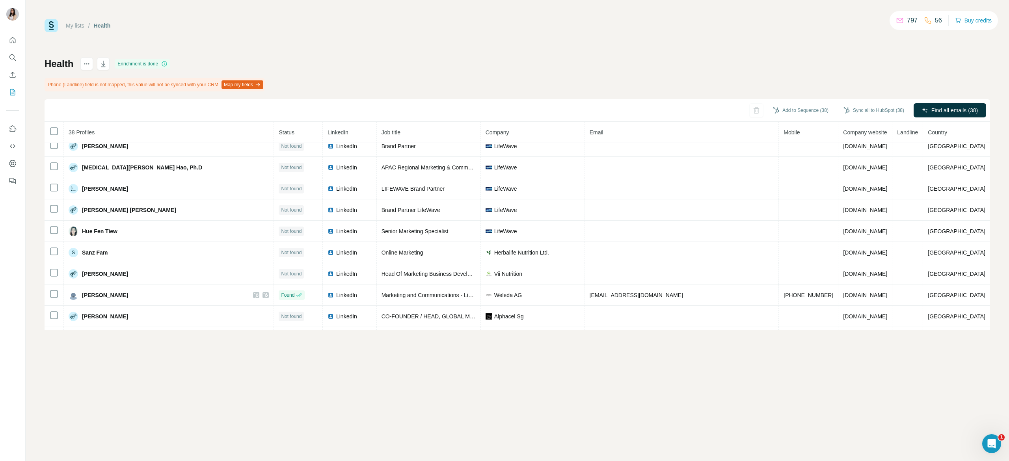
scroll to position [244, 0]
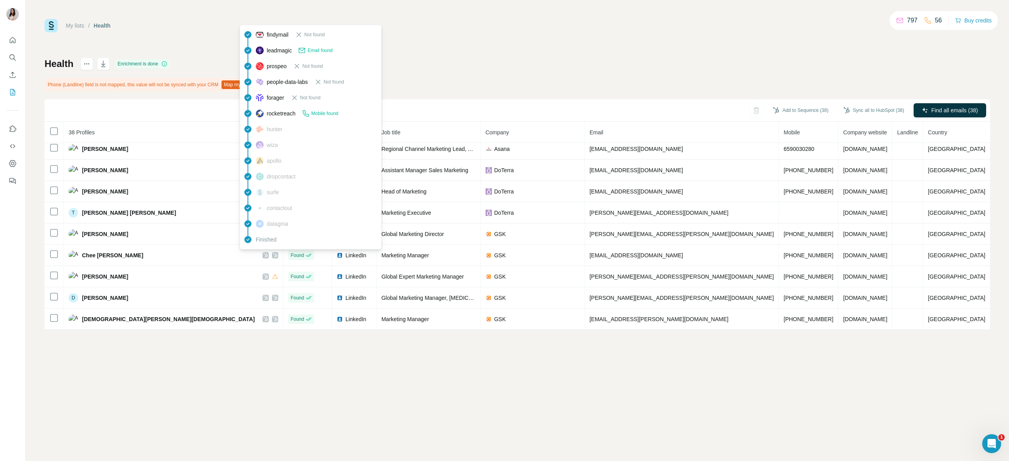
drag, startPoint x: 256, startPoint y: 255, endPoint x: 582, endPoint y: 102, distance: 359.6
click at [582, 100] on div "Health Enrichment is done Phone (Landline) field is not mapped, this value will…" at bounding box center [517, 194] width 945 height 272
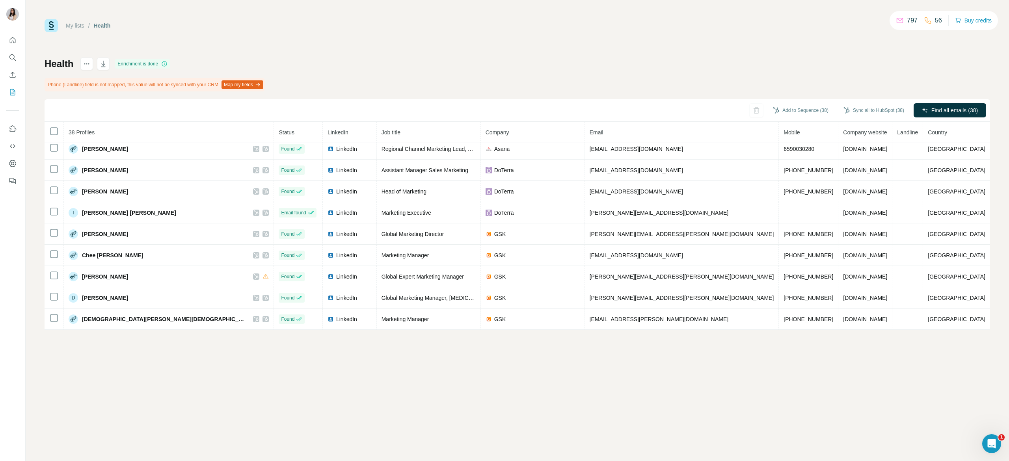
scroll to position [0, 0]
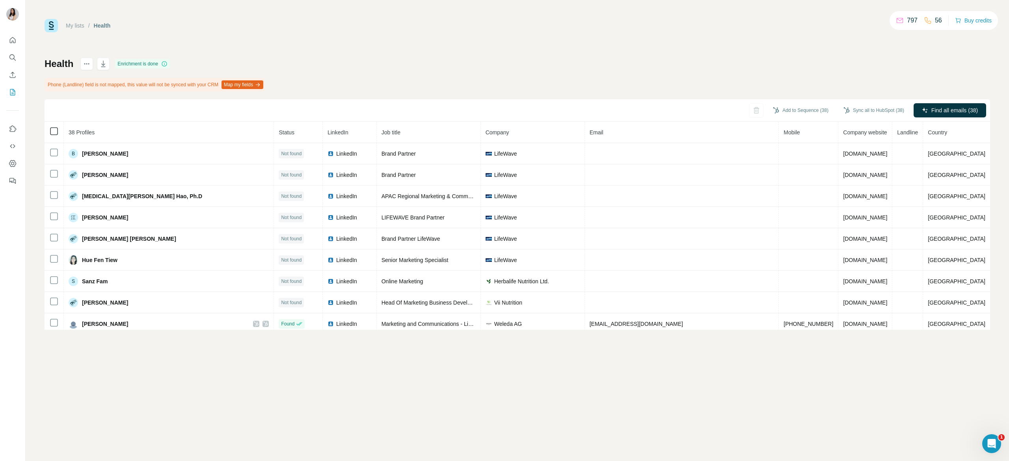
click at [53, 126] on th at bounding box center [54, 132] width 19 height 21
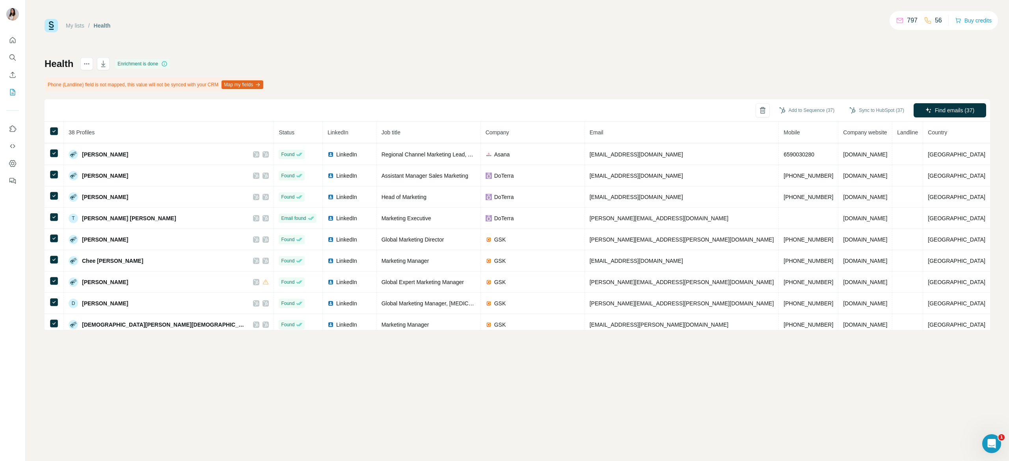
scroll to position [236, 0]
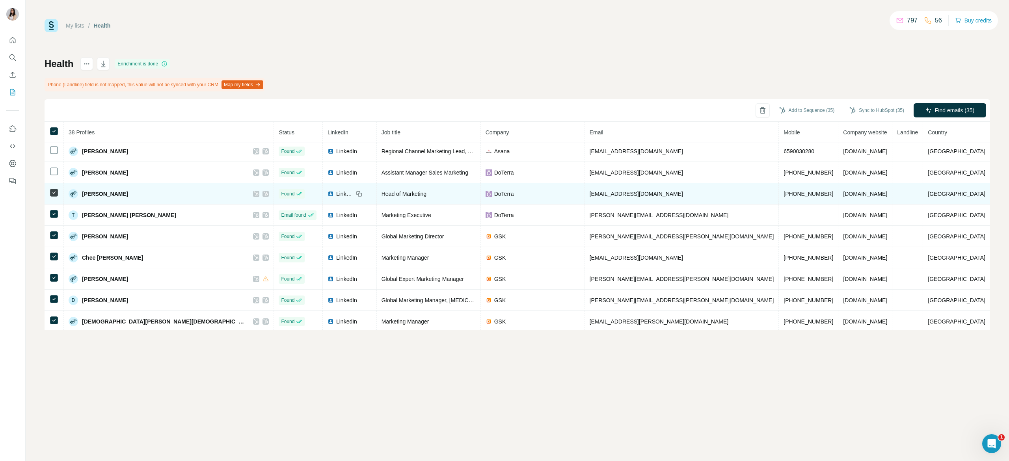
click at [59, 199] on td at bounding box center [54, 193] width 19 height 21
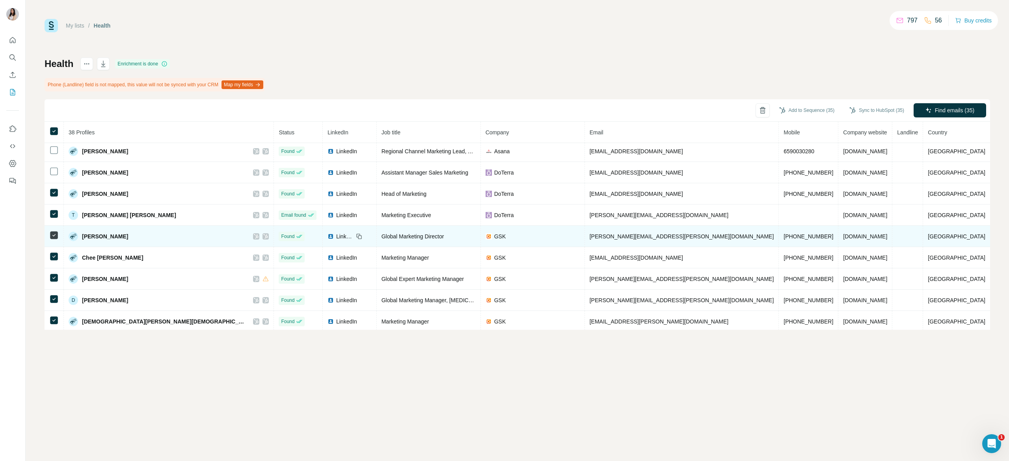
click at [57, 247] on td at bounding box center [54, 236] width 19 height 21
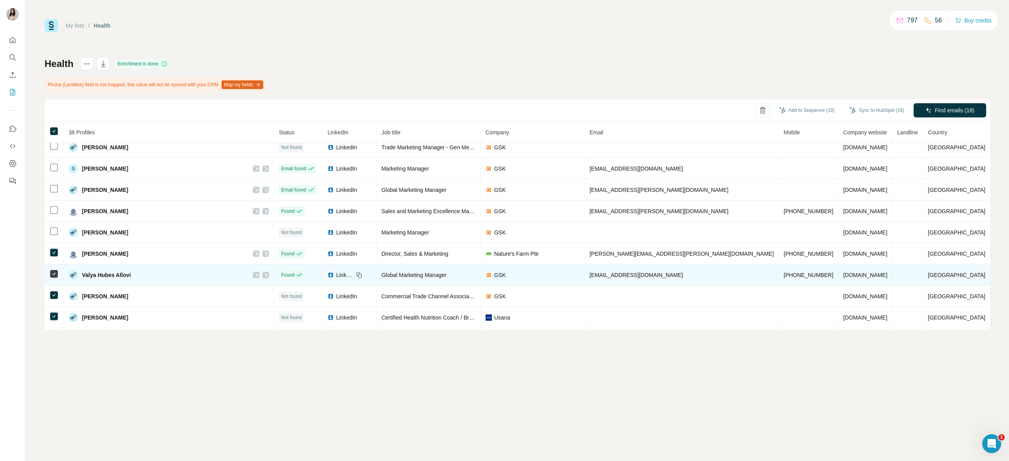
scroll to position [632, 0]
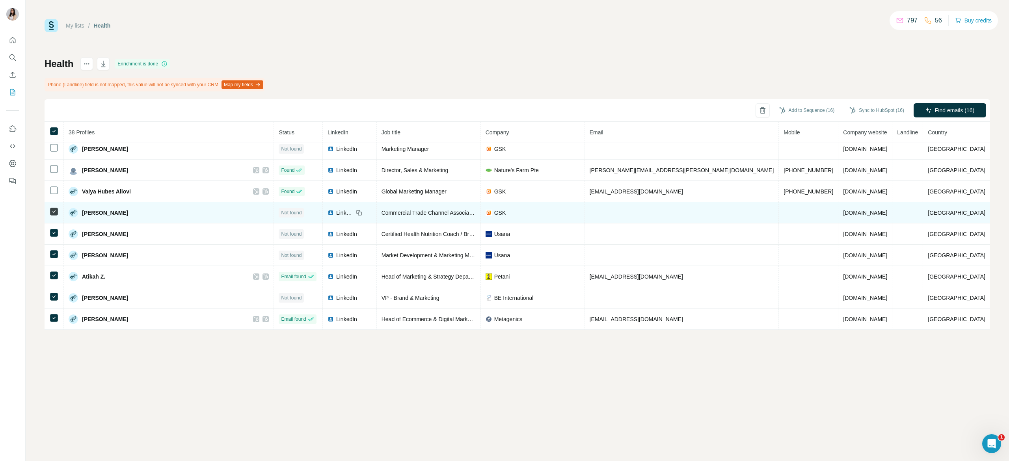
click at [50, 215] on td at bounding box center [54, 212] width 19 height 21
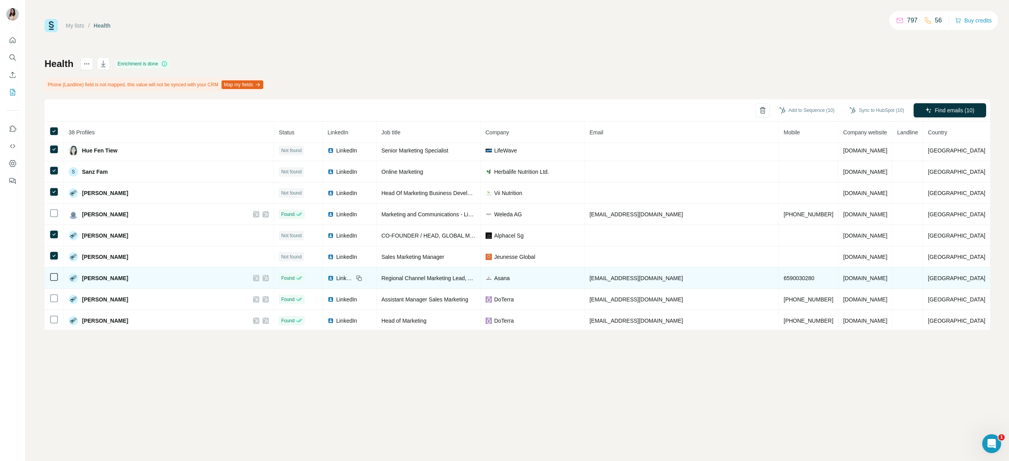
scroll to position [158, 0]
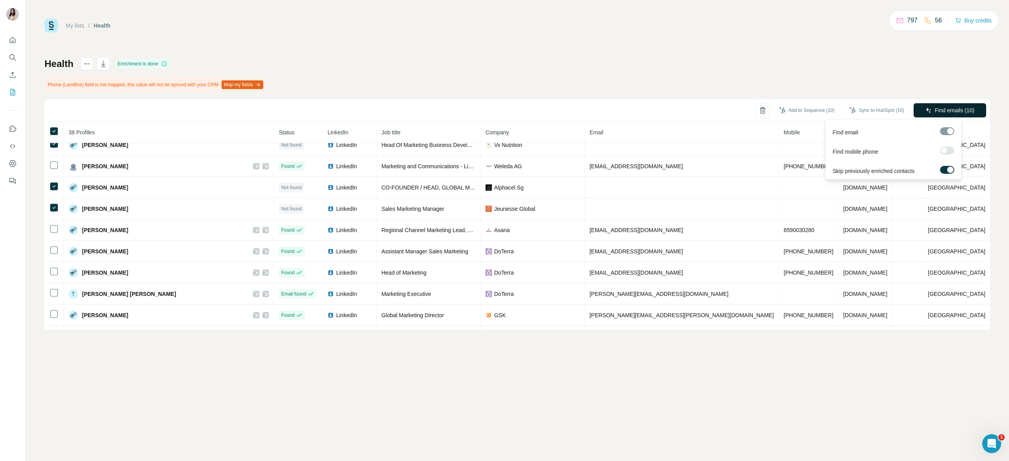
click at [956, 108] on span "Find emails (10)" at bounding box center [954, 110] width 39 height 8
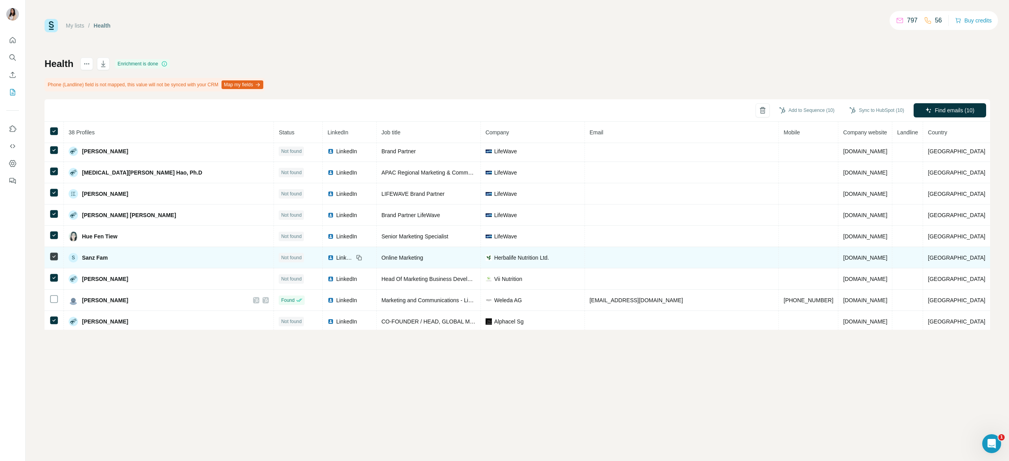
scroll to position [0, 0]
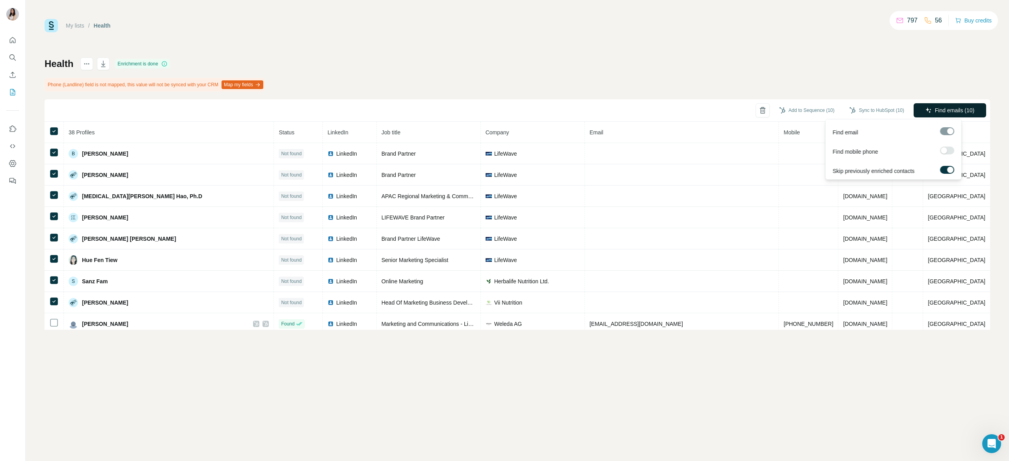
click at [931, 105] on button "Find emails (10)" at bounding box center [949, 110] width 73 height 14
click at [943, 110] on span "Find emails (10)" at bounding box center [954, 110] width 39 height 8
drag, startPoint x: 957, startPoint y: 111, endPoint x: 944, endPoint y: 101, distance: 16.6
click at [957, 110] on span "Find emails (10)" at bounding box center [954, 110] width 39 height 8
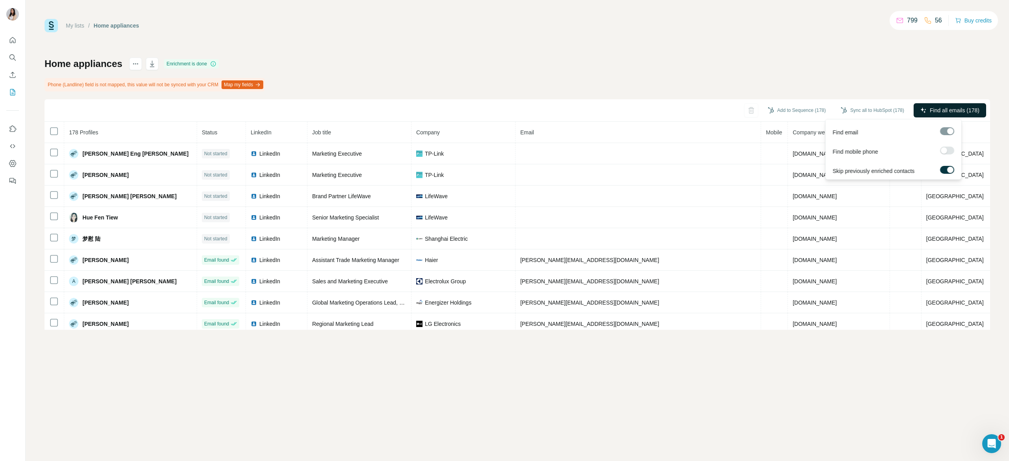
click at [963, 113] on span "Find all emails (178)" at bounding box center [955, 110] width 50 height 8
click at [49, 130] on icon at bounding box center [53, 130] width 9 height 9
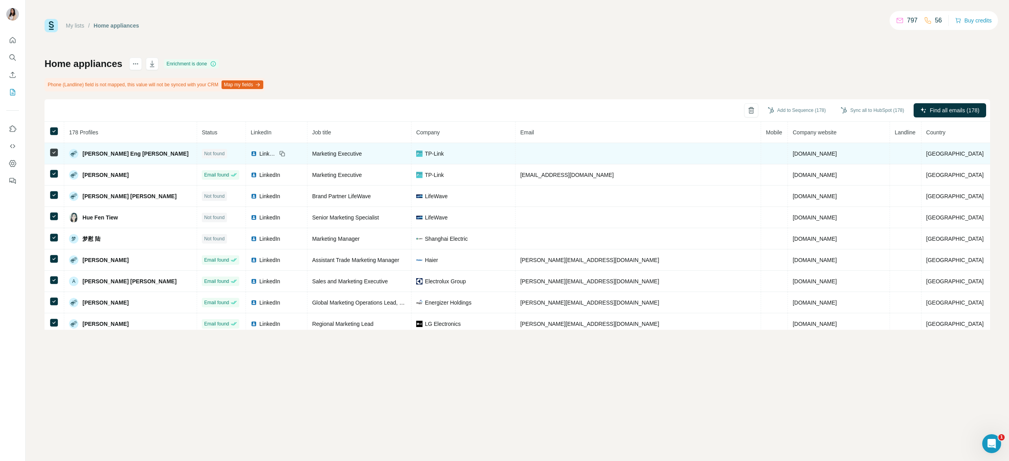
click at [257, 157] on img at bounding box center [254, 154] width 6 height 6
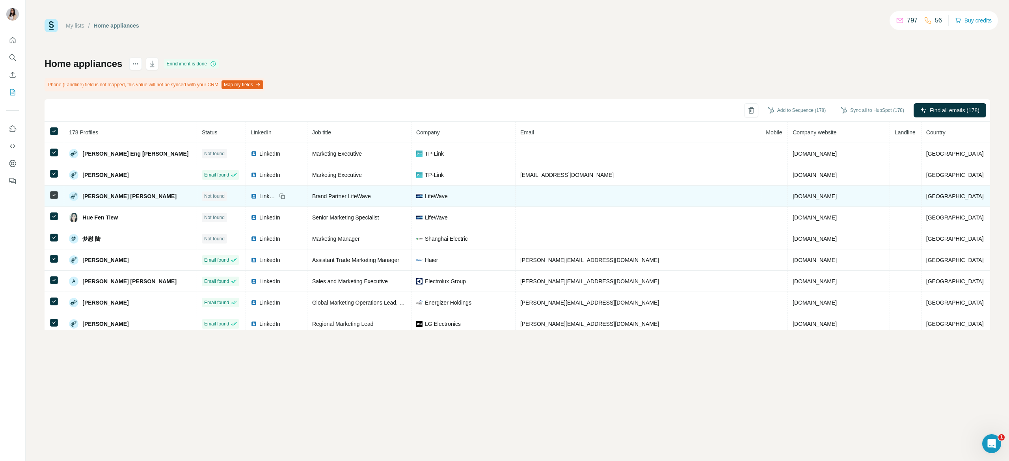
click at [257, 197] on img at bounding box center [254, 196] width 6 height 6
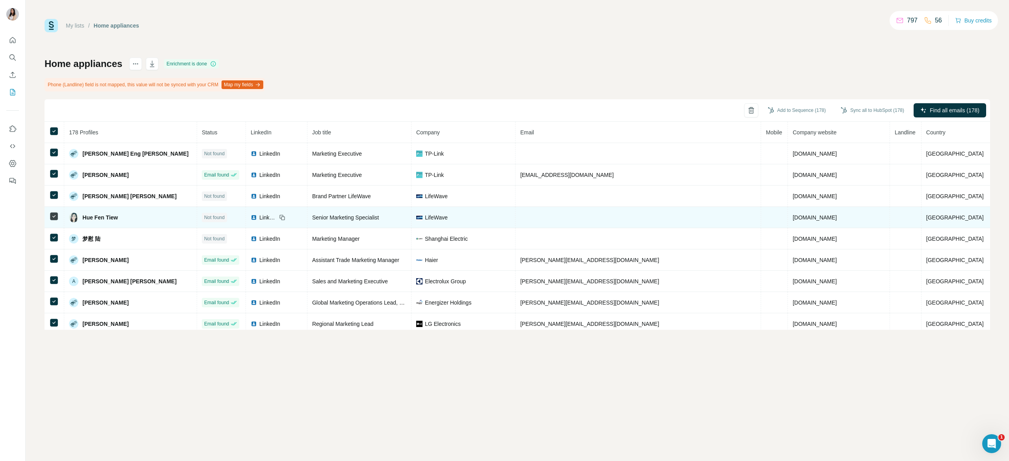
click at [277, 221] on div "LinkedIn" at bounding box center [264, 218] width 26 height 8
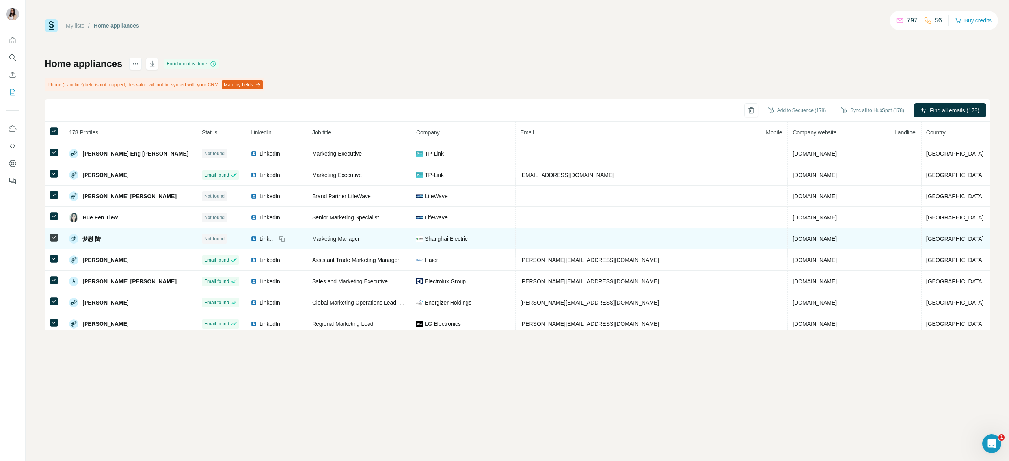
click at [257, 238] on img at bounding box center [254, 239] width 6 height 6
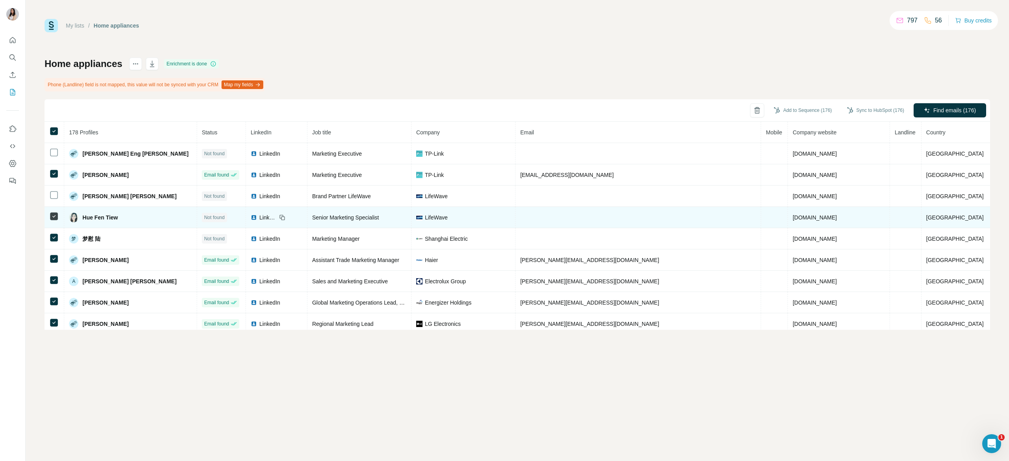
click at [59, 218] on td at bounding box center [55, 217] width 20 height 21
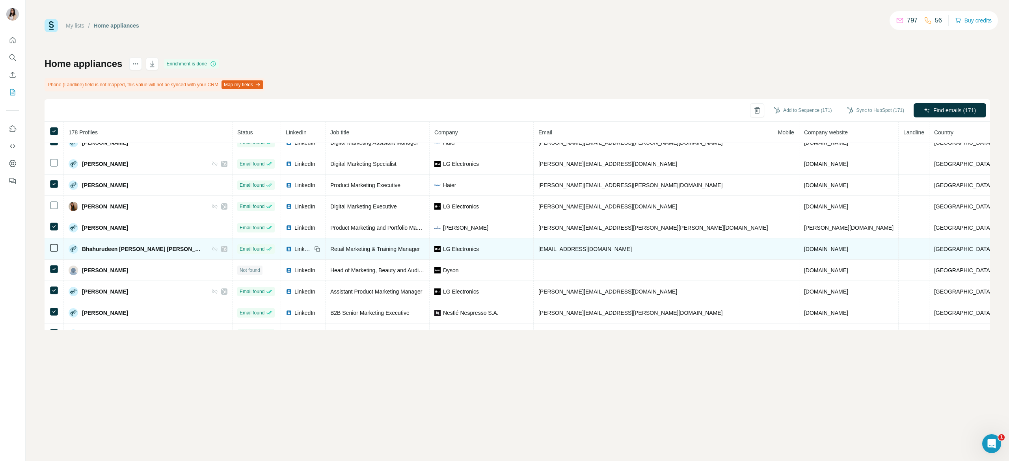
scroll to position [244, 0]
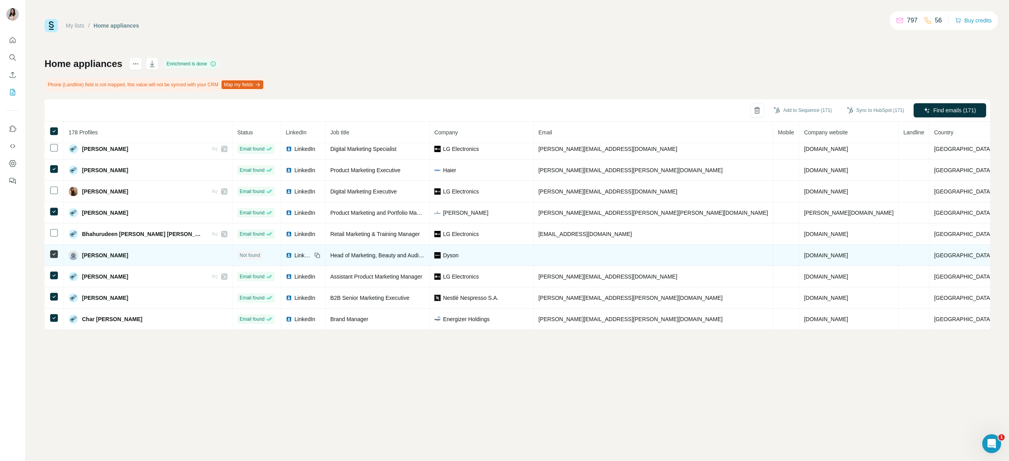
click at [49, 249] on td at bounding box center [54, 255] width 19 height 21
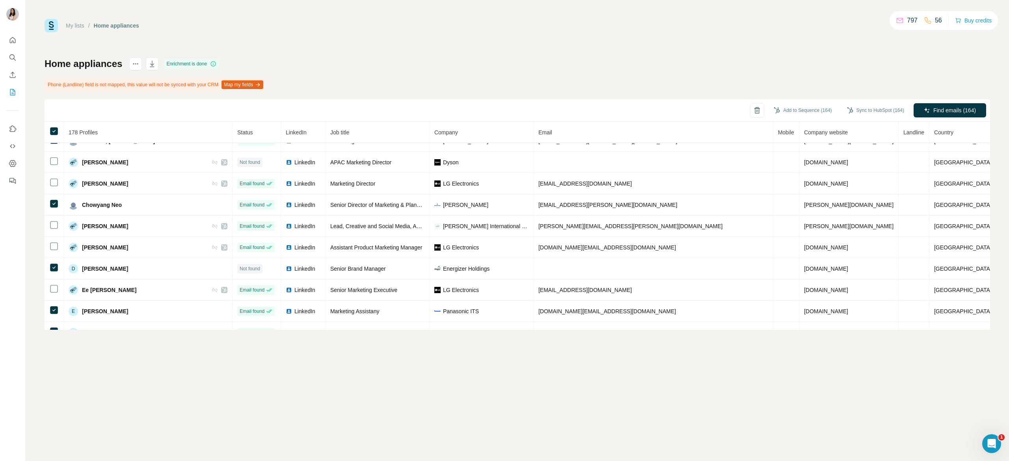
scroll to position [675, 0]
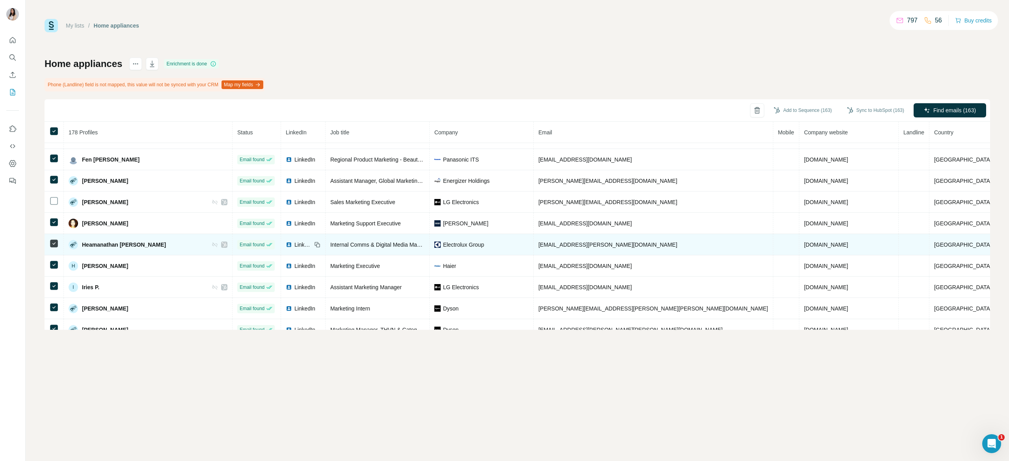
click at [59, 253] on td at bounding box center [54, 244] width 19 height 21
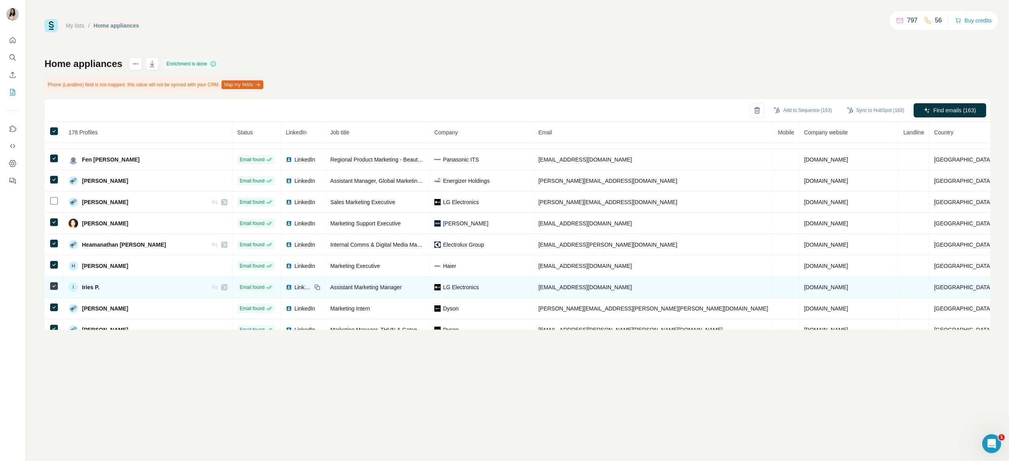
click at [52, 291] on td at bounding box center [54, 287] width 19 height 21
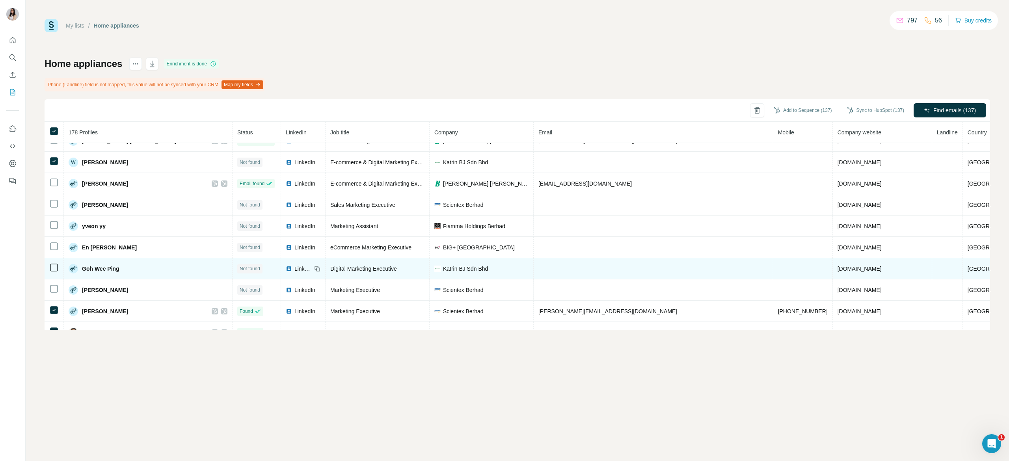
scroll to position [2341, 0]
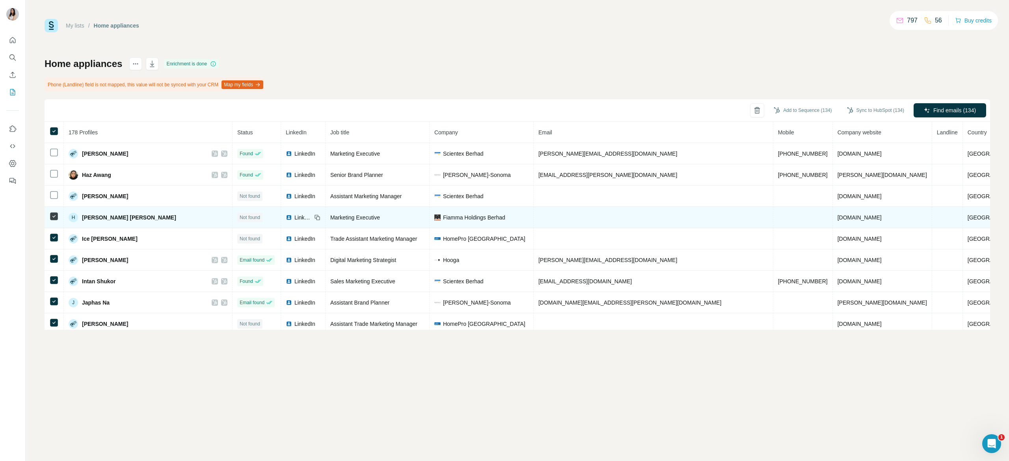
click at [54, 221] on icon at bounding box center [53, 216] width 9 height 9
click at [56, 271] on td at bounding box center [54, 259] width 19 height 21
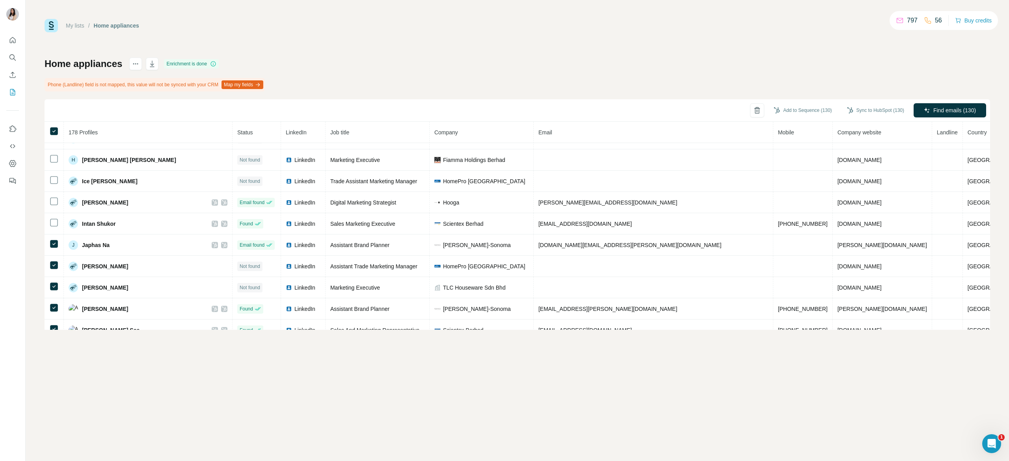
scroll to position [2477, 0]
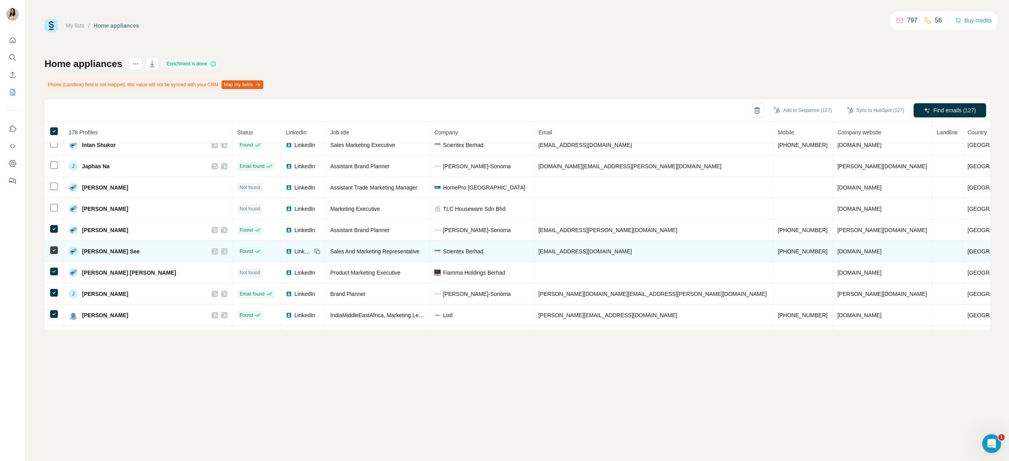
click at [54, 234] on icon at bounding box center [53, 228] width 9 height 9
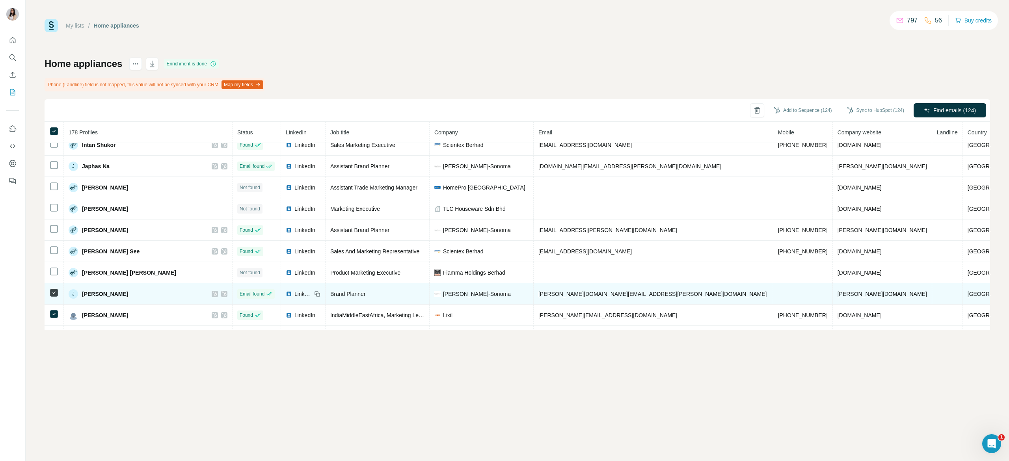
scroll to position [2614, 0]
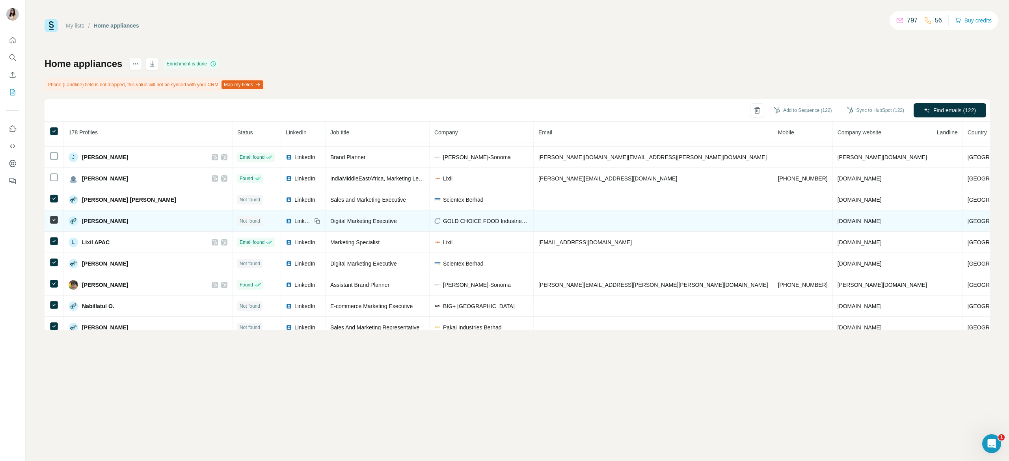
click at [51, 210] on td at bounding box center [54, 199] width 19 height 21
click at [56, 232] on td at bounding box center [54, 220] width 19 height 21
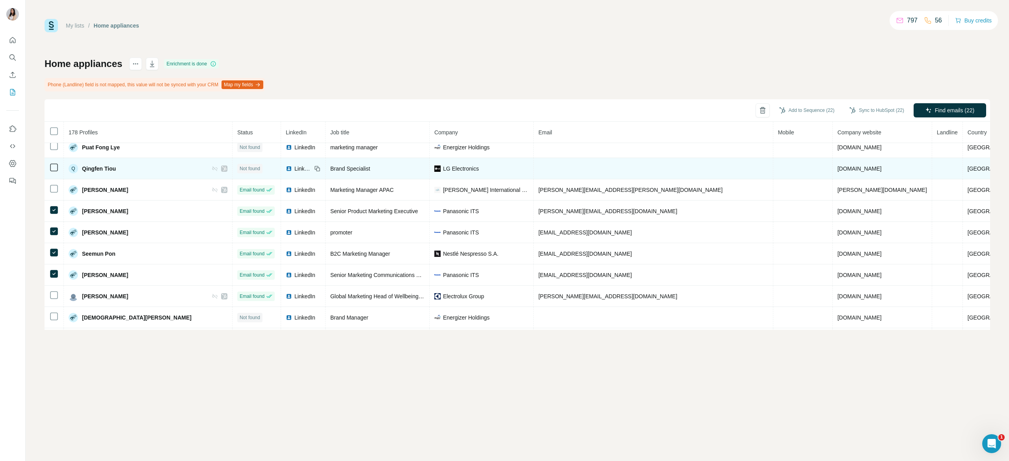
scroll to position [1332, 0]
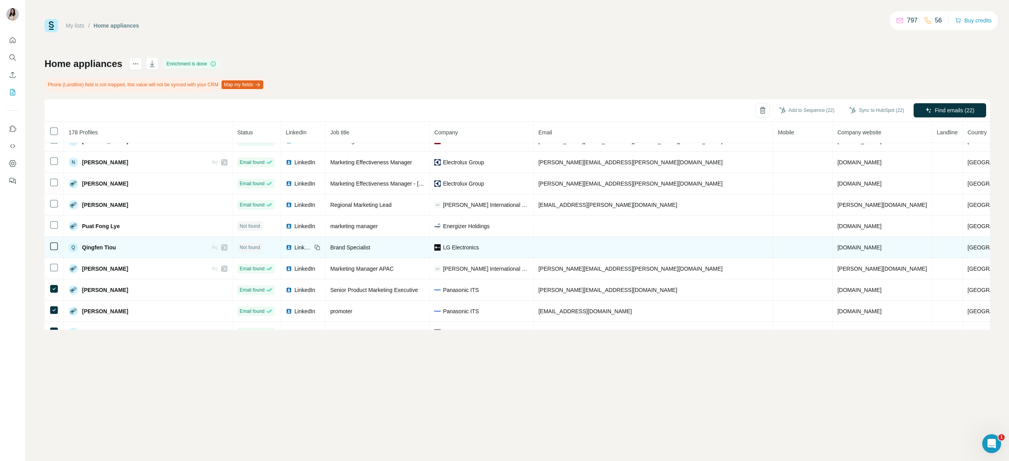
click at [56, 187] on icon at bounding box center [53, 182] width 9 height 9
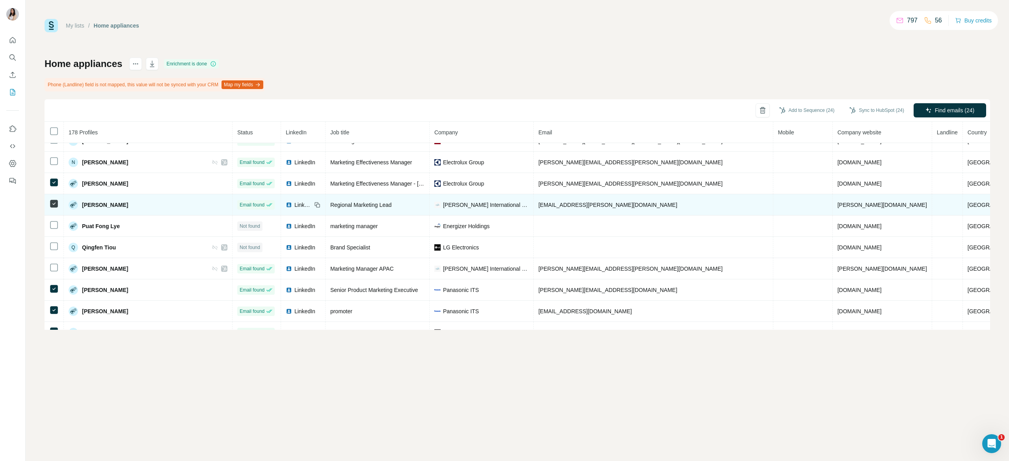
scroll to position [1174, 0]
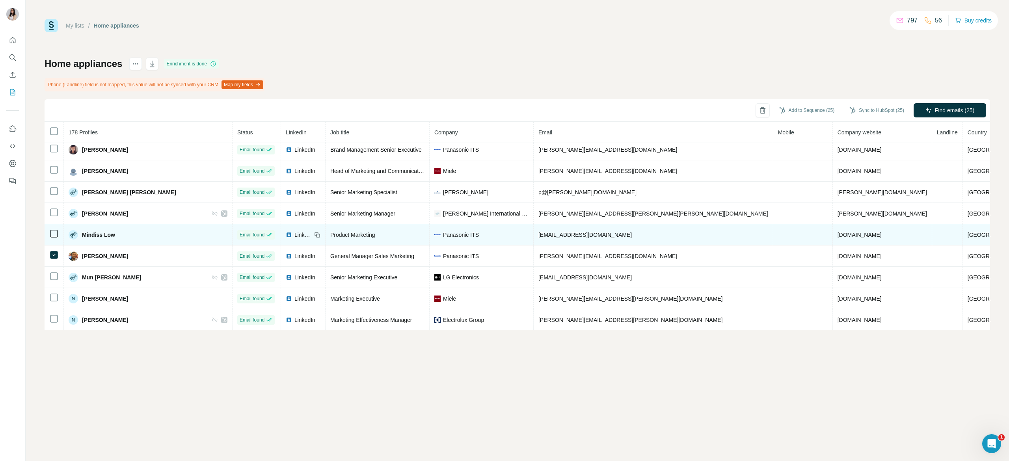
click at [54, 245] on td at bounding box center [54, 234] width 19 height 21
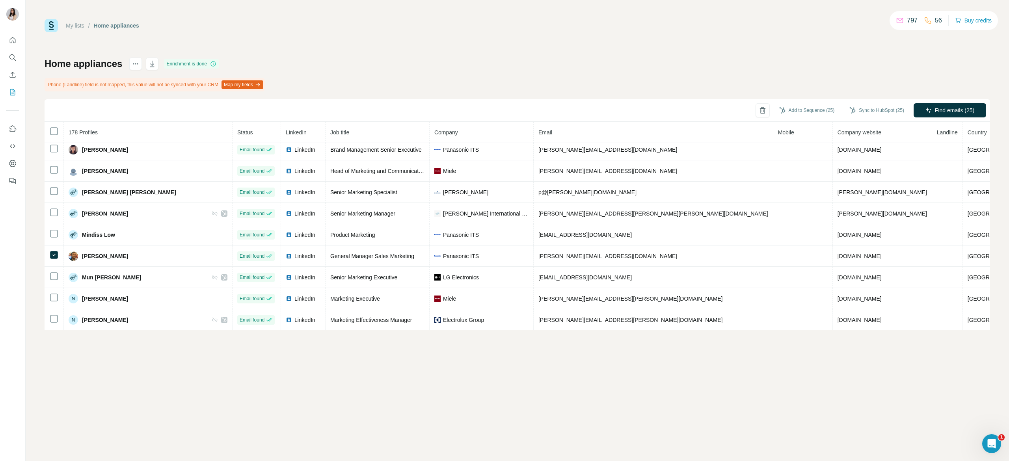
click at [48, 203] on td at bounding box center [54, 192] width 19 height 21
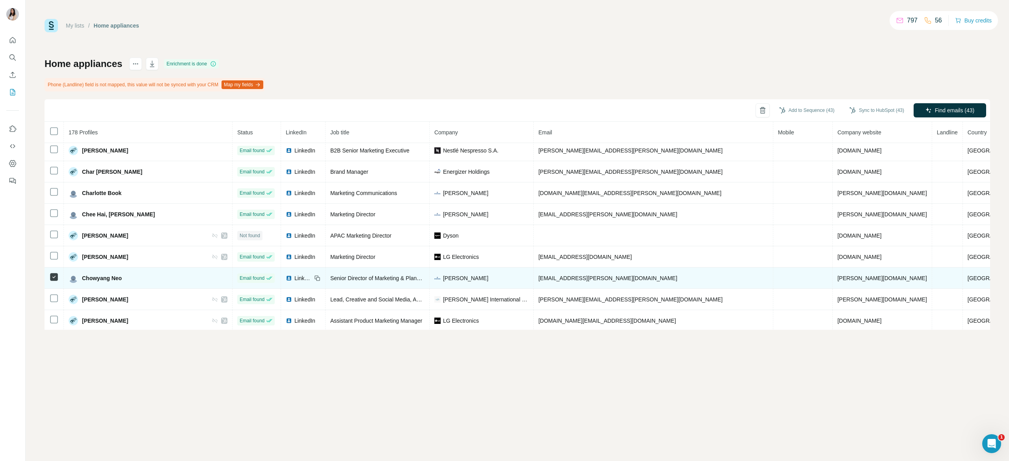
scroll to position [307, 0]
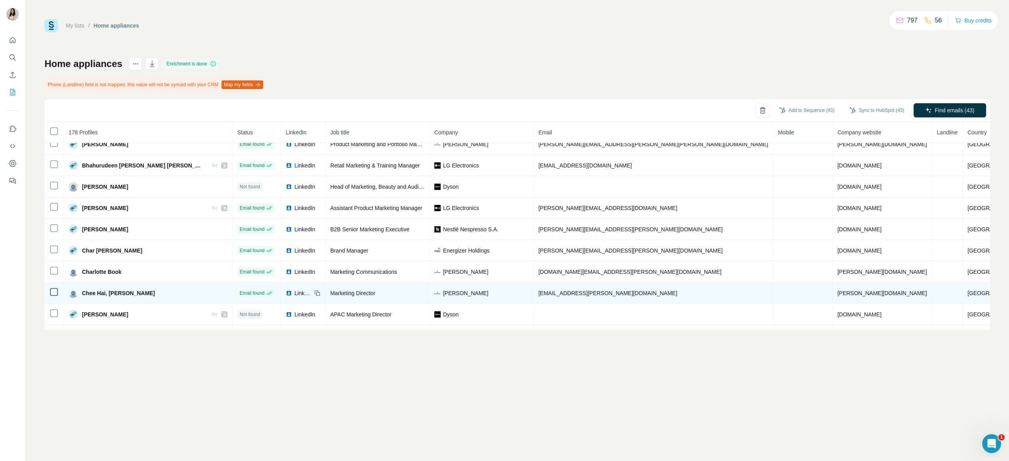
click at [52, 297] on icon at bounding box center [53, 291] width 9 height 9
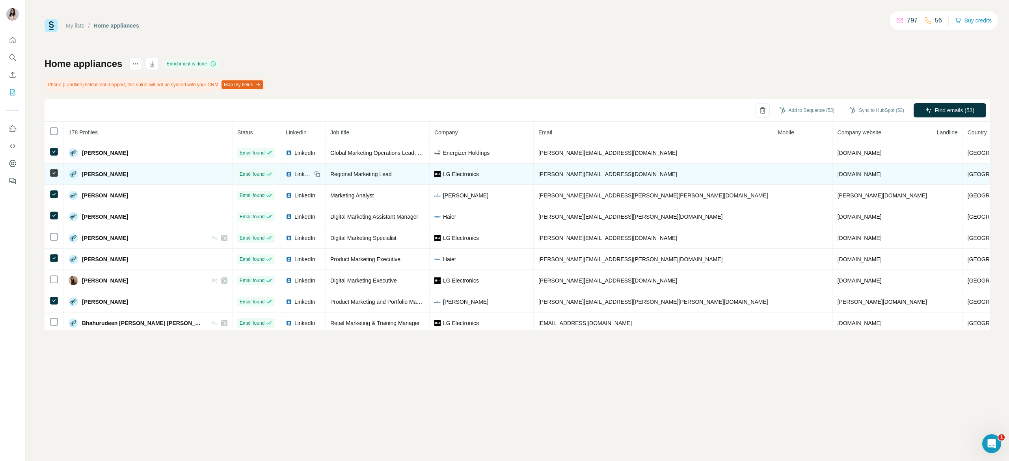
scroll to position [0, 0]
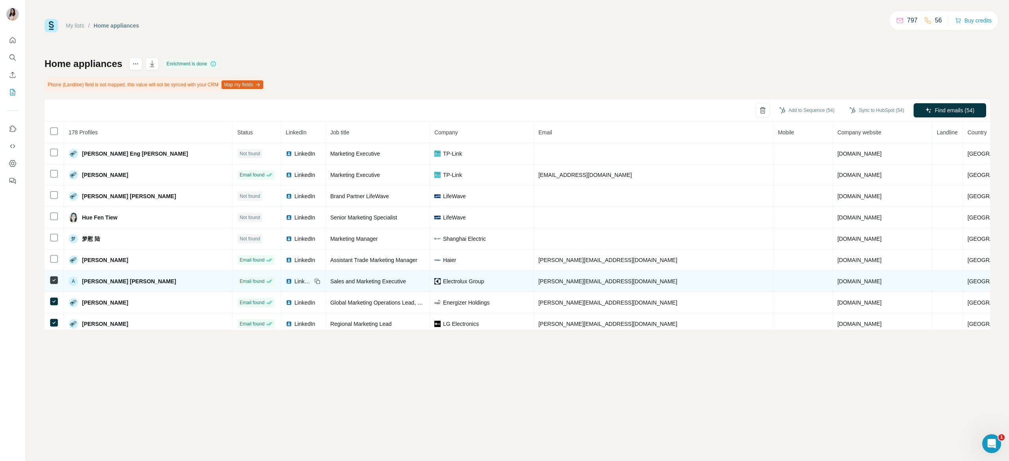
click at [54, 264] on icon at bounding box center [53, 258] width 9 height 9
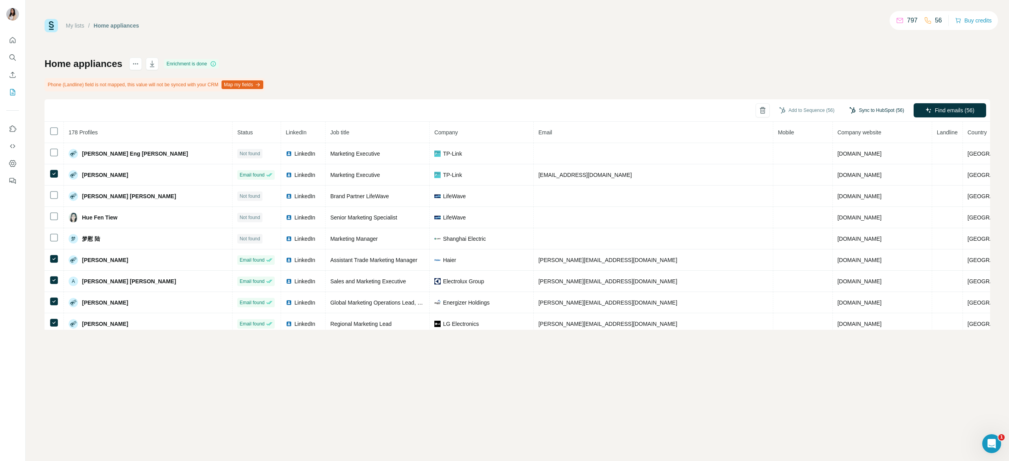
click at [869, 110] on button "Sync to HubSpot (56)" at bounding box center [877, 110] width 66 height 12
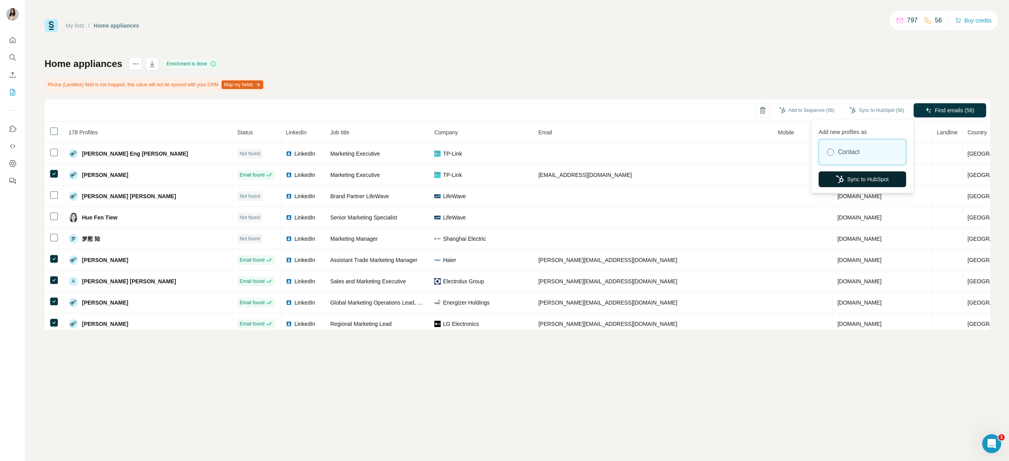
click at [845, 172] on button "Sync to HubSpot" at bounding box center [861, 179] width 87 height 16
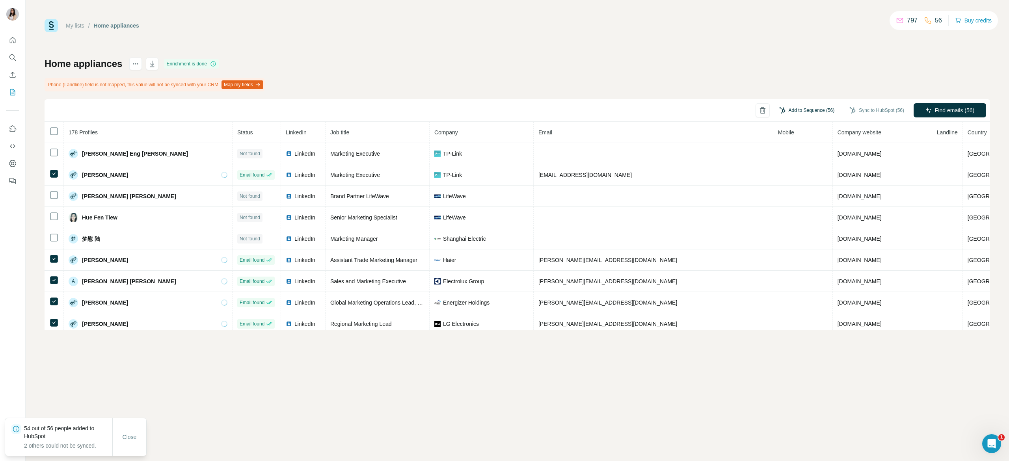
click at [802, 112] on button "Add to Sequence (56)" at bounding box center [806, 110] width 67 height 12
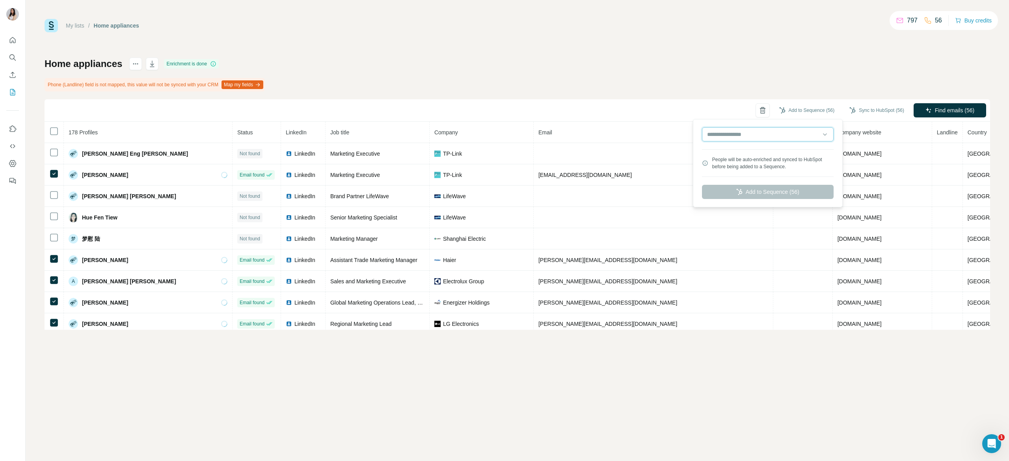
click at [769, 136] on input "text" at bounding box center [768, 134] width 132 height 14
click at [769, 132] on input "text" at bounding box center [768, 134] width 132 height 14
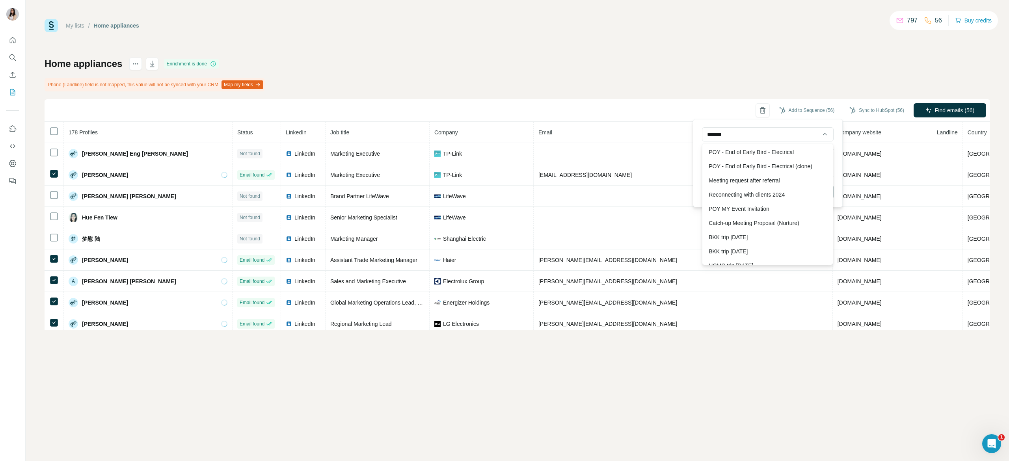
click at [795, 167] on div "POY - End of Early Bird - Electrical (clone)" at bounding box center [767, 166] width 127 height 14
type input "**********"
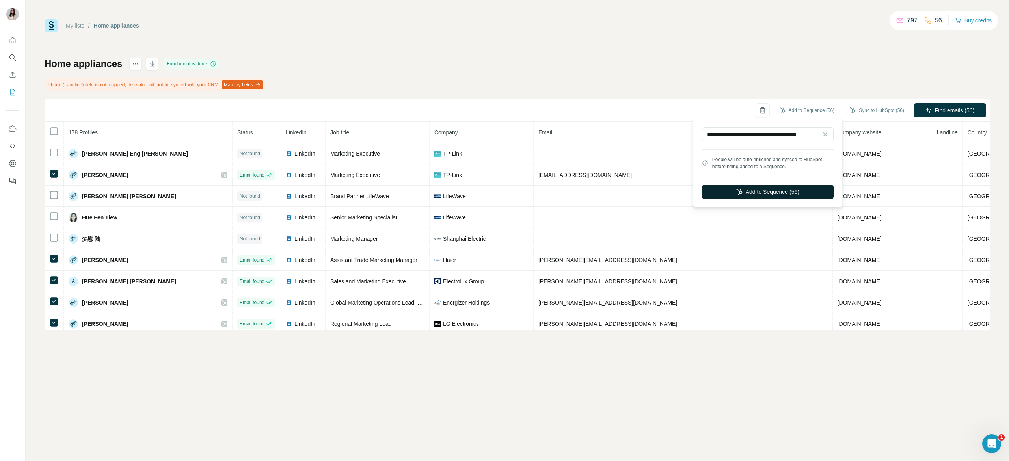
click at [785, 192] on button "Add to Sequence (56)" at bounding box center [768, 192] width 132 height 14
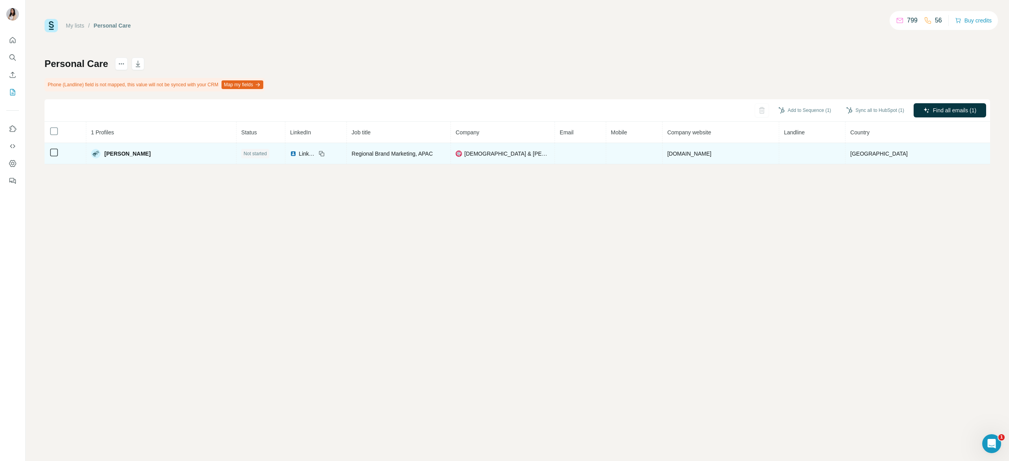
click at [47, 152] on td at bounding box center [66, 153] width 42 height 21
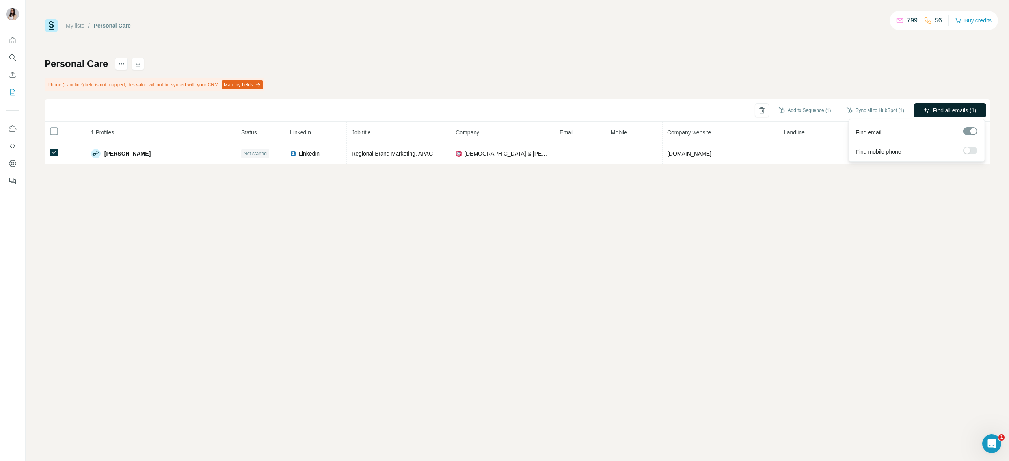
click at [943, 108] on span "Find all emails (1)" at bounding box center [954, 110] width 43 height 8
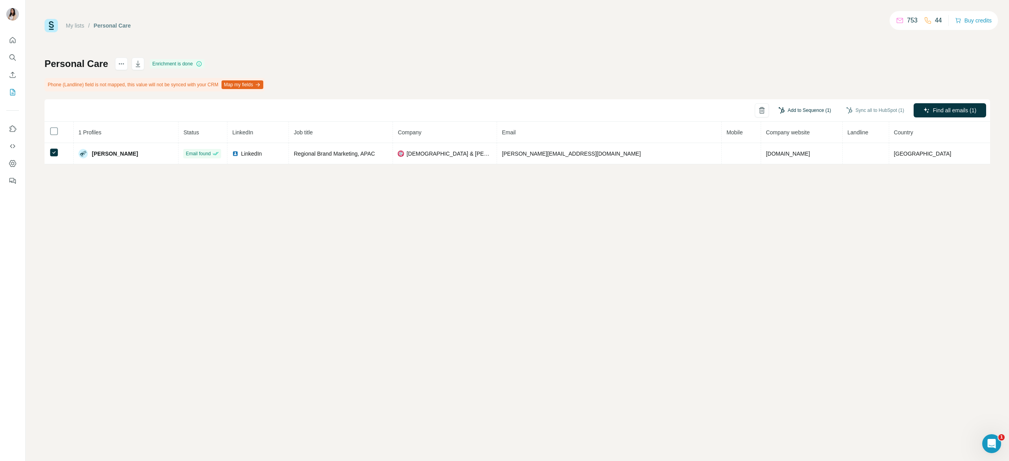
click at [788, 107] on button "Add to Sequence (1)" at bounding box center [805, 110] width 64 height 12
click at [766, 139] on input "text" at bounding box center [765, 134] width 132 height 14
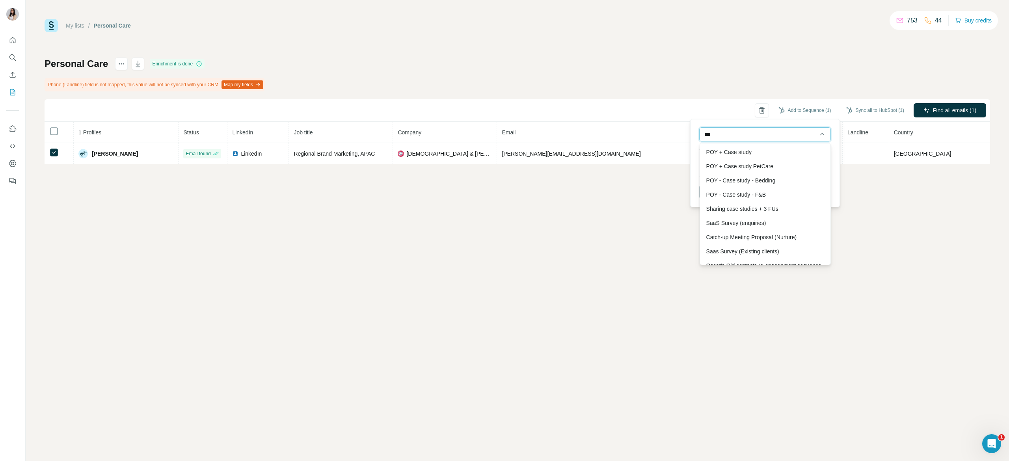
type input "****"
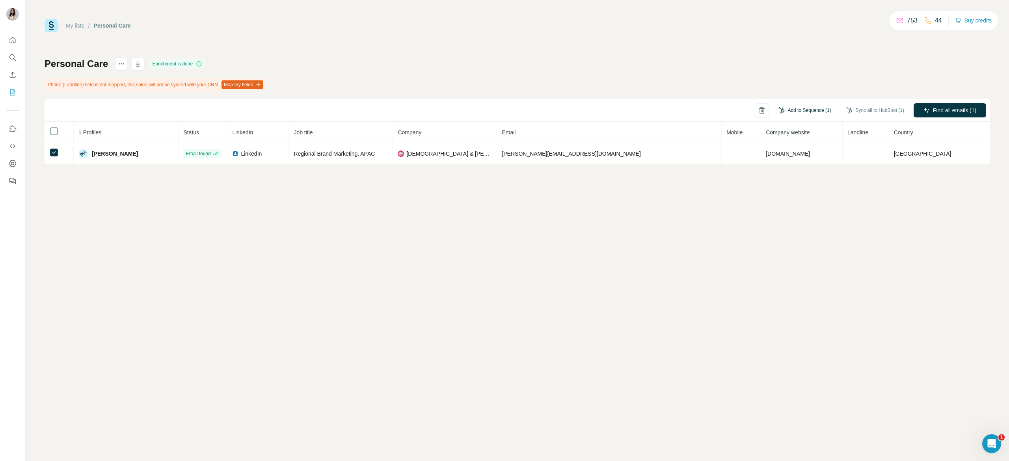
click at [811, 113] on button "Add to Sequence (1)" at bounding box center [805, 110] width 64 height 12
click at [785, 134] on input "text" at bounding box center [765, 134] width 132 height 14
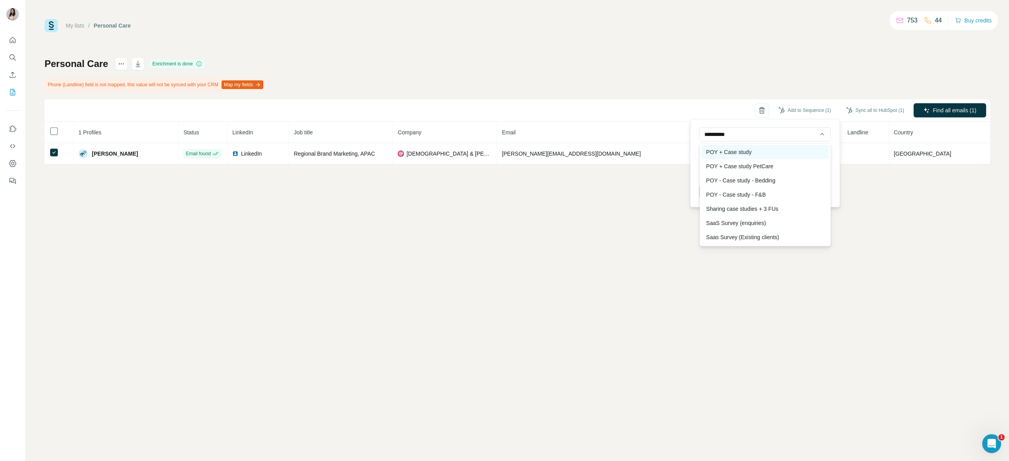
click at [765, 151] on div "POY + Case study" at bounding box center [764, 152] width 127 height 14
type input "**********"
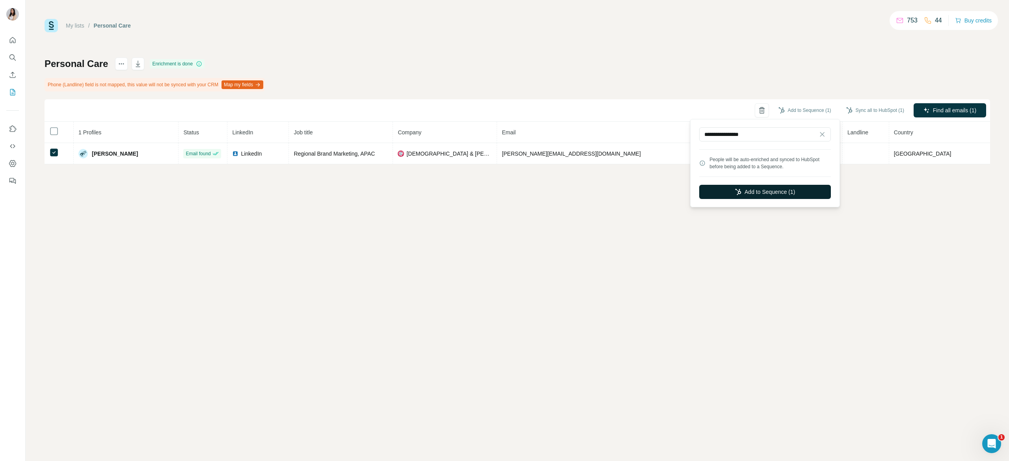
click at [749, 188] on button "Add to Sequence (1)" at bounding box center [765, 192] width 132 height 14
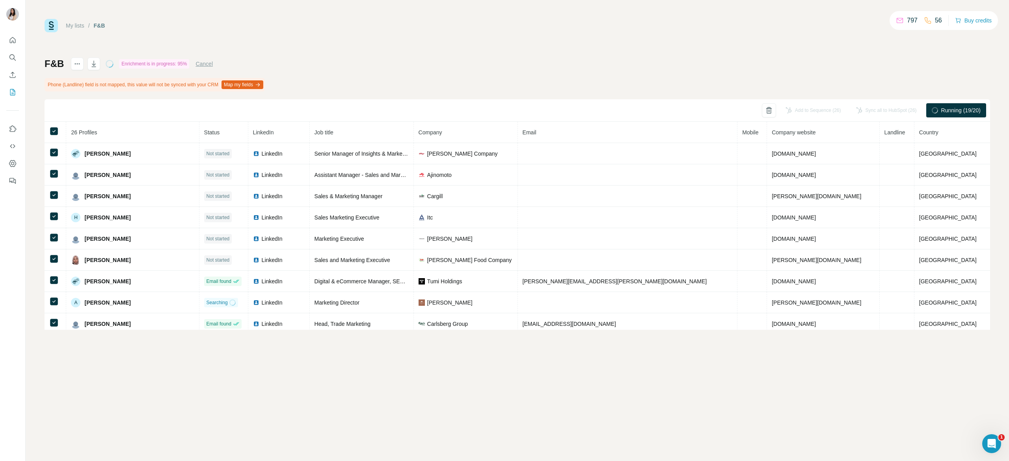
click at [956, 106] on span "Running (19/20)" at bounding box center [960, 110] width 39 height 8
click div "F&B Enrichment is in progress: 95% Cancel Phone (Landline) field is not mapped,…"
click button "Cancel"
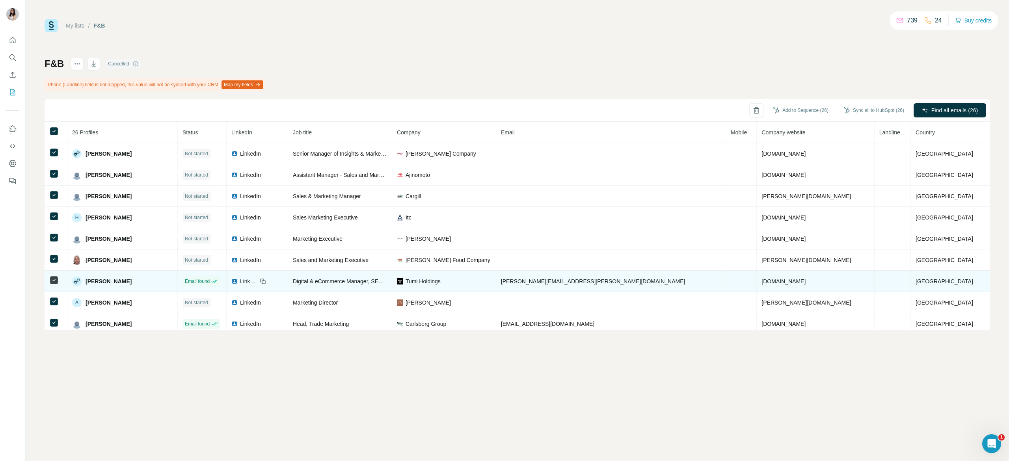
click at [51, 285] on icon at bounding box center [53, 279] width 9 height 9
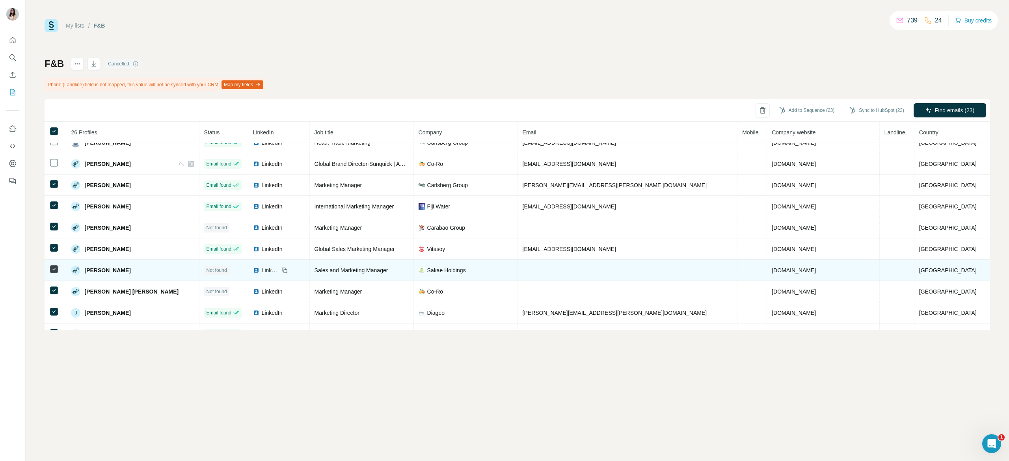
scroll to position [186, 0]
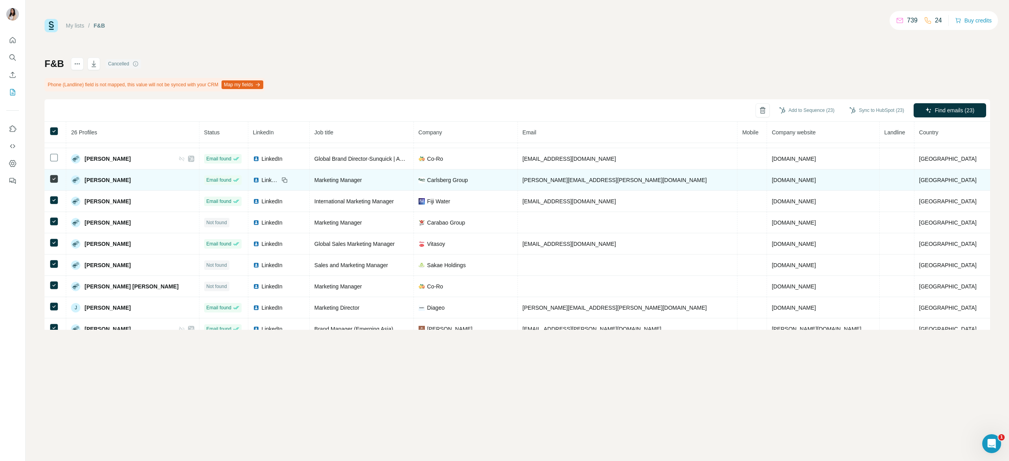
click at [60, 184] on td at bounding box center [56, 179] width 22 height 21
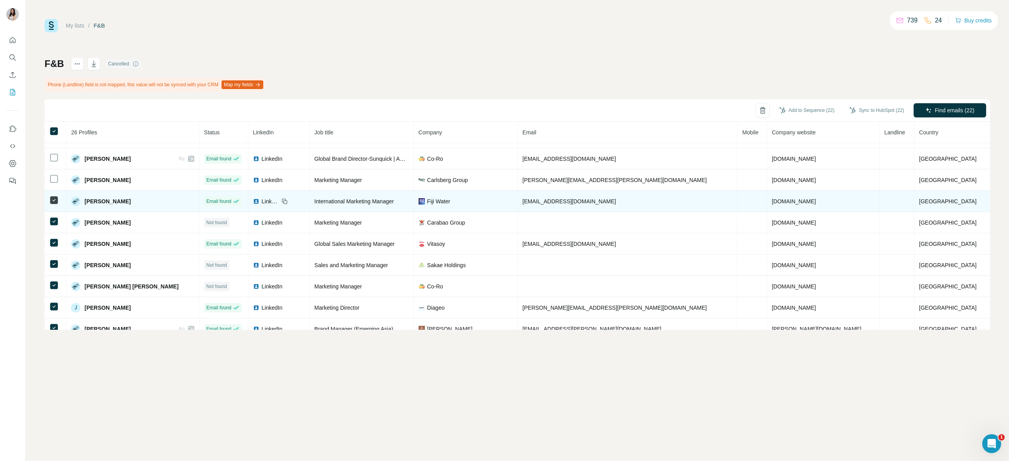
click at [54, 198] on icon at bounding box center [53, 199] width 9 height 9
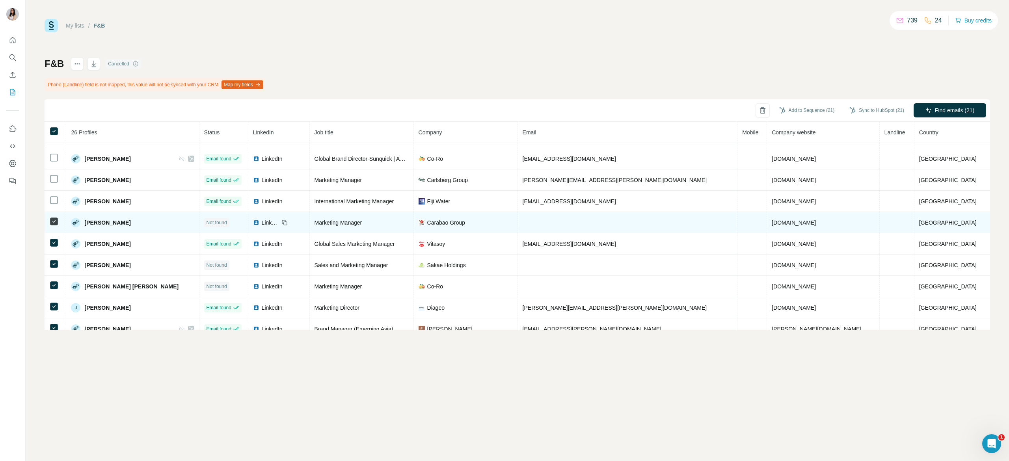
click at [59, 225] on td at bounding box center [56, 222] width 22 height 21
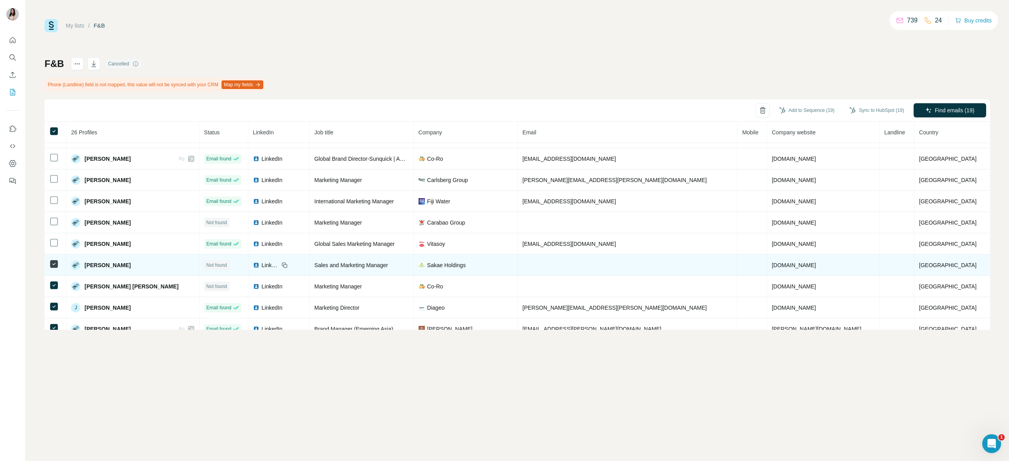
click at [56, 262] on td at bounding box center [56, 265] width 22 height 21
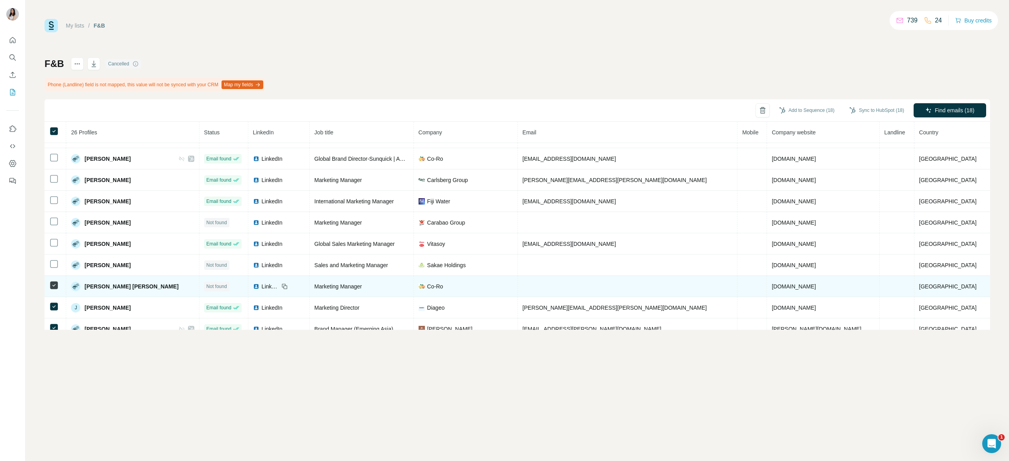
click at [60, 285] on td at bounding box center [56, 286] width 22 height 21
click at [50, 294] on td at bounding box center [56, 286] width 22 height 21
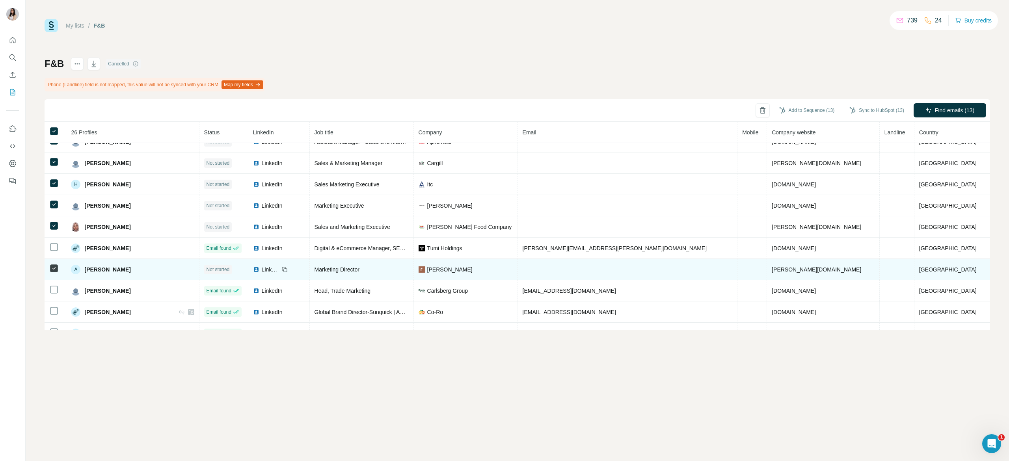
scroll to position [8, 0]
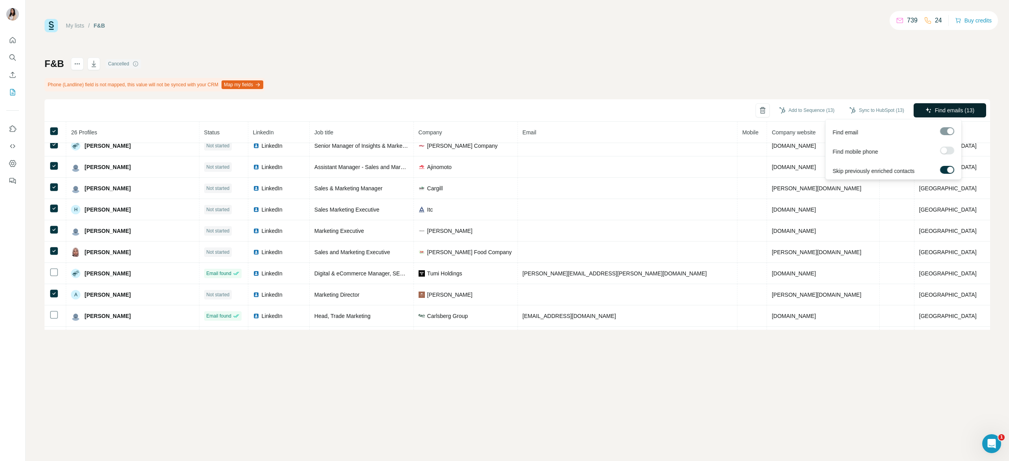
click at [954, 108] on span "Find emails (13)" at bounding box center [954, 110] width 39 height 8
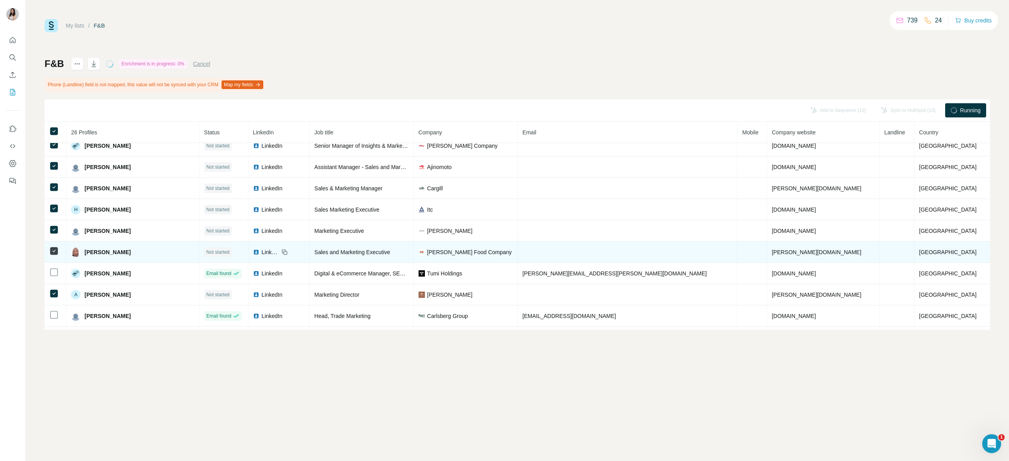
scroll to position [0, 0]
